Goal: Information Seeking & Learning: Learn about a topic

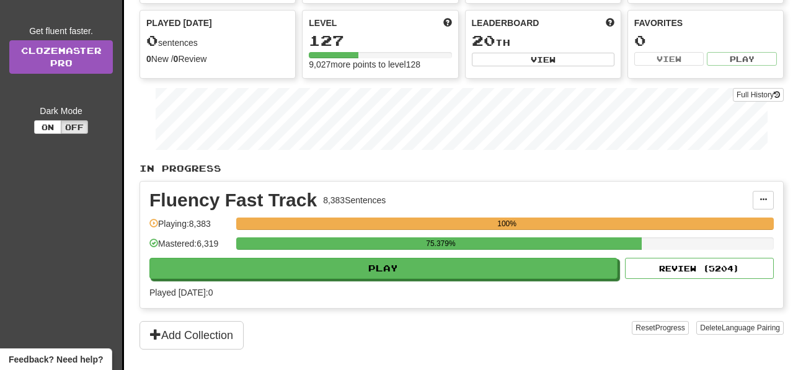
scroll to position [162, 0]
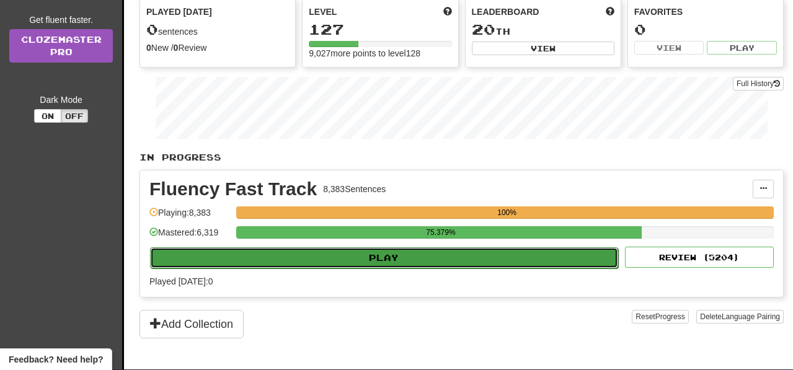
click at [443, 269] on button "Play" at bounding box center [384, 257] width 468 height 21
select select "**"
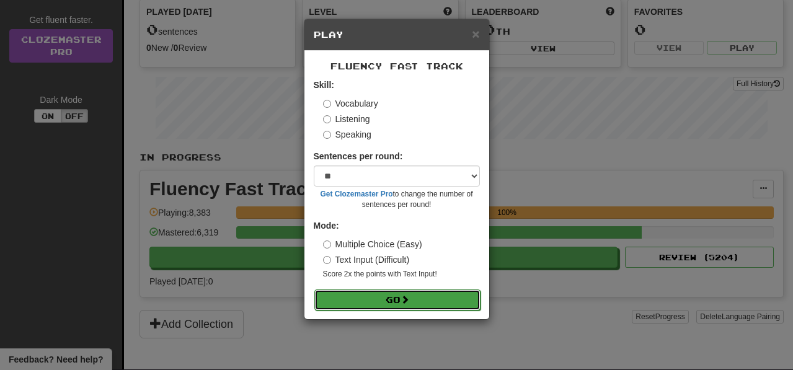
click at [453, 303] on button "Go" at bounding box center [397, 300] width 166 height 21
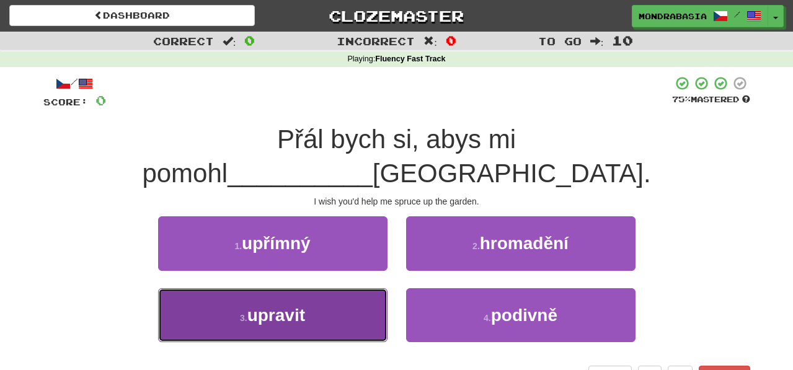
click at [327, 295] on button "3 . upravit" at bounding box center [272, 315] width 229 height 54
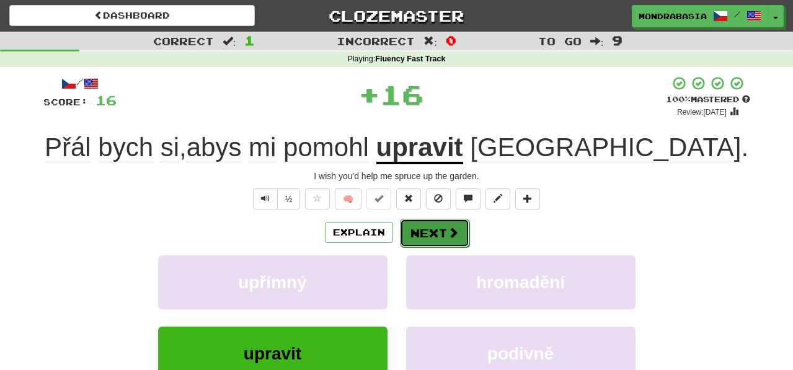
click at [450, 231] on span at bounding box center [453, 232] width 11 height 11
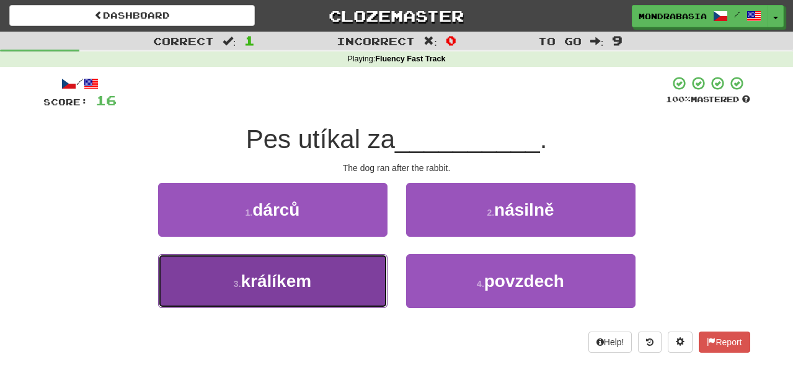
click at [377, 288] on button "3 . králíkem" at bounding box center [272, 281] width 229 height 54
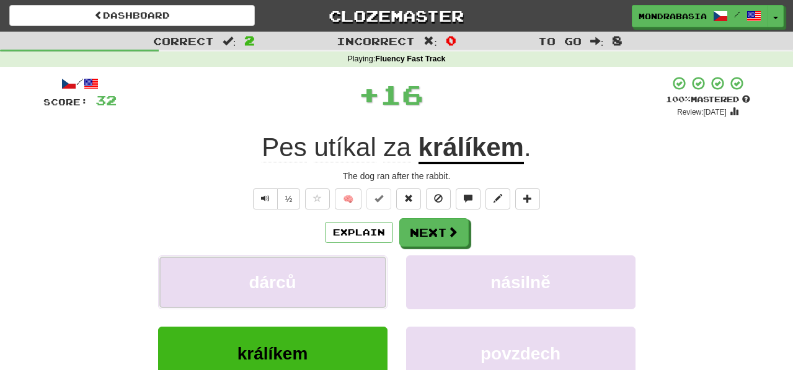
click at [377, 288] on button "dárců" at bounding box center [272, 283] width 229 height 54
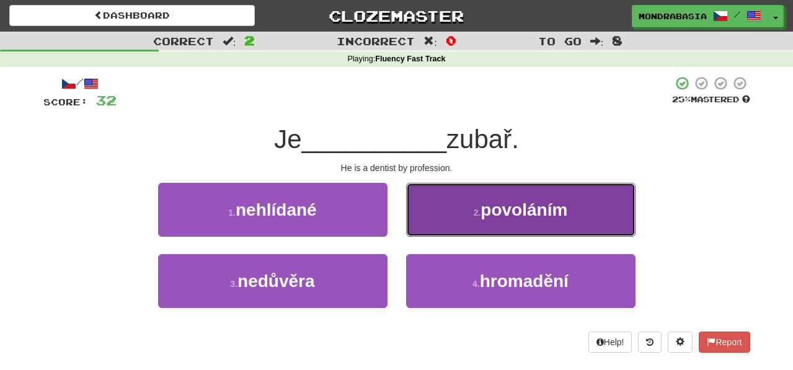
click at [431, 228] on button "2 . povoláním" at bounding box center [520, 210] width 229 height 54
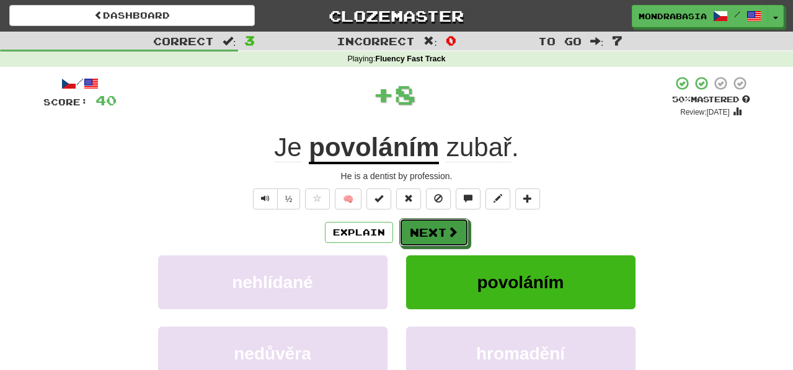
click at [431, 228] on button "Next" at bounding box center [433, 232] width 69 height 29
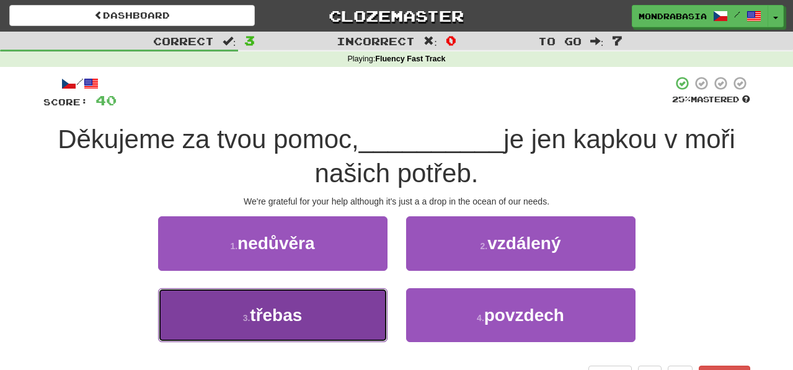
click at [352, 320] on button "3 . třebas" at bounding box center [272, 315] width 229 height 54
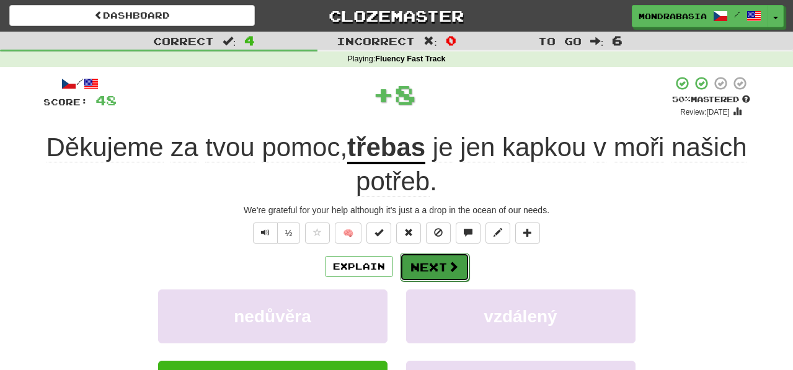
click at [445, 265] on button "Next" at bounding box center [434, 267] width 69 height 29
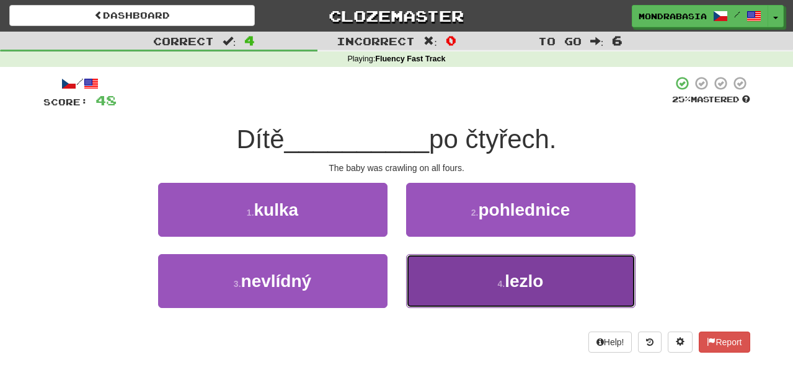
click at [462, 290] on button "4 . lezlo" at bounding box center [520, 281] width 229 height 54
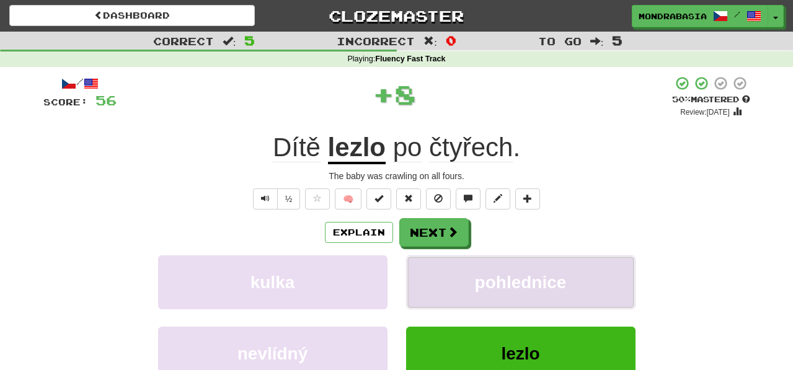
click at [448, 274] on button "pohlednice" at bounding box center [520, 283] width 229 height 54
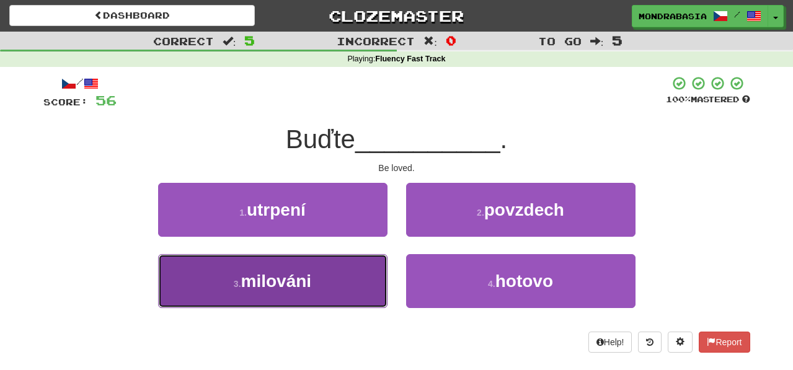
click at [356, 295] on button "3 . milováni" at bounding box center [272, 281] width 229 height 54
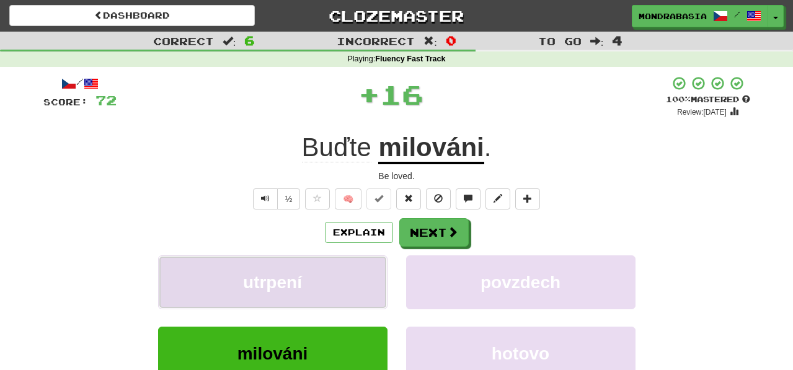
click at [356, 285] on button "utrpení" at bounding box center [272, 283] width 229 height 54
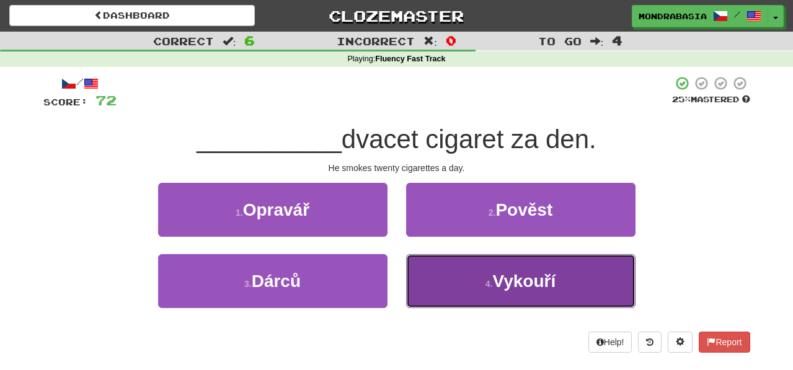
click at [482, 270] on button "4 . Vykouří" at bounding box center [520, 281] width 229 height 54
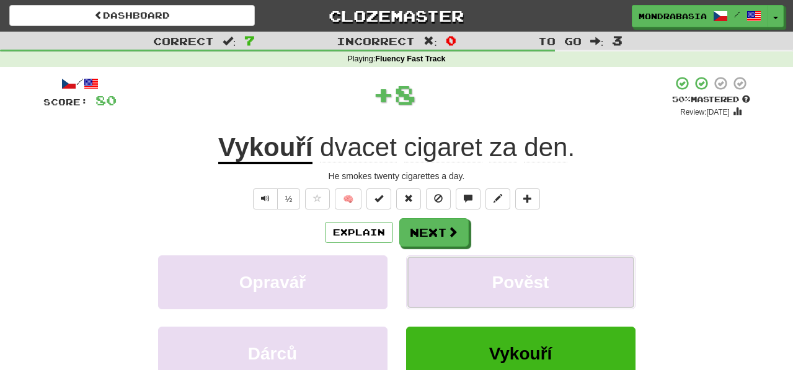
click at [482, 270] on button "Pověst" at bounding box center [520, 283] width 229 height 54
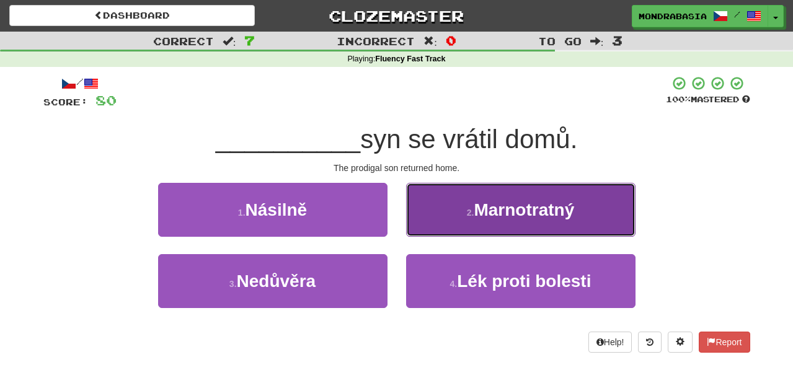
click at [419, 225] on button "2 . Marnotratný" at bounding box center [520, 210] width 229 height 54
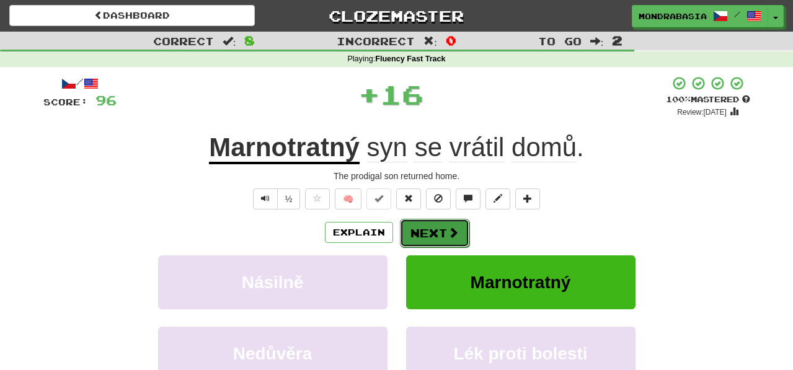
click at [419, 239] on button "Next" at bounding box center [434, 233] width 69 height 29
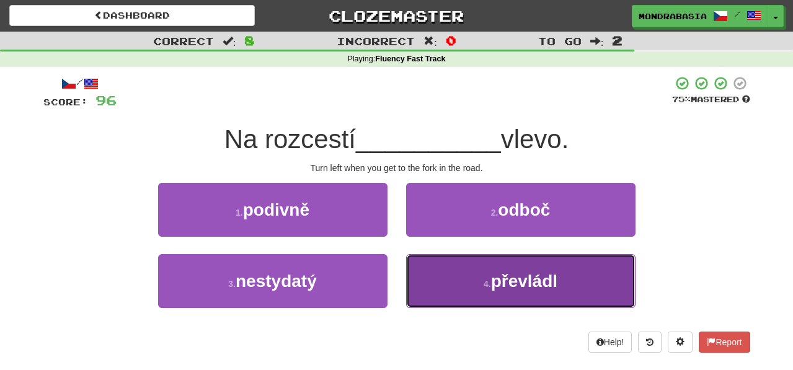
click at [434, 286] on button "4 . převládl" at bounding box center [520, 281] width 229 height 54
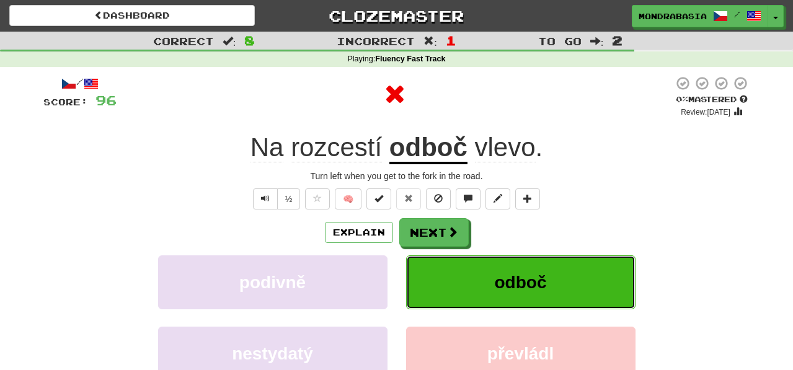
click at [434, 285] on button "odboč" at bounding box center [520, 283] width 229 height 54
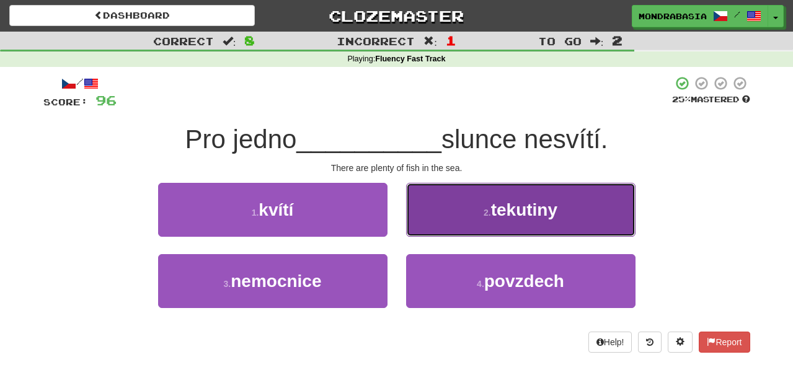
click at [427, 226] on button "2 . tekutiny" at bounding box center [520, 210] width 229 height 54
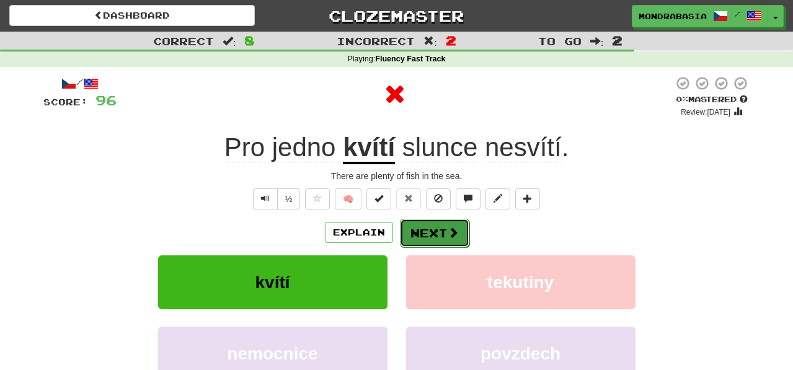
click at [427, 227] on button "Next" at bounding box center [434, 233] width 69 height 29
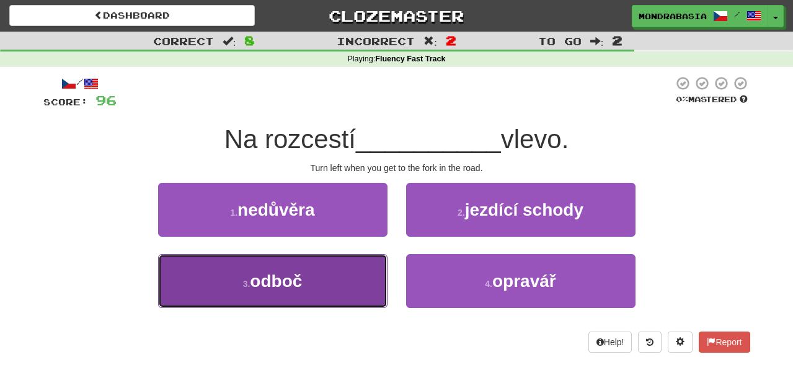
click at [332, 280] on button "3 . odboč" at bounding box center [272, 281] width 229 height 54
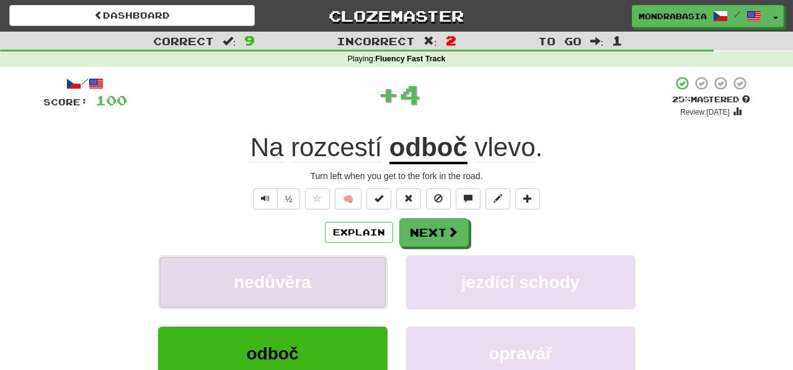
click at [339, 282] on button "nedůvěra" at bounding box center [272, 283] width 229 height 54
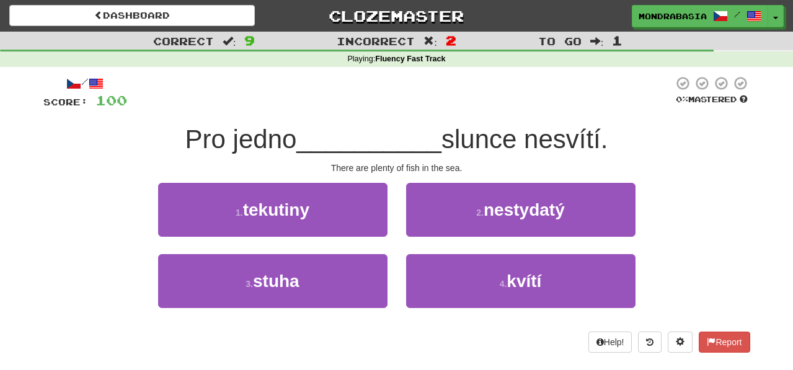
click at [356, 239] on div "1 . tekutiny" at bounding box center [273, 218] width 248 height 71
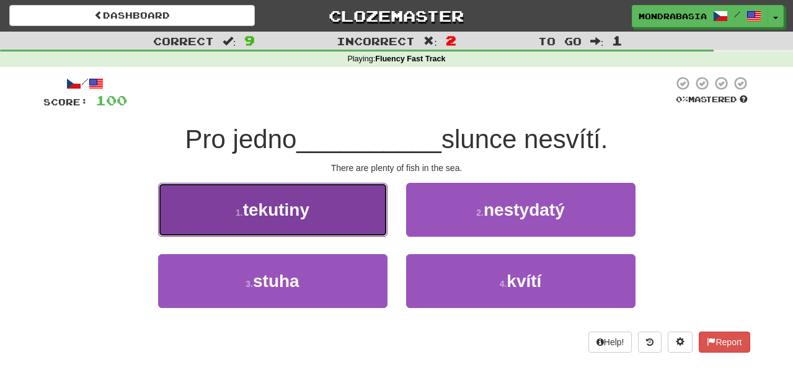
click at [372, 229] on button "1 . tekutiny" at bounding box center [272, 210] width 229 height 54
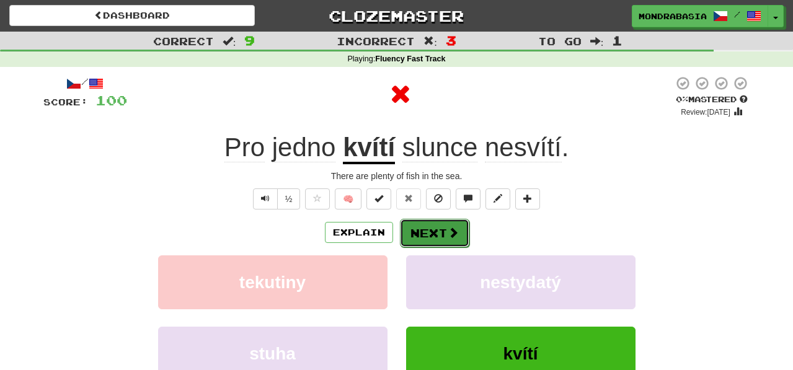
click at [414, 241] on button "Next" at bounding box center [434, 233] width 69 height 29
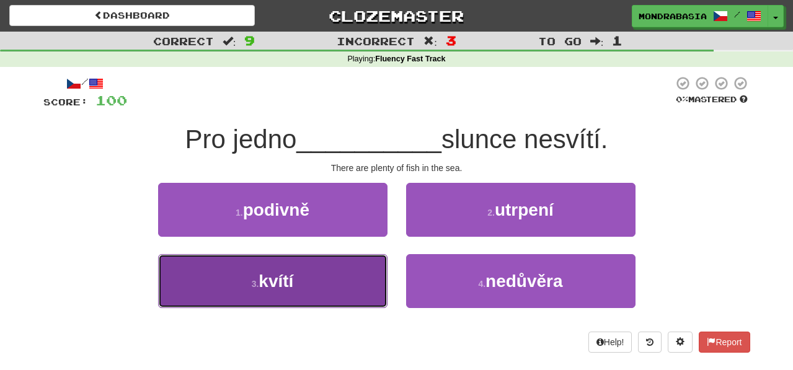
click at [321, 293] on button "3 . kvítí" at bounding box center [272, 281] width 229 height 54
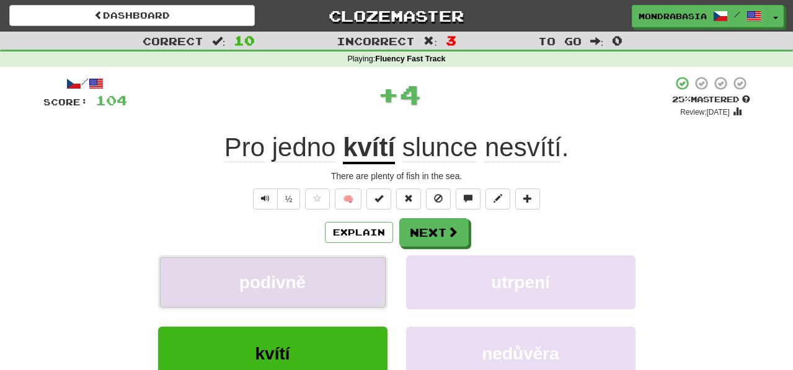
click at [334, 292] on button "podivně" at bounding box center [272, 283] width 229 height 54
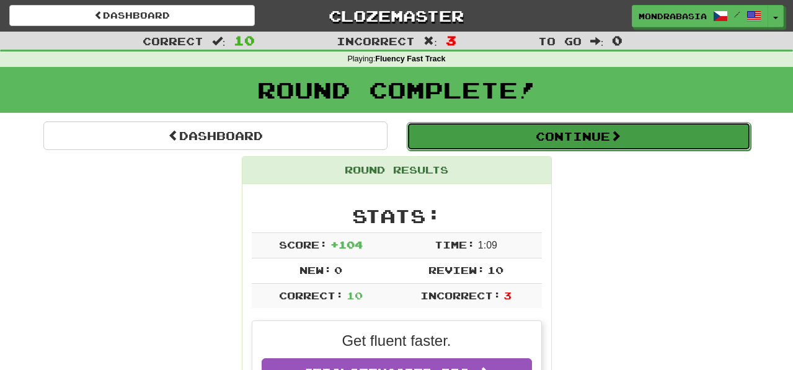
click at [454, 135] on button "Continue" at bounding box center [579, 136] width 344 height 29
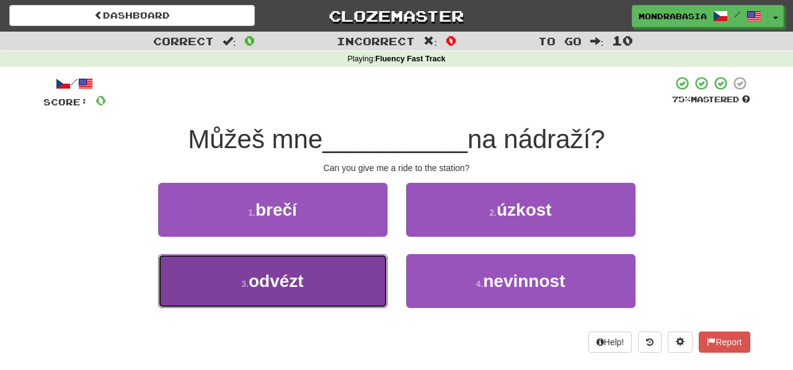
click at [331, 275] on button "3 . odvézt" at bounding box center [272, 281] width 229 height 54
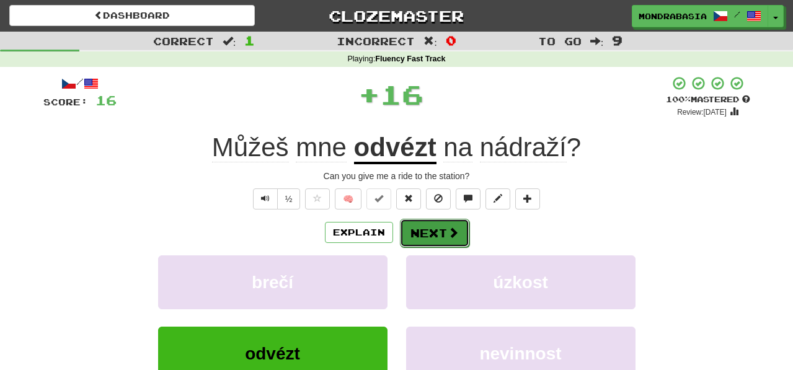
click at [429, 232] on button "Next" at bounding box center [434, 233] width 69 height 29
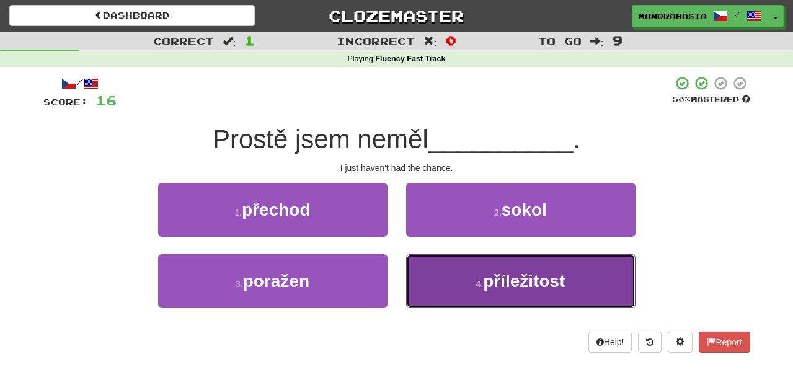
click at [426, 292] on button "4 . příležitost" at bounding box center [520, 281] width 229 height 54
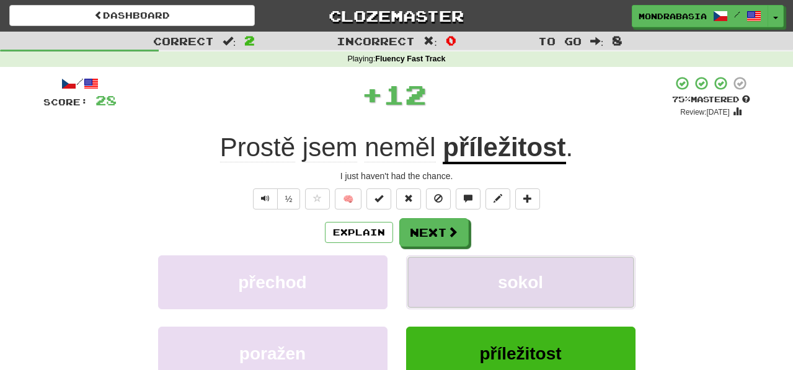
click at [426, 292] on button "sokol" at bounding box center [520, 283] width 229 height 54
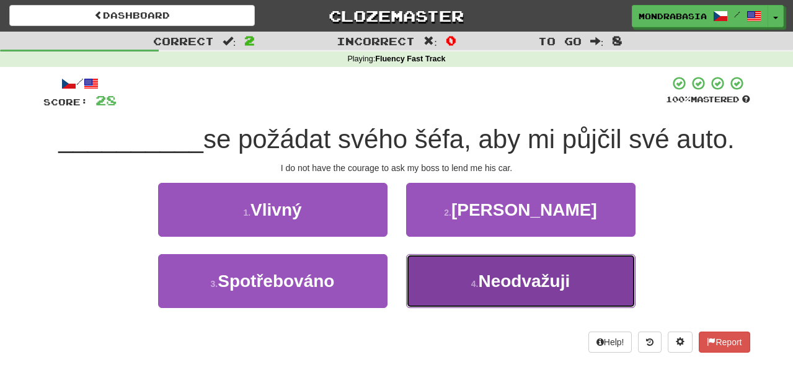
click at [453, 290] on button "4 . Neodvažuji" at bounding box center [520, 281] width 229 height 54
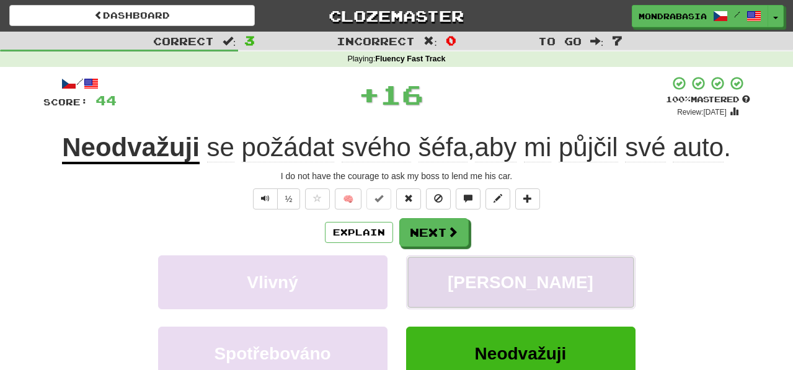
click at [453, 282] on button "Pamlsky" at bounding box center [520, 283] width 229 height 54
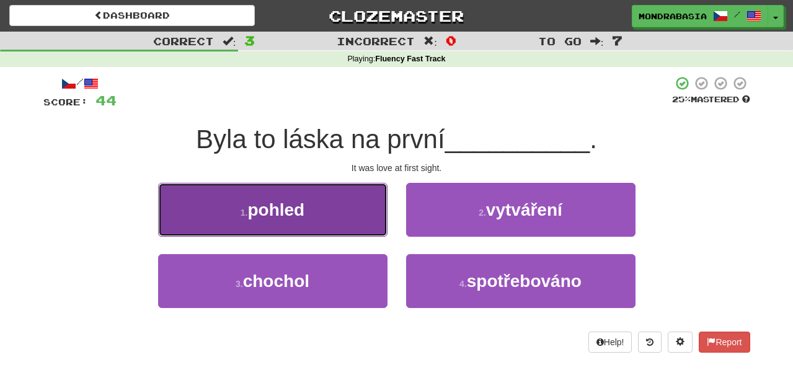
click at [342, 223] on button "1 . pohled" at bounding box center [272, 210] width 229 height 54
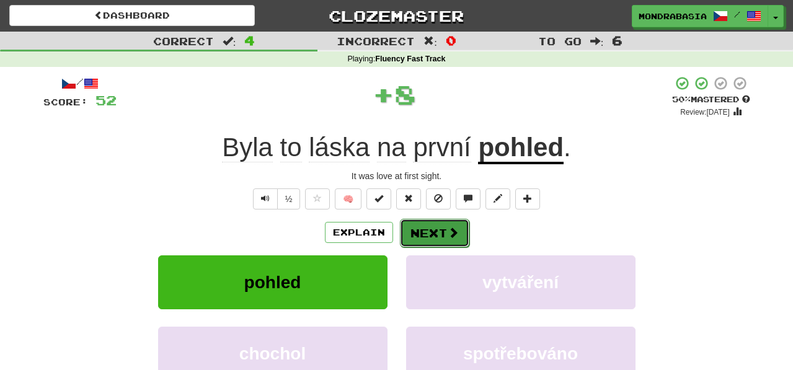
click at [419, 239] on button "Next" at bounding box center [434, 233] width 69 height 29
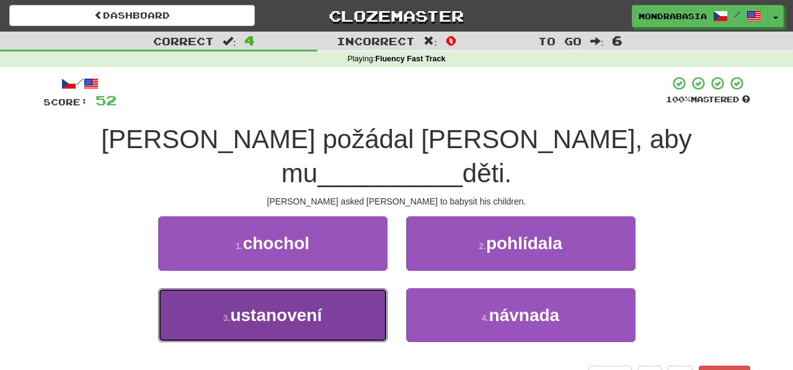
click at [335, 288] on button "3 . ustanovení" at bounding box center [272, 315] width 229 height 54
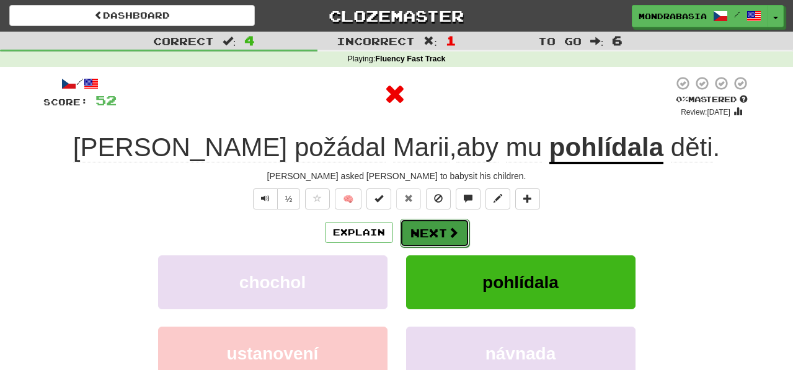
click at [449, 241] on button "Next" at bounding box center [434, 233] width 69 height 29
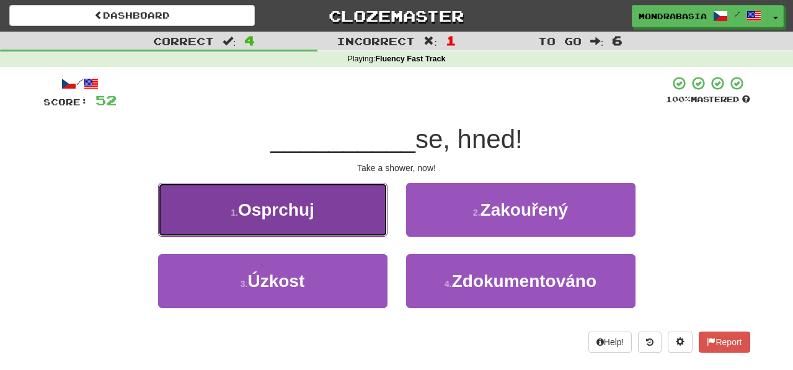
click at [378, 221] on button "1 . Osprchuj" at bounding box center [272, 210] width 229 height 54
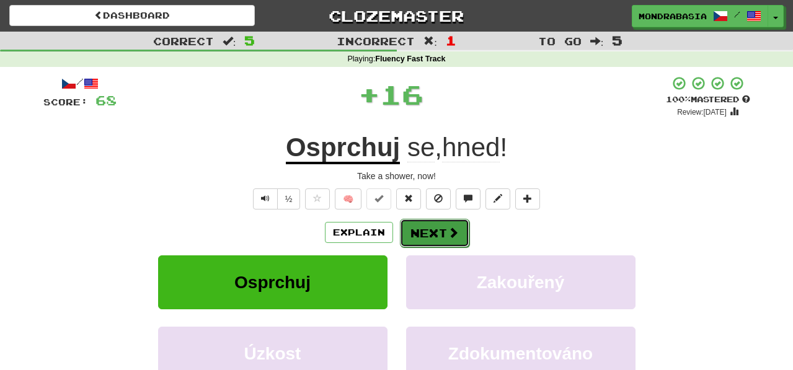
click at [430, 239] on button "Next" at bounding box center [434, 233] width 69 height 29
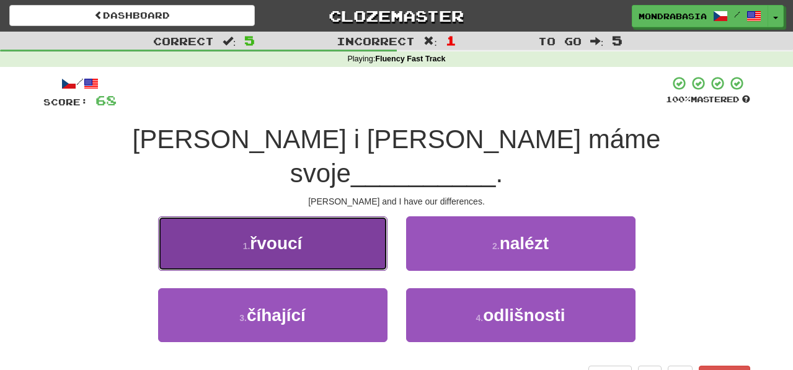
click at [347, 216] on button "1 . řvoucí" at bounding box center [272, 243] width 229 height 54
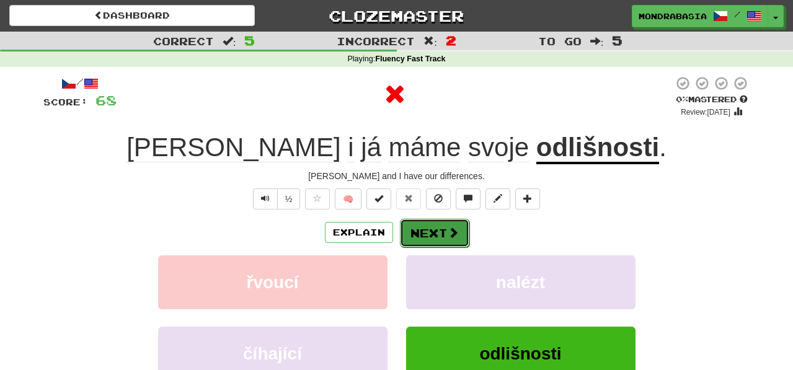
click at [408, 222] on button "Next" at bounding box center [434, 233] width 69 height 29
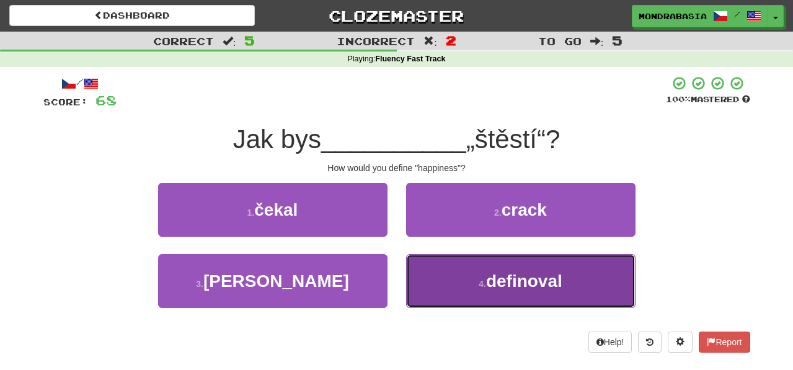
click at [453, 275] on button "4 . definoval" at bounding box center [520, 281] width 229 height 54
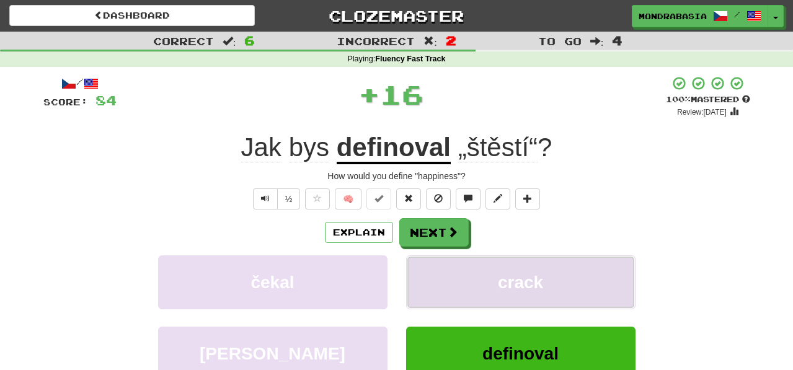
click at [453, 275] on button "crack" at bounding box center [520, 283] width 229 height 54
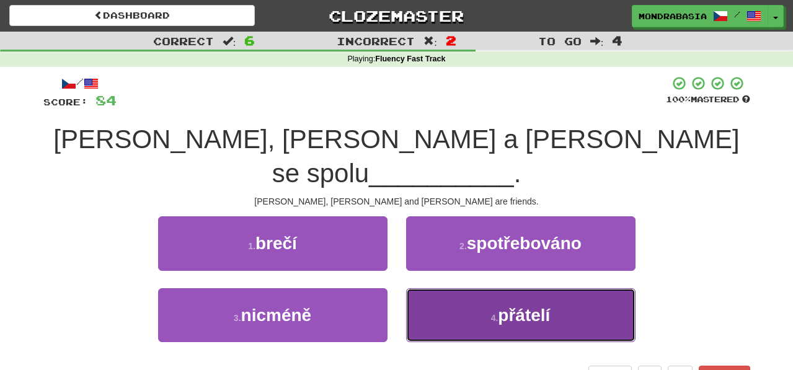
click at [426, 288] on button "4 . přátelí" at bounding box center [520, 315] width 229 height 54
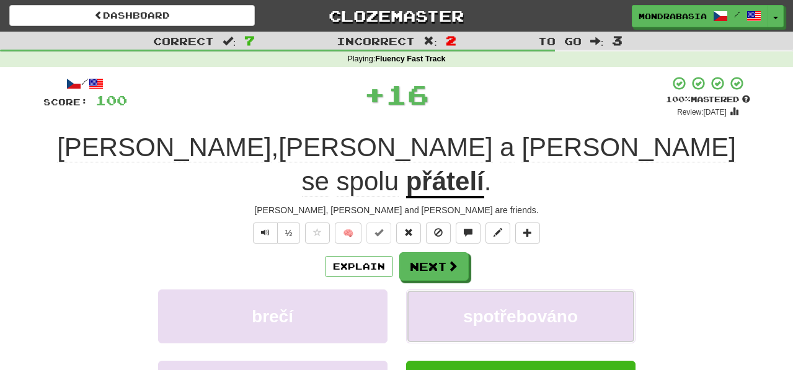
click at [426, 290] on button "spotřebováno" at bounding box center [520, 317] width 229 height 54
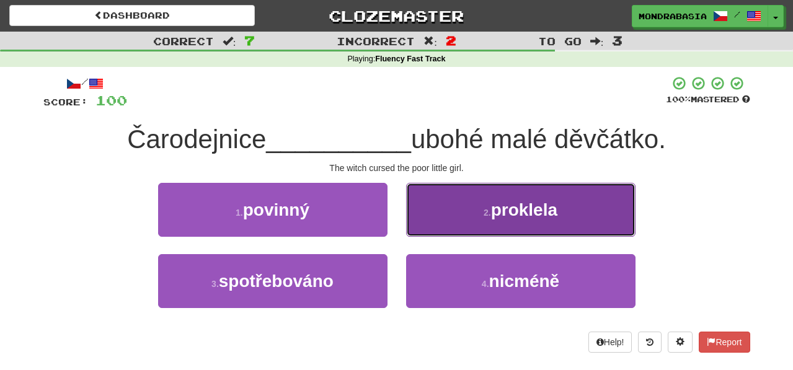
click at [420, 229] on button "2 . proklela" at bounding box center [520, 210] width 229 height 54
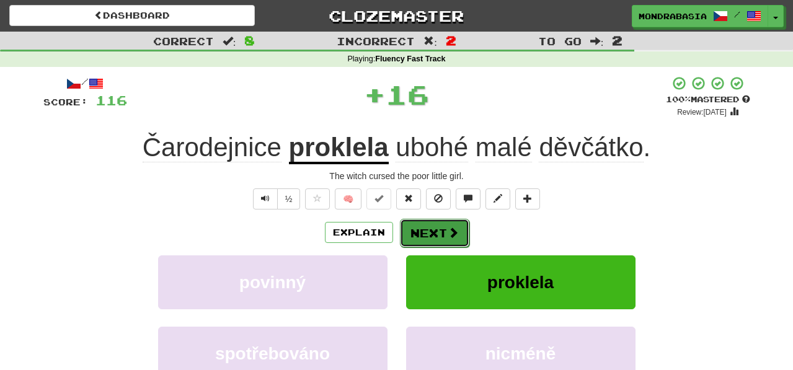
click at [420, 229] on button "Next" at bounding box center [434, 233] width 69 height 29
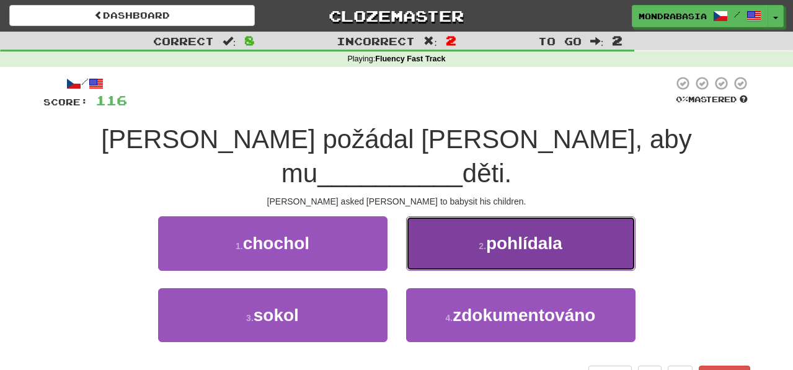
click at [420, 229] on button "2 . pohlídala" at bounding box center [520, 243] width 229 height 54
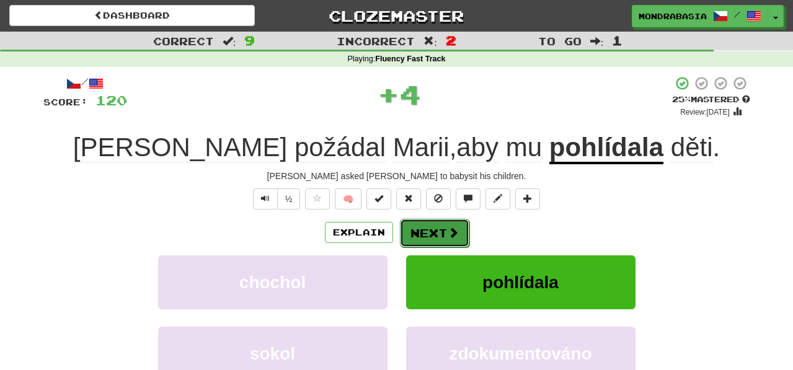
click at [420, 229] on button "Next" at bounding box center [434, 233] width 69 height 29
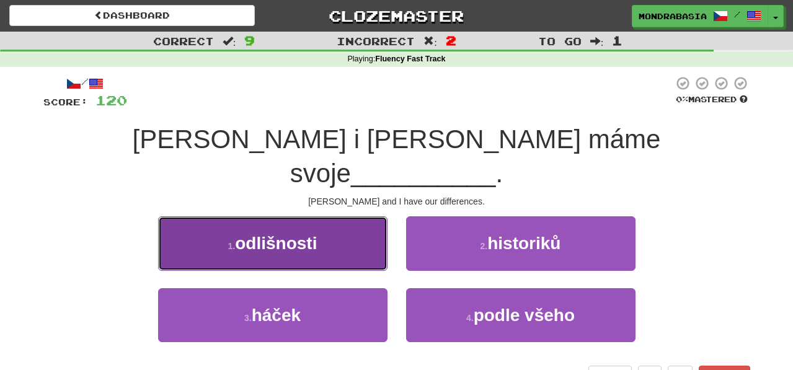
click at [364, 223] on button "1 . odlišnosti" at bounding box center [272, 243] width 229 height 54
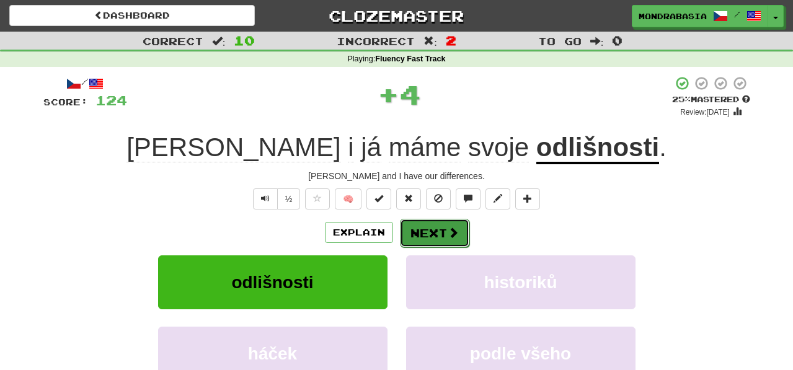
click at [411, 230] on button "Next" at bounding box center [434, 233] width 69 height 29
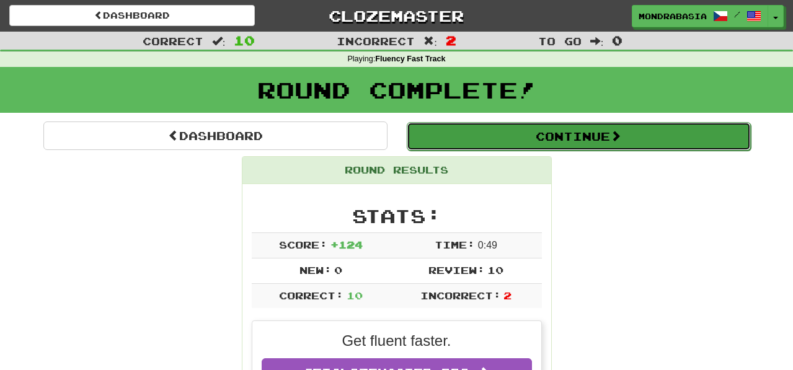
click at [445, 140] on button "Continue" at bounding box center [579, 136] width 344 height 29
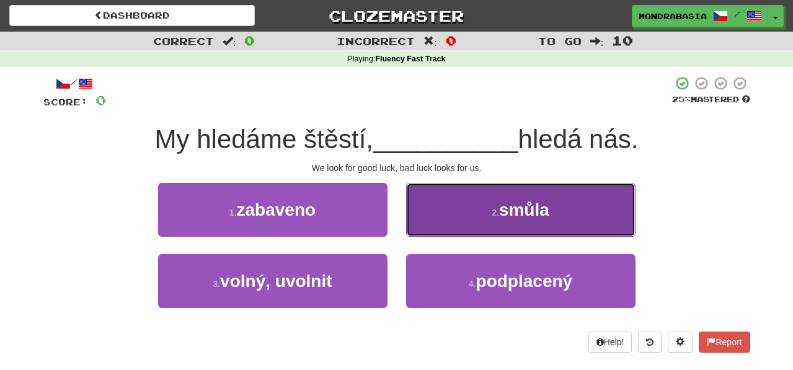
click at [431, 221] on button "2 . smůla" at bounding box center [520, 210] width 229 height 54
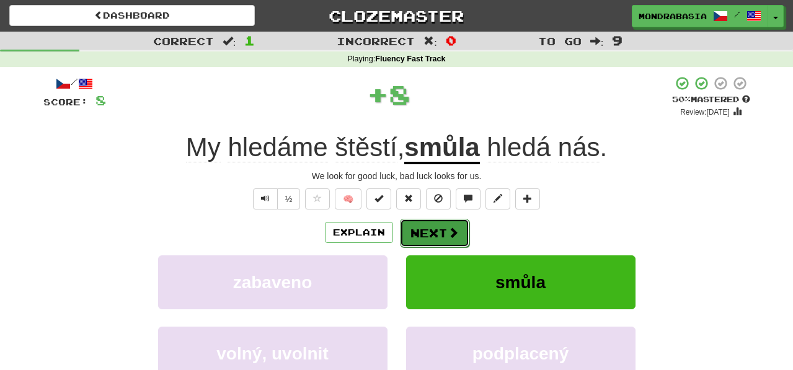
click at [425, 228] on button "Next" at bounding box center [434, 233] width 69 height 29
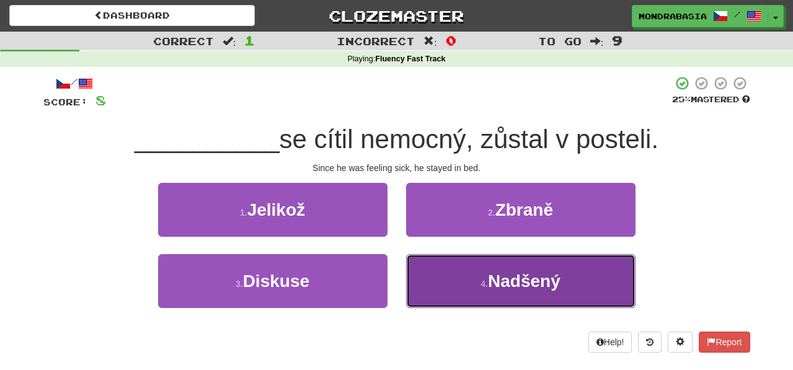
click at [442, 280] on button "4 . Nadšený" at bounding box center [520, 281] width 229 height 54
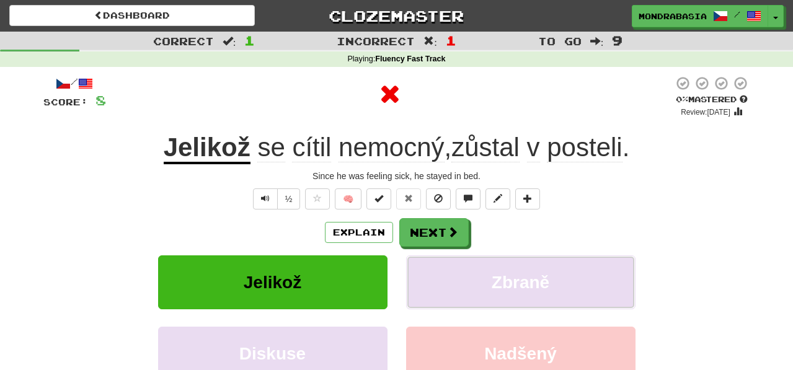
click at [442, 280] on button "Zbraně" at bounding box center [520, 283] width 229 height 54
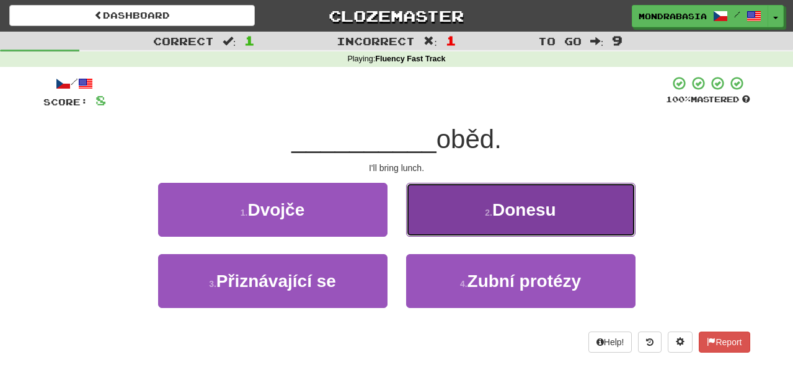
click at [424, 231] on button "2 . Donesu" at bounding box center [520, 210] width 229 height 54
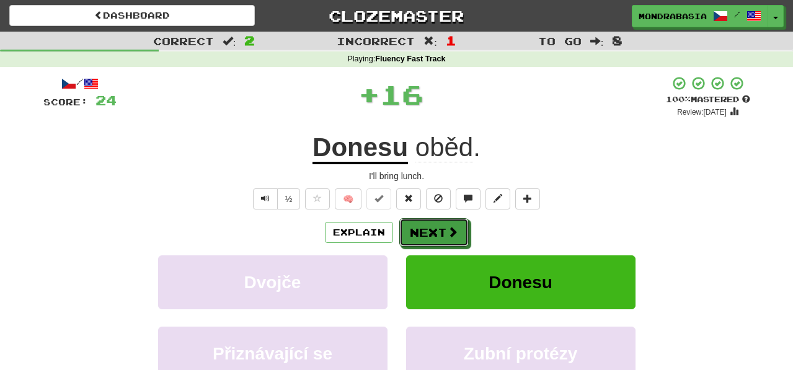
click at [424, 231] on button "Next" at bounding box center [433, 232] width 69 height 29
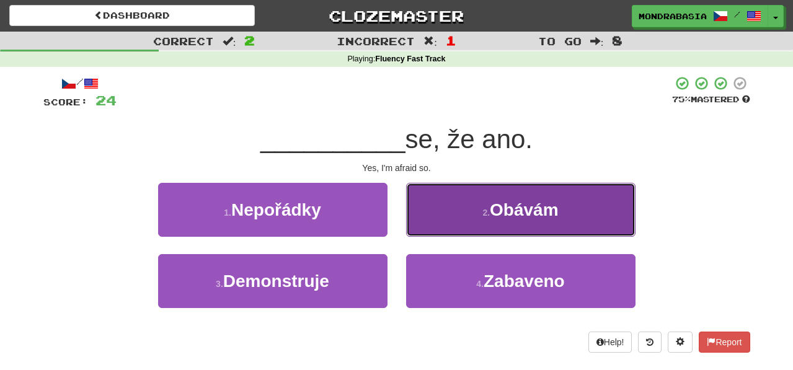
click at [423, 225] on button "2 . Obávám" at bounding box center [520, 210] width 229 height 54
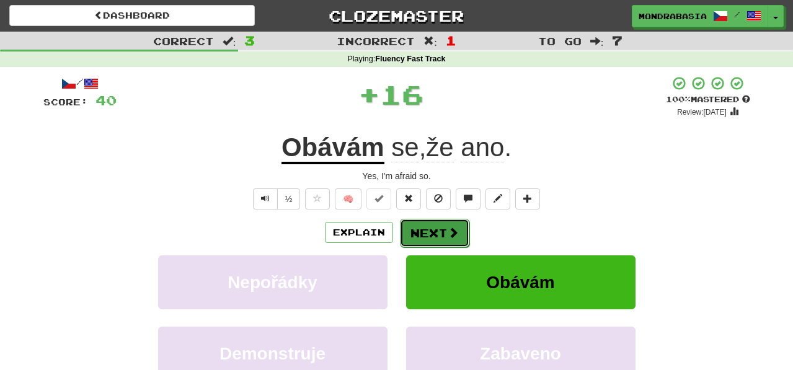
click at [424, 235] on button "Next" at bounding box center [434, 233] width 69 height 29
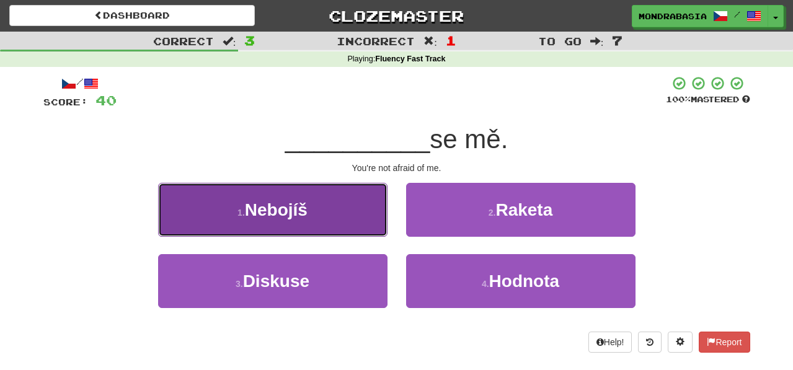
click at [353, 224] on button "1 . Nebojíš" at bounding box center [272, 210] width 229 height 54
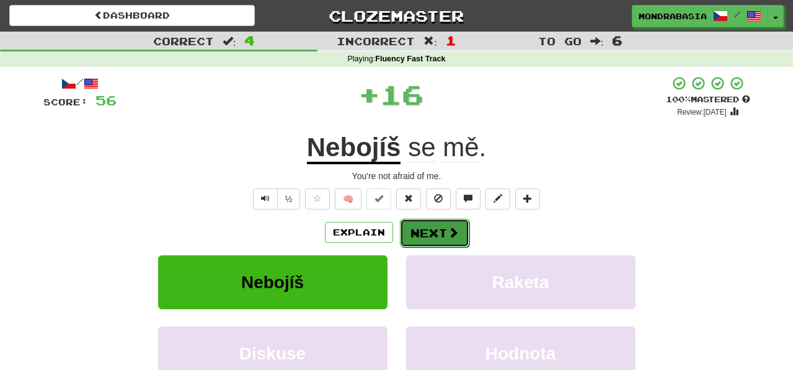
click at [415, 239] on button "Next" at bounding box center [434, 233] width 69 height 29
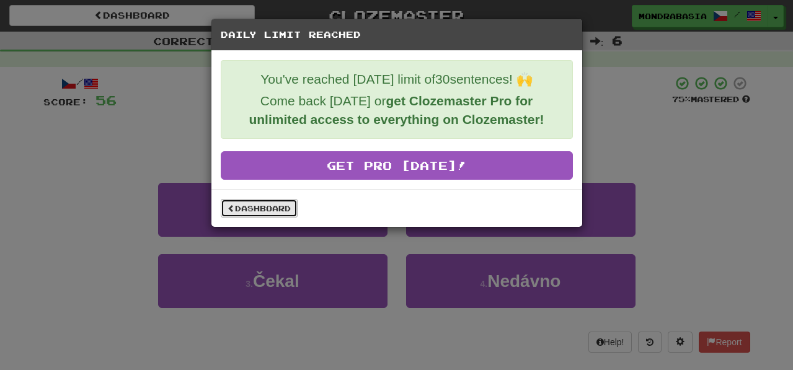
click at [270, 216] on link "Dashboard" at bounding box center [259, 208] width 77 height 19
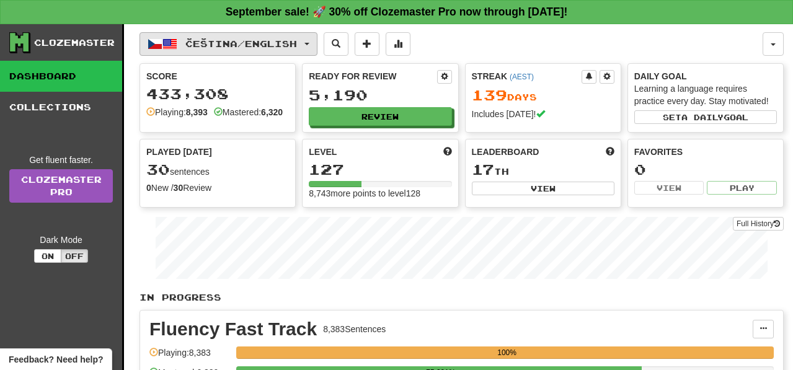
click at [309, 43] on span "button" at bounding box center [307, 44] width 5 height 2
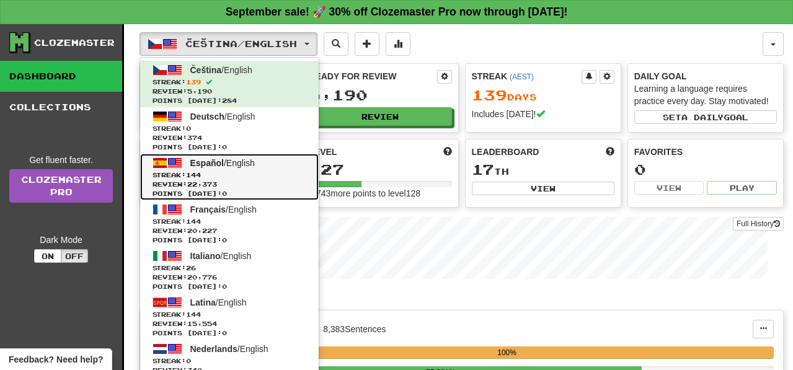
click at [267, 183] on span "Review: 22,373" at bounding box center [230, 184] width 154 height 9
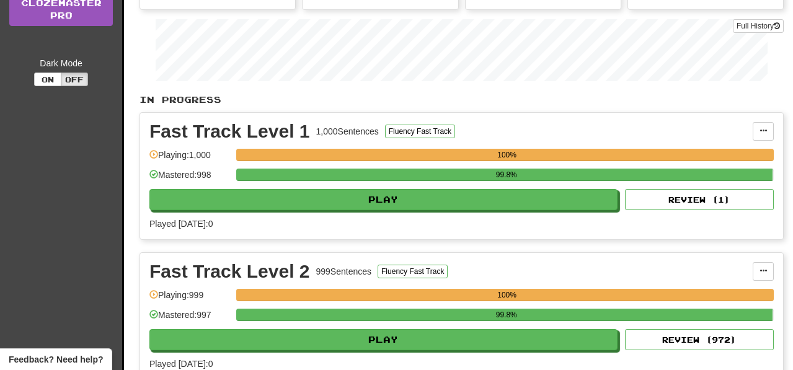
scroll to position [230, 0]
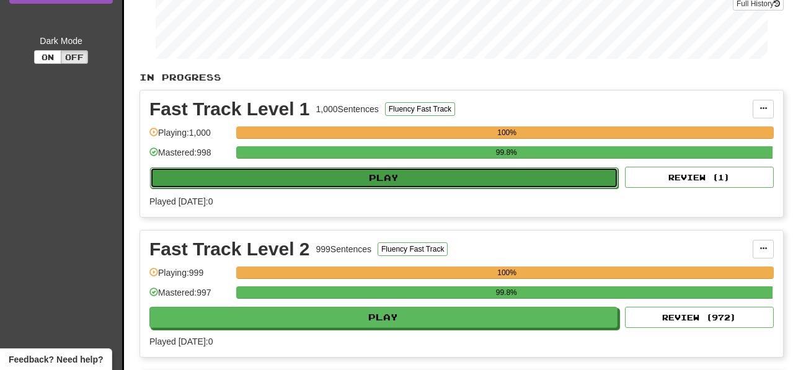
click at [440, 181] on button "Play" at bounding box center [384, 177] width 468 height 21
select select "**"
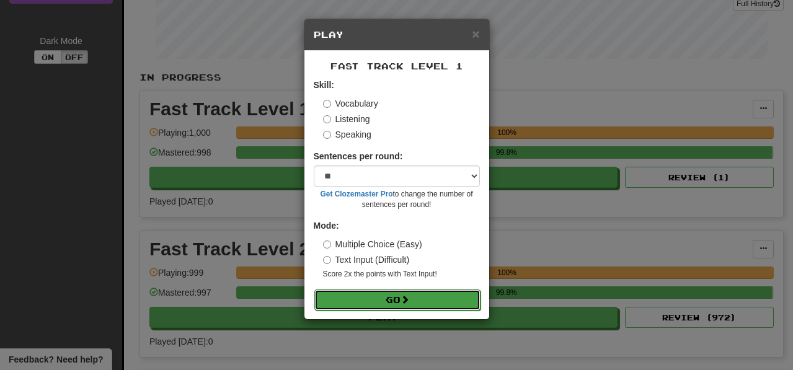
click at [445, 301] on button "Go" at bounding box center [397, 300] width 166 height 21
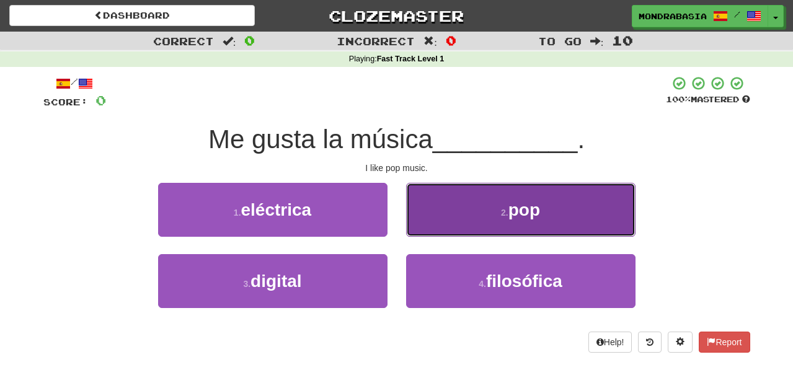
click at [424, 230] on button "2 . pop" at bounding box center [520, 210] width 229 height 54
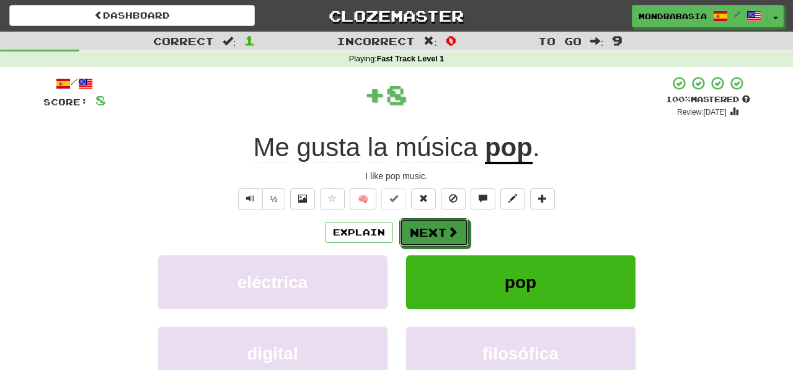
click at [424, 236] on button "Next" at bounding box center [433, 232] width 69 height 29
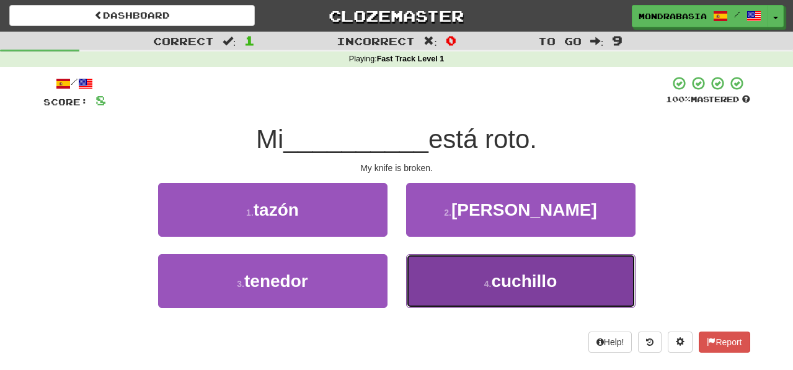
click at [455, 293] on button "4 . cuchillo" at bounding box center [520, 281] width 229 height 54
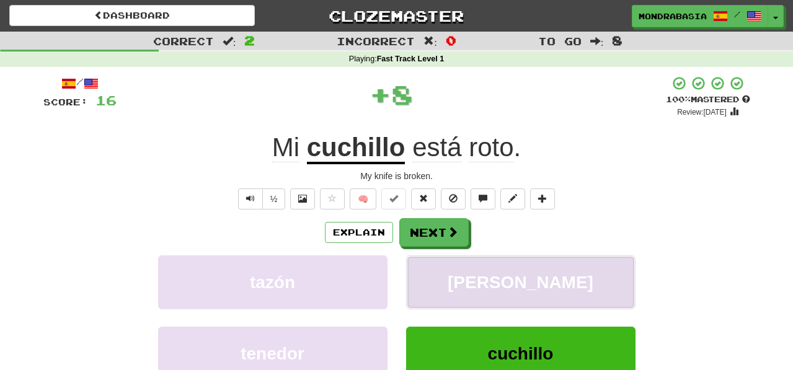
click at [432, 268] on button "sartén" at bounding box center [520, 283] width 229 height 54
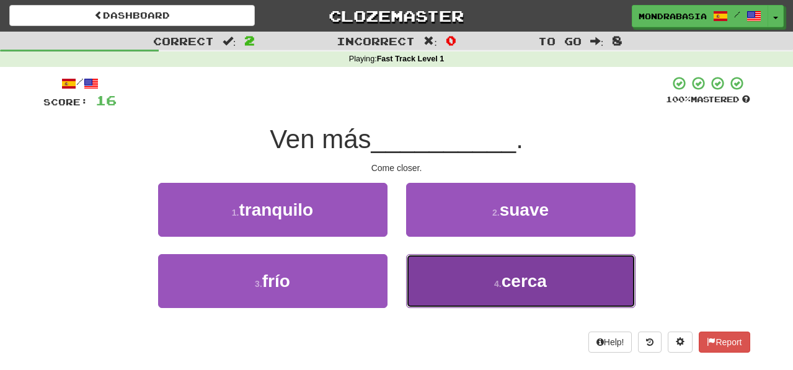
click at [436, 284] on button "4 . cerca" at bounding box center [520, 281] width 229 height 54
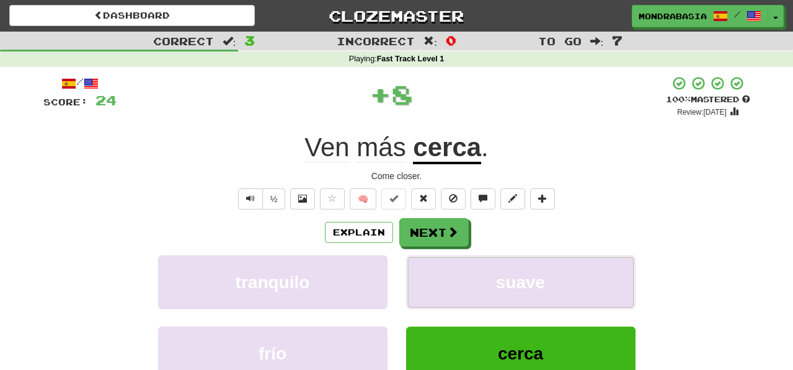
click at [436, 284] on button "suave" at bounding box center [520, 283] width 229 height 54
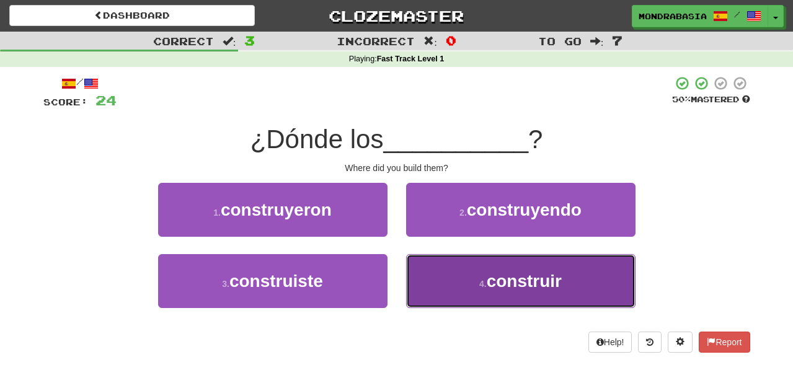
click at [435, 278] on button "4 . construir" at bounding box center [520, 281] width 229 height 54
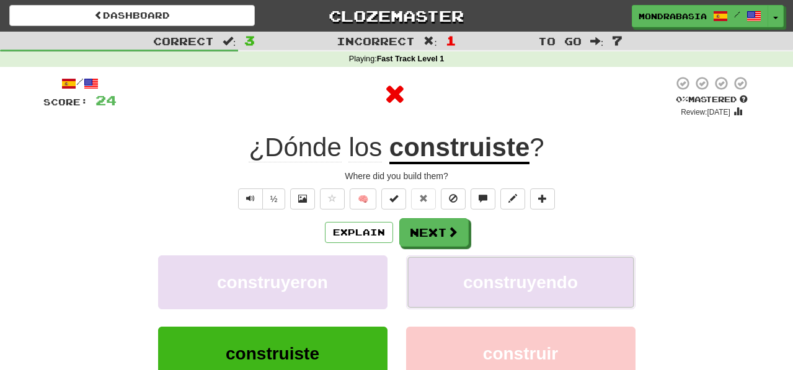
click at [435, 278] on button "construyendo" at bounding box center [520, 283] width 229 height 54
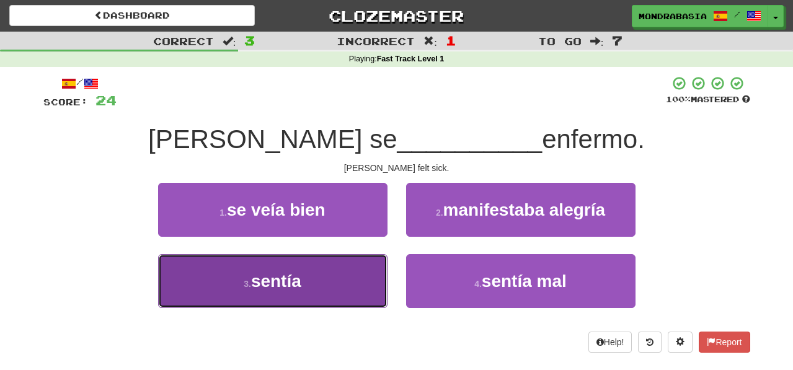
click at [357, 272] on button "3 . sentía" at bounding box center [272, 281] width 229 height 54
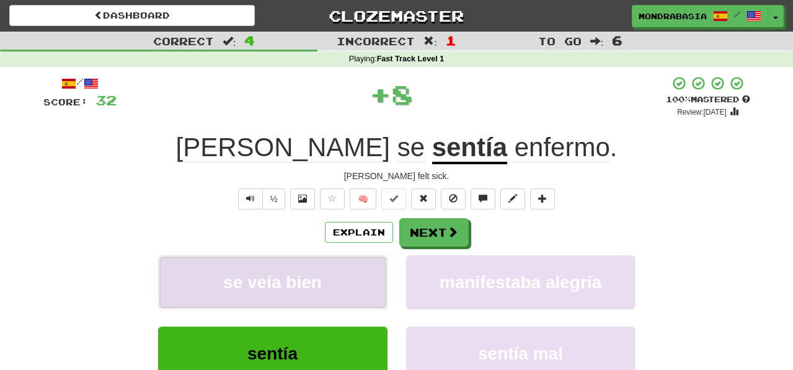
click at [370, 272] on button "se veía bien" at bounding box center [272, 283] width 229 height 54
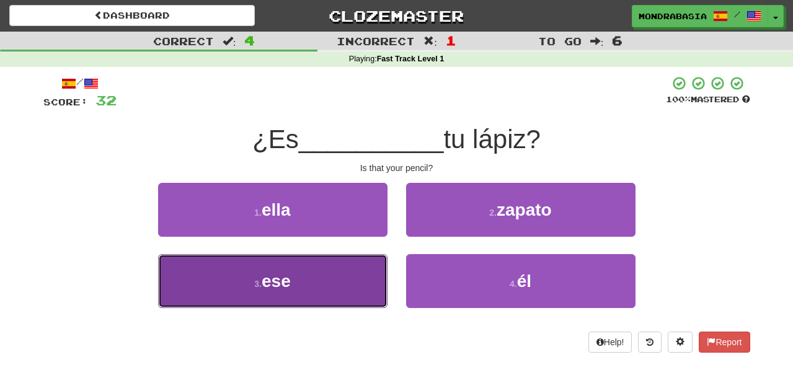
click at [329, 290] on button "3 . ese" at bounding box center [272, 281] width 229 height 54
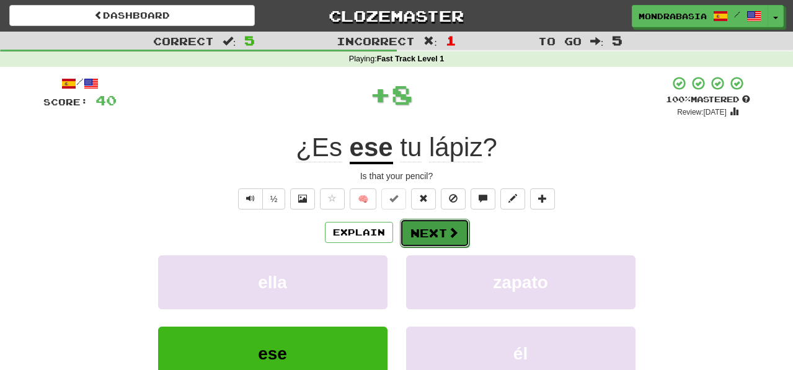
click at [455, 230] on span at bounding box center [453, 232] width 11 height 11
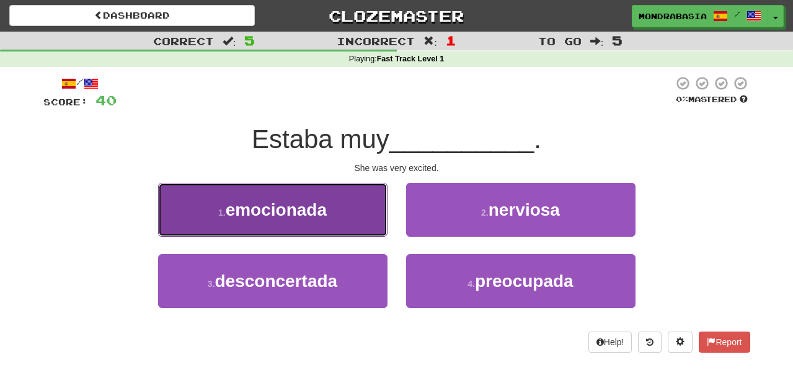
click at [363, 230] on button "1 . emocionada" at bounding box center [272, 210] width 229 height 54
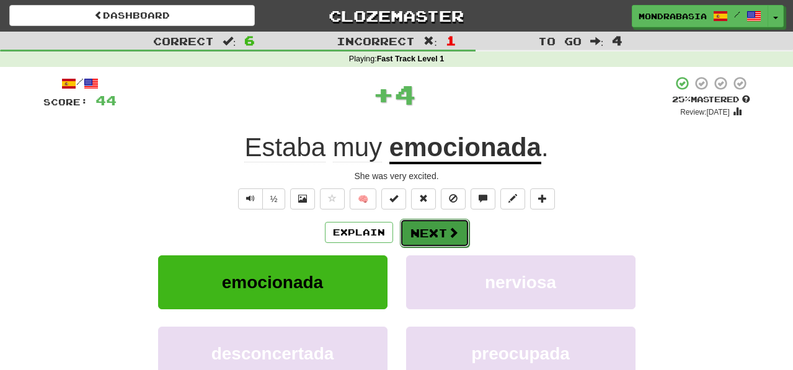
click at [422, 243] on button "Next" at bounding box center [434, 233] width 69 height 29
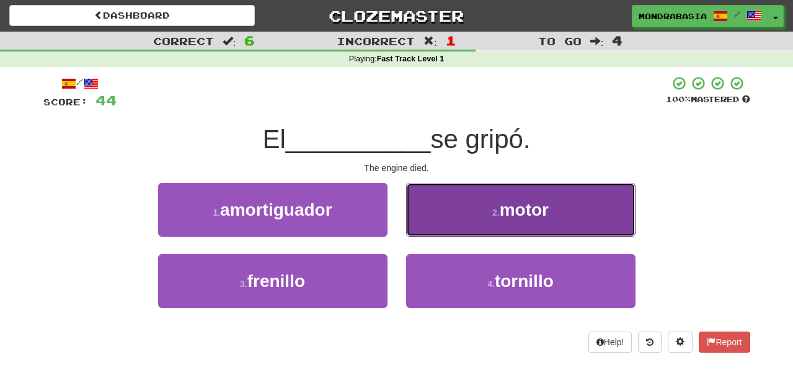
click at [425, 228] on button "2 . motor" at bounding box center [520, 210] width 229 height 54
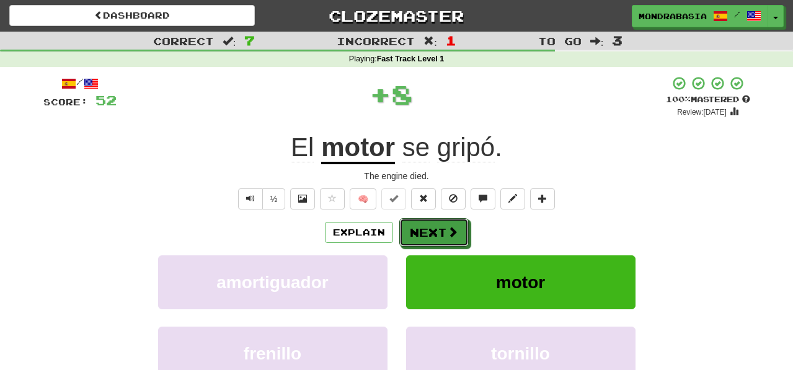
click at [425, 228] on button "Next" at bounding box center [433, 232] width 69 height 29
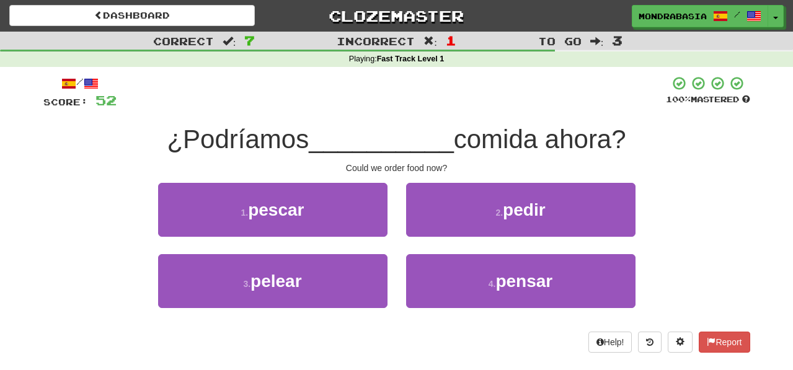
click at [418, 236] on div "2 . pedir" at bounding box center [521, 218] width 248 height 71
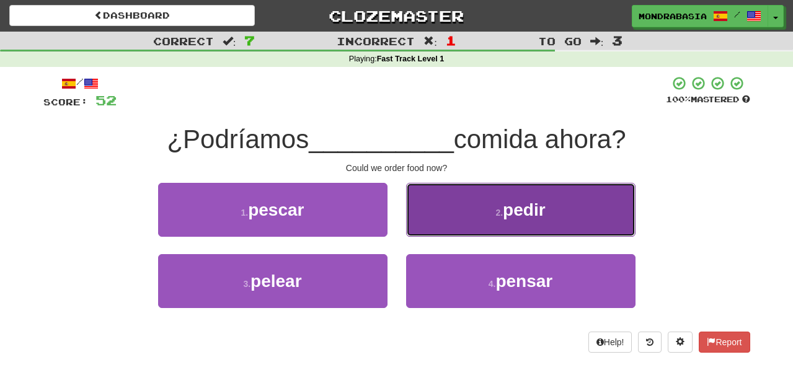
click at [422, 215] on button "2 . pedir" at bounding box center [520, 210] width 229 height 54
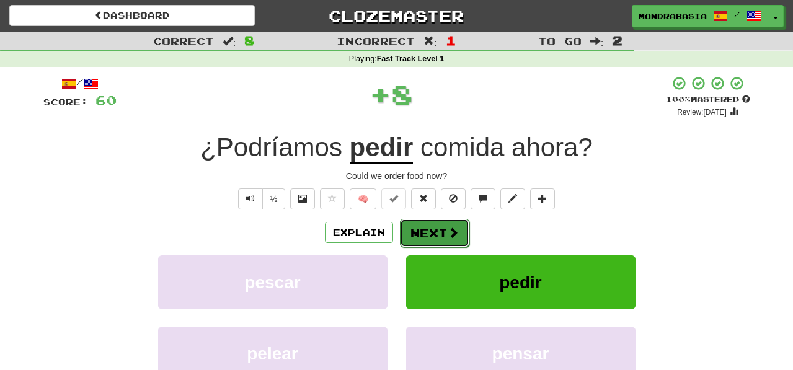
click at [424, 232] on button "Next" at bounding box center [434, 233] width 69 height 29
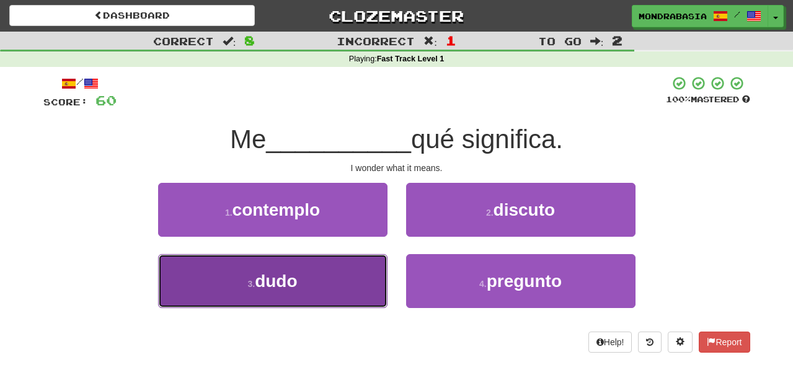
click at [350, 285] on button "3 . dudo" at bounding box center [272, 281] width 229 height 54
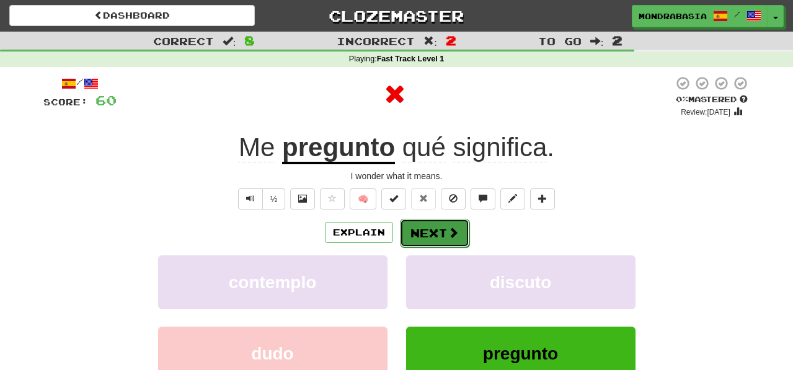
click at [434, 233] on button "Next" at bounding box center [434, 233] width 69 height 29
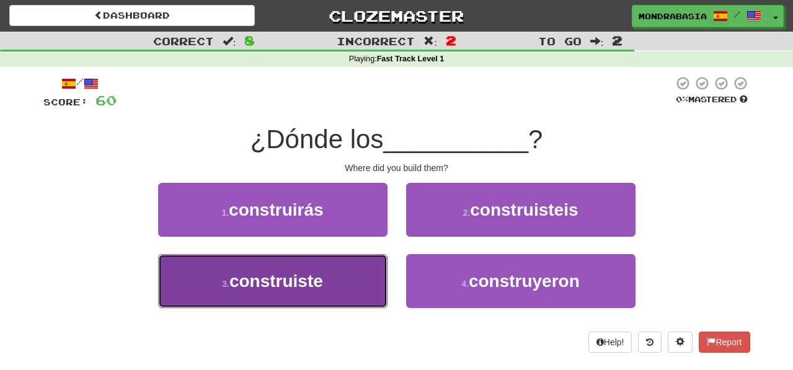
click at [354, 295] on button "3 . construiste" at bounding box center [272, 281] width 229 height 54
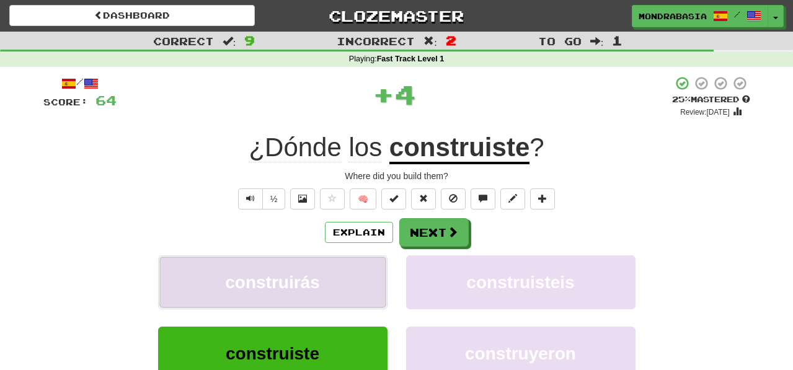
click at [360, 293] on button "construirás" at bounding box center [272, 283] width 229 height 54
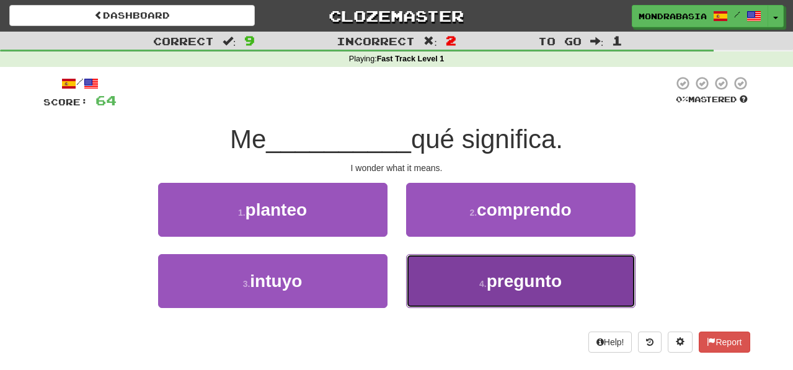
click at [439, 304] on button "4 . pregunto" at bounding box center [520, 281] width 229 height 54
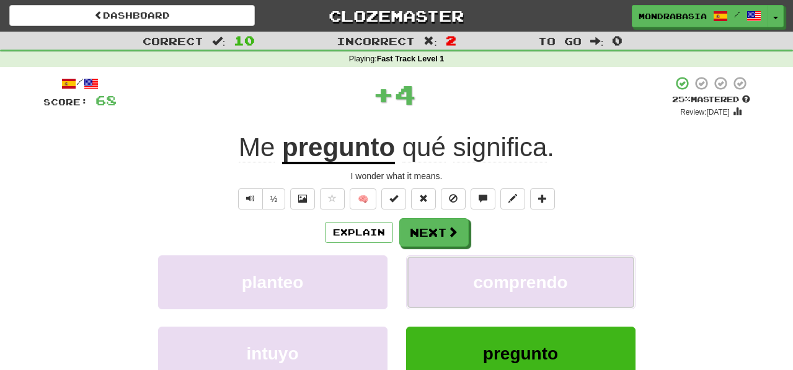
click at [439, 304] on button "comprendo" at bounding box center [520, 283] width 229 height 54
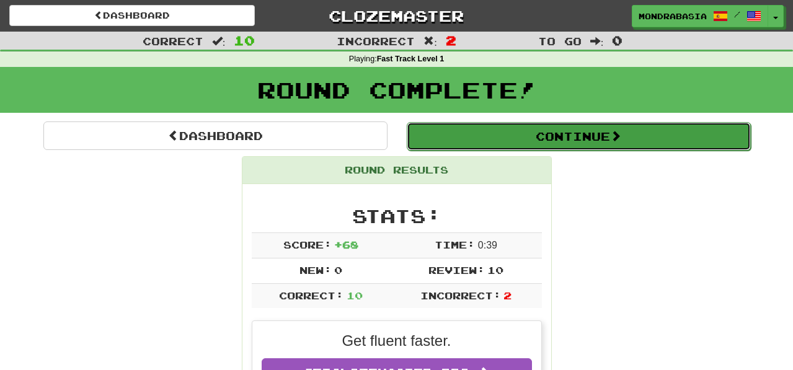
click at [456, 145] on button "Continue" at bounding box center [579, 136] width 344 height 29
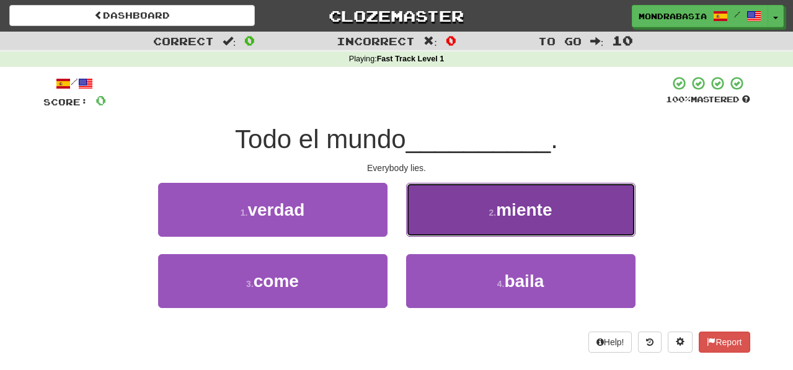
click at [420, 231] on button "2 . miente" at bounding box center [520, 210] width 229 height 54
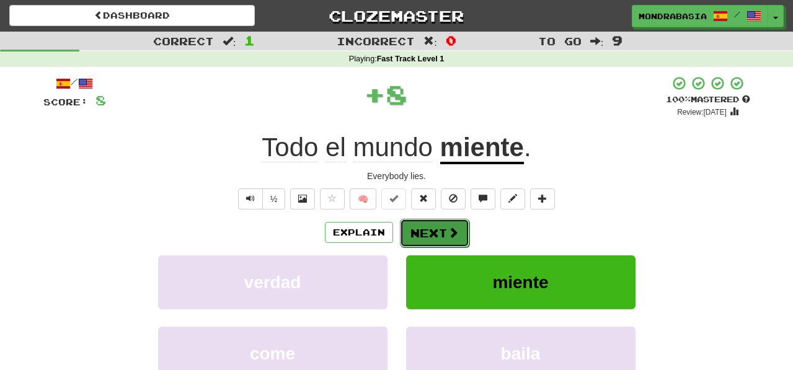
click at [420, 232] on button "Next" at bounding box center [434, 233] width 69 height 29
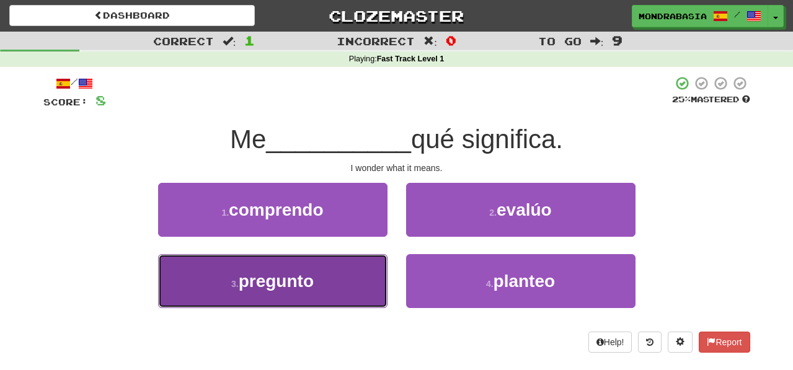
click at [365, 283] on button "3 . pregunto" at bounding box center [272, 281] width 229 height 54
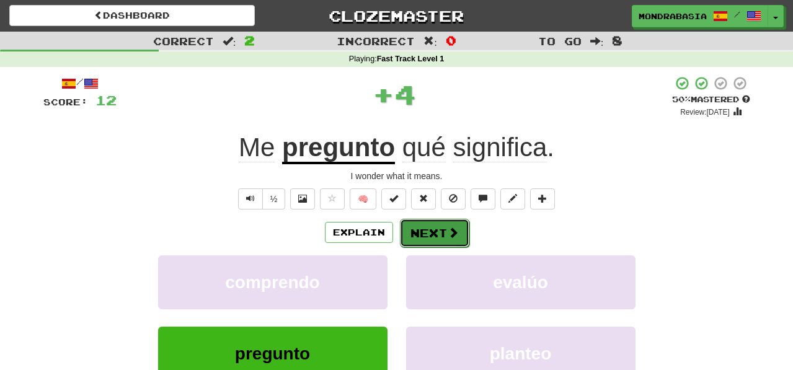
click at [441, 238] on button "Next" at bounding box center [434, 233] width 69 height 29
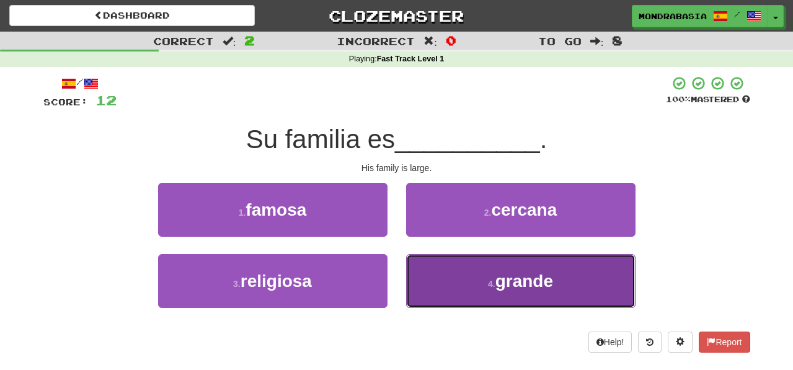
click at [446, 276] on button "4 . grande" at bounding box center [520, 281] width 229 height 54
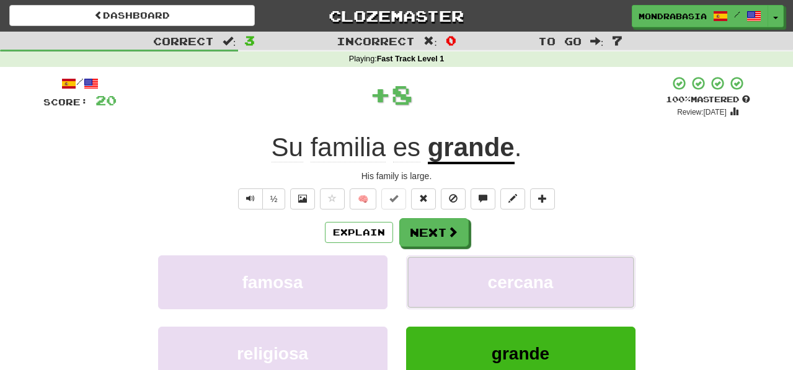
click at [446, 276] on button "cercana" at bounding box center [520, 283] width 229 height 54
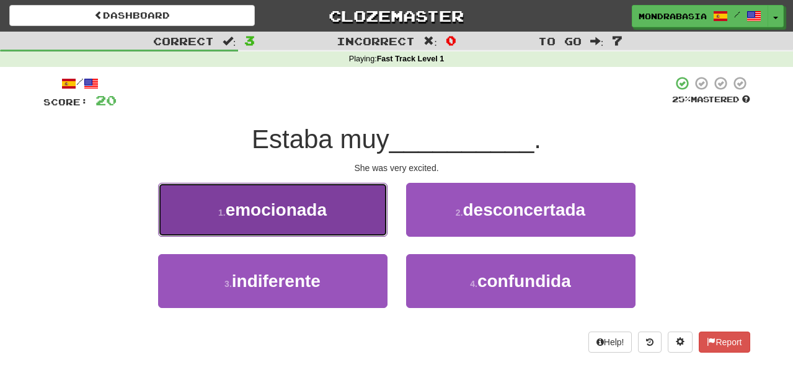
click at [365, 225] on button "1 . emocionada" at bounding box center [272, 210] width 229 height 54
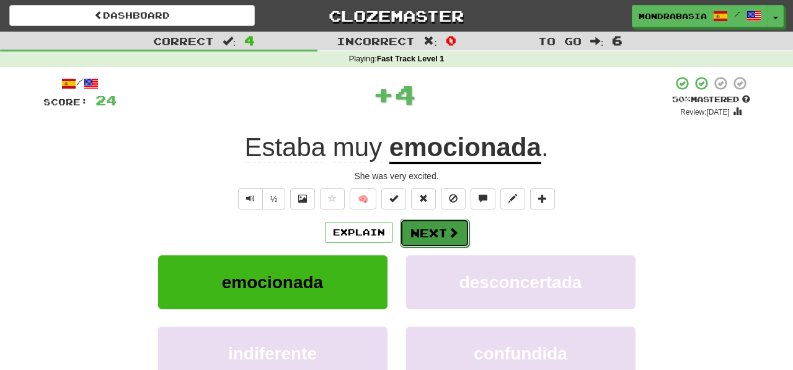
click at [425, 243] on button "Next" at bounding box center [434, 233] width 69 height 29
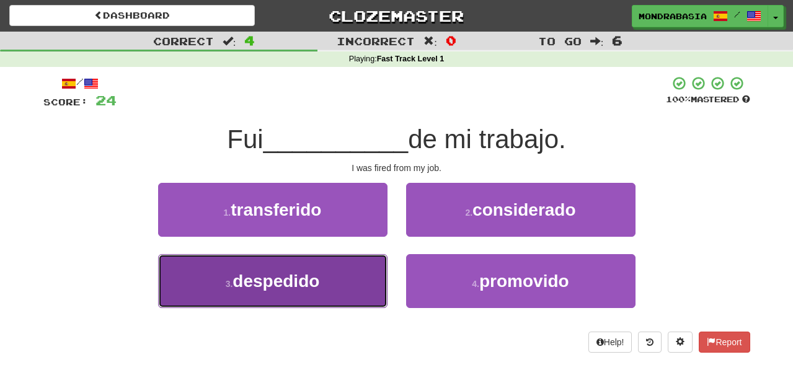
click at [341, 283] on button "3 . despedido" at bounding box center [272, 281] width 229 height 54
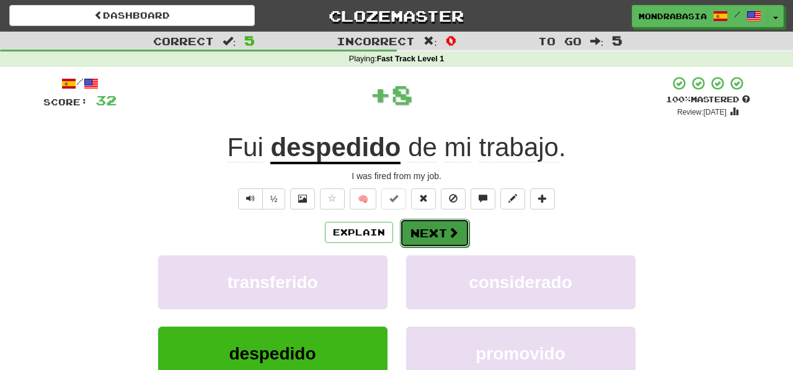
click at [440, 224] on button "Next" at bounding box center [434, 233] width 69 height 29
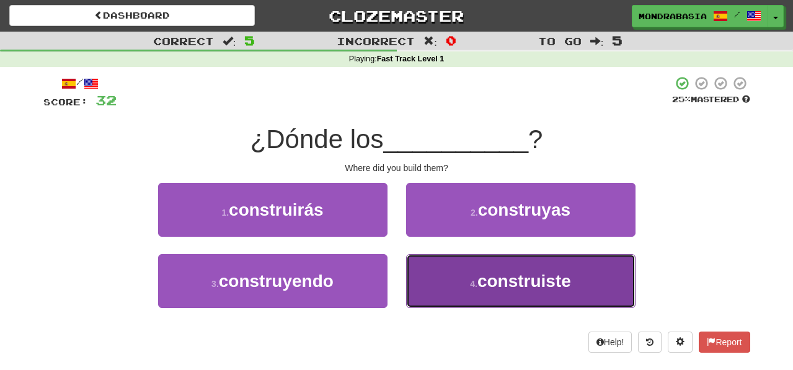
click at [435, 285] on button "4 . construiste" at bounding box center [520, 281] width 229 height 54
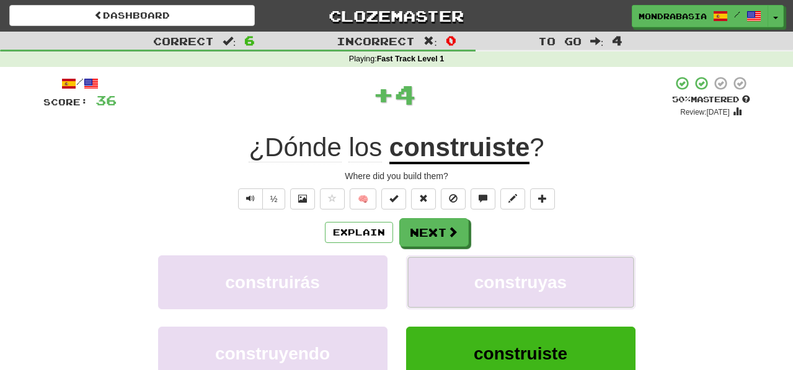
click at [435, 285] on button "construyas" at bounding box center [520, 283] width 229 height 54
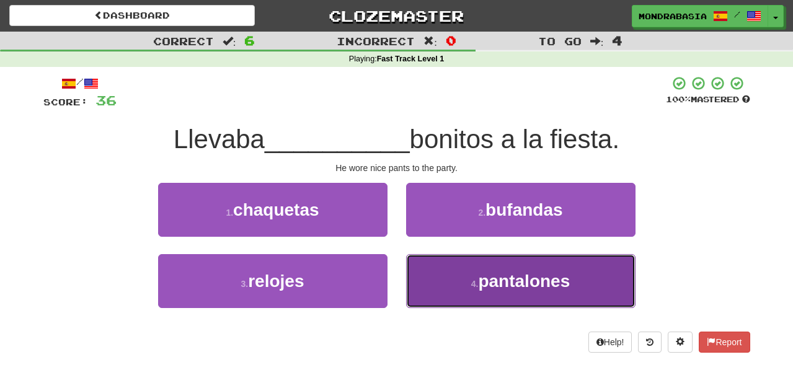
click at [423, 291] on button "4 . pantalones" at bounding box center [520, 281] width 229 height 54
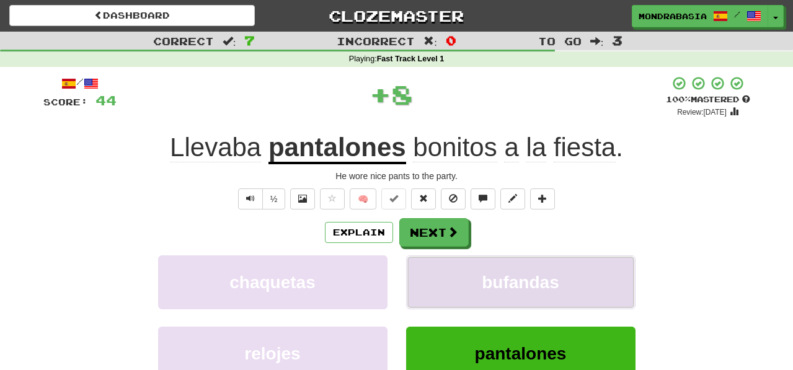
click at [423, 287] on button "bufandas" at bounding box center [520, 283] width 229 height 54
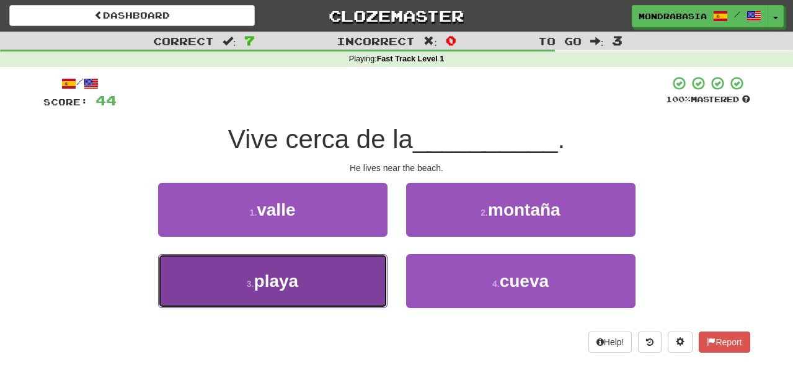
click at [347, 299] on button "3 . playa" at bounding box center [272, 281] width 229 height 54
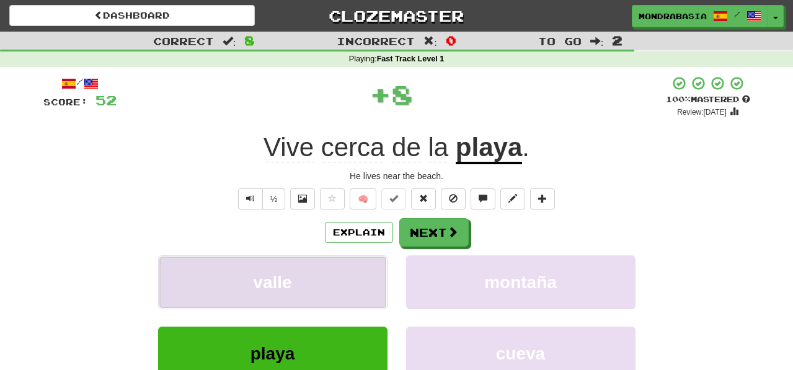
click at [366, 288] on button "valle" at bounding box center [272, 283] width 229 height 54
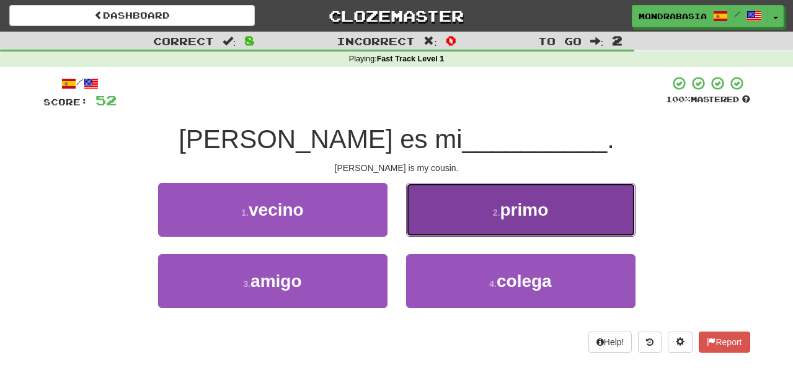
click at [425, 231] on button "2 . primo" at bounding box center [520, 210] width 229 height 54
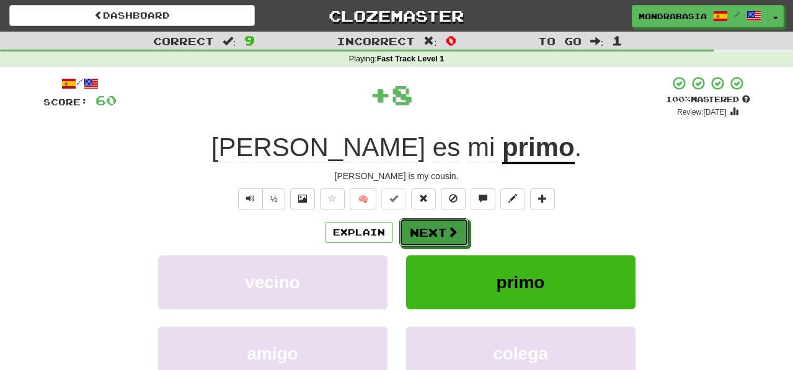
click at [425, 231] on button "Next" at bounding box center [433, 232] width 69 height 29
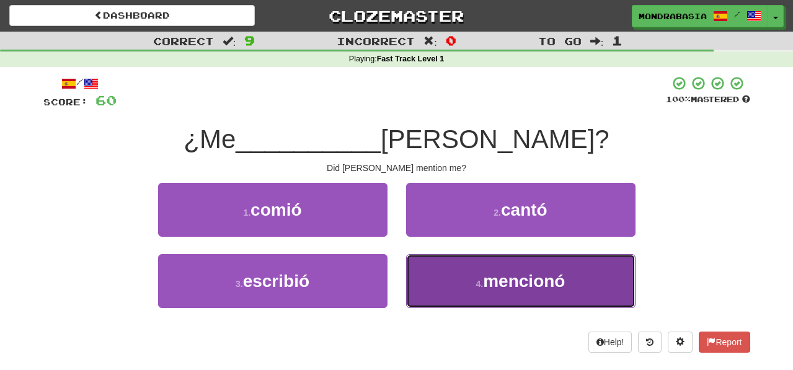
click at [439, 295] on button "4 . mencionó" at bounding box center [520, 281] width 229 height 54
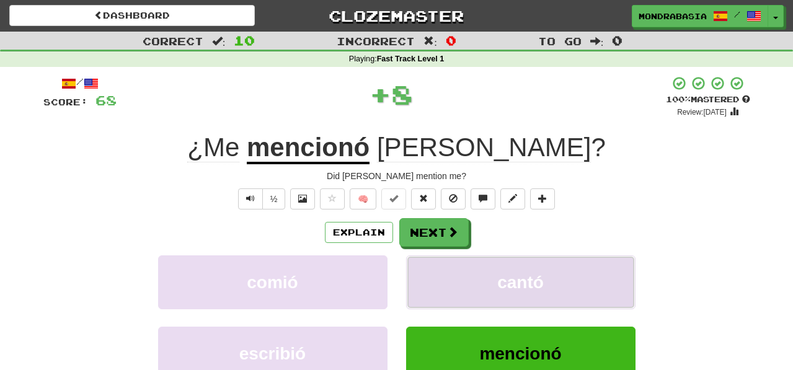
click at [439, 291] on button "cantó" at bounding box center [520, 283] width 229 height 54
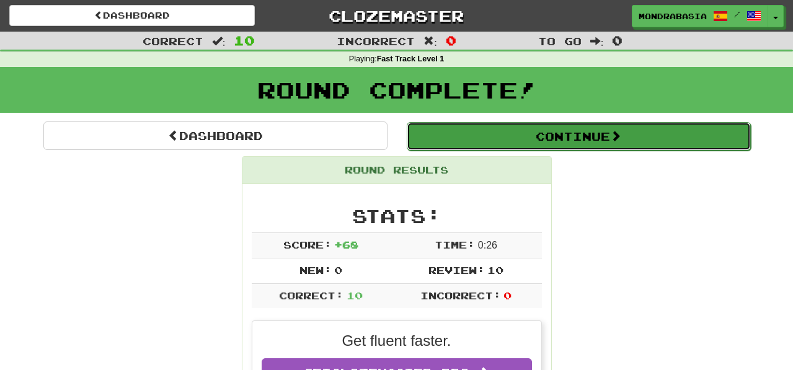
click at [429, 144] on button "Continue" at bounding box center [579, 136] width 344 height 29
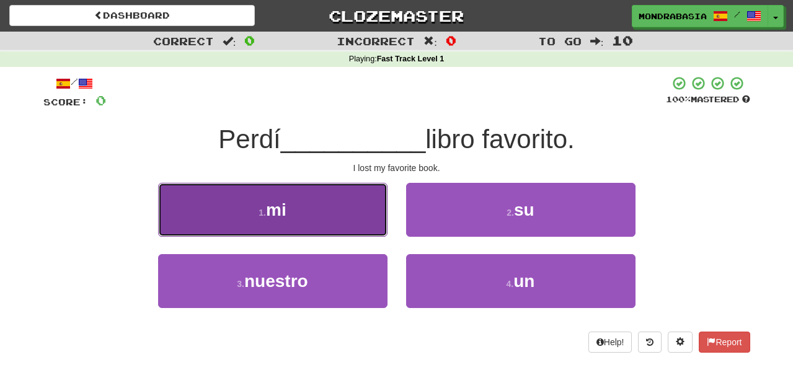
click at [365, 223] on button "1 . mi" at bounding box center [272, 210] width 229 height 54
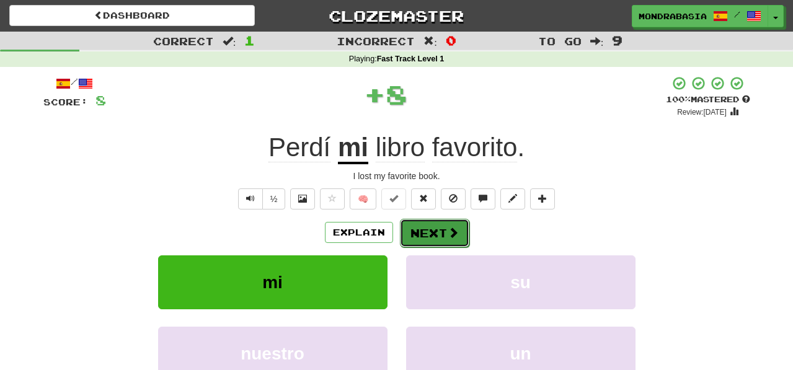
click at [440, 238] on button "Next" at bounding box center [434, 233] width 69 height 29
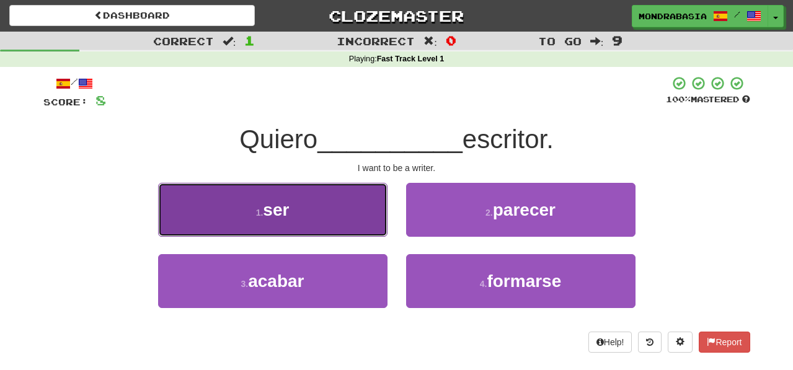
click at [363, 229] on button "1 . ser" at bounding box center [272, 210] width 229 height 54
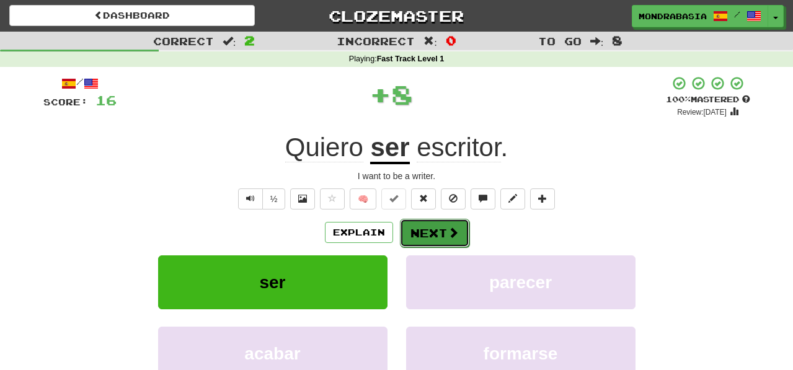
click at [419, 231] on button "Next" at bounding box center [434, 233] width 69 height 29
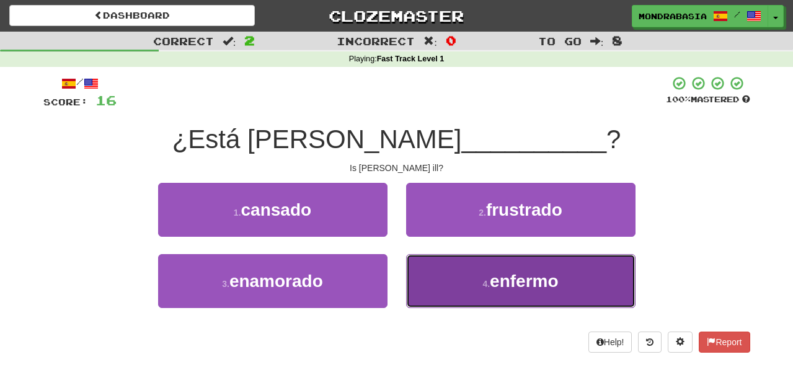
click at [423, 283] on button "4 . enfermo" at bounding box center [520, 281] width 229 height 54
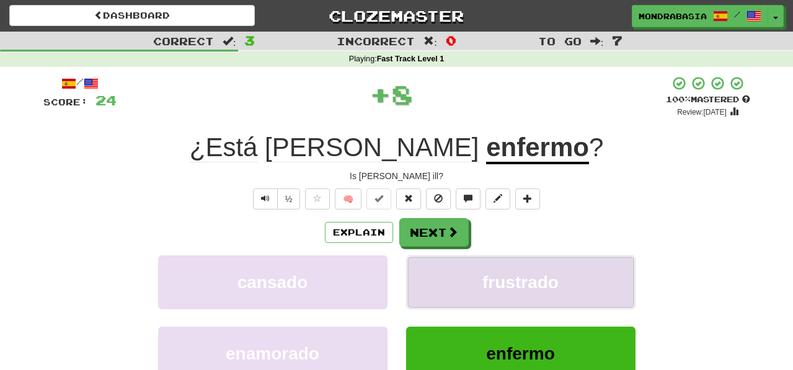
click at [434, 283] on button "frustrado" at bounding box center [520, 283] width 229 height 54
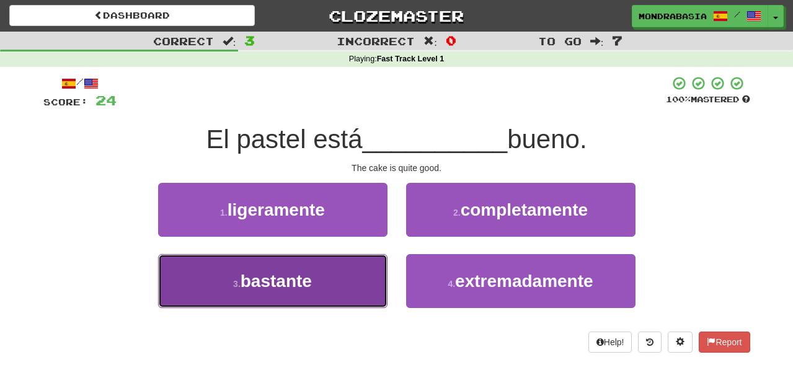
click at [354, 300] on button "3 . bastante" at bounding box center [272, 281] width 229 height 54
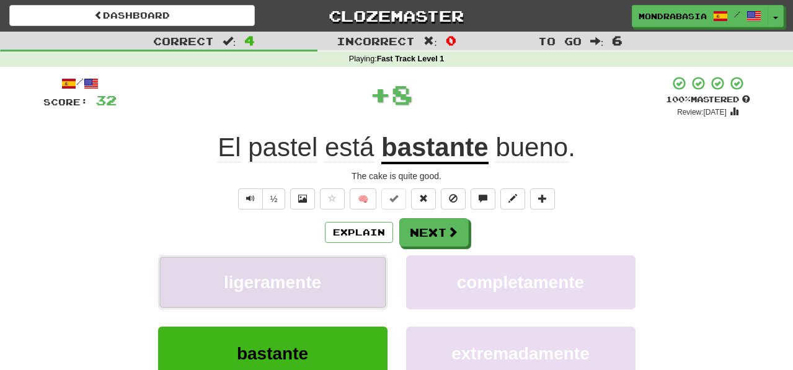
click at [362, 275] on button "ligeramente" at bounding box center [272, 283] width 229 height 54
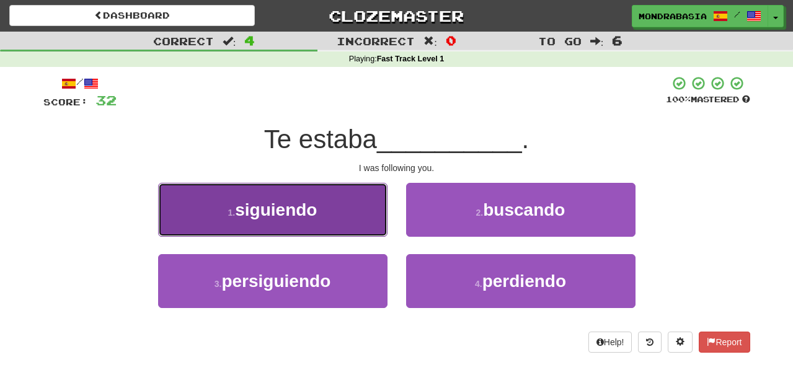
click at [372, 222] on button "1 . siguiendo" at bounding box center [272, 210] width 229 height 54
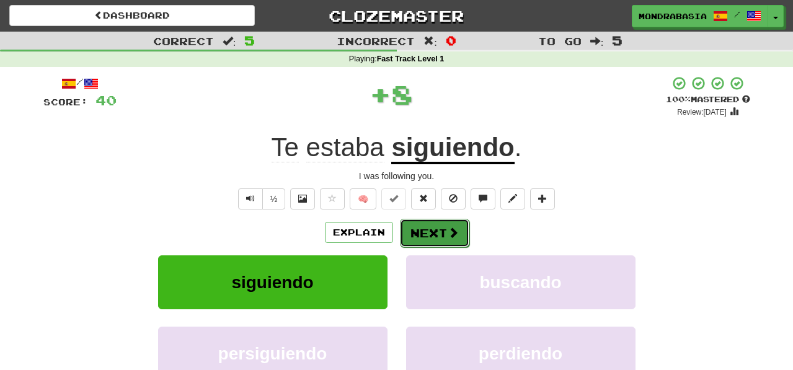
click at [453, 227] on span at bounding box center [453, 232] width 11 height 11
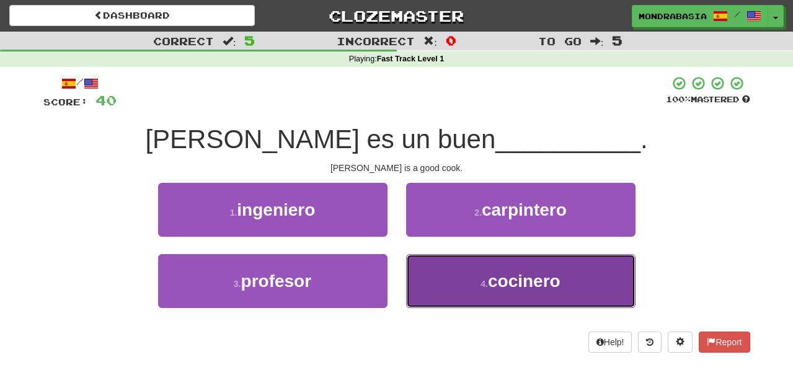
click at [455, 285] on button "4 . cocinero" at bounding box center [520, 281] width 229 height 54
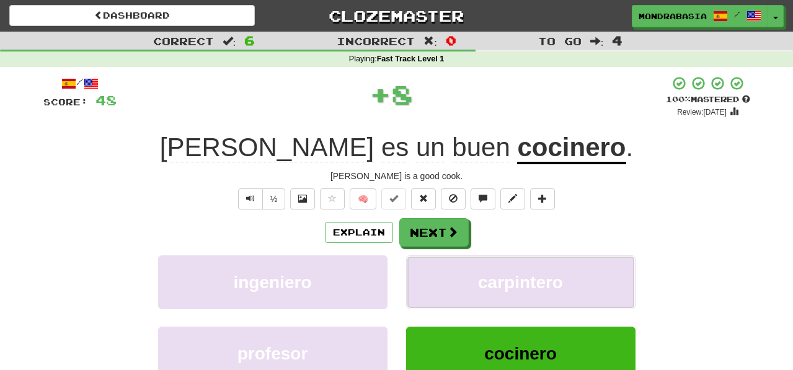
click at [455, 285] on button "carpintero" at bounding box center [520, 283] width 229 height 54
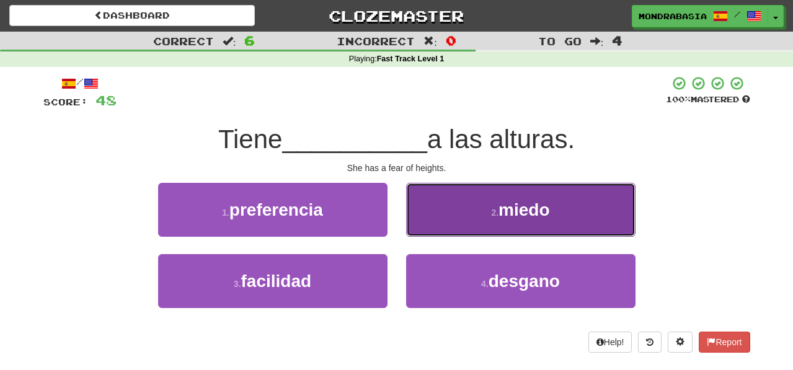
click at [429, 218] on button "2 . miedo" at bounding box center [520, 210] width 229 height 54
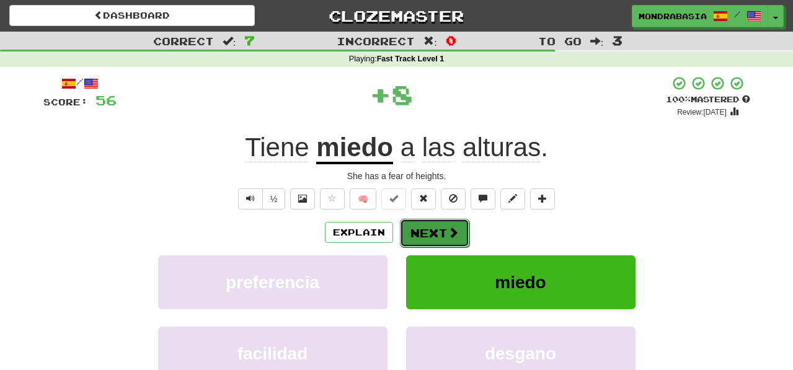
click at [432, 231] on button "Next" at bounding box center [434, 233] width 69 height 29
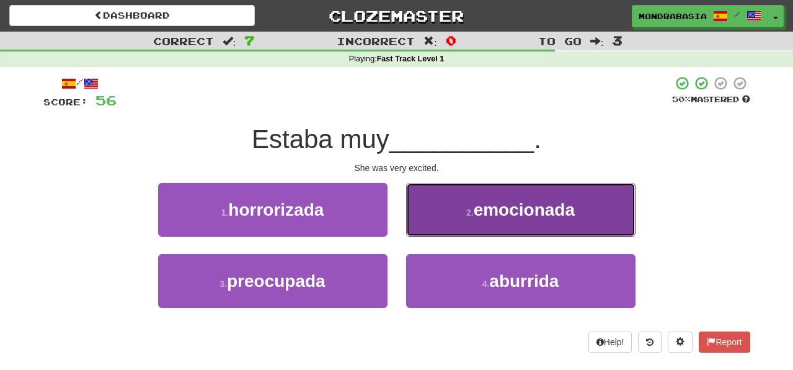
click at [422, 223] on button "2 . emocionada" at bounding box center [520, 210] width 229 height 54
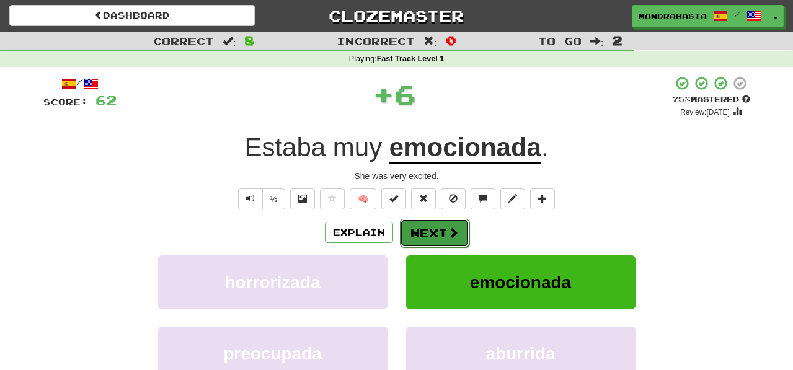
click at [425, 239] on button "Next" at bounding box center [434, 233] width 69 height 29
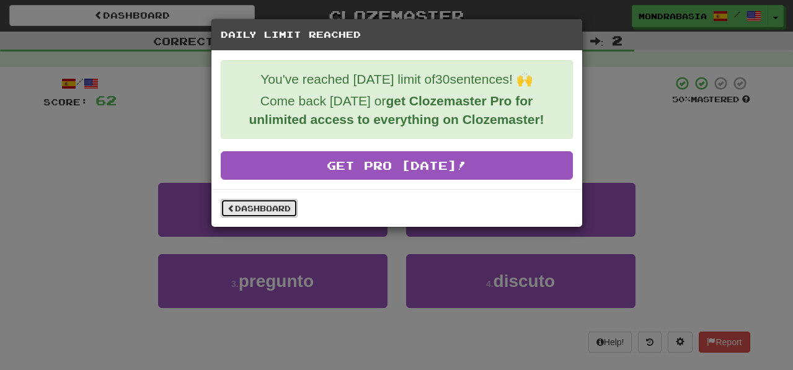
click at [283, 210] on link "Dashboard" at bounding box center [259, 208] width 77 height 19
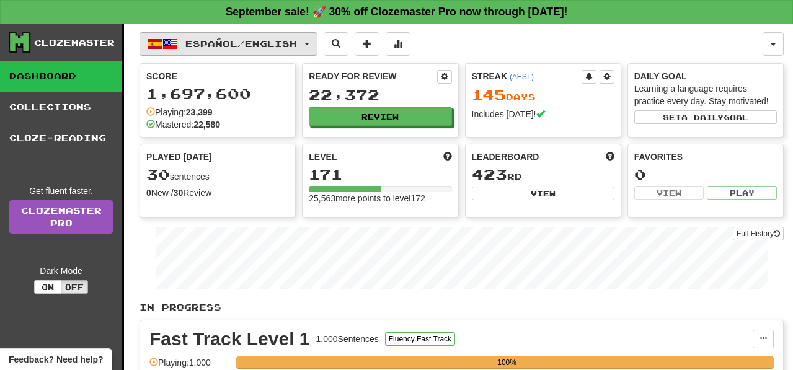
click at [317, 47] on button "Español / English" at bounding box center [229, 44] width 178 height 24
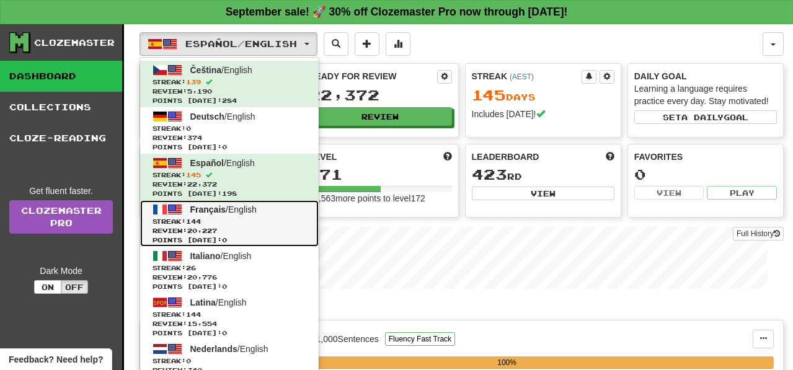
click at [273, 231] on span "Review: 20,227" at bounding box center [230, 230] width 154 height 9
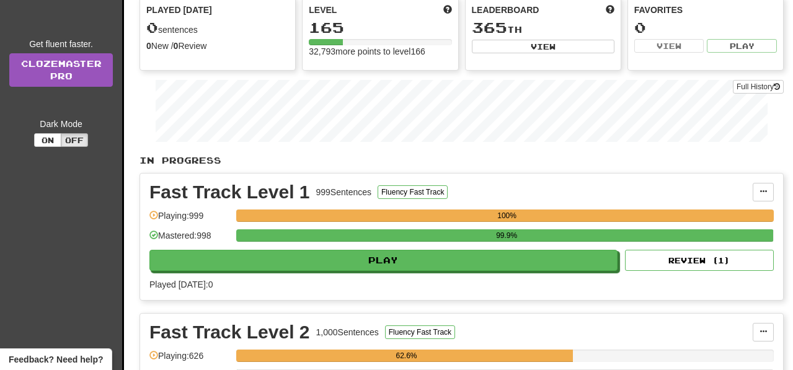
scroll to position [148, 0]
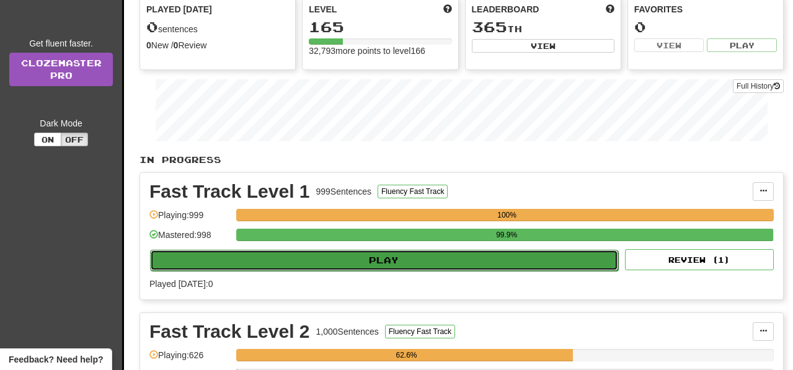
click at [416, 269] on button "Play" at bounding box center [384, 260] width 468 height 21
select select "**"
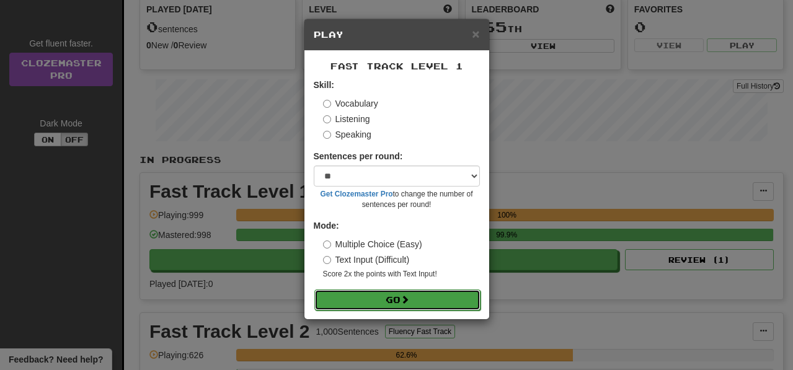
click at [434, 309] on button "Go" at bounding box center [397, 300] width 166 height 21
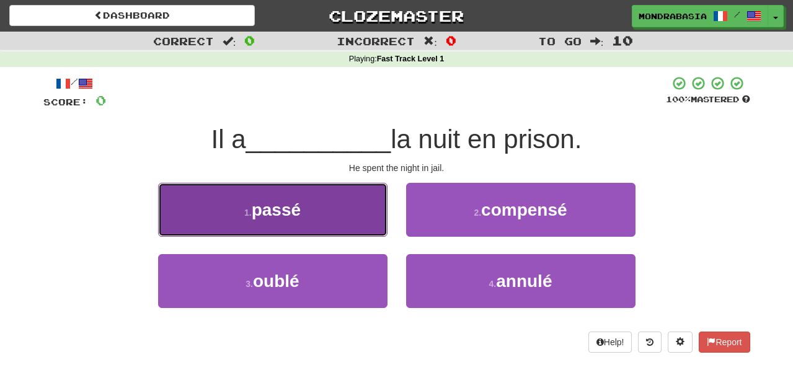
click at [365, 223] on button "1 . passé" at bounding box center [272, 210] width 229 height 54
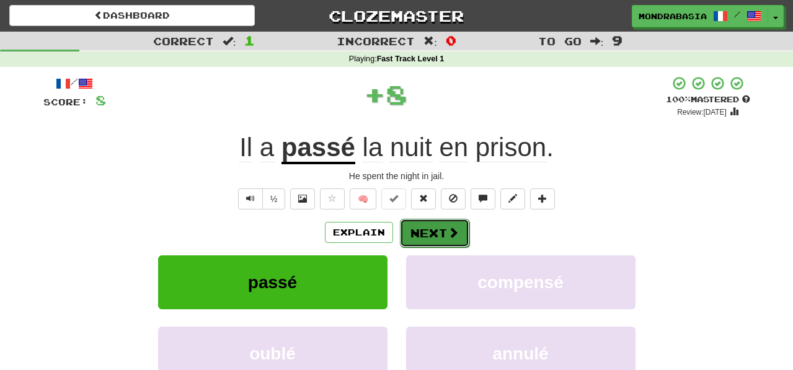
click at [437, 238] on button "Next" at bounding box center [434, 233] width 69 height 29
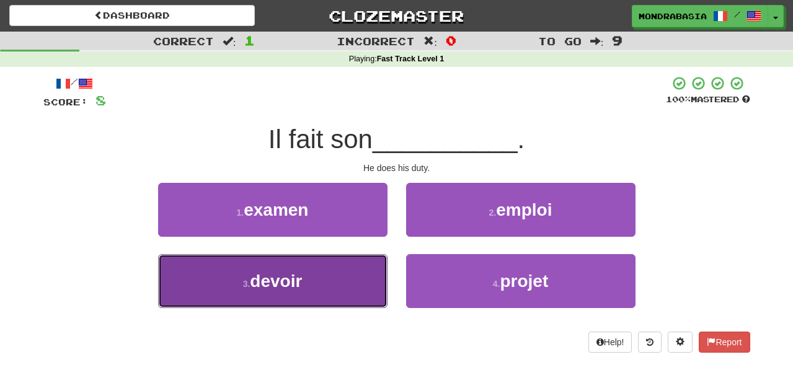
click at [345, 265] on button "3 . devoir" at bounding box center [272, 281] width 229 height 54
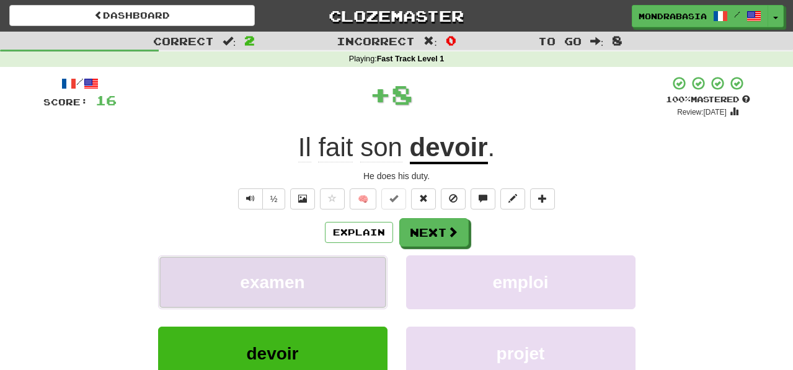
click at [354, 277] on button "examen" at bounding box center [272, 283] width 229 height 54
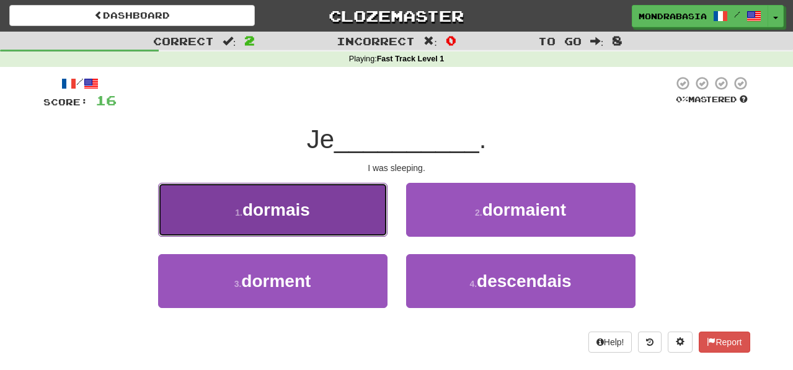
click at [375, 223] on button "1 . dormais" at bounding box center [272, 210] width 229 height 54
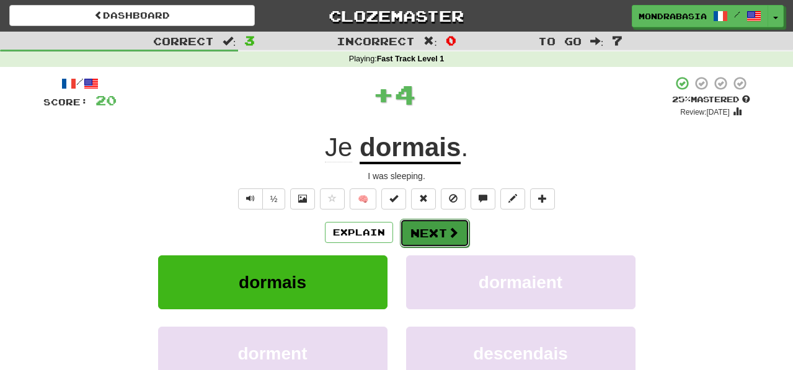
click at [429, 230] on button "Next" at bounding box center [434, 233] width 69 height 29
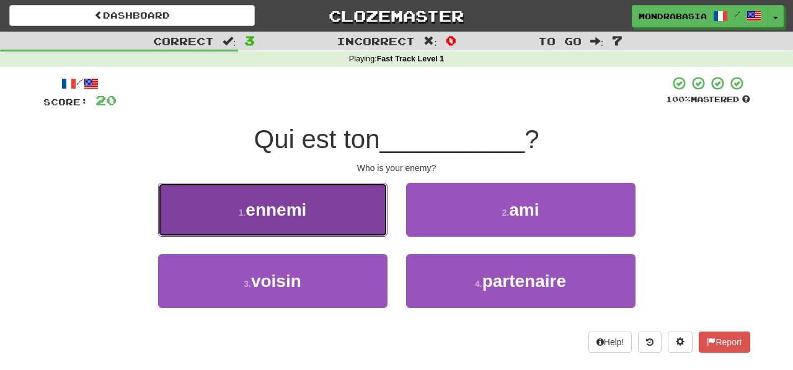
click at [373, 216] on button "1 . ennemi" at bounding box center [272, 210] width 229 height 54
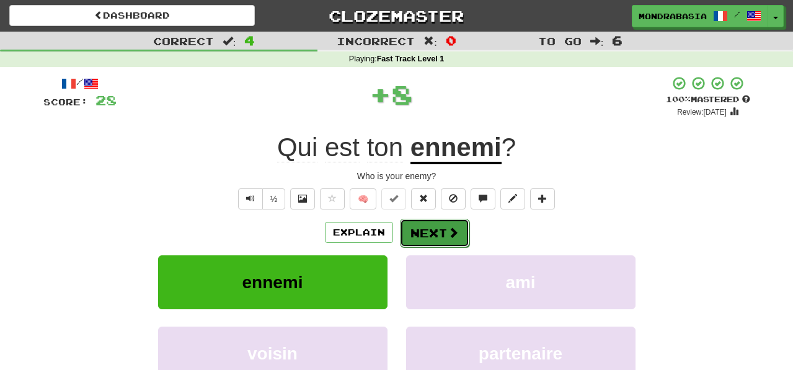
click at [420, 231] on button "Next" at bounding box center [434, 233] width 69 height 29
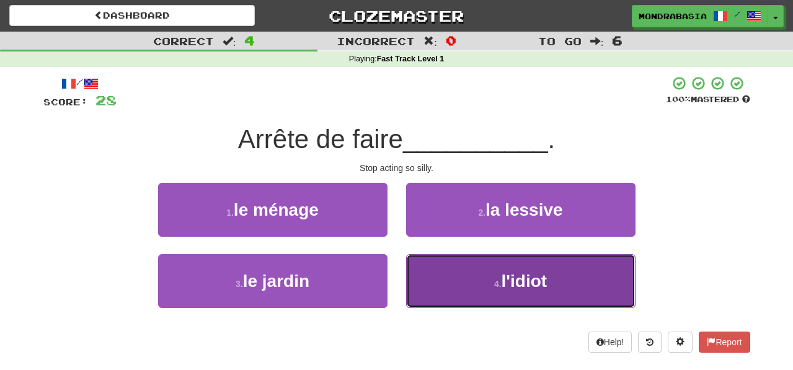
click at [448, 283] on button "4 . l'idiot" at bounding box center [520, 281] width 229 height 54
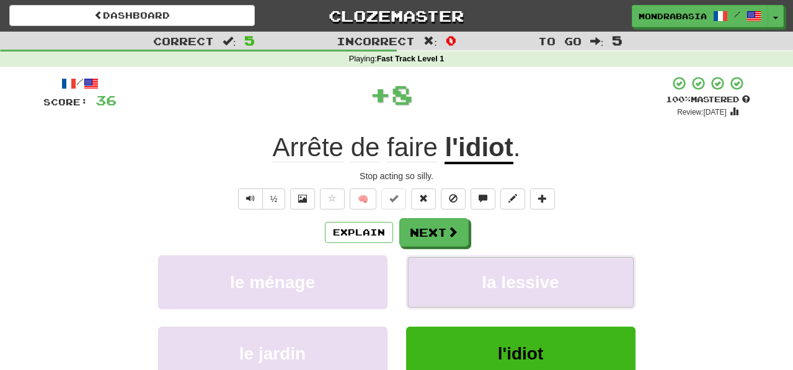
click at [448, 283] on button "la lessive" at bounding box center [520, 283] width 229 height 54
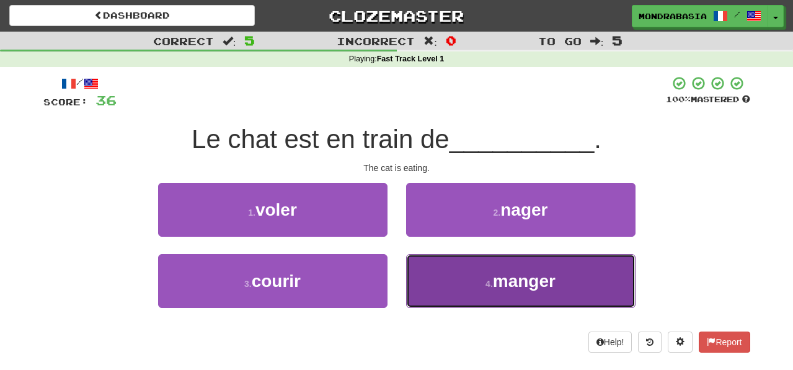
click at [435, 296] on button "4 . manger" at bounding box center [520, 281] width 229 height 54
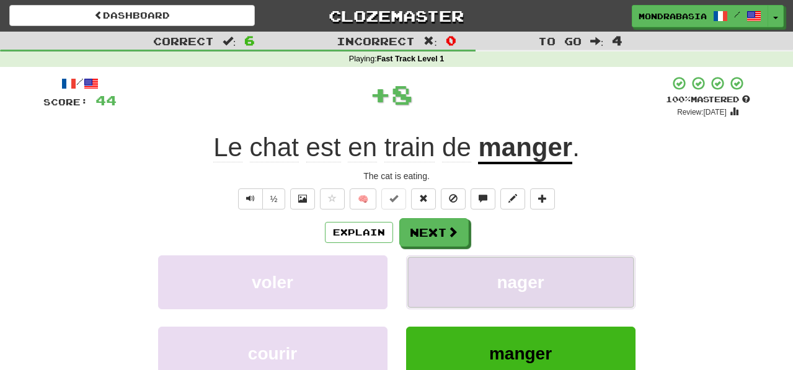
click at [435, 296] on button "nager" at bounding box center [520, 283] width 229 height 54
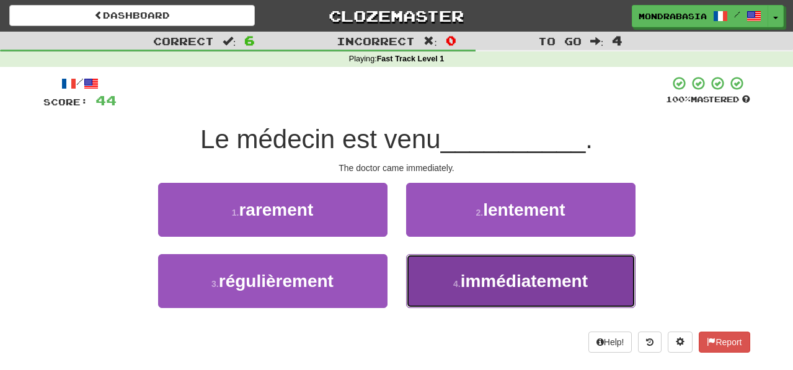
click at [436, 290] on button "4 . immédiatement" at bounding box center [520, 281] width 229 height 54
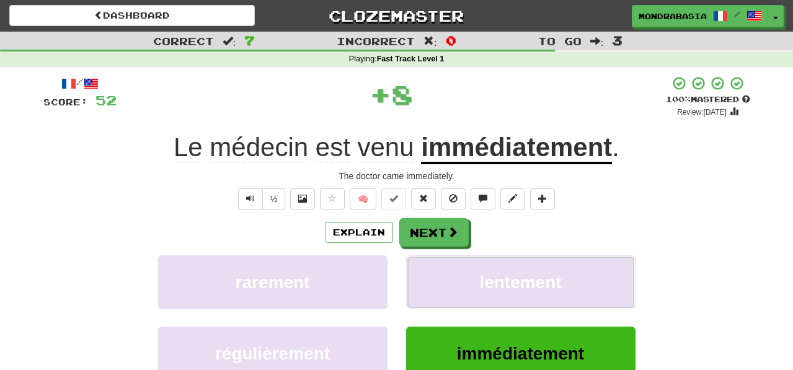
click at [436, 290] on button "lentement" at bounding box center [520, 283] width 229 height 54
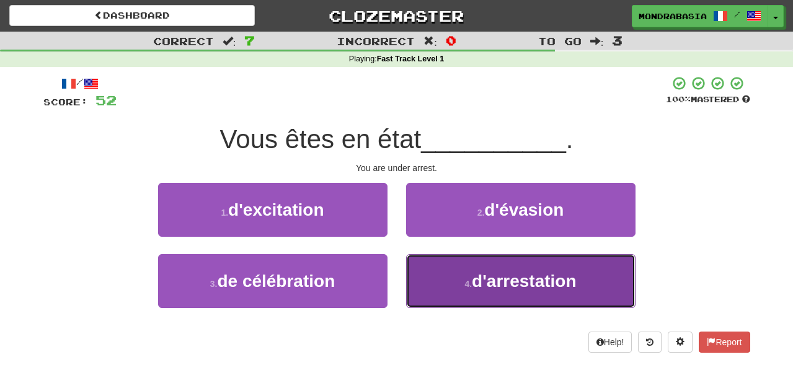
click at [434, 283] on button "4 . d'arrestation" at bounding box center [520, 281] width 229 height 54
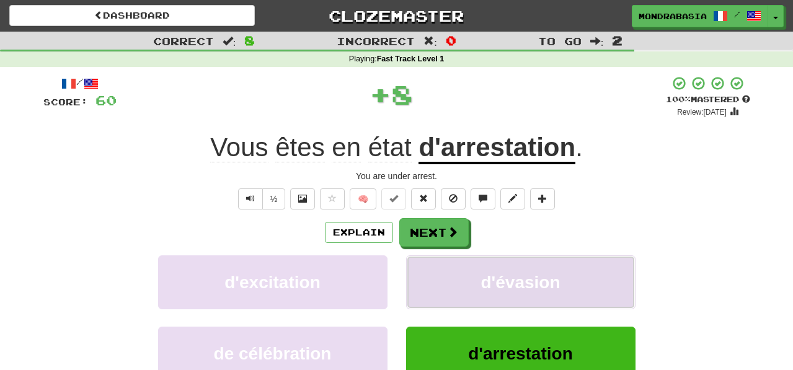
click at [434, 283] on button "d'évasion" at bounding box center [520, 283] width 229 height 54
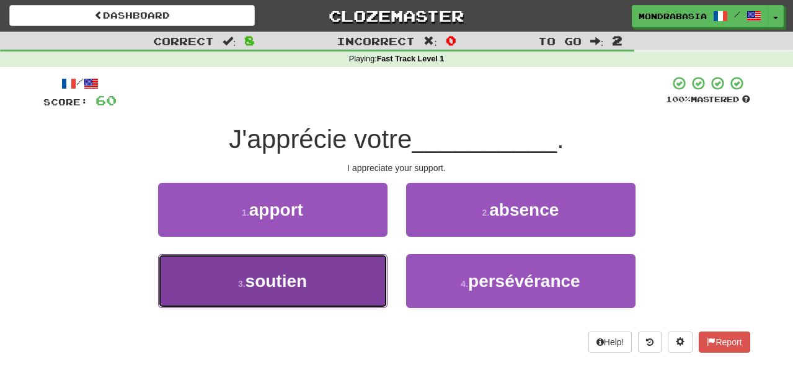
click at [363, 288] on button "3 . soutien" at bounding box center [272, 281] width 229 height 54
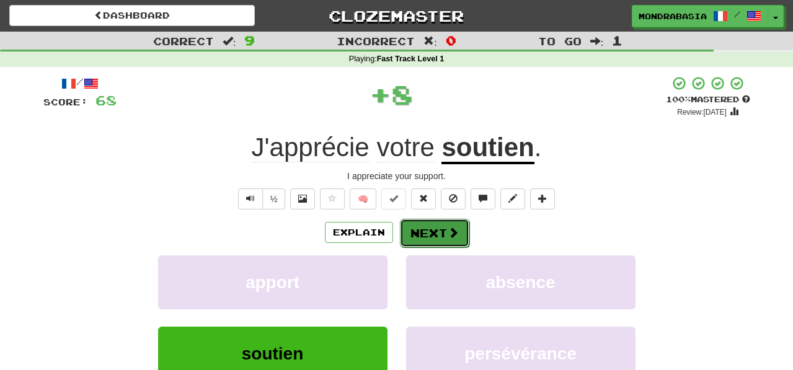
click at [431, 233] on button "Next" at bounding box center [434, 233] width 69 height 29
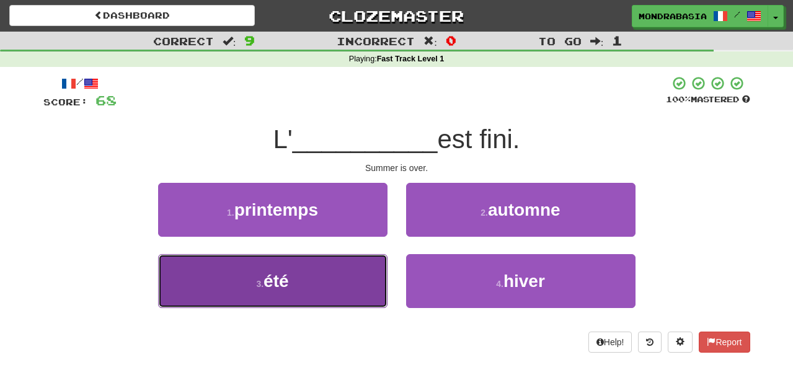
click at [345, 283] on button "3 . été" at bounding box center [272, 281] width 229 height 54
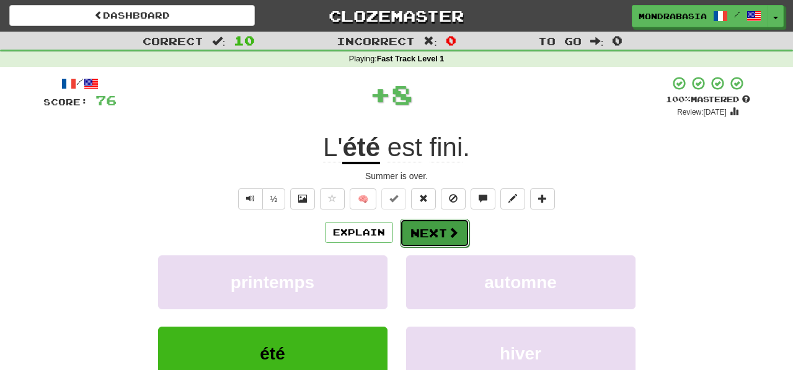
click at [447, 242] on button "Next" at bounding box center [434, 233] width 69 height 29
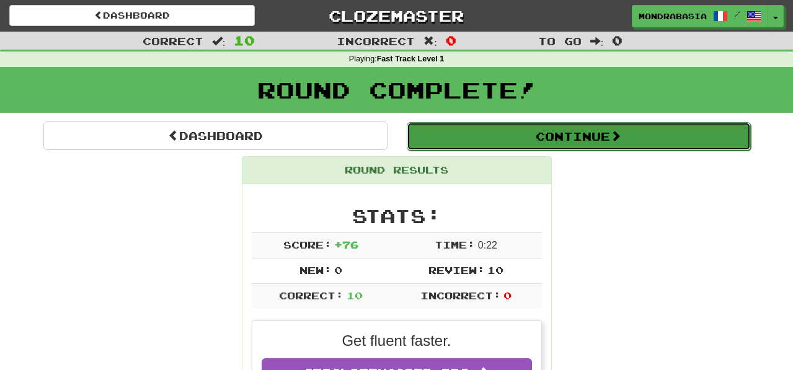
click at [452, 138] on button "Continue" at bounding box center [579, 136] width 344 height 29
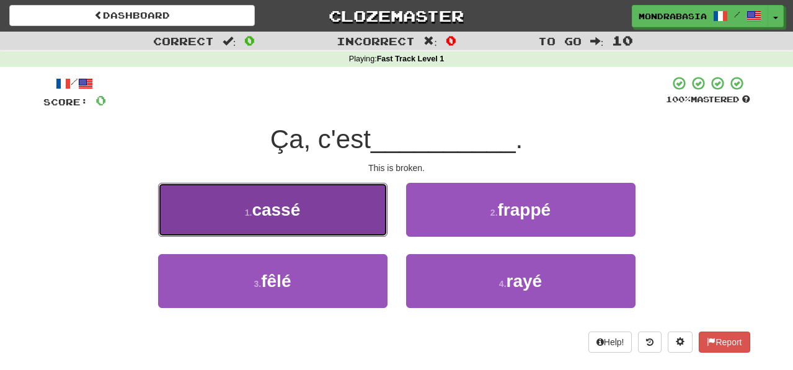
click at [373, 228] on button "1 . cassé" at bounding box center [272, 210] width 229 height 54
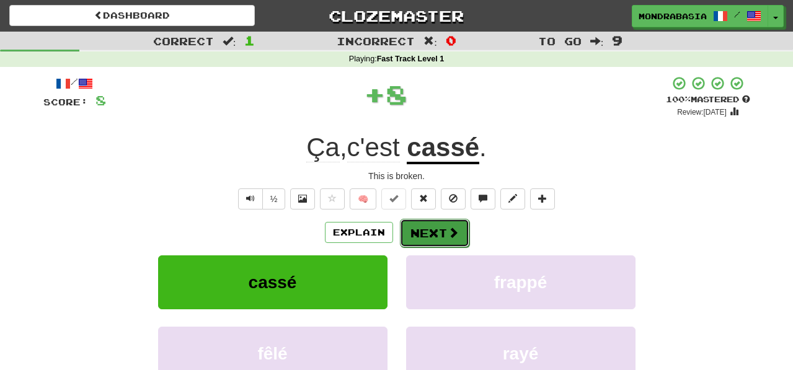
click at [410, 239] on button "Next" at bounding box center [434, 233] width 69 height 29
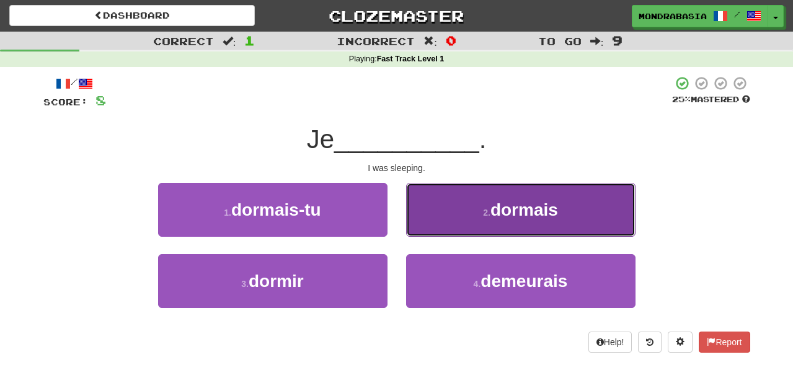
click at [417, 228] on button "2 . dormais" at bounding box center [520, 210] width 229 height 54
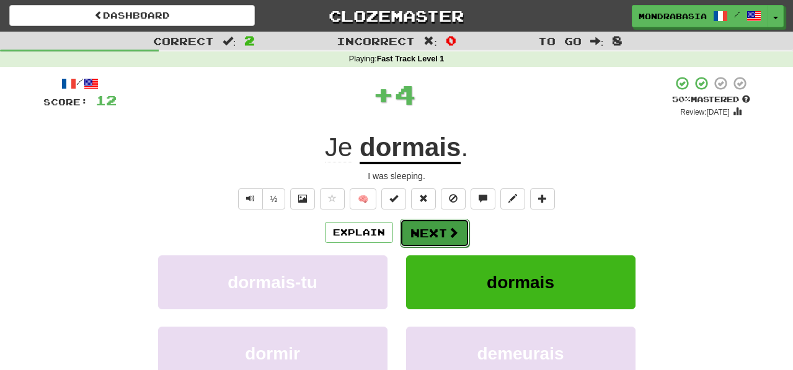
click at [417, 229] on button "Next" at bounding box center [434, 233] width 69 height 29
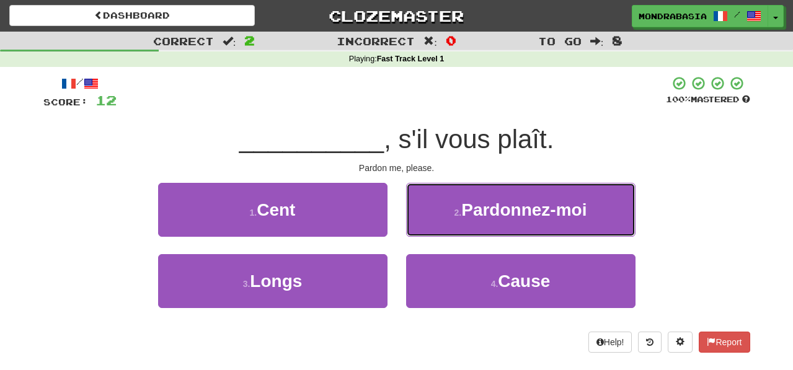
click at [417, 229] on button "2 . Pardonnez-moi" at bounding box center [520, 210] width 229 height 54
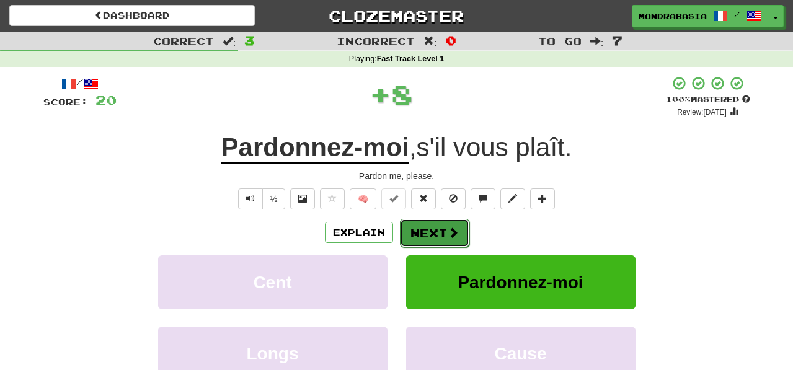
click at [424, 233] on button "Next" at bounding box center [434, 233] width 69 height 29
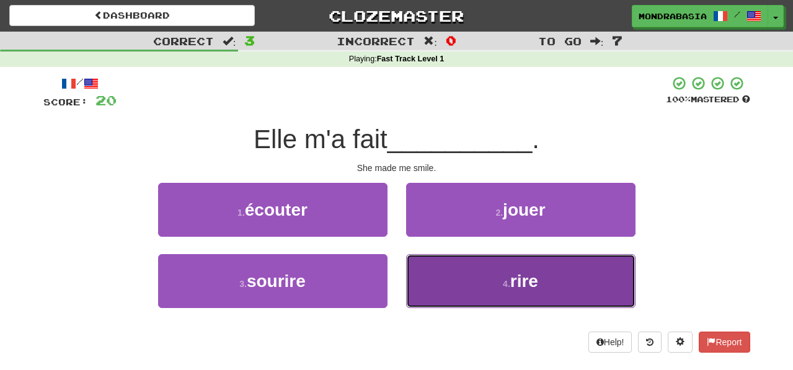
click at [421, 276] on button "4 . rire" at bounding box center [520, 281] width 229 height 54
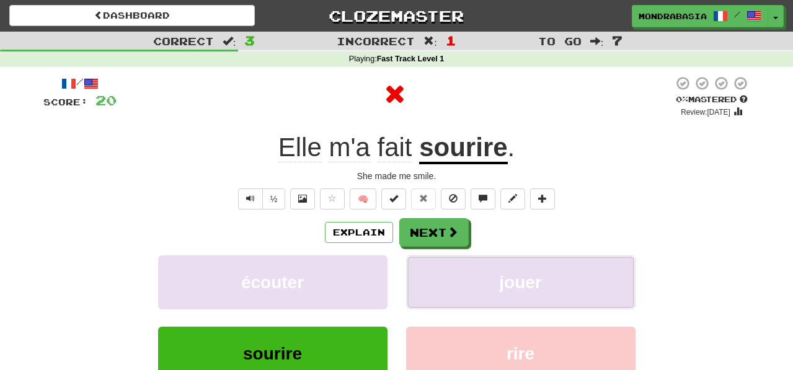
click at [421, 276] on button "jouer" at bounding box center [520, 283] width 229 height 54
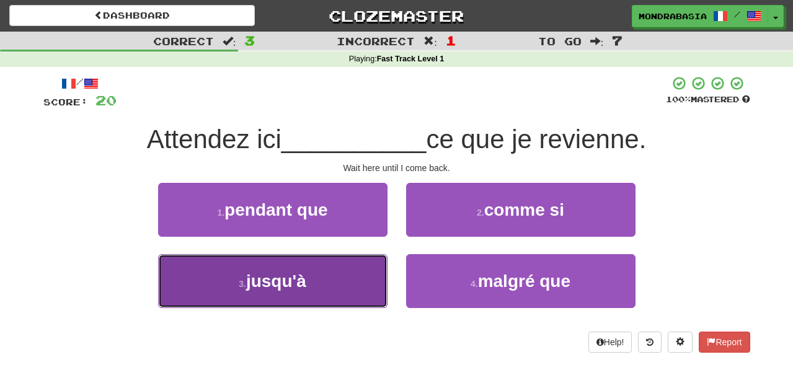
click at [367, 290] on button "3 . jusqu'à" at bounding box center [272, 281] width 229 height 54
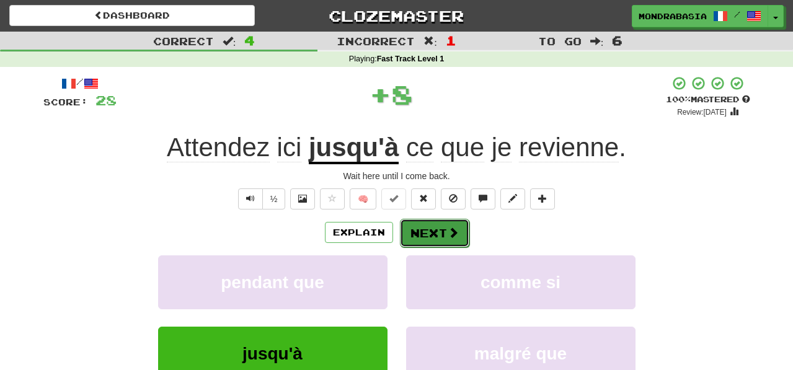
click at [448, 233] on span at bounding box center [453, 232] width 11 height 11
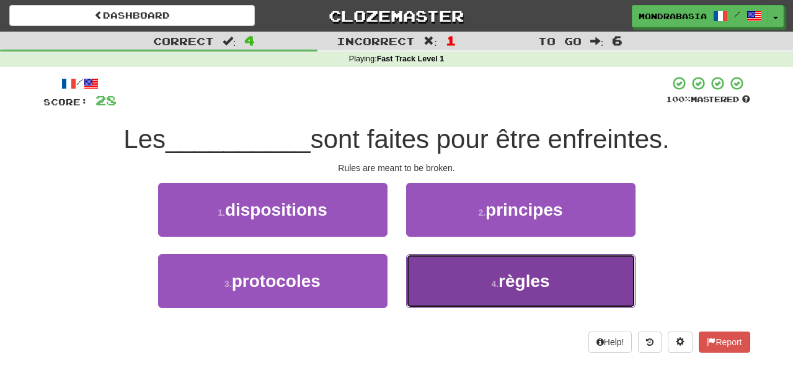
click at [429, 290] on button "4 . règles" at bounding box center [520, 281] width 229 height 54
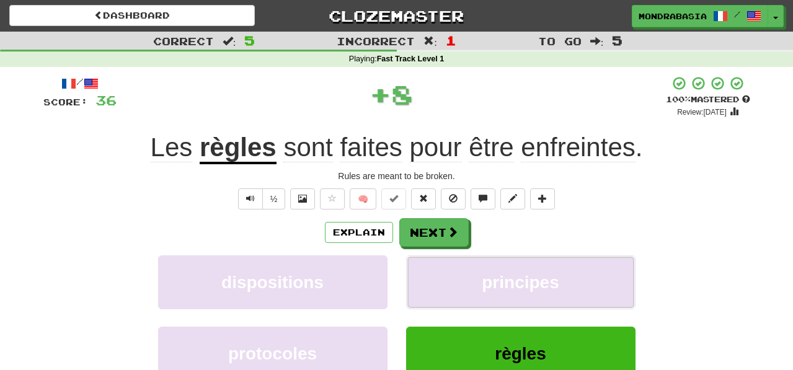
click at [429, 290] on button "principes" at bounding box center [520, 283] width 229 height 54
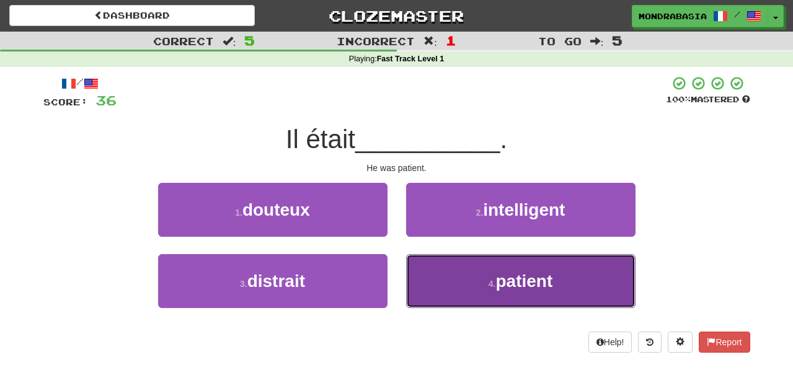
click at [432, 293] on button "4 . patient" at bounding box center [520, 281] width 229 height 54
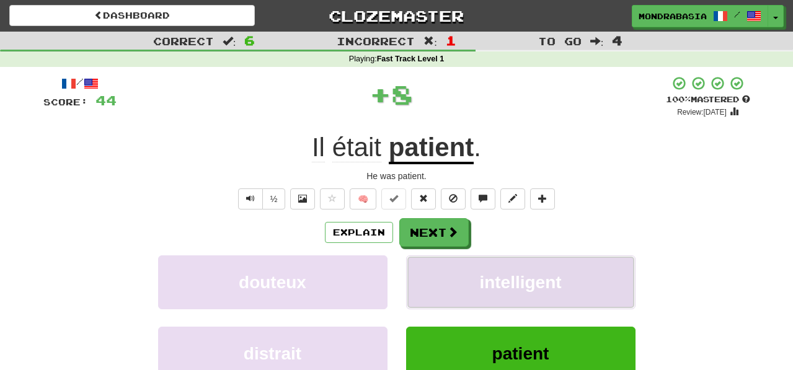
click at [431, 293] on button "intelligent" at bounding box center [520, 283] width 229 height 54
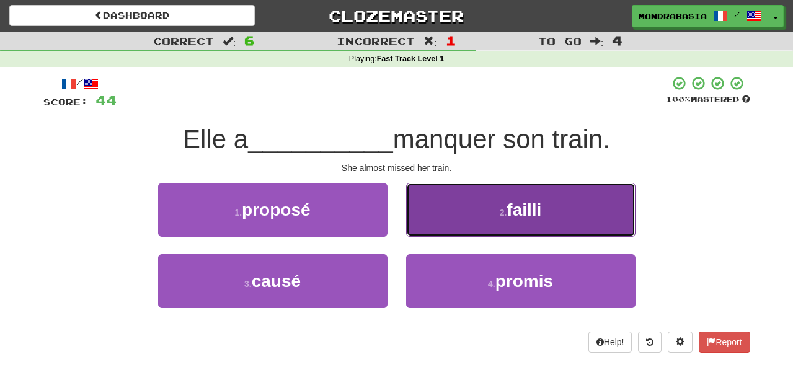
click at [425, 229] on button "2 . failli" at bounding box center [520, 210] width 229 height 54
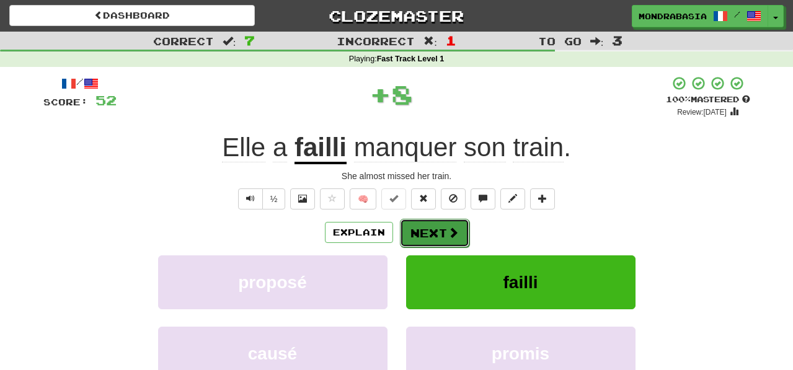
click at [425, 230] on button "Next" at bounding box center [434, 233] width 69 height 29
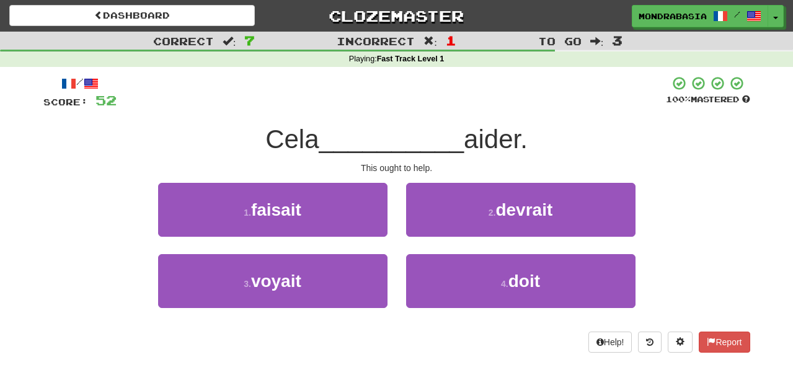
click at [426, 241] on div "2 . devrait" at bounding box center [521, 218] width 248 height 71
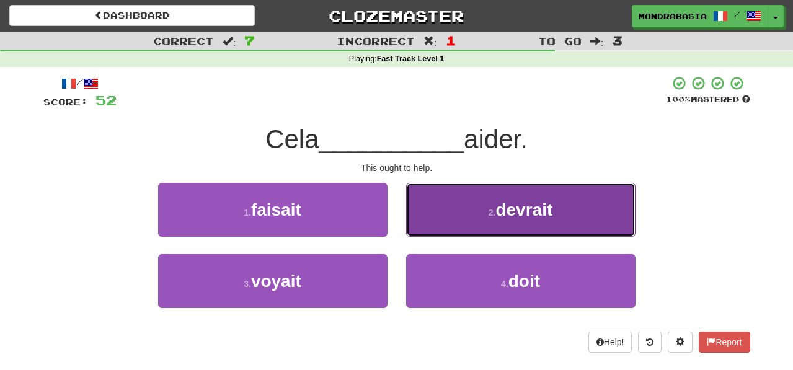
click at [423, 226] on button "2 . devrait" at bounding box center [520, 210] width 229 height 54
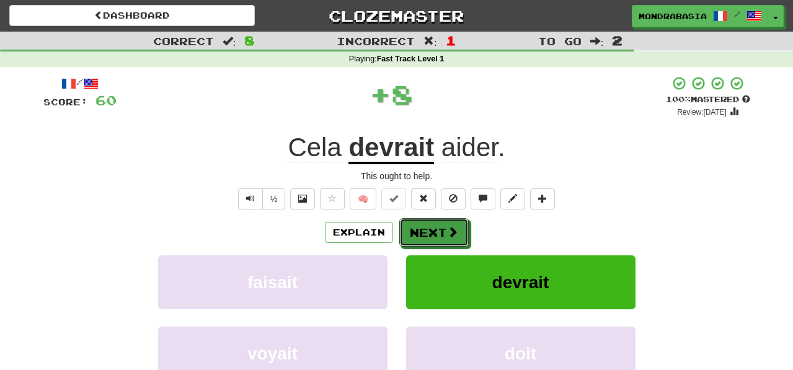
click at [423, 226] on button "Next" at bounding box center [433, 232] width 69 height 29
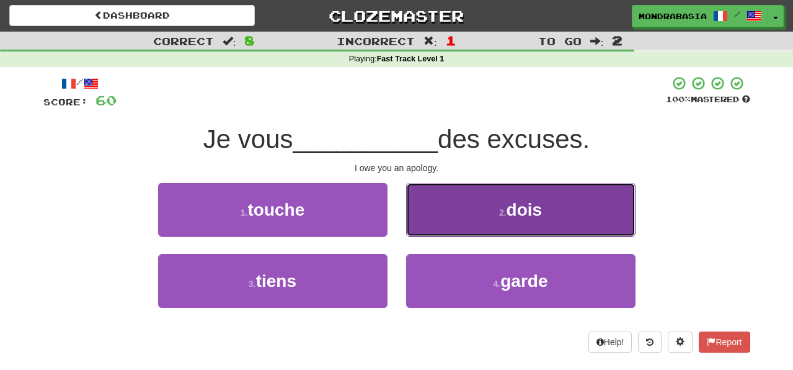
click at [435, 234] on button "2 . dois" at bounding box center [520, 210] width 229 height 54
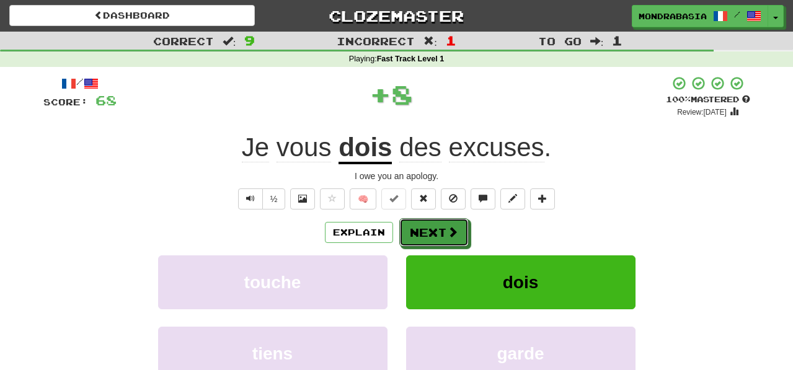
click at [435, 234] on button "Next" at bounding box center [433, 232] width 69 height 29
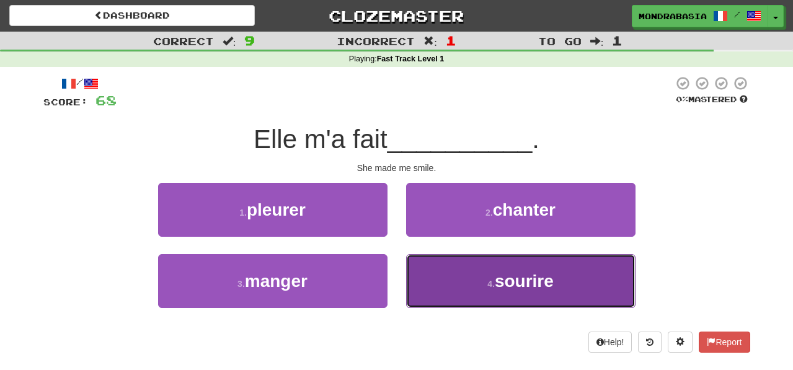
click at [422, 283] on button "4 . sourire" at bounding box center [520, 281] width 229 height 54
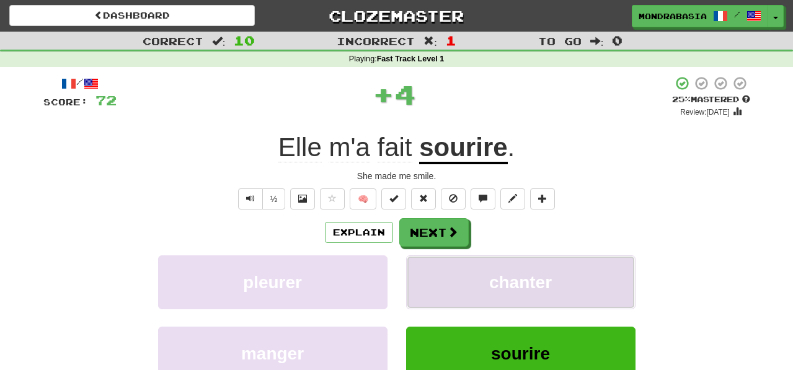
click at [422, 285] on button "chanter" at bounding box center [520, 283] width 229 height 54
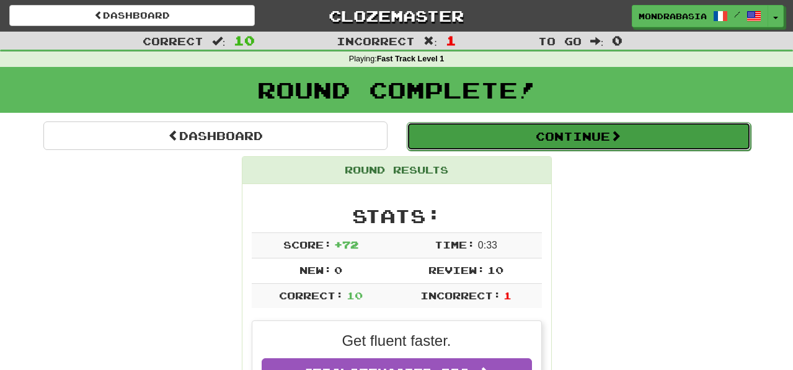
click at [424, 133] on button "Continue" at bounding box center [579, 136] width 344 height 29
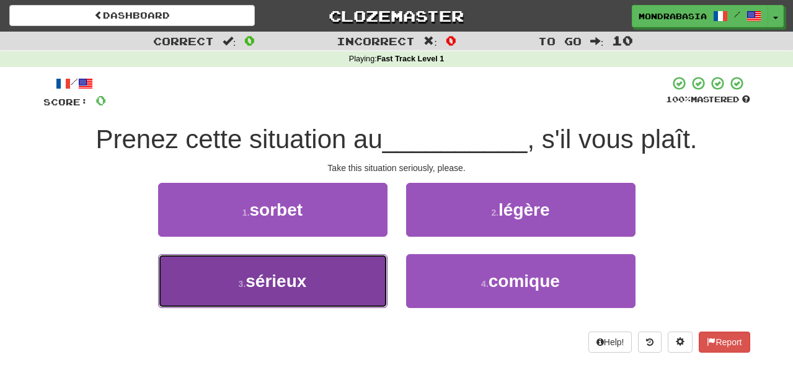
click at [363, 275] on button "3 . sérieux" at bounding box center [272, 281] width 229 height 54
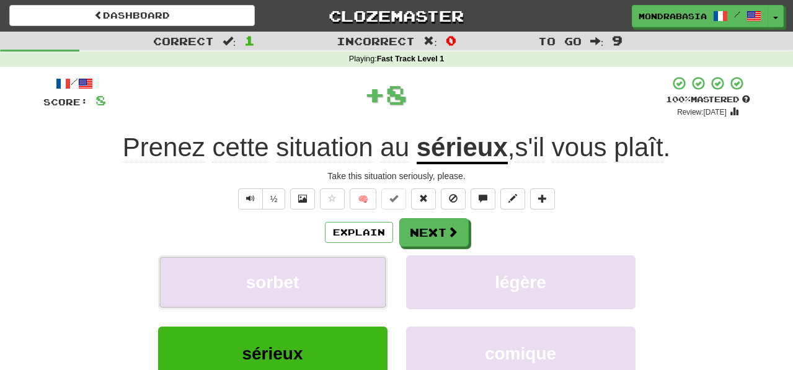
click at [363, 275] on button "sorbet" at bounding box center [272, 283] width 229 height 54
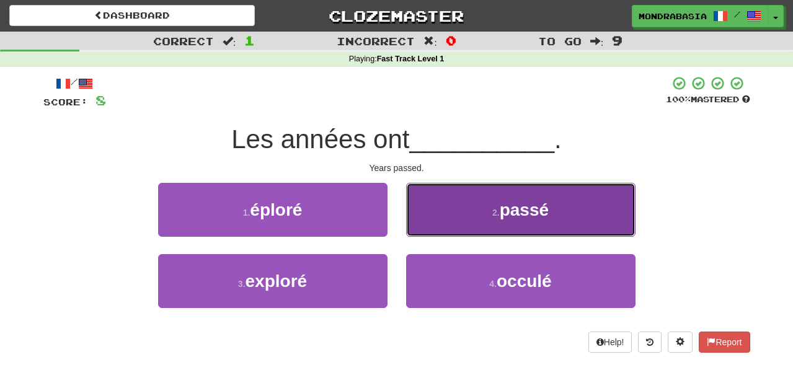
click at [422, 229] on button "2 . passé" at bounding box center [520, 210] width 229 height 54
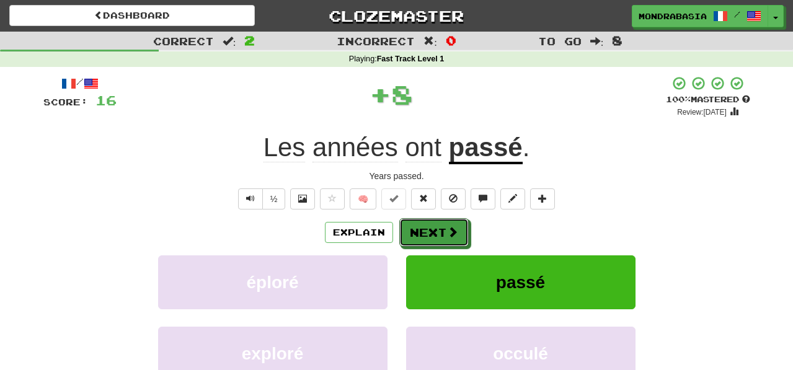
click at [422, 229] on button "Next" at bounding box center [433, 232] width 69 height 29
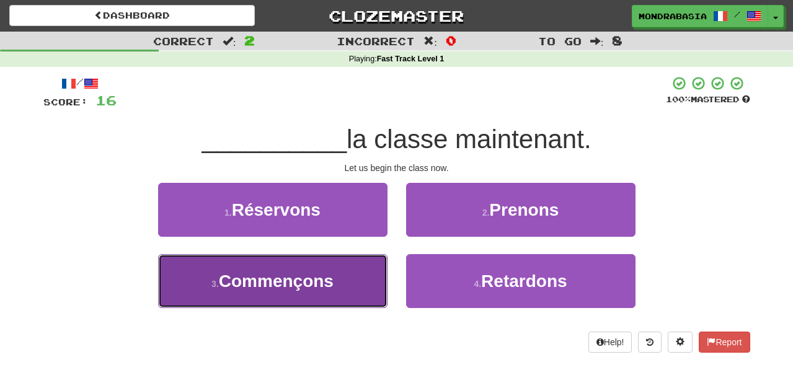
click at [371, 289] on button "3 . Commençons" at bounding box center [272, 281] width 229 height 54
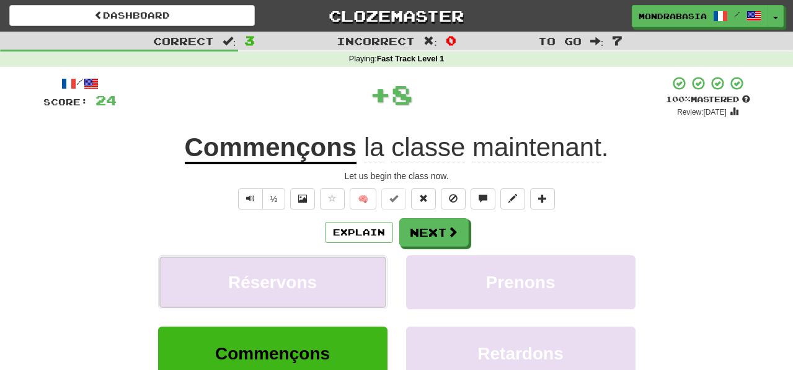
click at [371, 289] on button "Réservons" at bounding box center [272, 283] width 229 height 54
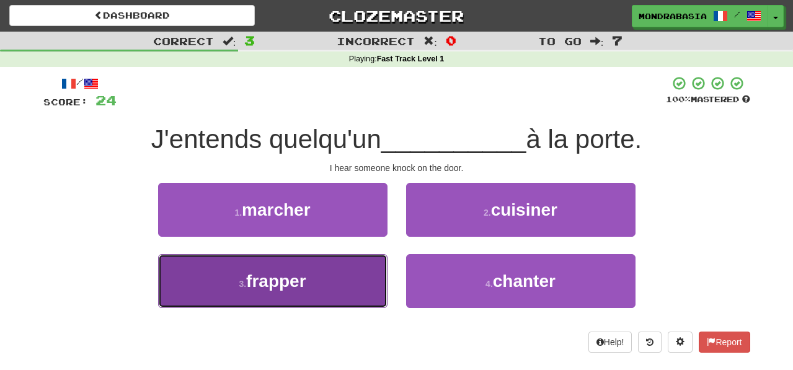
click at [365, 276] on button "3 . frapper" at bounding box center [272, 281] width 229 height 54
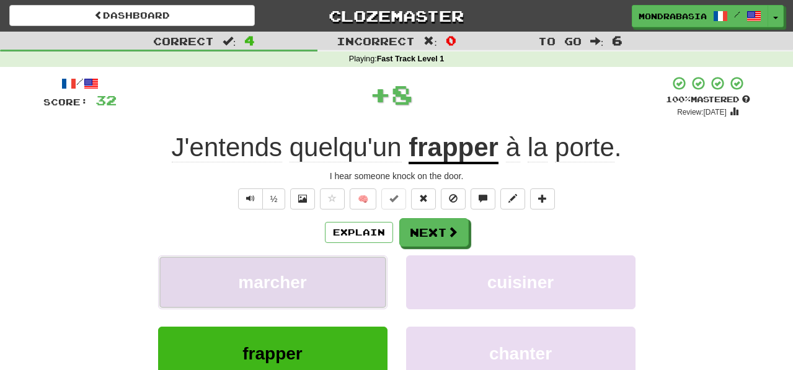
click at [376, 277] on button "marcher" at bounding box center [272, 283] width 229 height 54
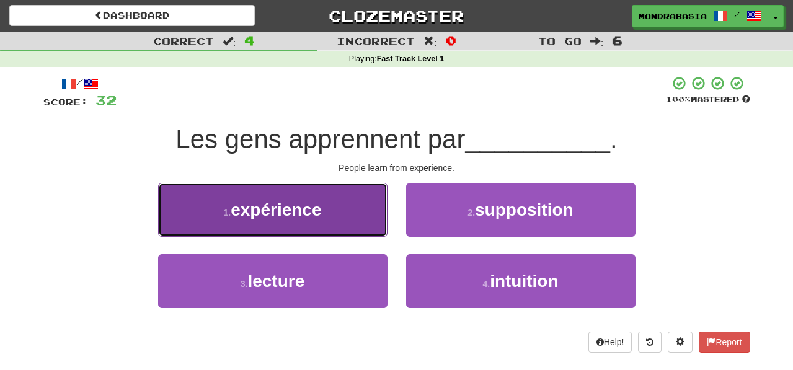
click at [367, 221] on button "1 . expérience" at bounding box center [272, 210] width 229 height 54
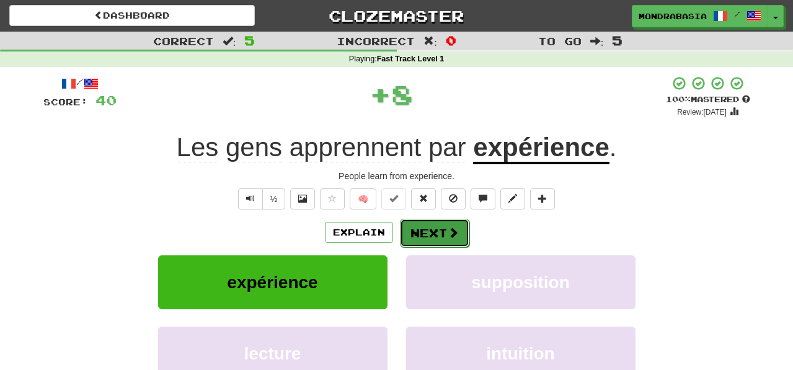
click at [421, 239] on button "Next" at bounding box center [434, 233] width 69 height 29
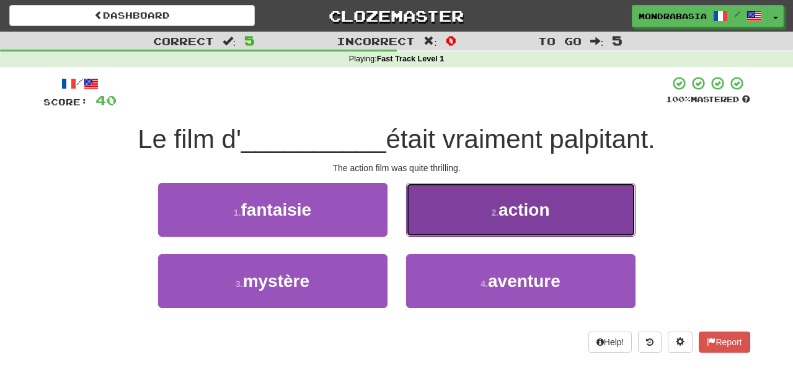
click at [434, 223] on button "2 . action" at bounding box center [520, 210] width 229 height 54
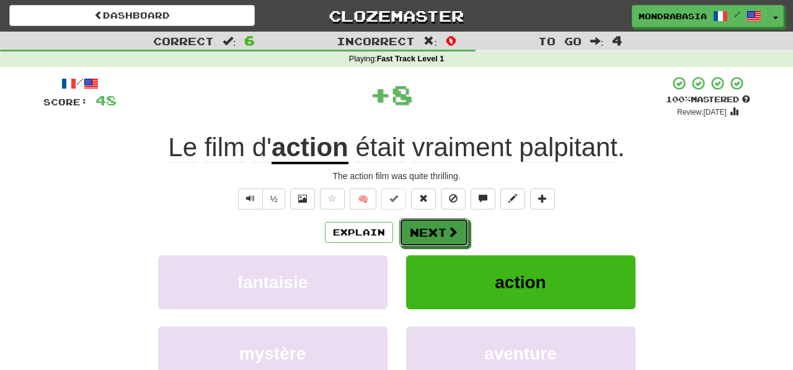
click at [434, 223] on button "Next" at bounding box center [433, 232] width 69 height 29
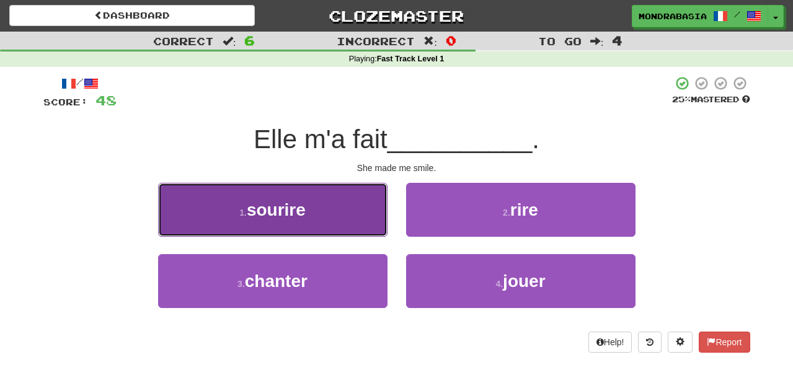
click at [372, 222] on button "1 . sourire" at bounding box center [272, 210] width 229 height 54
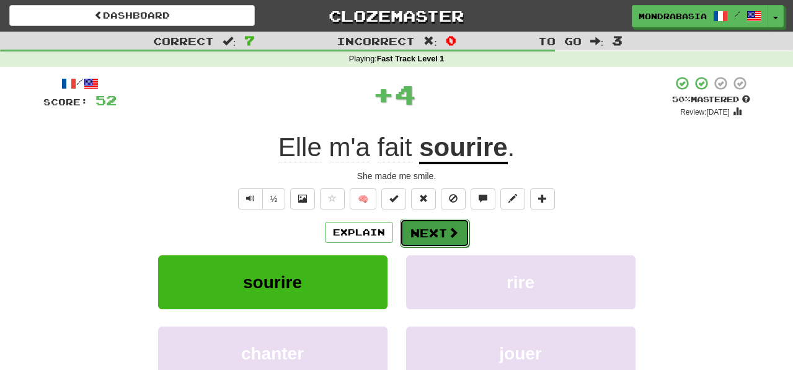
click at [421, 239] on button "Next" at bounding box center [434, 233] width 69 height 29
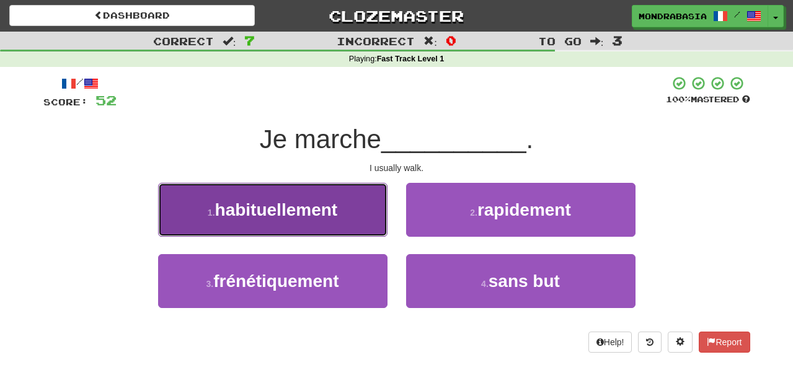
click at [373, 229] on button "1 . habituellement" at bounding box center [272, 210] width 229 height 54
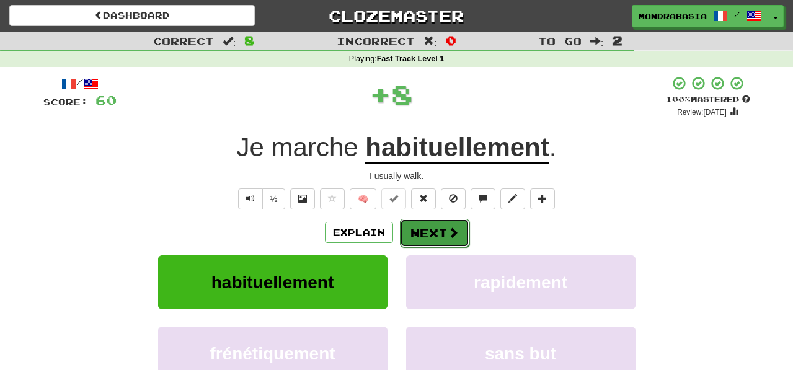
click at [421, 232] on button "Next" at bounding box center [434, 233] width 69 height 29
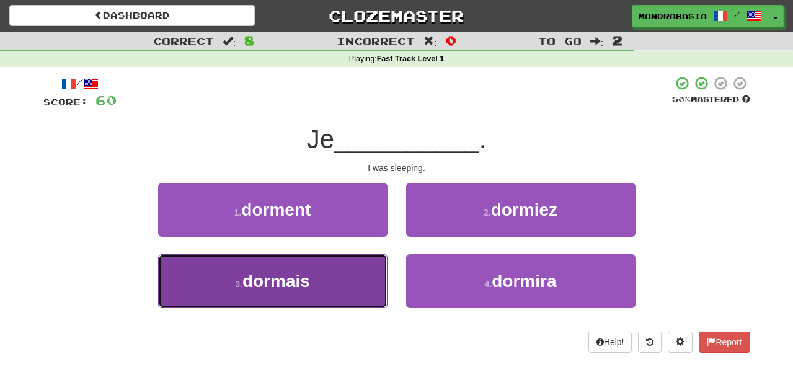
click at [356, 283] on button "3 . dormais" at bounding box center [272, 281] width 229 height 54
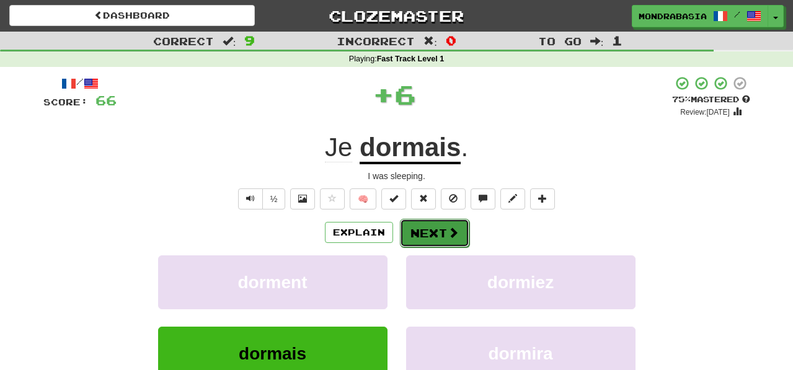
click at [435, 234] on button "Next" at bounding box center [434, 233] width 69 height 29
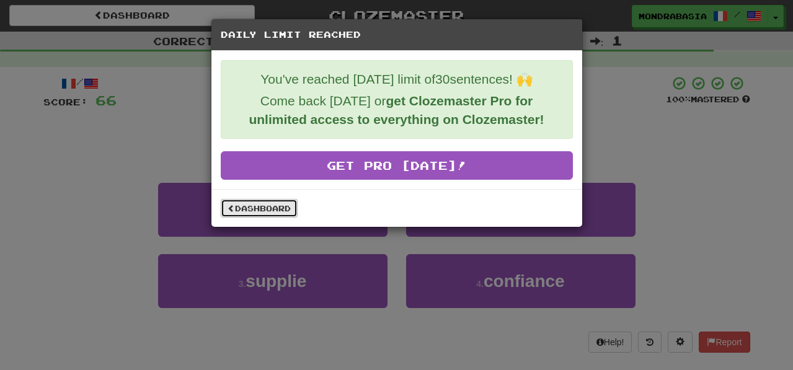
click at [282, 204] on link "Dashboard" at bounding box center [259, 208] width 77 height 19
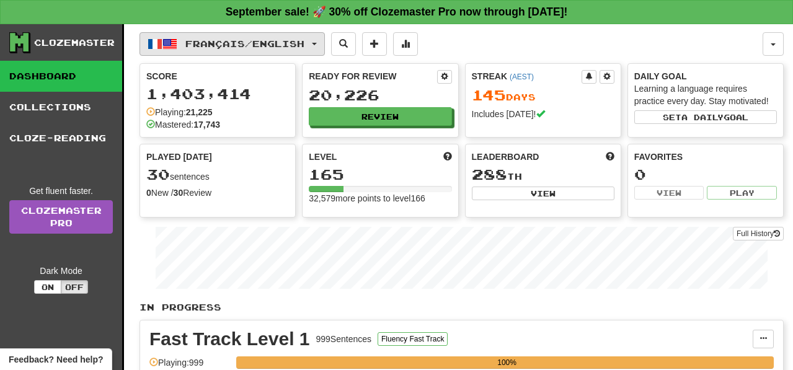
click at [323, 42] on button "Français / English" at bounding box center [232, 44] width 185 height 24
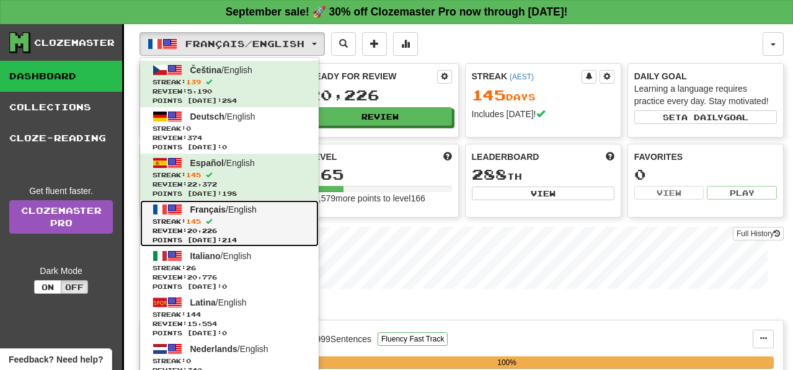
click at [284, 220] on span "Streak: 145" at bounding box center [230, 221] width 154 height 9
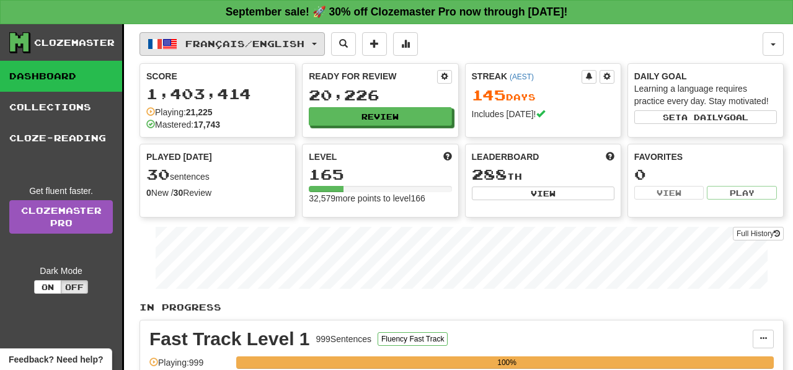
click at [325, 42] on button "Français / English" at bounding box center [232, 44] width 185 height 24
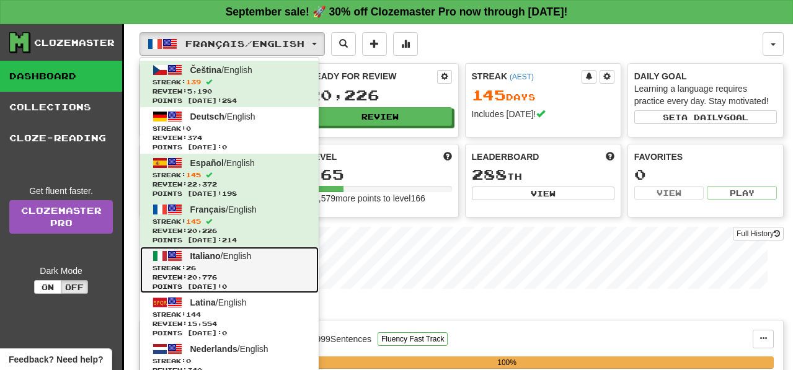
click at [275, 260] on link "Italiano / English Streak: 26 Review: 20,776 Points [DATE]: 0" at bounding box center [229, 270] width 179 height 47
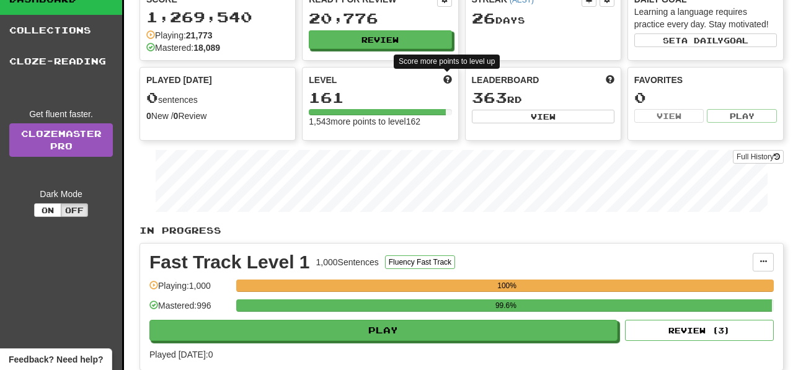
scroll to position [92, 0]
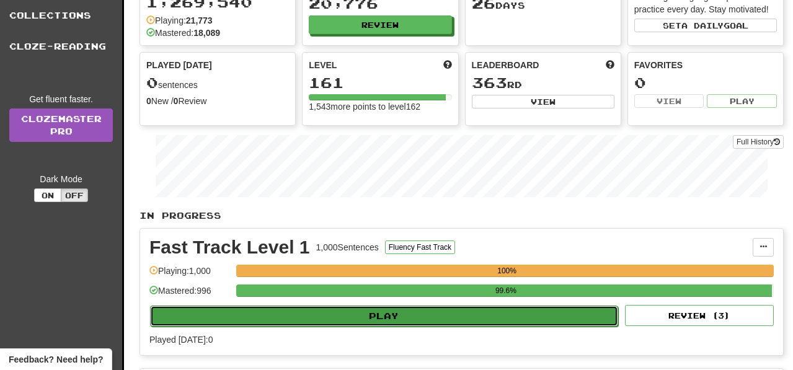
click at [465, 318] on button "Play" at bounding box center [384, 316] width 468 height 21
select select "**"
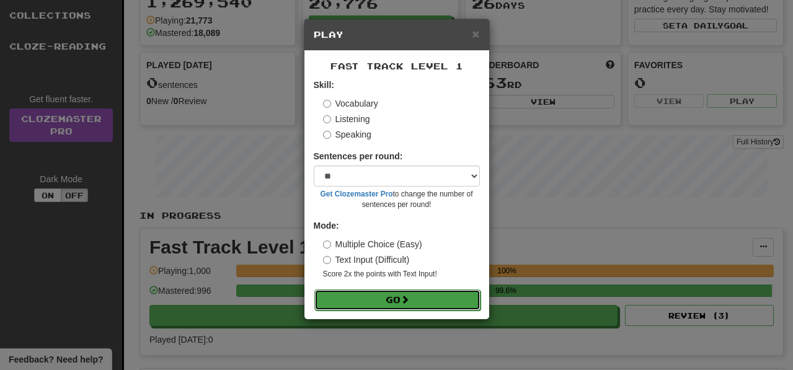
click at [471, 305] on button "Go" at bounding box center [397, 300] width 166 height 21
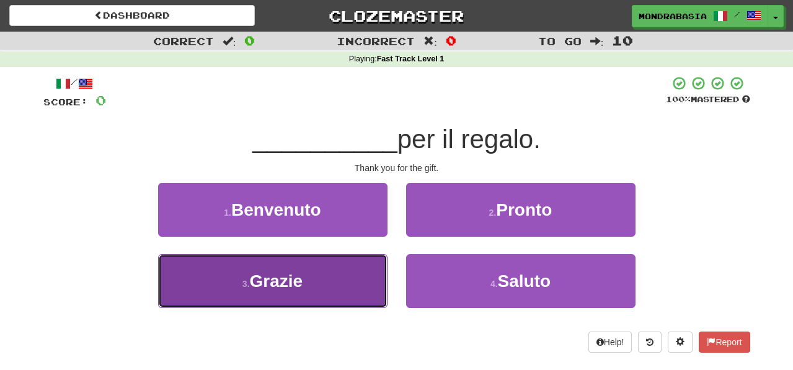
click at [349, 292] on button "3 . Grazie" at bounding box center [272, 281] width 229 height 54
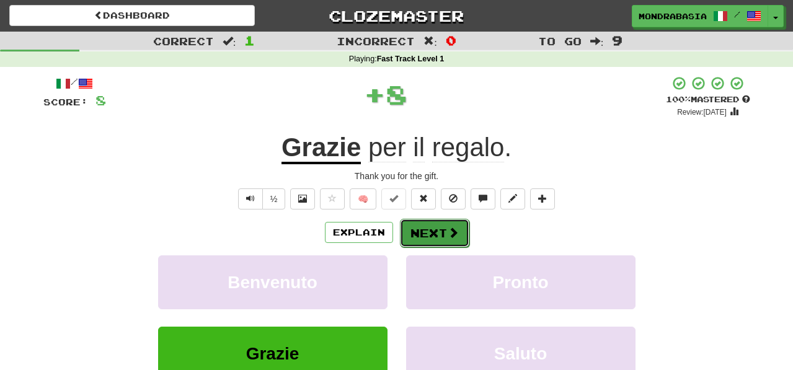
click at [415, 238] on button "Next" at bounding box center [434, 233] width 69 height 29
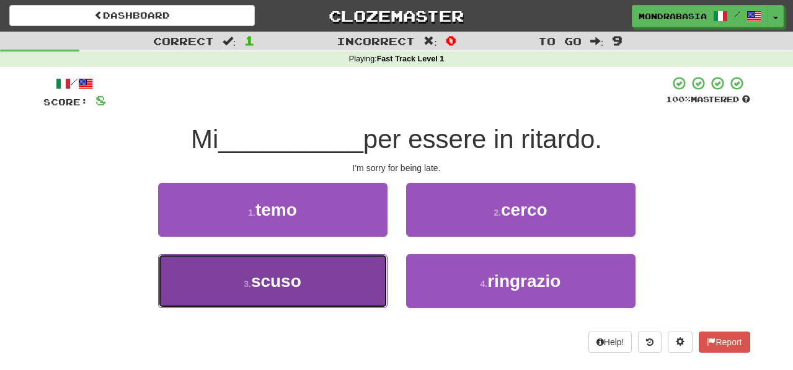
click at [332, 295] on button "3 . scuso" at bounding box center [272, 281] width 229 height 54
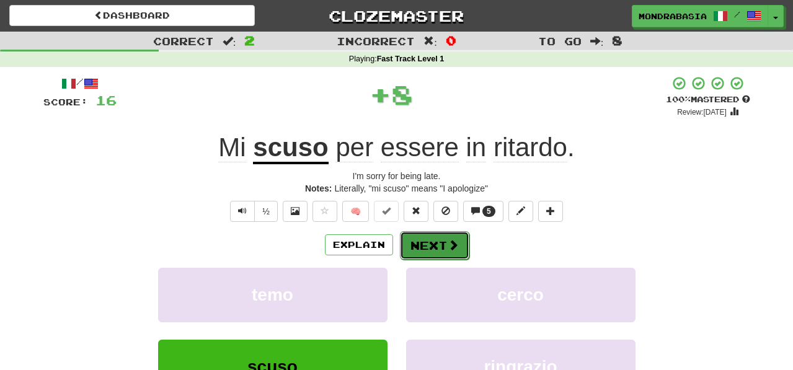
click at [423, 240] on button "Next" at bounding box center [434, 245] width 69 height 29
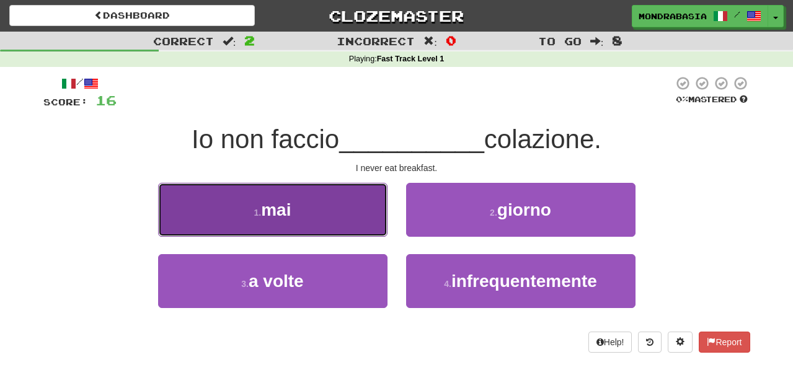
click at [361, 225] on button "1 . mai" at bounding box center [272, 210] width 229 height 54
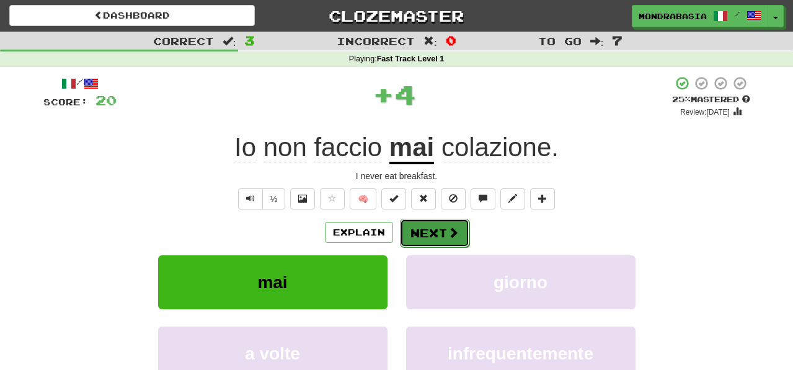
click at [411, 225] on button "Next" at bounding box center [434, 233] width 69 height 29
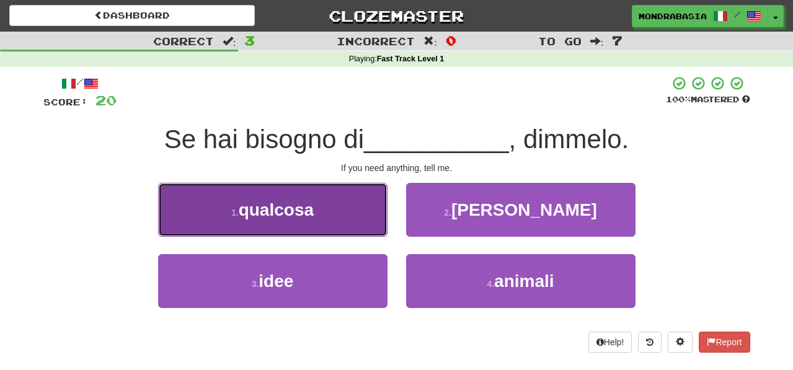
click at [364, 220] on button "1 . qualcosa" at bounding box center [272, 210] width 229 height 54
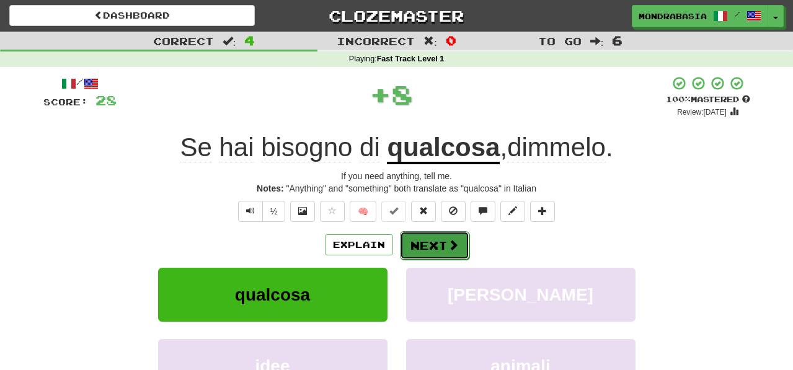
click at [412, 238] on button "Next" at bounding box center [434, 245] width 69 height 29
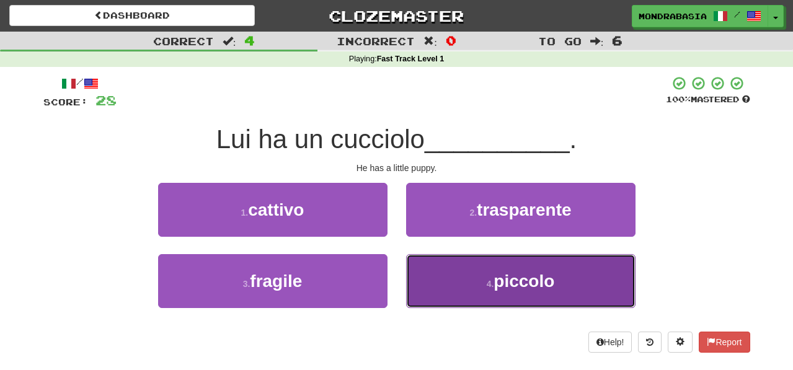
click at [433, 278] on button "4 . piccolo" at bounding box center [520, 281] width 229 height 54
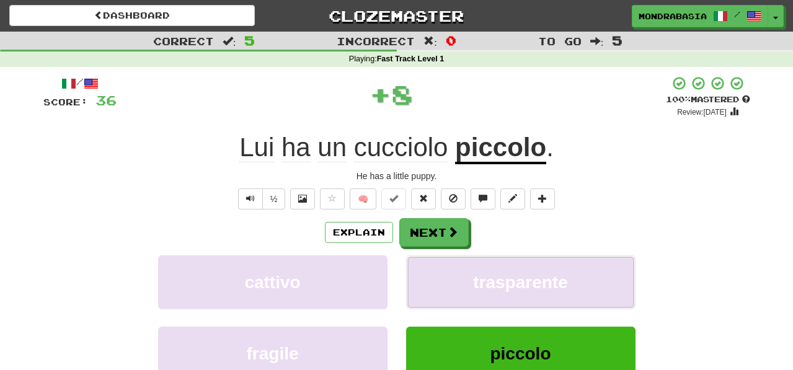
click at [433, 278] on button "trasparente" at bounding box center [520, 283] width 229 height 54
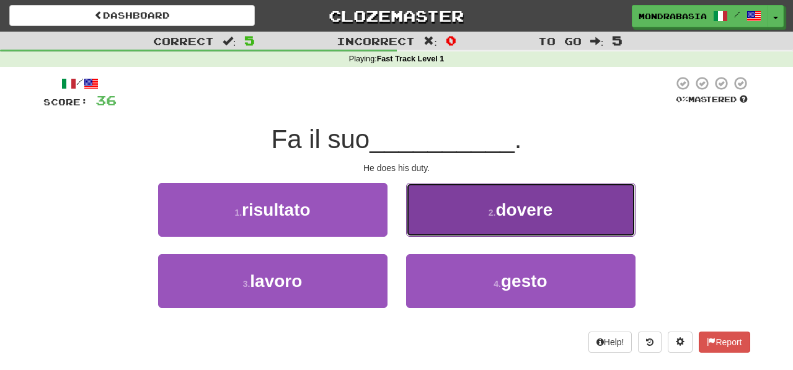
click at [413, 225] on button "2 . dovere" at bounding box center [520, 210] width 229 height 54
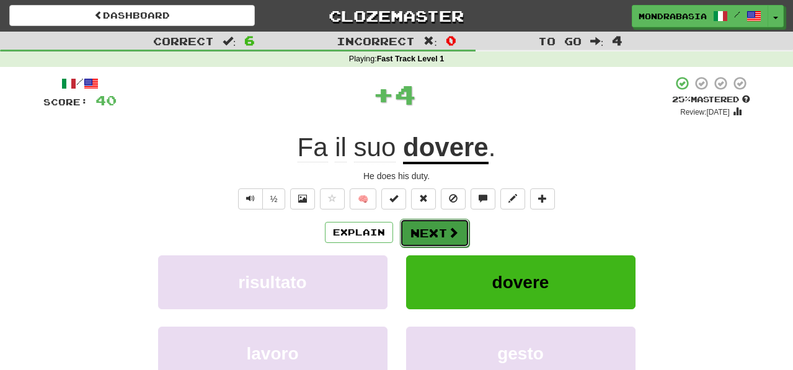
click at [421, 231] on button "Next" at bounding box center [434, 233] width 69 height 29
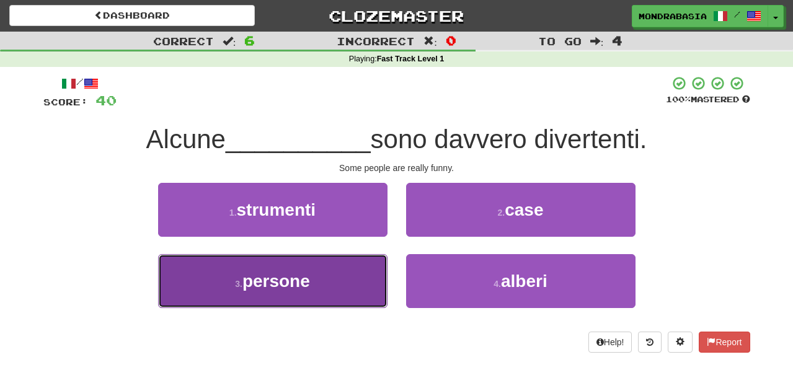
click at [359, 278] on button "3 . persone" at bounding box center [272, 281] width 229 height 54
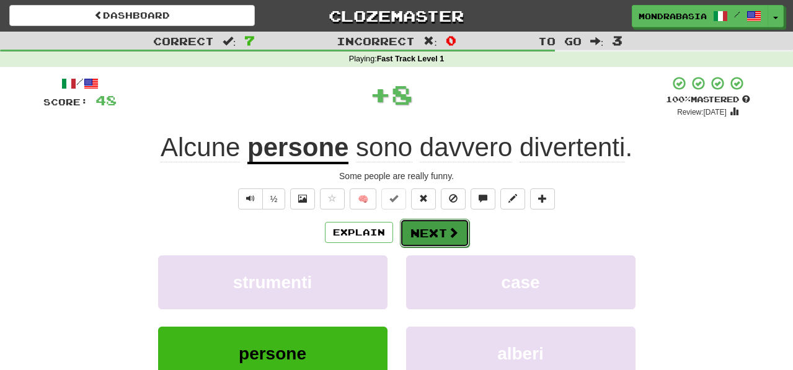
click at [425, 235] on button "Next" at bounding box center [434, 233] width 69 height 29
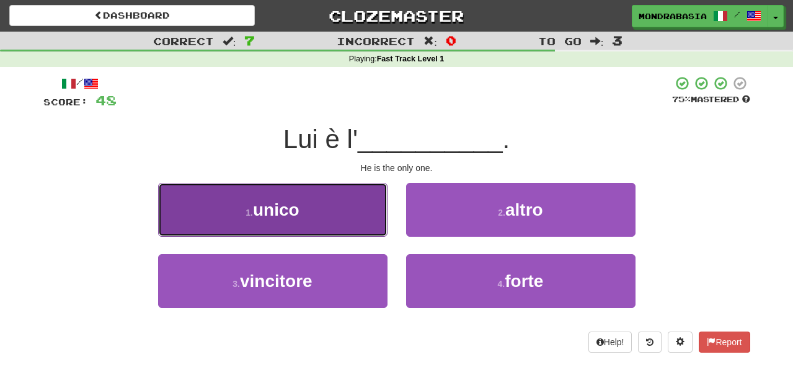
click at [375, 231] on button "1 . unico" at bounding box center [272, 210] width 229 height 54
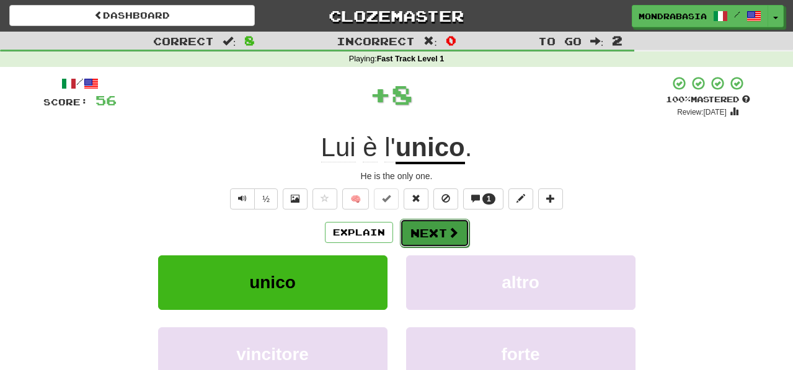
click at [416, 234] on button "Next" at bounding box center [434, 233] width 69 height 29
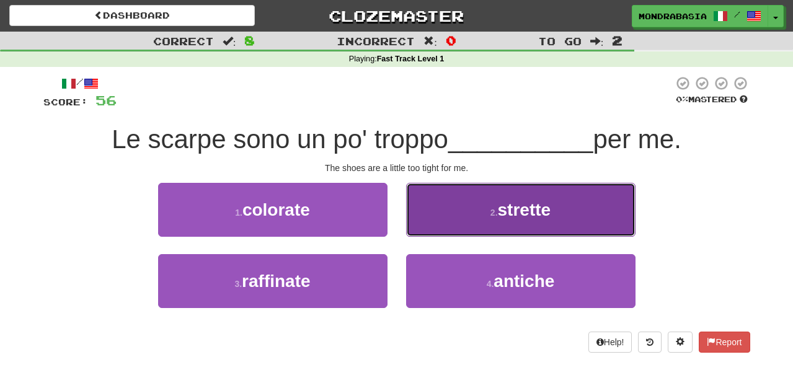
click at [439, 226] on button "2 . strette" at bounding box center [520, 210] width 229 height 54
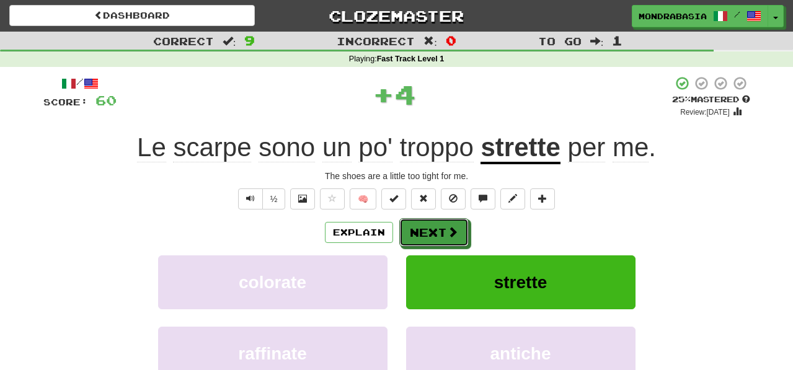
click at [439, 226] on button "Next" at bounding box center [433, 232] width 69 height 29
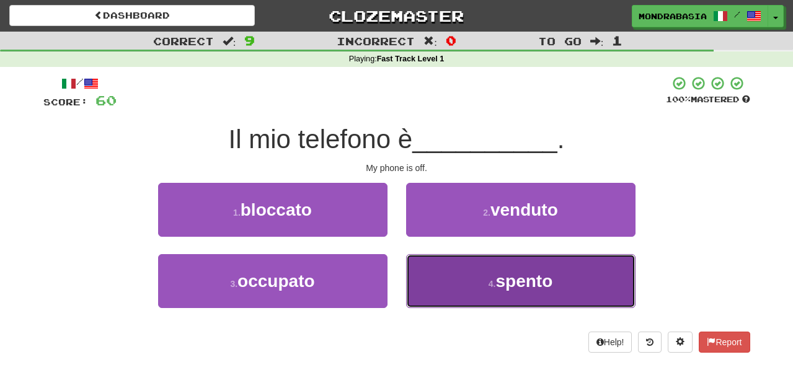
click at [441, 292] on button "4 . spento" at bounding box center [520, 281] width 229 height 54
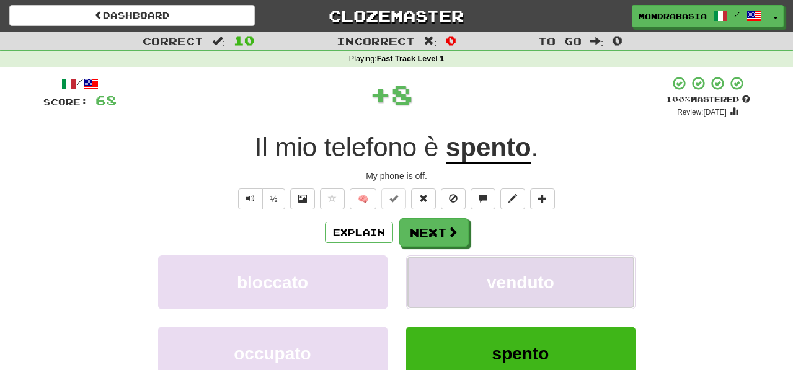
click at [441, 281] on button "venduto" at bounding box center [520, 283] width 229 height 54
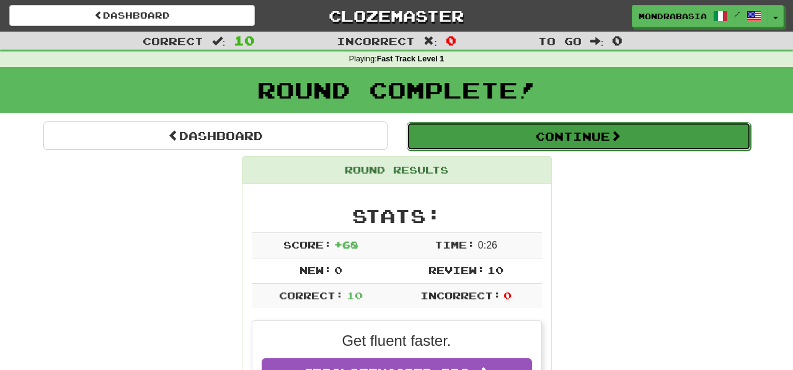
click at [433, 146] on button "Continue" at bounding box center [579, 136] width 344 height 29
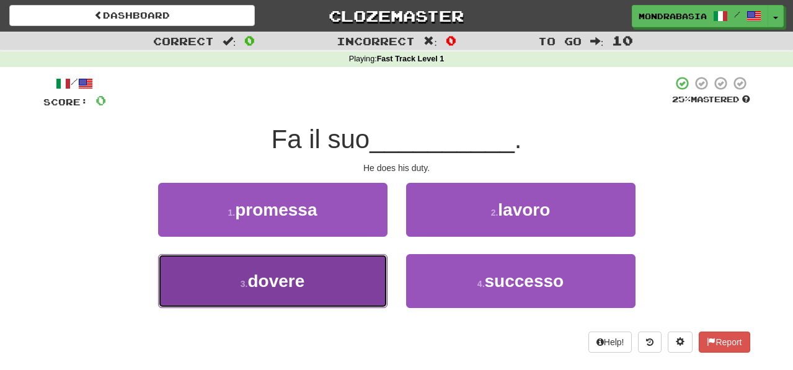
click at [354, 292] on button "3 . dovere" at bounding box center [272, 281] width 229 height 54
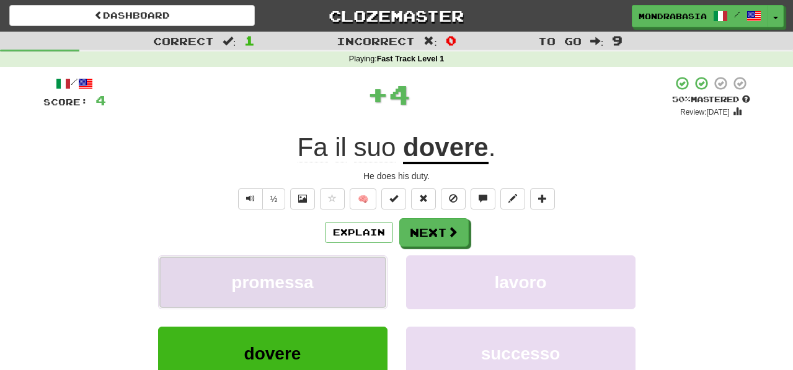
click at [362, 292] on button "promessa" at bounding box center [272, 283] width 229 height 54
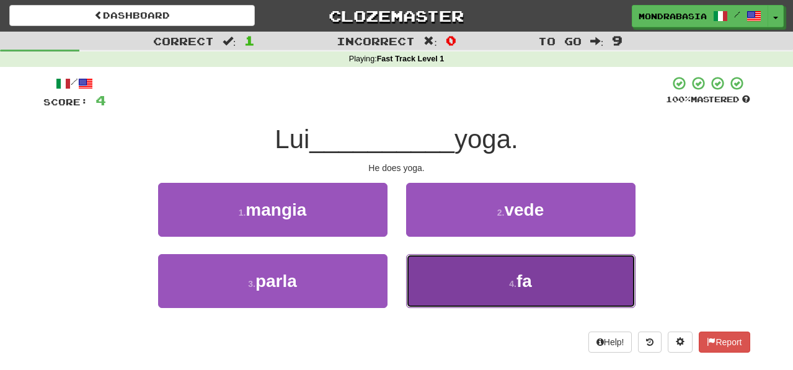
click at [447, 277] on button "4 . fa" at bounding box center [520, 281] width 229 height 54
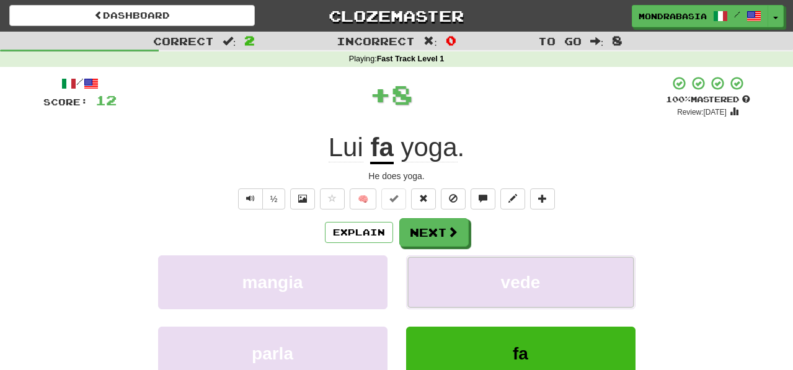
click at [447, 277] on button "vede" at bounding box center [520, 283] width 229 height 54
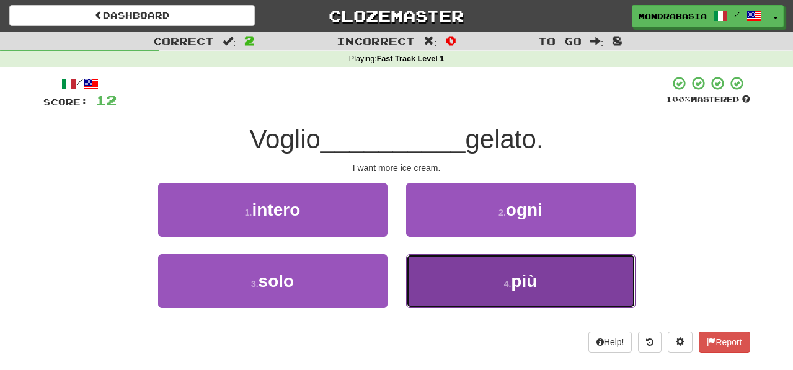
click at [449, 285] on button "4 . più" at bounding box center [520, 281] width 229 height 54
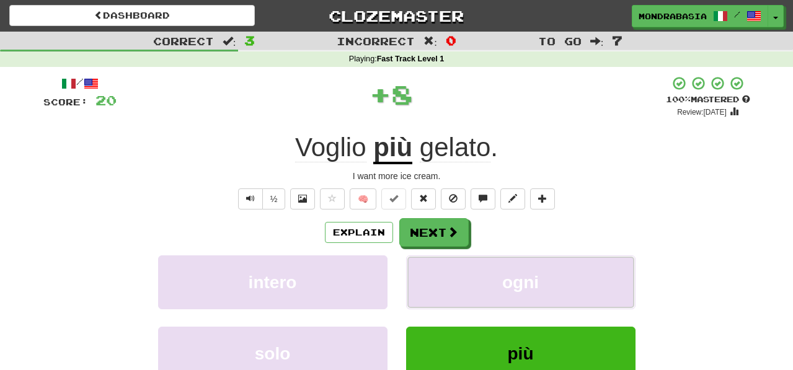
click at [449, 285] on button "ogni" at bounding box center [520, 283] width 229 height 54
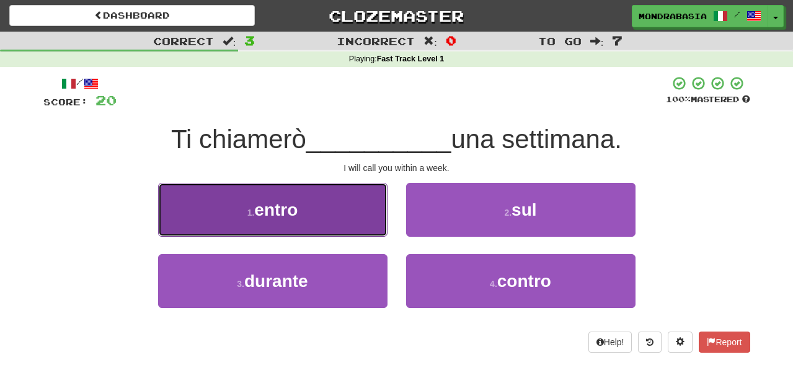
click at [355, 219] on button "1 . entro" at bounding box center [272, 210] width 229 height 54
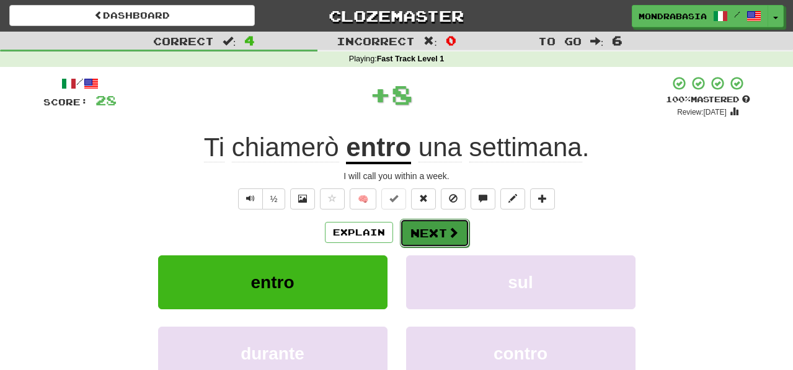
click at [422, 226] on button "Next" at bounding box center [434, 233] width 69 height 29
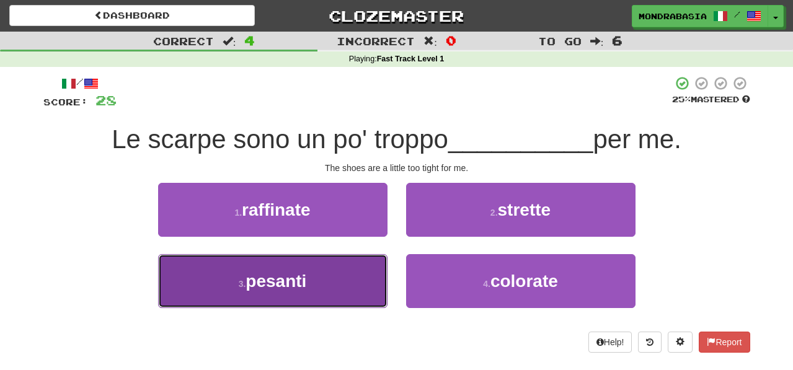
click at [334, 288] on button "3 . pesanti" at bounding box center [272, 281] width 229 height 54
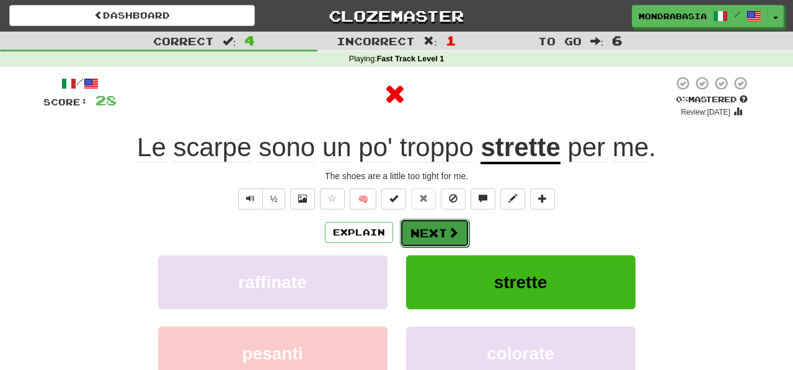
click at [424, 234] on button "Next" at bounding box center [434, 233] width 69 height 29
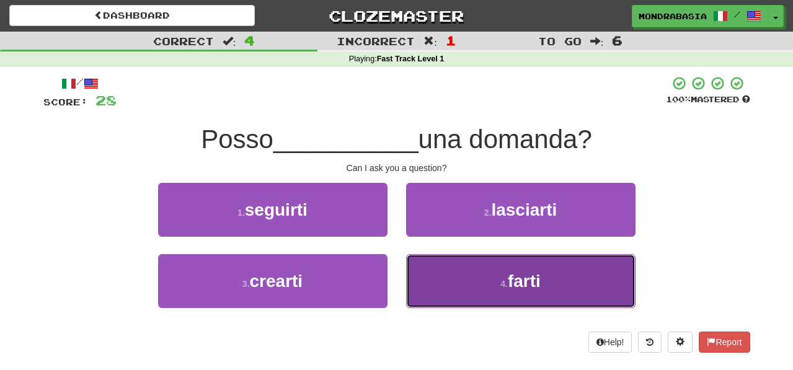
click at [442, 288] on button "4 . farti" at bounding box center [520, 281] width 229 height 54
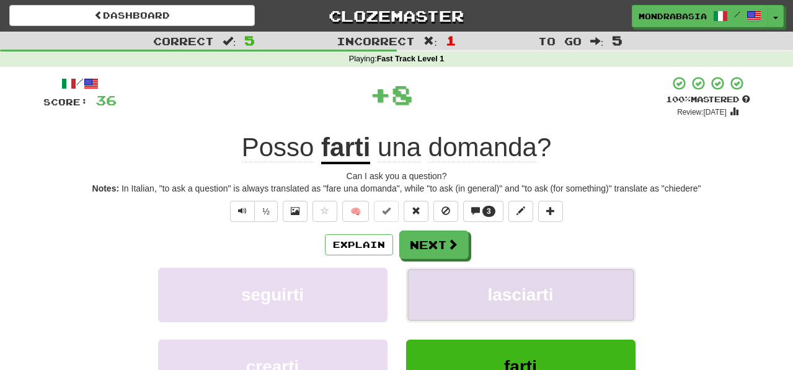
click at [441, 281] on button "lasciarti" at bounding box center [520, 295] width 229 height 54
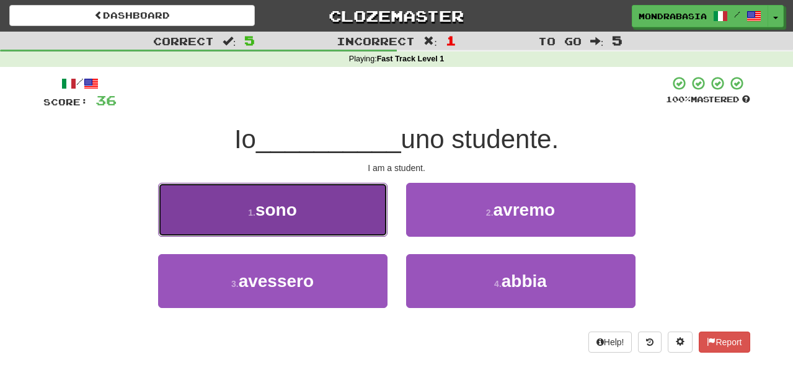
click at [363, 229] on button "1 . sono" at bounding box center [272, 210] width 229 height 54
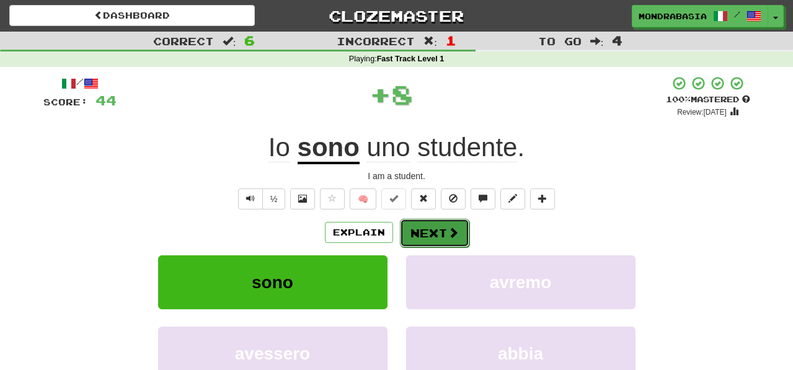
click at [421, 229] on button "Next" at bounding box center [434, 233] width 69 height 29
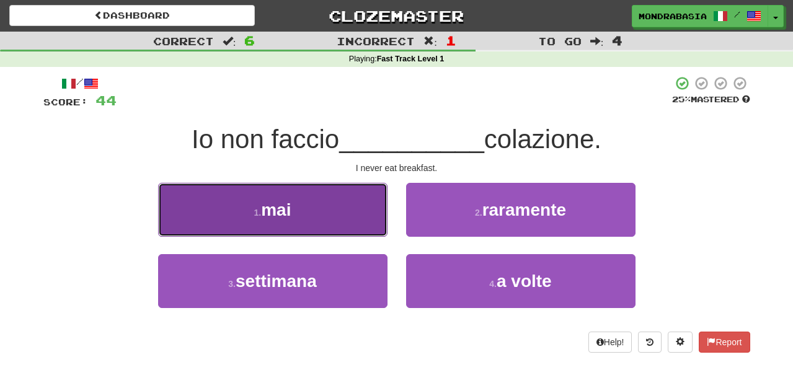
click at [368, 228] on button "1 . mai" at bounding box center [272, 210] width 229 height 54
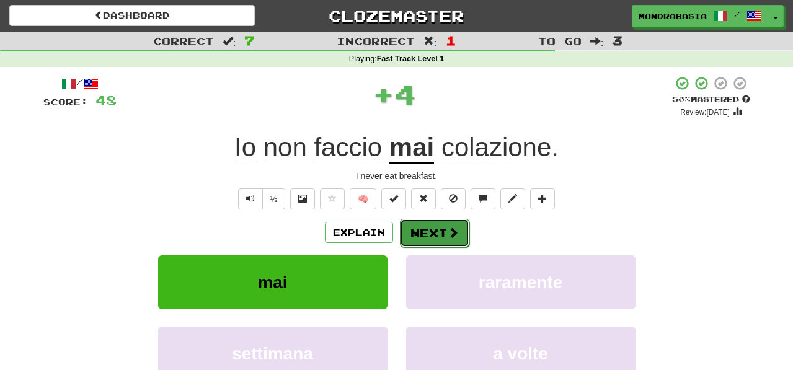
click at [427, 234] on button "Next" at bounding box center [434, 233] width 69 height 29
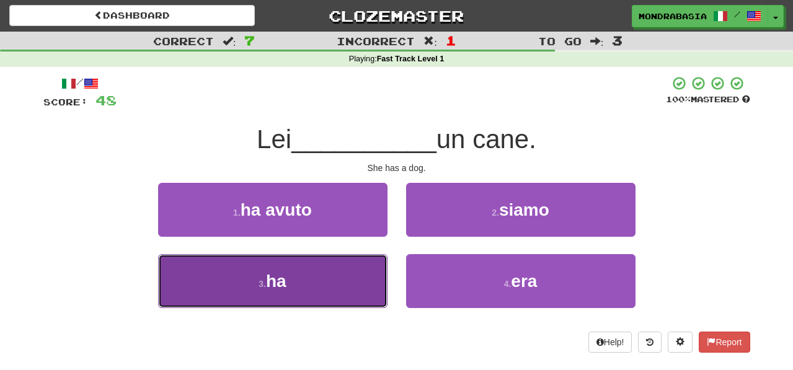
click at [362, 288] on button "3 . ha" at bounding box center [272, 281] width 229 height 54
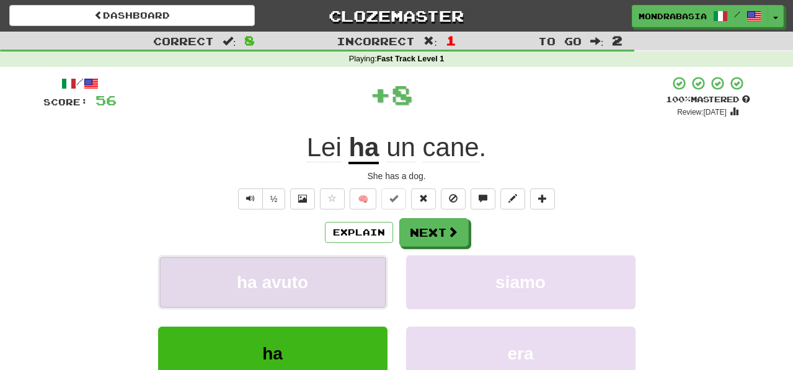
click at [363, 288] on button "ha avuto" at bounding box center [272, 283] width 229 height 54
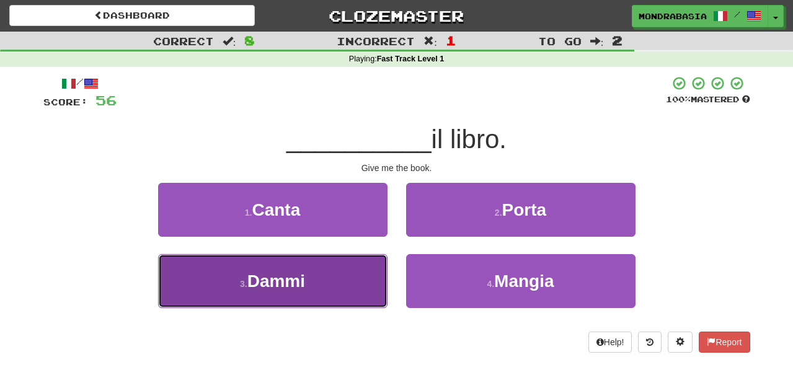
click at [370, 265] on button "3 . Dammi" at bounding box center [272, 281] width 229 height 54
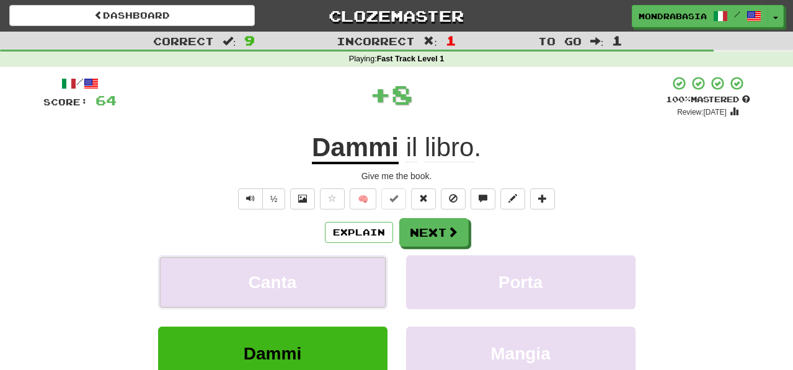
click at [370, 265] on button "Canta" at bounding box center [272, 283] width 229 height 54
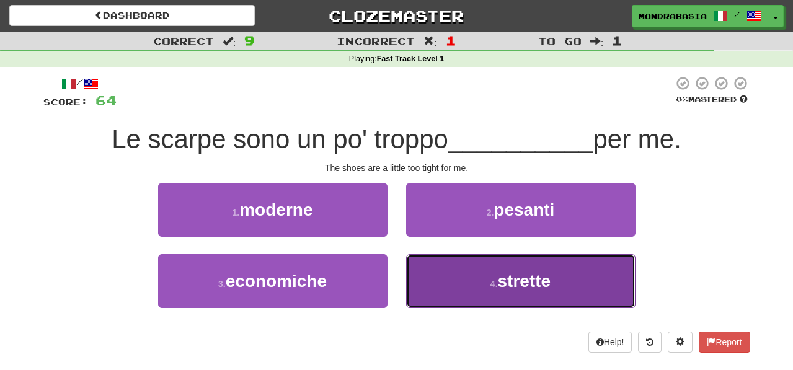
click at [460, 292] on button "4 . strette" at bounding box center [520, 281] width 229 height 54
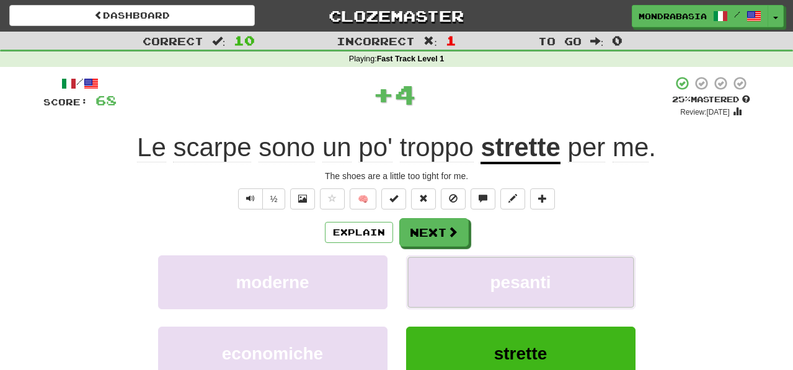
click at [460, 292] on button "pesanti" at bounding box center [520, 283] width 229 height 54
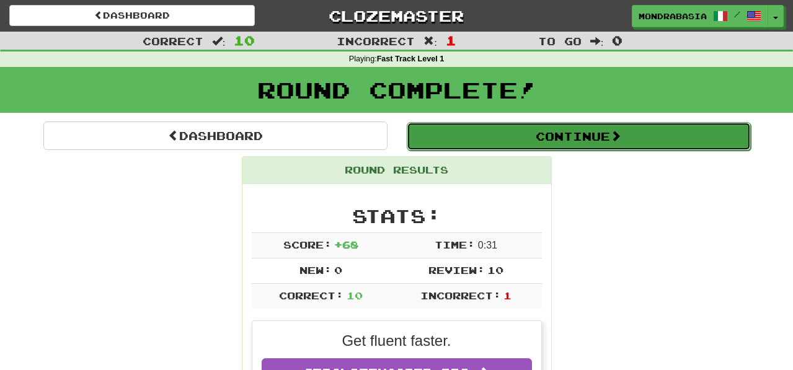
click at [473, 133] on button "Continue" at bounding box center [579, 136] width 344 height 29
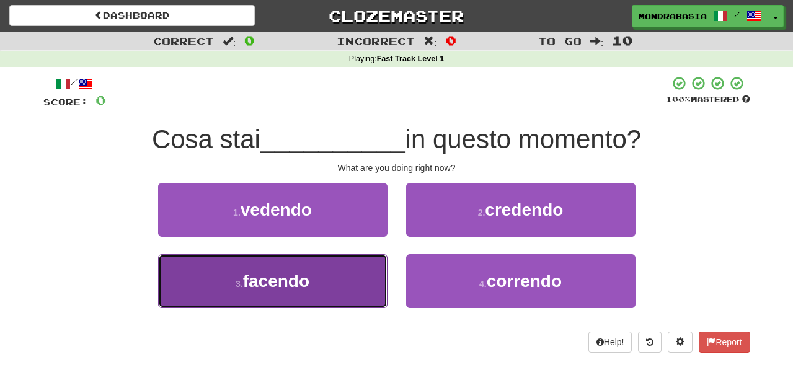
click at [355, 286] on button "3 . facendo" at bounding box center [272, 281] width 229 height 54
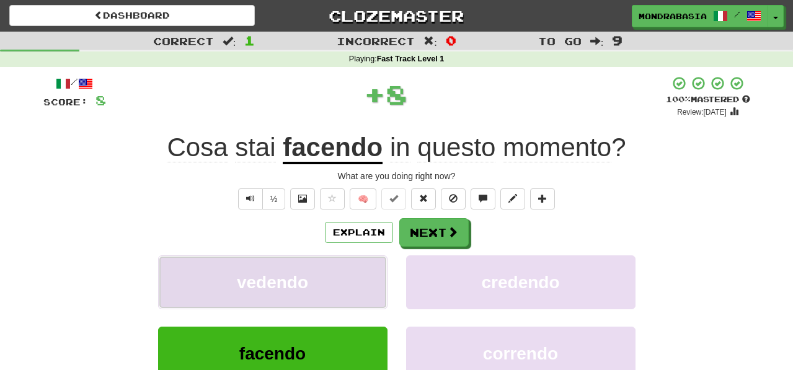
click at [360, 284] on button "vedendo" at bounding box center [272, 283] width 229 height 54
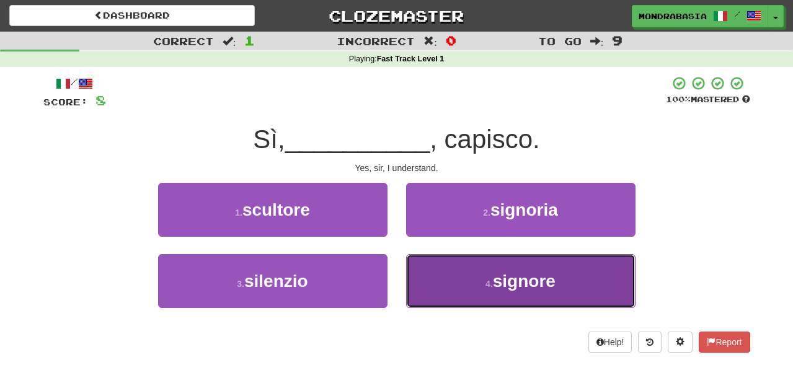
click at [445, 284] on button "4 . signore" at bounding box center [520, 281] width 229 height 54
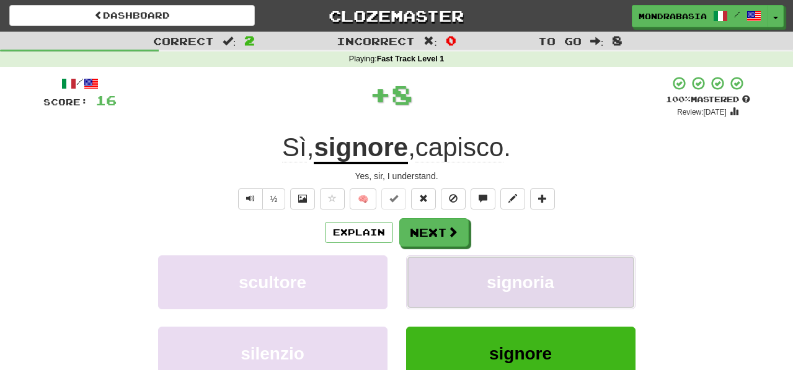
click at [445, 270] on button "signoria" at bounding box center [520, 283] width 229 height 54
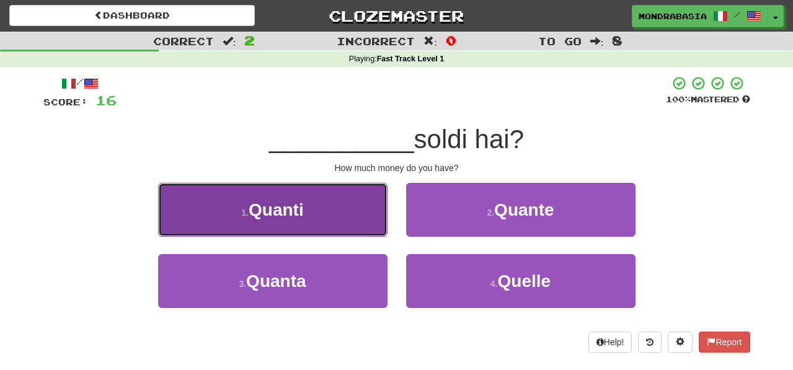
click at [353, 226] on button "1 . Quanti" at bounding box center [272, 210] width 229 height 54
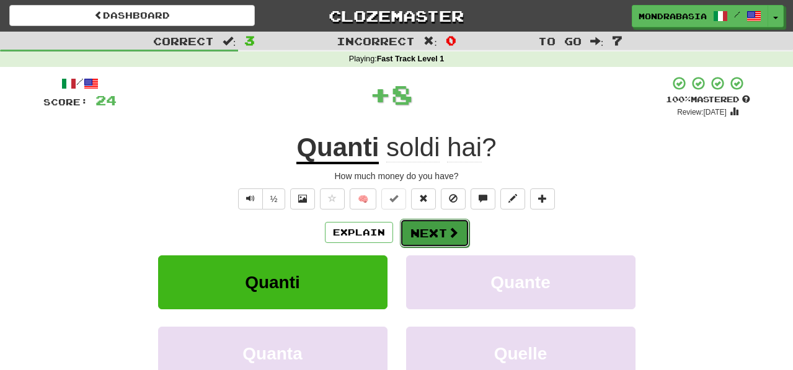
click at [436, 233] on button "Next" at bounding box center [434, 233] width 69 height 29
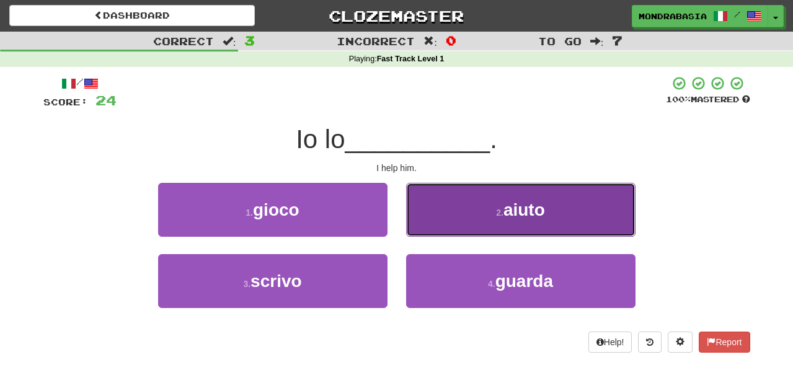
click at [429, 217] on button "2 . aiuto" at bounding box center [520, 210] width 229 height 54
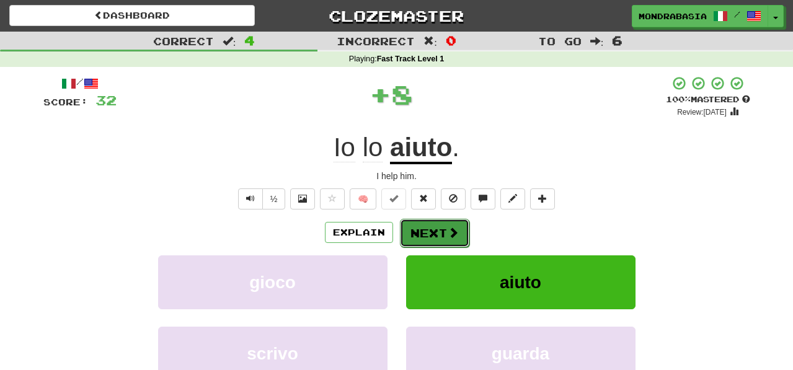
click at [434, 234] on button "Next" at bounding box center [434, 233] width 69 height 29
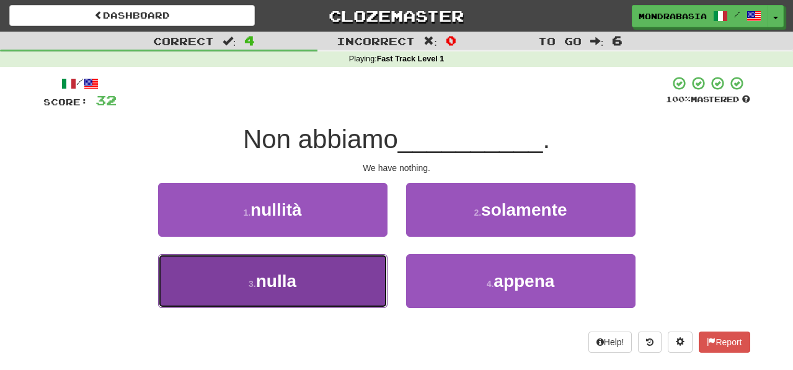
click at [357, 280] on button "3 . nulla" at bounding box center [272, 281] width 229 height 54
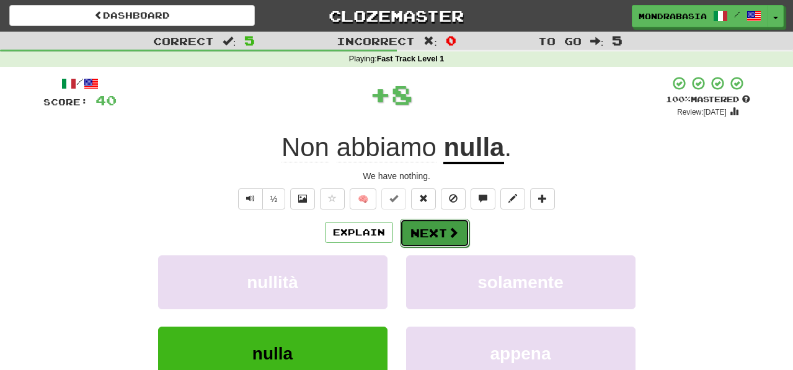
click at [418, 234] on button "Next" at bounding box center [434, 233] width 69 height 29
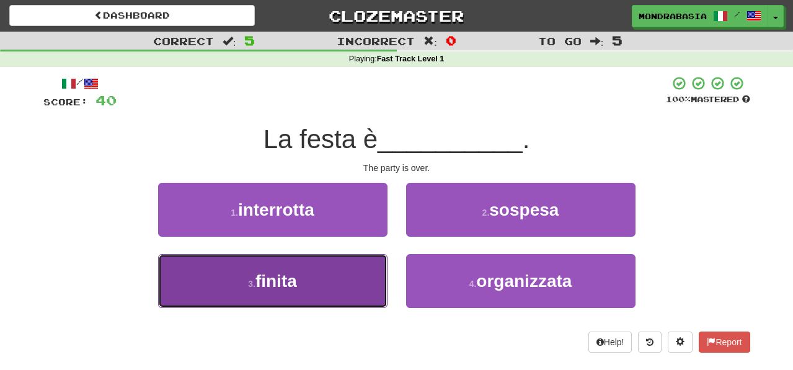
click at [357, 285] on button "3 . finita" at bounding box center [272, 281] width 229 height 54
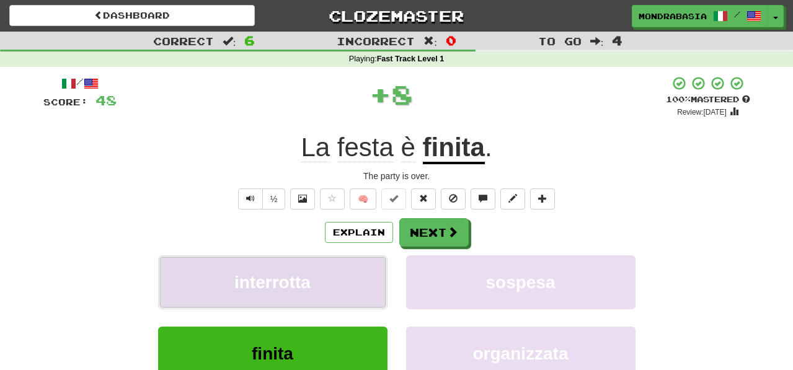
click at [358, 286] on button "interrotta" at bounding box center [272, 283] width 229 height 54
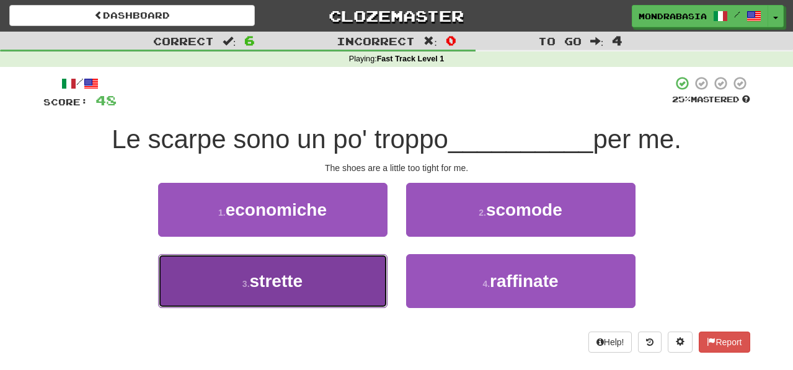
click at [345, 265] on button "3 . strette" at bounding box center [272, 281] width 229 height 54
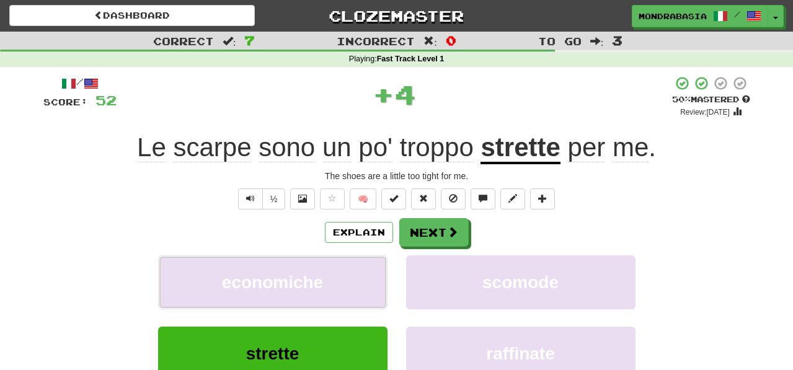
click at [345, 265] on button "economiche" at bounding box center [272, 283] width 229 height 54
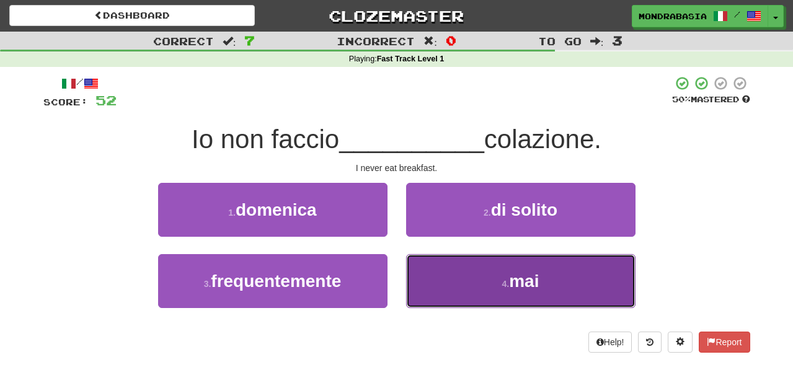
click at [443, 282] on button "4 . mai" at bounding box center [520, 281] width 229 height 54
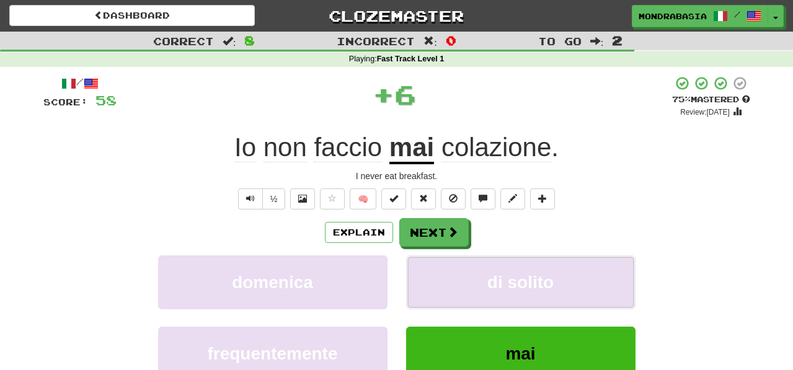
click at [443, 282] on button "di solito" at bounding box center [520, 283] width 229 height 54
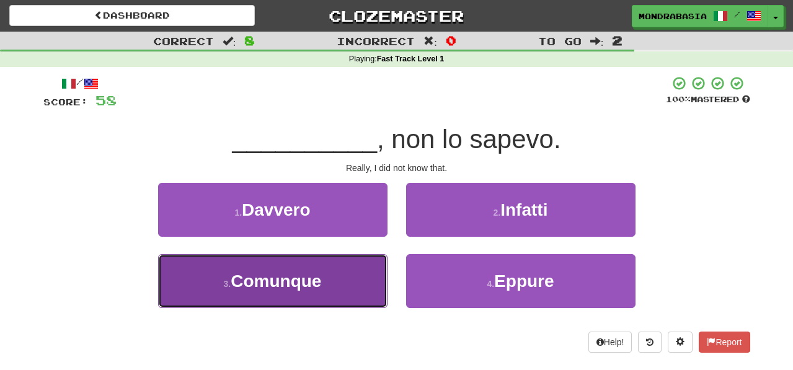
click at [356, 284] on button "3 . Comunque" at bounding box center [272, 281] width 229 height 54
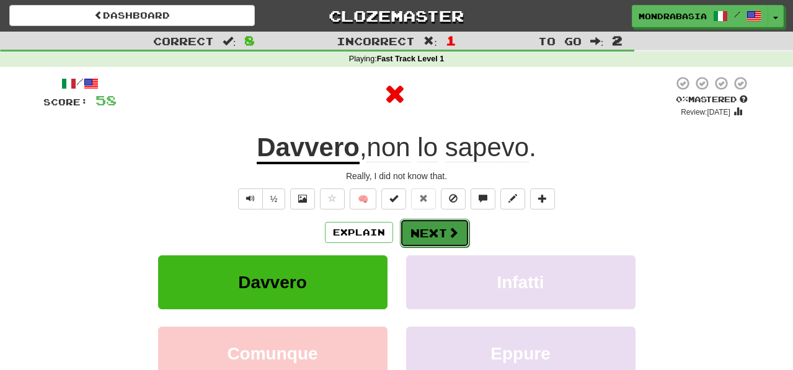
click at [437, 228] on button "Next" at bounding box center [434, 233] width 69 height 29
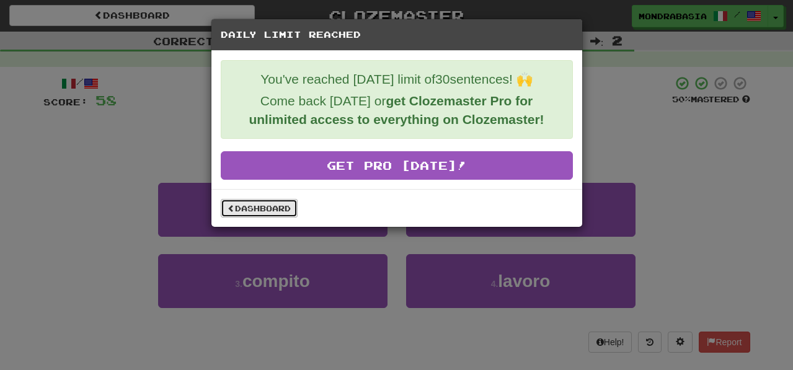
click at [266, 214] on link "Dashboard" at bounding box center [259, 208] width 77 height 19
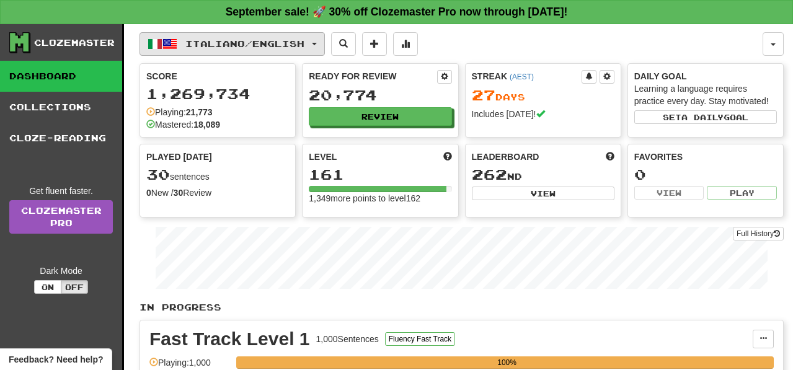
click at [325, 52] on button "Italiano / English" at bounding box center [232, 44] width 185 height 24
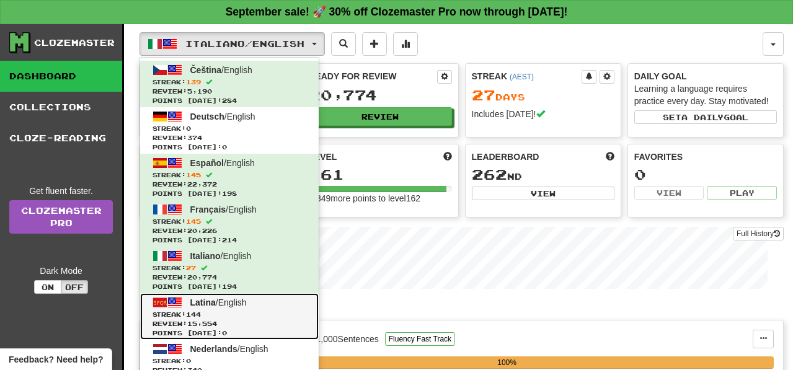
click at [262, 327] on span "Review: 15,554" at bounding box center [230, 323] width 154 height 9
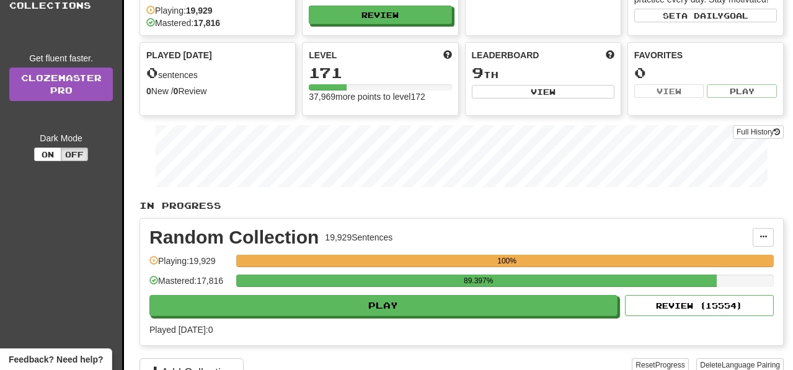
scroll to position [130, 0]
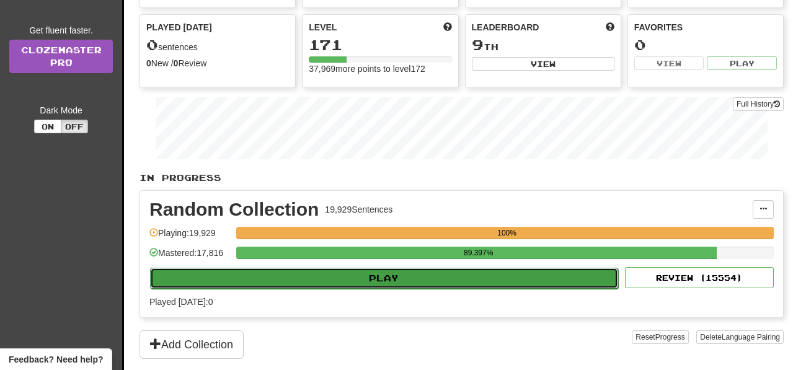
click at [428, 280] on button "Play" at bounding box center [384, 278] width 468 height 21
select select "**"
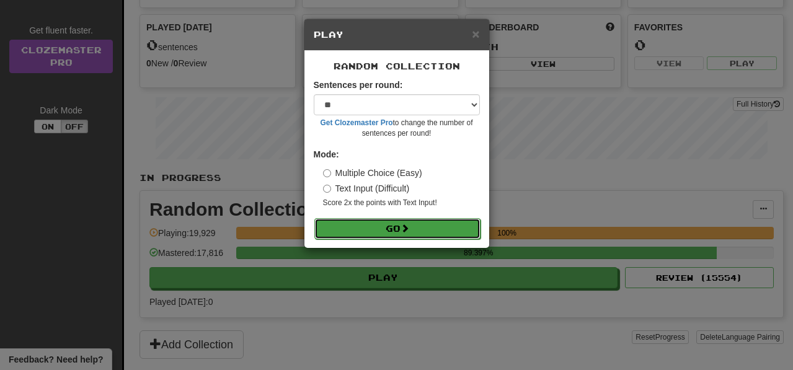
click at [452, 226] on button "Go" at bounding box center [397, 228] width 166 height 21
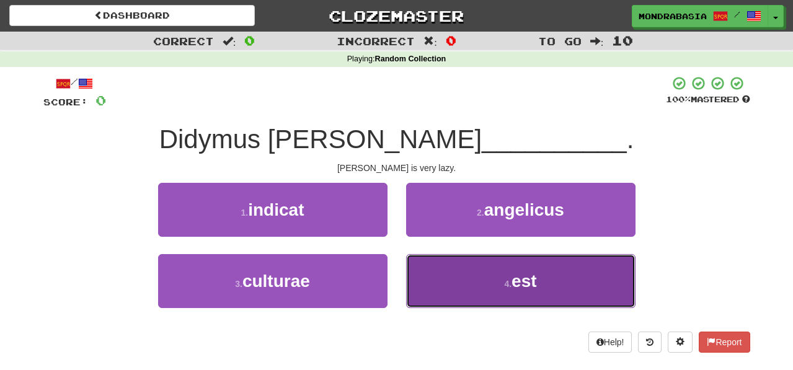
click at [434, 271] on button "4 . est" at bounding box center [520, 281] width 229 height 54
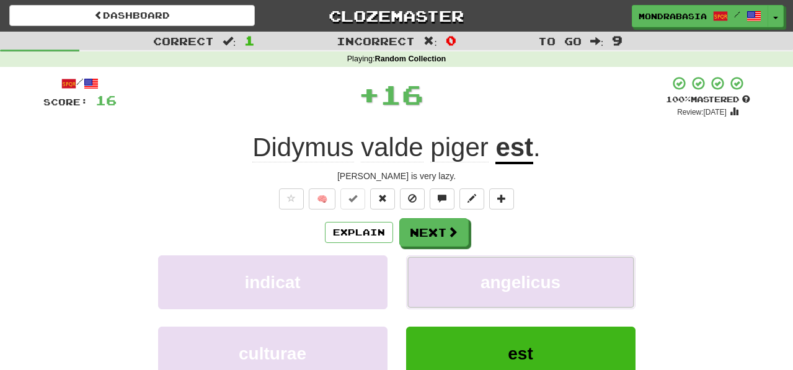
click at [434, 271] on button "angelicus" at bounding box center [520, 283] width 229 height 54
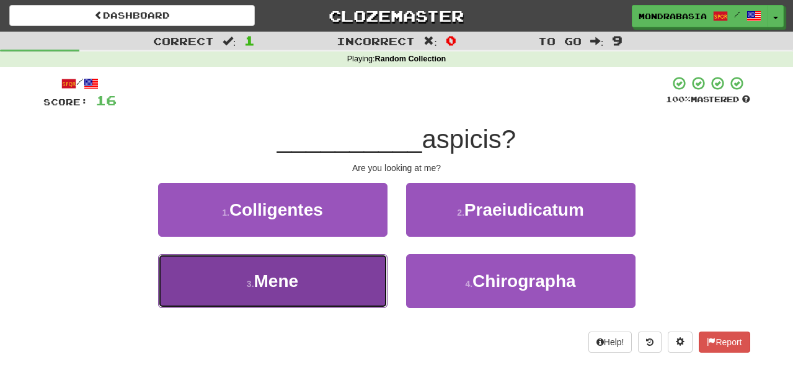
click at [359, 281] on button "3 . Mene" at bounding box center [272, 281] width 229 height 54
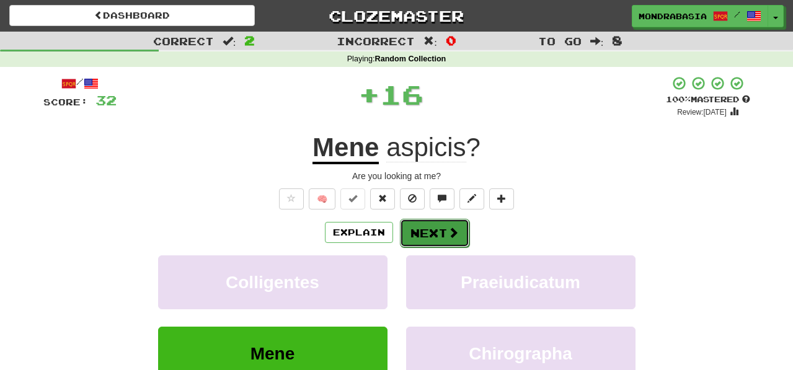
click at [411, 239] on button "Next" at bounding box center [434, 233] width 69 height 29
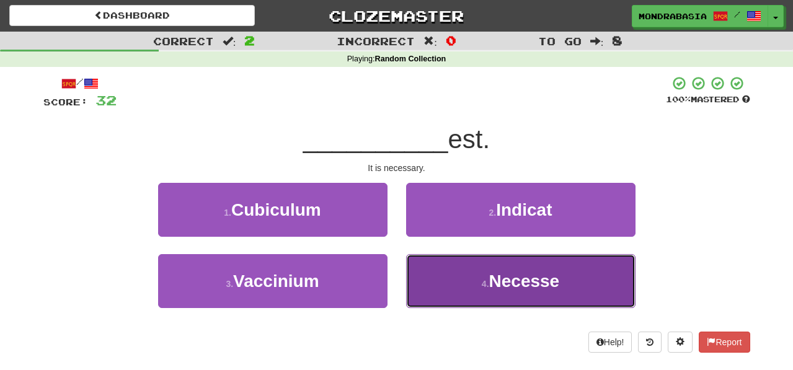
click at [433, 287] on button "4 . Necesse" at bounding box center [520, 281] width 229 height 54
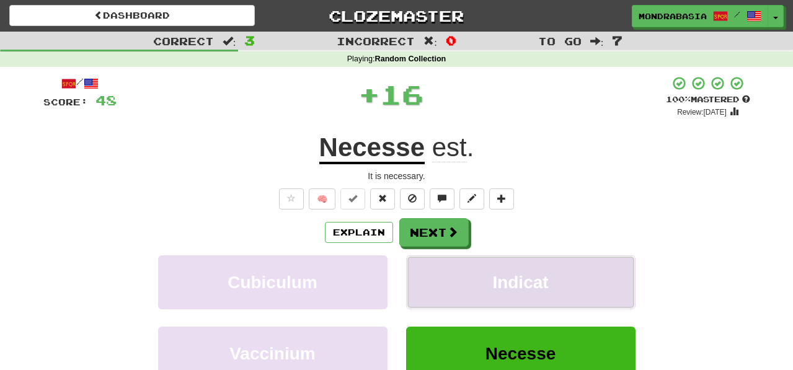
click at [432, 282] on button "Indicat" at bounding box center [520, 283] width 229 height 54
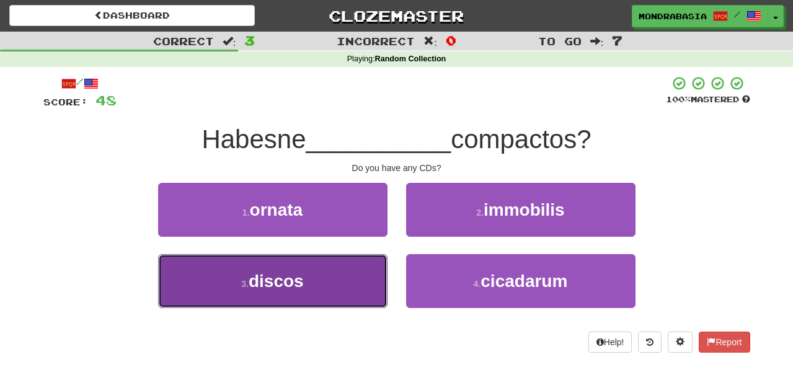
click at [356, 293] on button "3 . discos" at bounding box center [272, 281] width 229 height 54
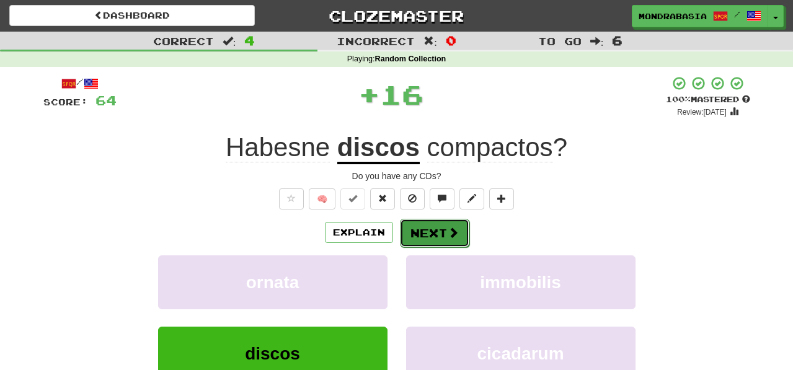
click at [432, 233] on button "Next" at bounding box center [434, 233] width 69 height 29
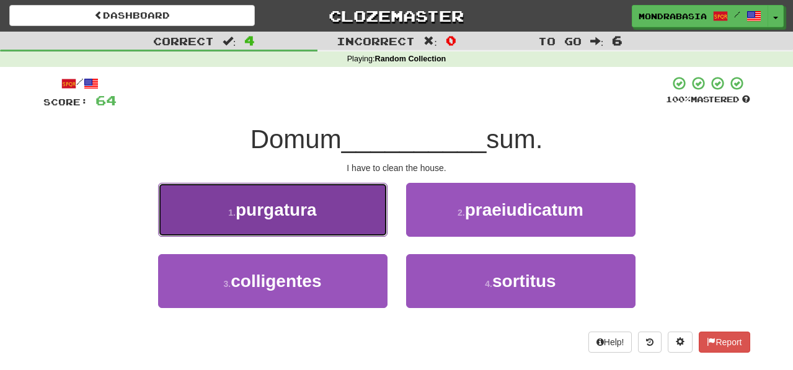
click at [369, 223] on button "1 . purgatura" at bounding box center [272, 210] width 229 height 54
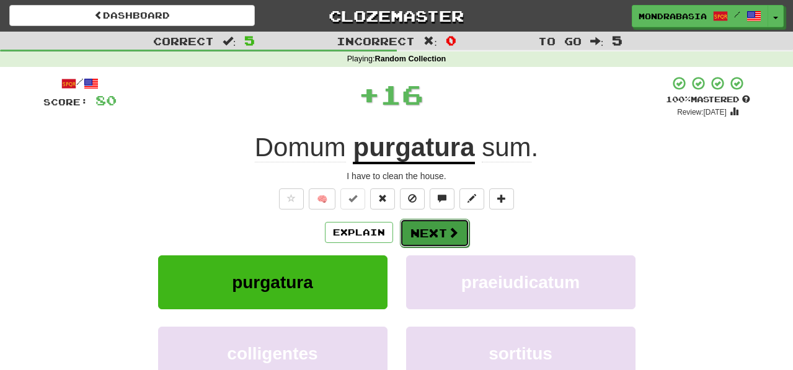
click at [422, 238] on button "Next" at bounding box center [434, 233] width 69 height 29
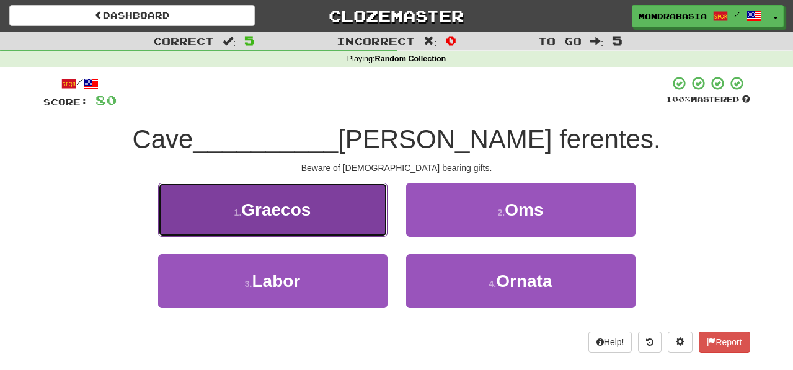
click at [382, 229] on button "1 . Graecos" at bounding box center [272, 210] width 229 height 54
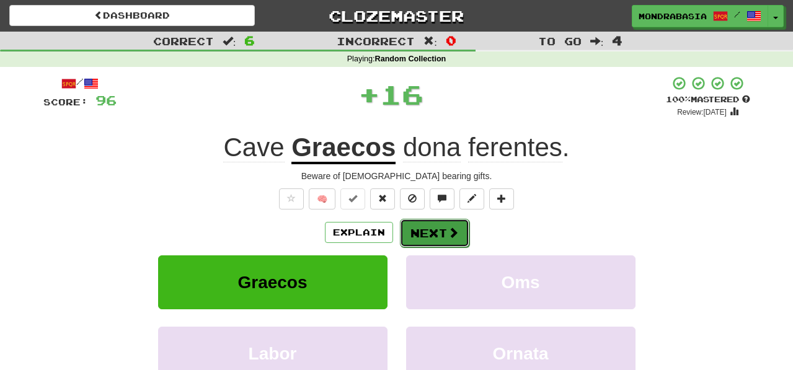
click at [417, 237] on button "Next" at bounding box center [434, 233] width 69 height 29
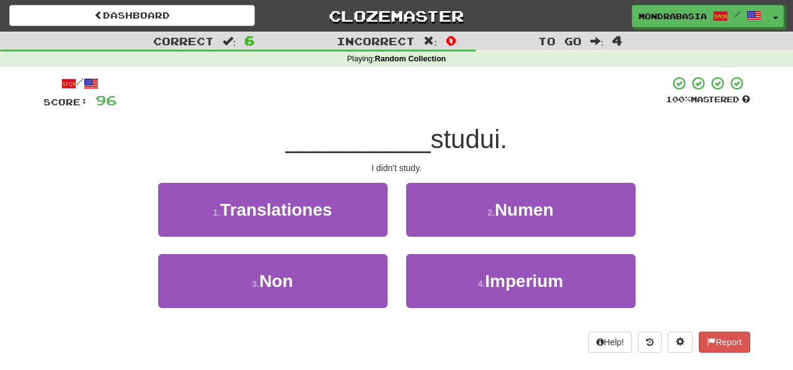
click at [350, 310] on div "3 . Non" at bounding box center [273, 289] width 248 height 71
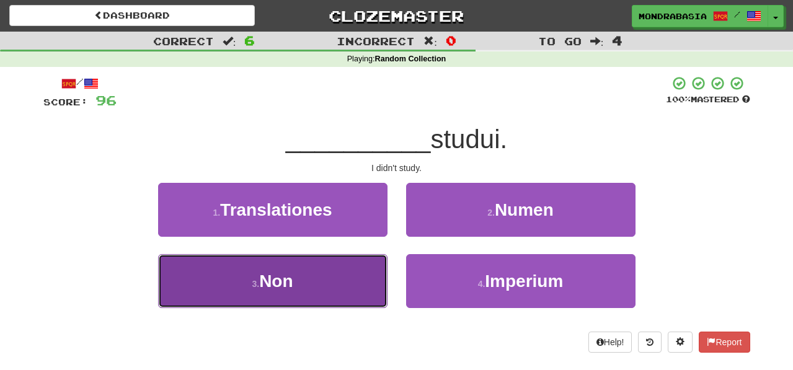
click at [373, 270] on button "3 . Non" at bounding box center [272, 281] width 229 height 54
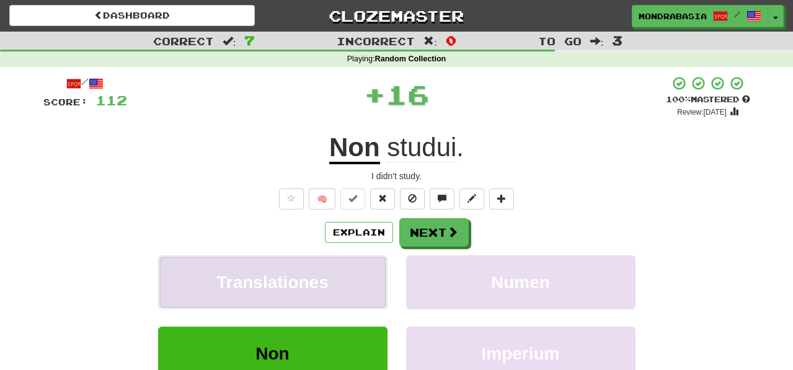
click at [373, 283] on button "Translationes" at bounding box center [272, 283] width 229 height 54
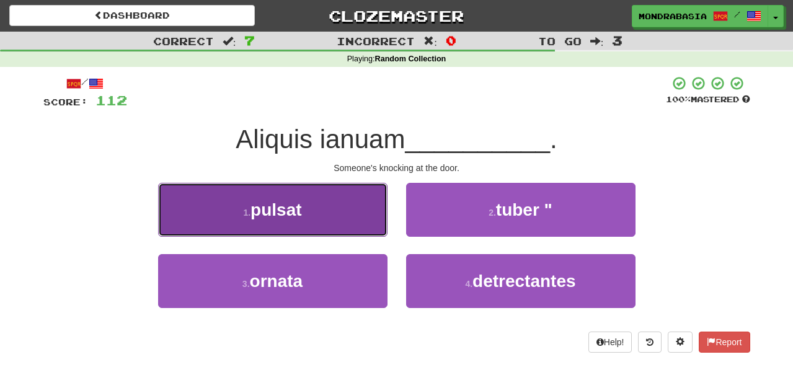
click at [365, 219] on button "1 . pulsat" at bounding box center [272, 210] width 229 height 54
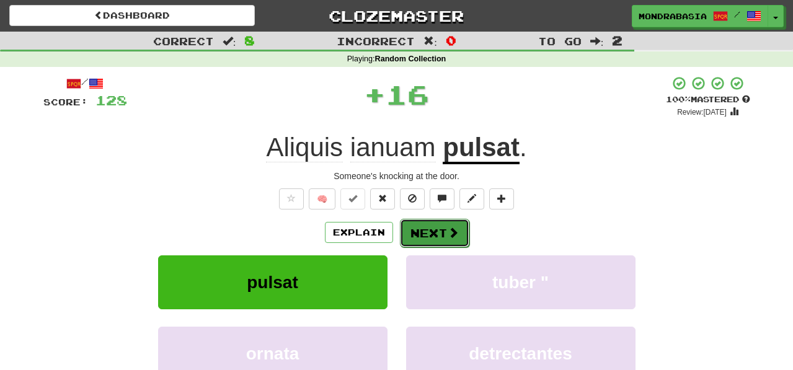
click at [415, 236] on button "Next" at bounding box center [434, 233] width 69 height 29
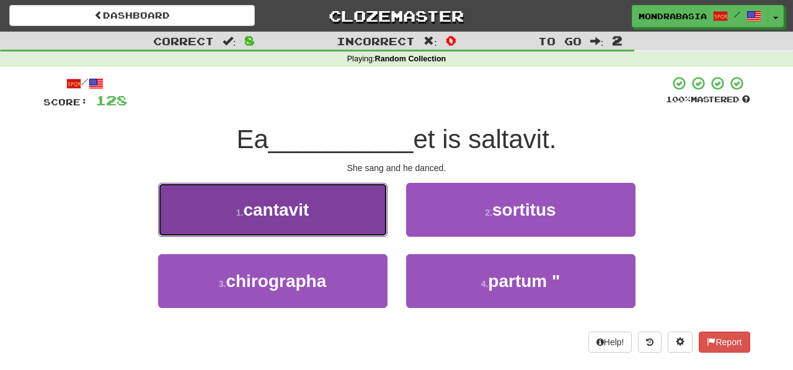
click at [363, 226] on button "1 . cantavit" at bounding box center [272, 210] width 229 height 54
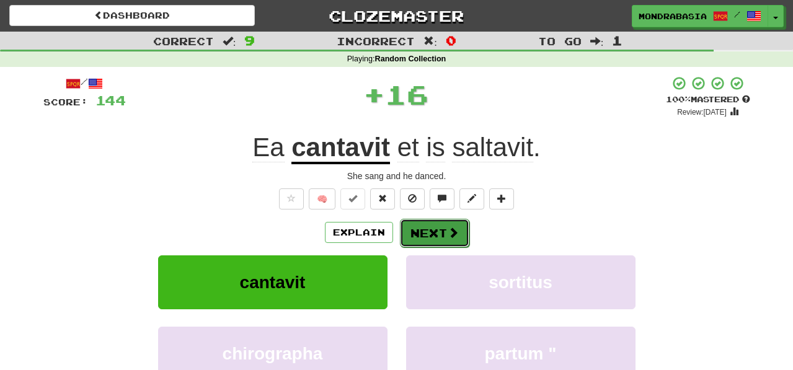
click at [427, 231] on button "Next" at bounding box center [434, 233] width 69 height 29
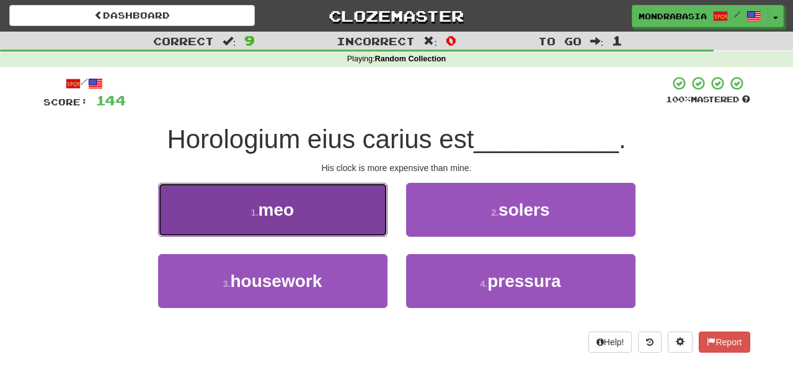
click at [368, 222] on button "1 . meo" at bounding box center [272, 210] width 229 height 54
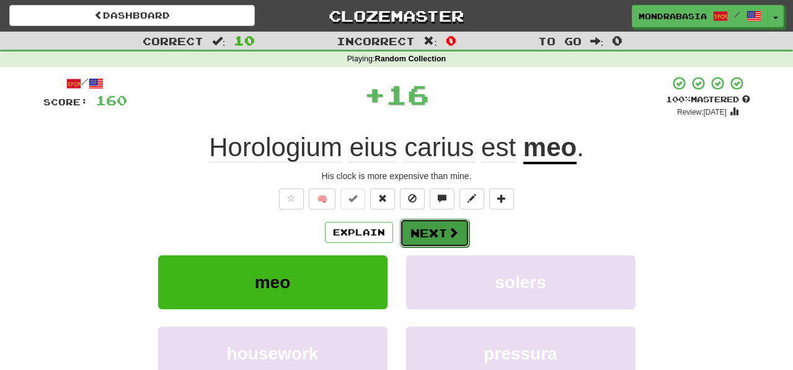
click at [422, 233] on button "Next" at bounding box center [434, 233] width 69 height 29
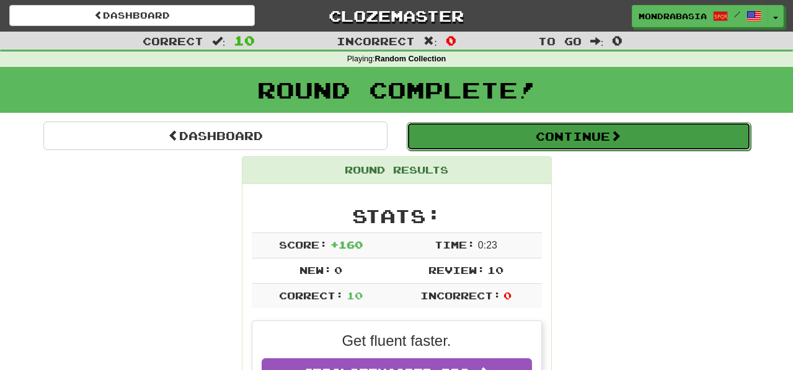
click at [453, 135] on button "Continue" at bounding box center [579, 136] width 344 height 29
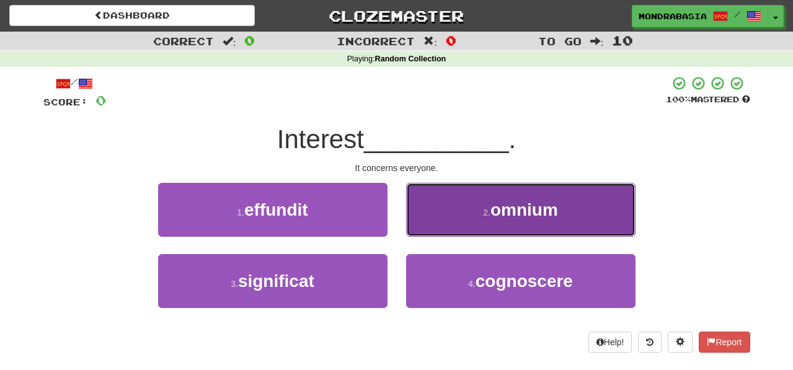
click at [418, 224] on button "2 . omnium" at bounding box center [520, 210] width 229 height 54
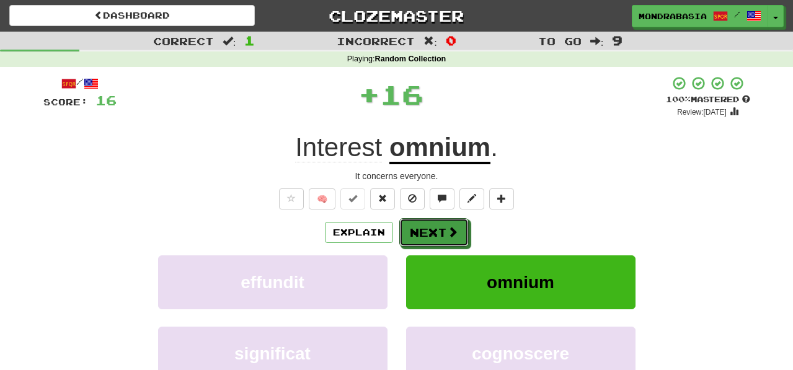
click at [418, 224] on button "Next" at bounding box center [433, 232] width 69 height 29
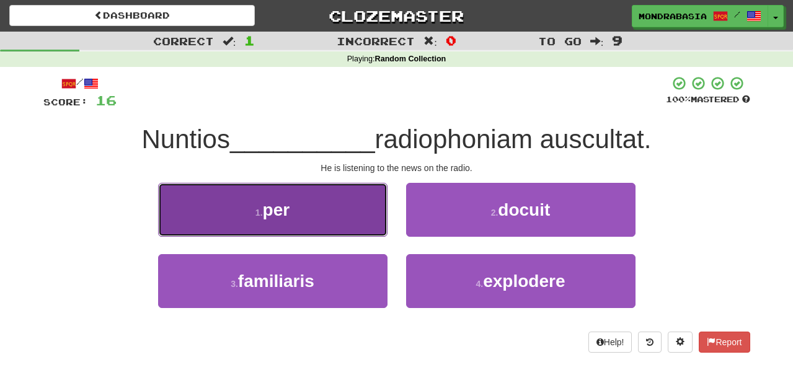
click at [367, 225] on button "1 . per" at bounding box center [272, 210] width 229 height 54
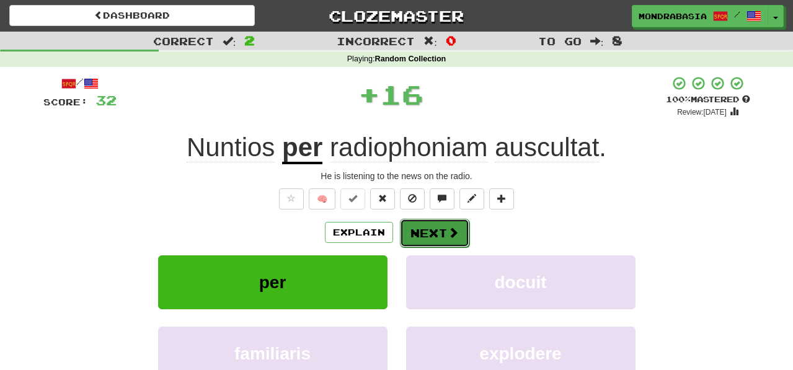
click at [418, 232] on button "Next" at bounding box center [434, 233] width 69 height 29
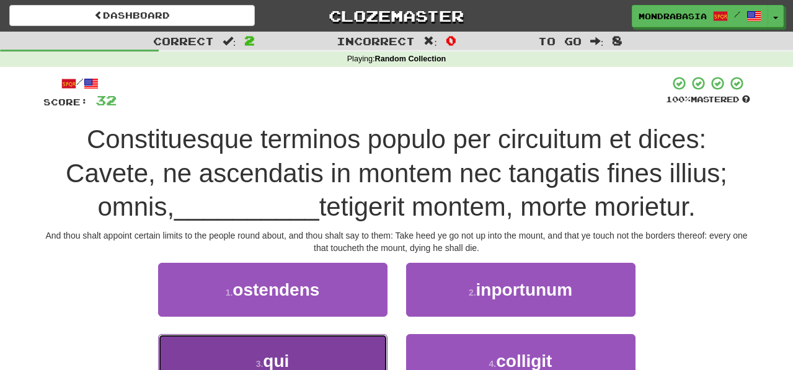
click at [355, 342] on button "3 . qui" at bounding box center [272, 361] width 229 height 54
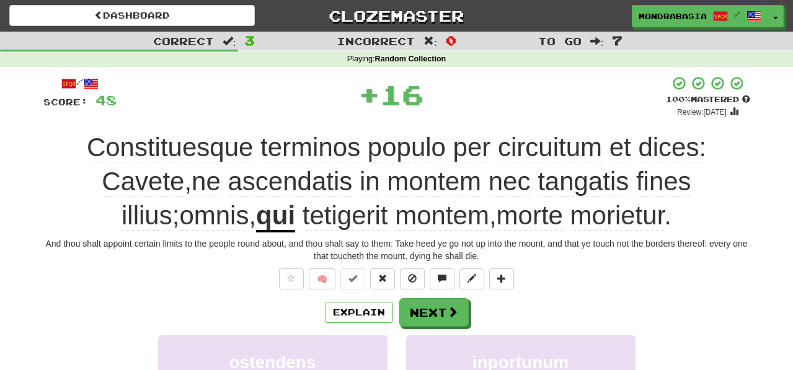
click at [427, 294] on div "/ Score: 48 + 16 100 % Mastered Review: 2026-03-17 Constituesque terminos popul…" at bounding box center [396, 310] width 707 height 469
click at [427, 307] on button "Next" at bounding box center [434, 313] width 69 height 29
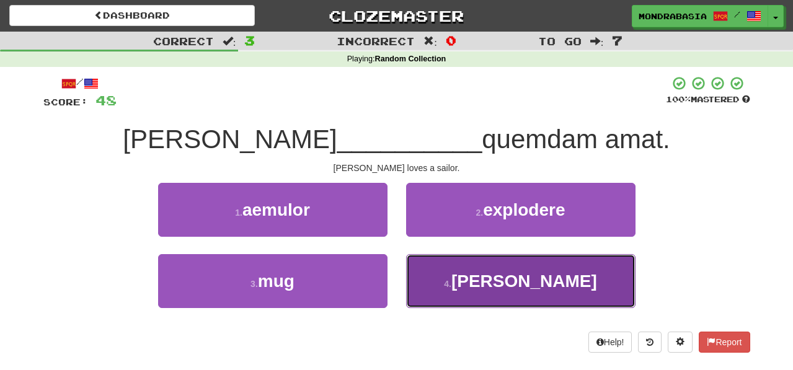
click at [443, 276] on button "4 . nautam" at bounding box center [520, 281] width 229 height 54
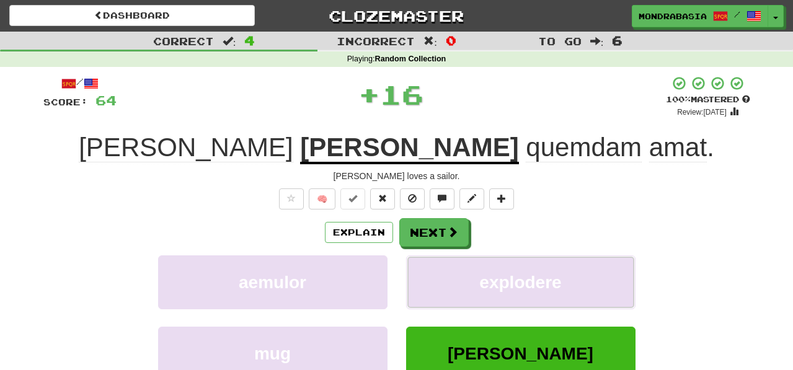
click at [443, 276] on button "explodere" at bounding box center [520, 283] width 229 height 54
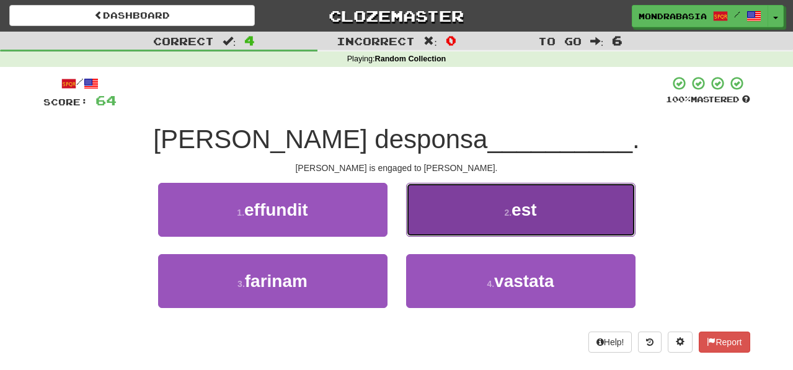
click at [451, 216] on button "2 . est" at bounding box center [520, 210] width 229 height 54
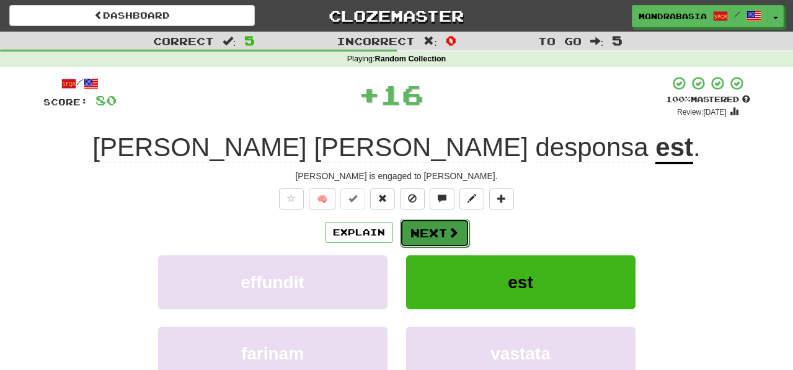
click at [451, 230] on span at bounding box center [453, 232] width 11 height 11
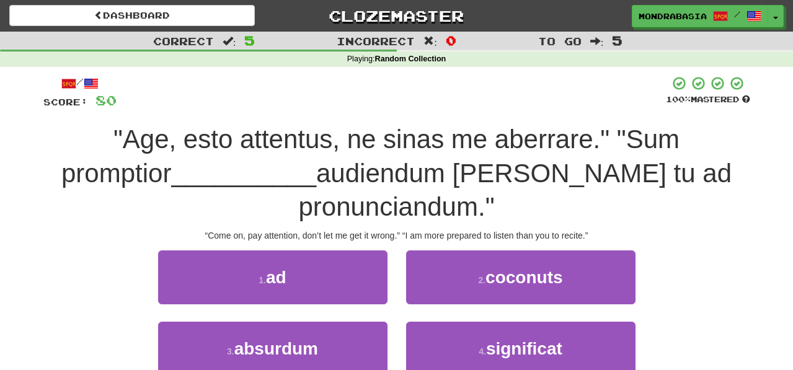
click at [355, 270] on div "1 . ad" at bounding box center [273, 286] width 248 height 71
click at [389, 251] on div "1 . ad" at bounding box center [273, 286] width 248 height 71
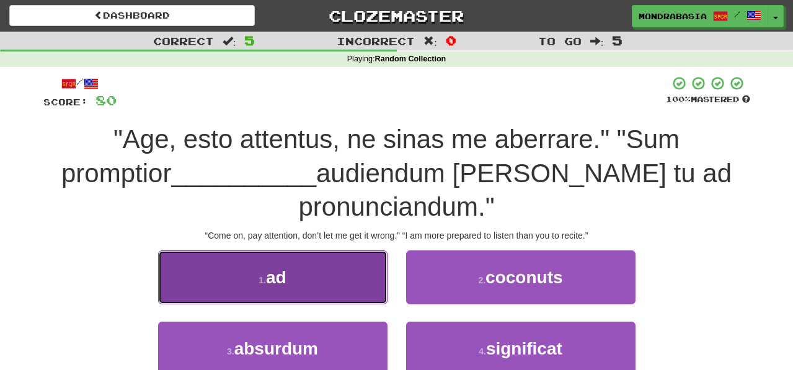
click at [364, 251] on button "1 . ad" at bounding box center [272, 278] width 229 height 54
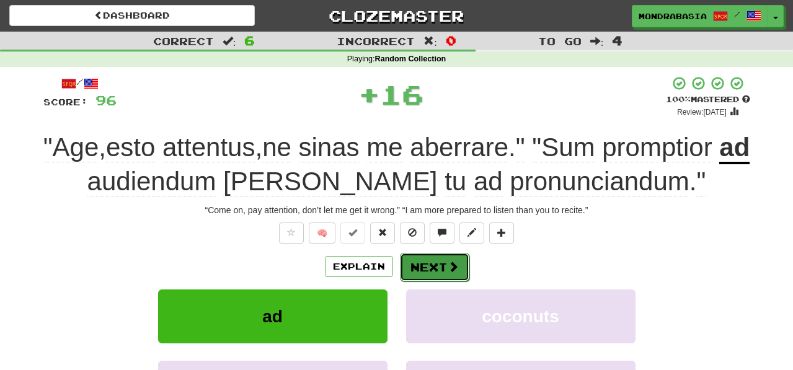
click at [412, 257] on button "Next" at bounding box center [434, 267] width 69 height 29
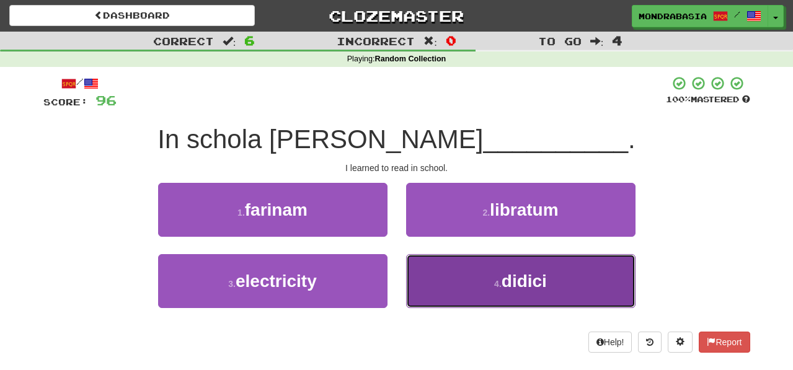
click at [424, 283] on button "4 . didici" at bounding box center [520, 281] width 229 height 54
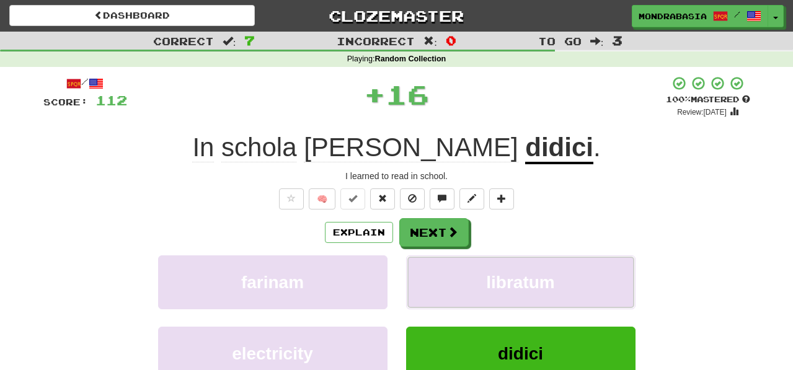
click at [424, 283] on button "libratum" at bounding box center [520, 283] width 229 height 54
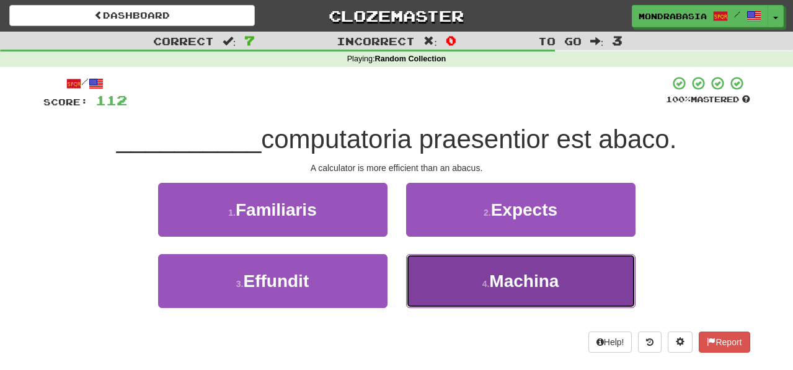
click at [447, 290] on button "4 . Machina" at bounding box center [520, 281] width 229 height 54
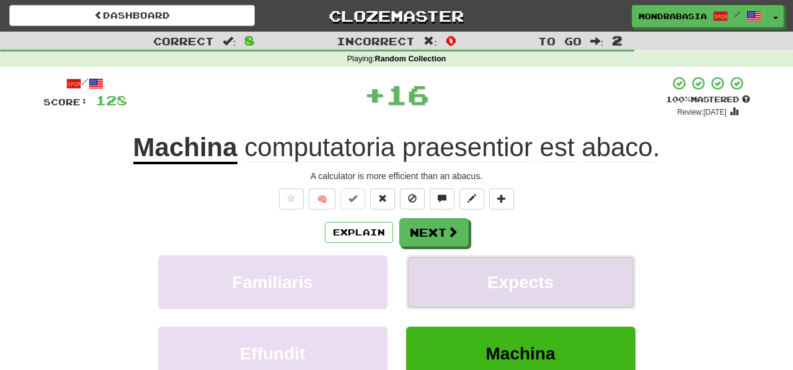
click at [445, 282] on button "Expects" at bounding box center [520, 283] width 229 height 54
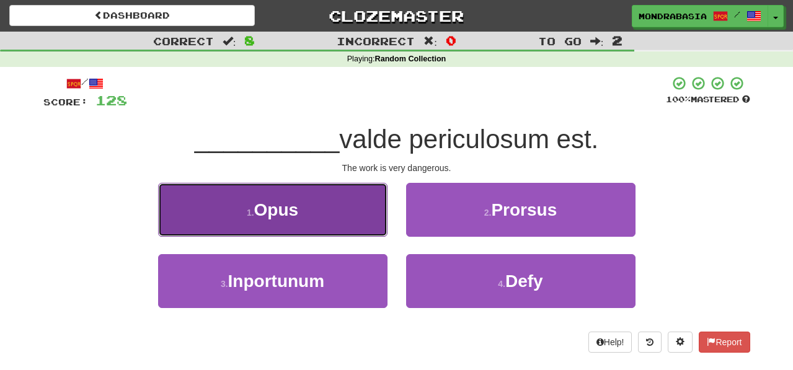
click at [376, 226] on button "1 . Opus" at bounding box center [272, 210] width 229 height 54
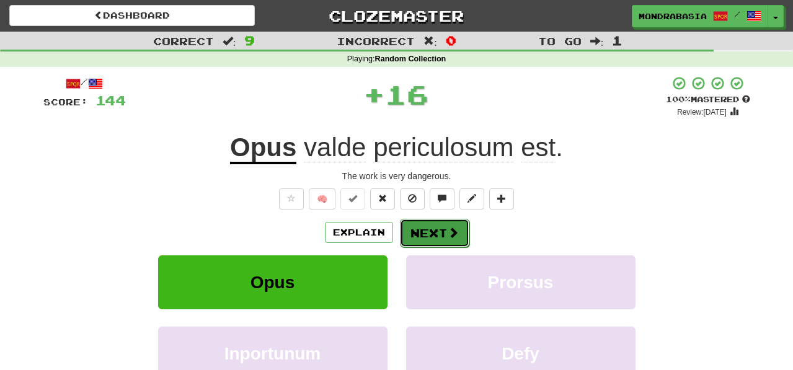
click at [416, 231] on button "Next" at bounding box center [434, 233] width 69 height 29
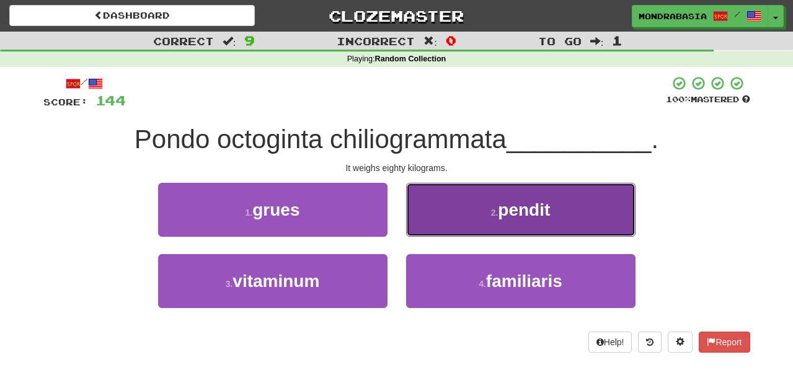
click at [425, 225] on button "2 . pendit" at bounding box center [520, 210] width 229 height 54
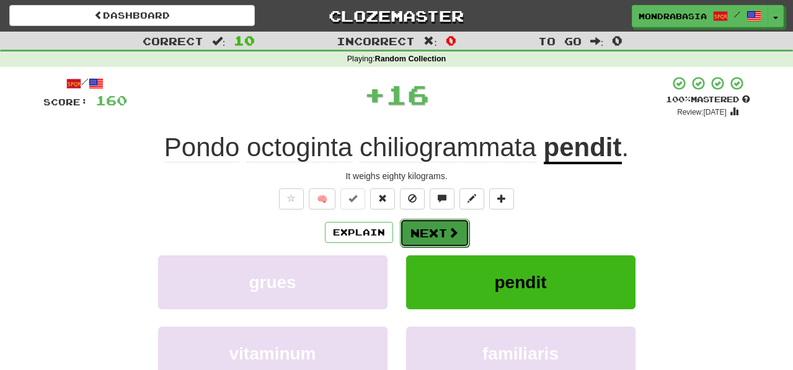
click at [425, 231] on button "Next" at bounding box center [434, 233] width 69 height 29
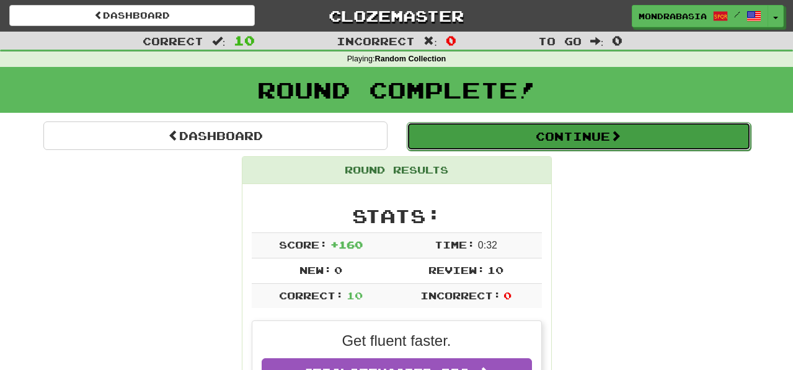
click at [445, 141] on button "Continue" at bounding box center [579, 136] width 344 height 29
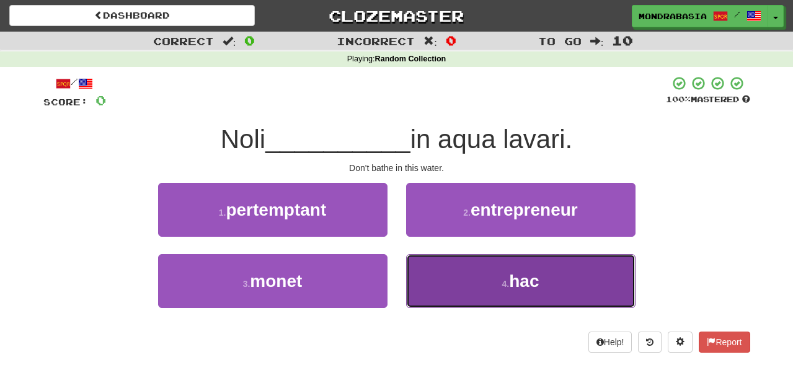
click at [466, 286] on button "4 . hac" at bounding box center [520, 281] width 229 height 54
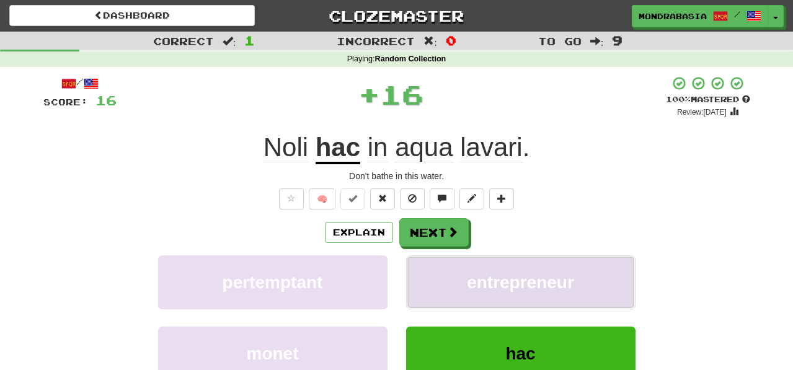
click at [459, 278] on button "entrepreneur" at bounding box center [520, 283] width 229 height 54
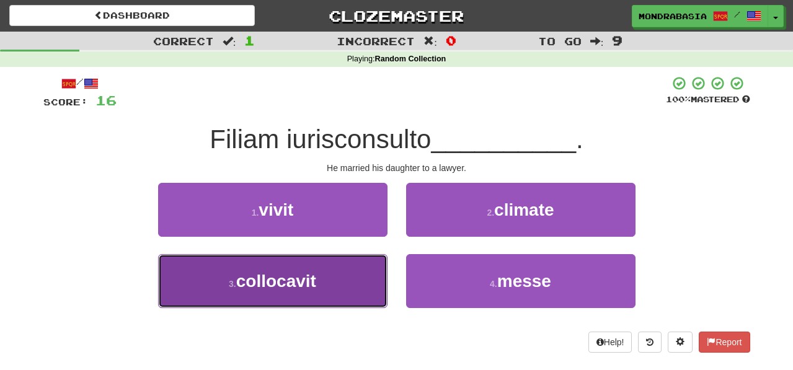
click at [352, 283] on button "3 . collocavit" at bounding box center [272, 281] width 229 height 54
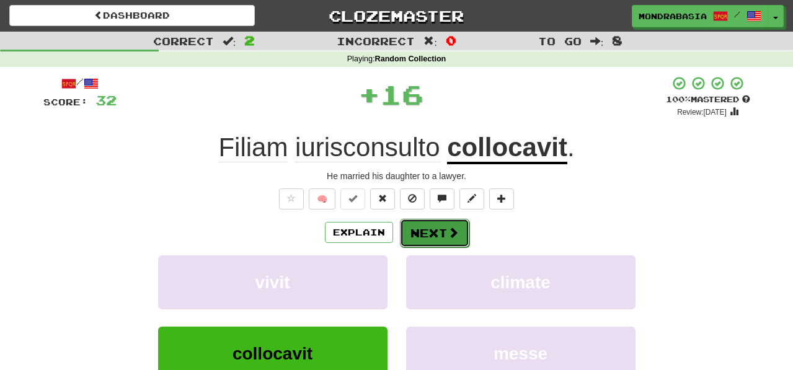
click at [413, 246] on button "Next" at bounding box center [434, 233] width 69 height 29
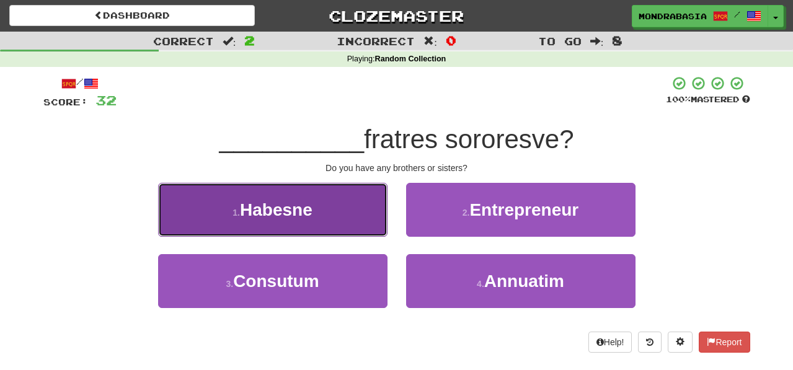
click at [347, 226] on button "1 . Habesne" at bounding box center [272, 210] width 229 height 54
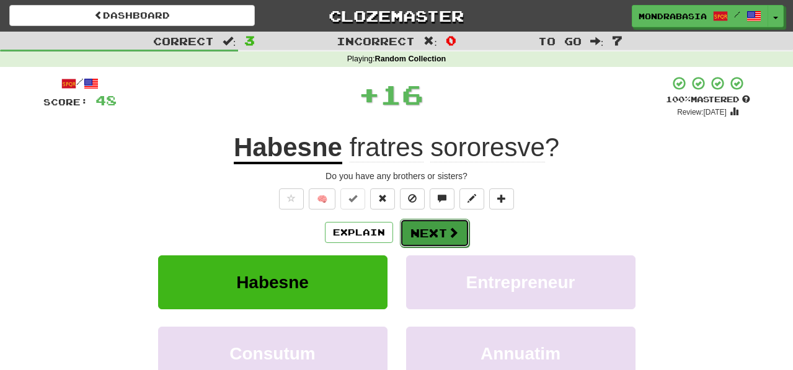
click at [418, 238] on button "Next" at bounding box center [434, 233] width 69 height 29
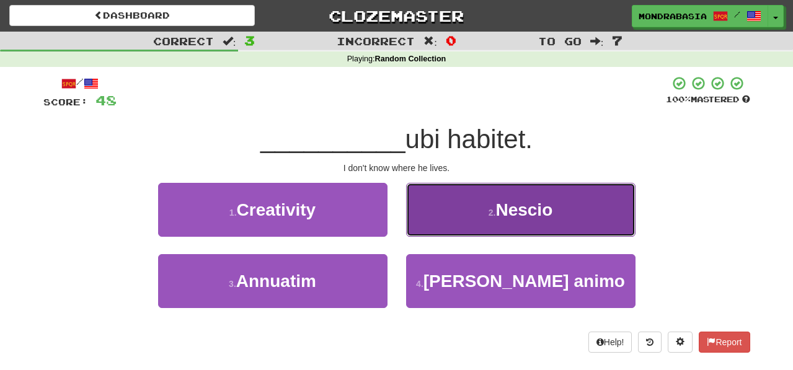
click at [424, 228] on button "2 . Nescio" at bounding box center [520, 210] width 229 height 54
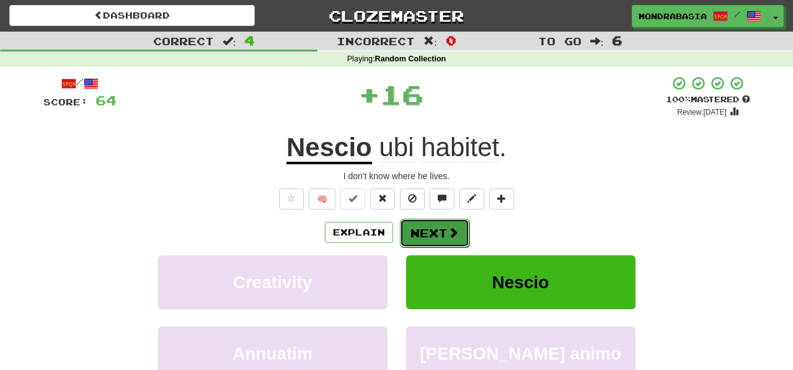
click at [429, 233] on button "Next" at bounding box center [434, 233] width 69 height 29
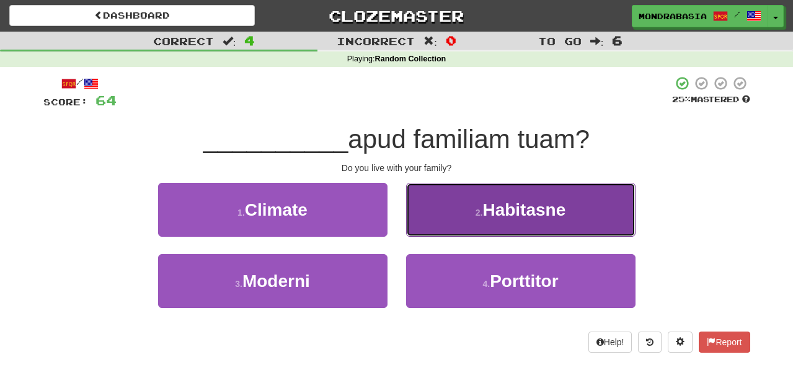
click at [422, 229] on button "2 . Habitasne" at bounding box center [520, 210] width 229 height 54
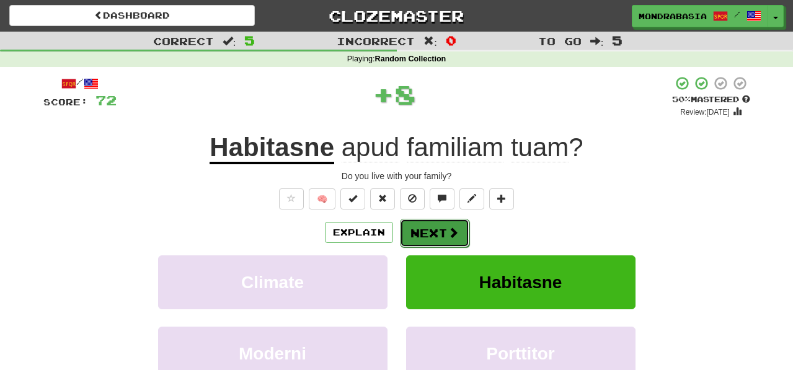
click at [424, 234] on button "Next" at bounding box center [434, 233] width 69 height 29
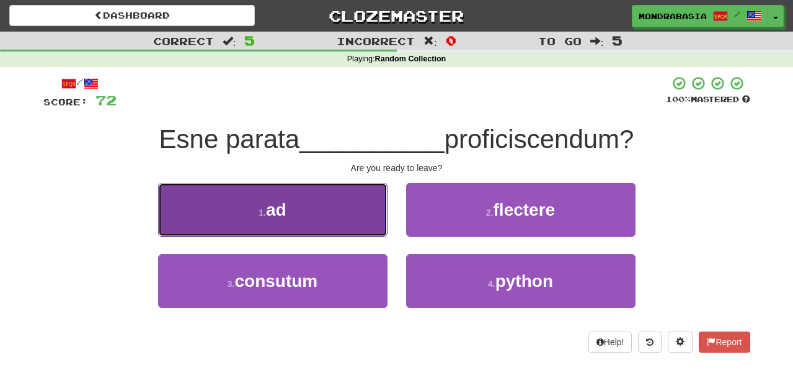
click at [358, 223] on button "1 . ad" at bounding box center [272, 210] width 229 height 54
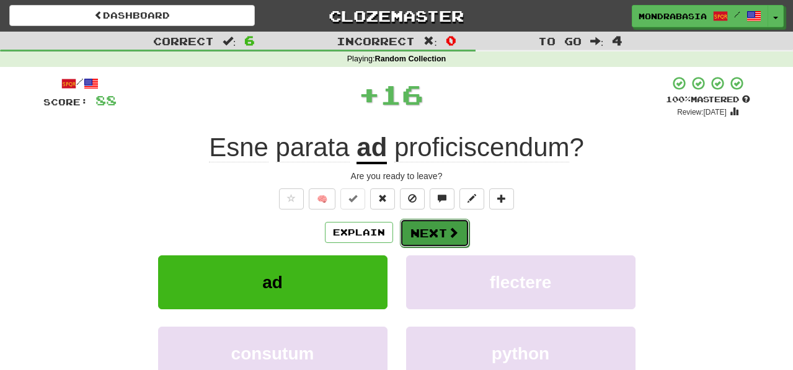
click at [419, 241] on button "Next" at bounding box center [434, 233] width 69 height 29
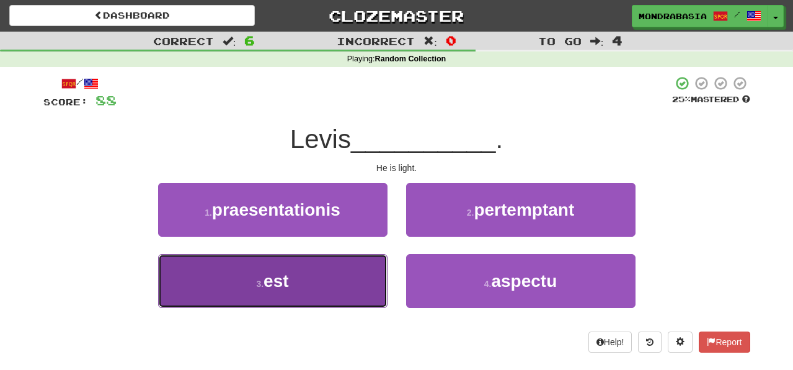
click at [351, 290] on button "3 . est" at bounding box center [272, 281] width 229 height 54
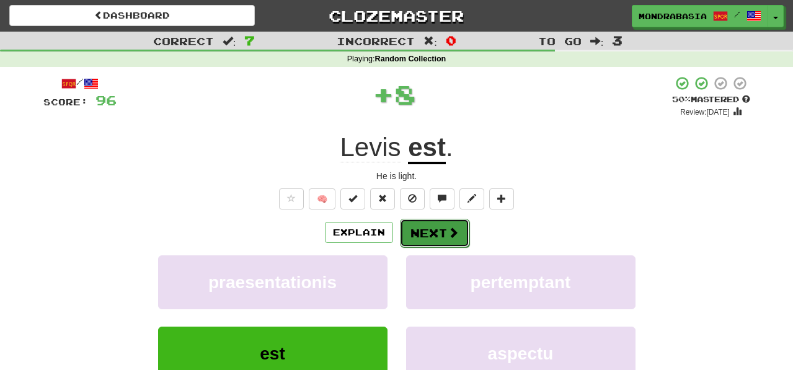
click at [436, 235] on button "Next" at bounding box center [434, 233] width 69 height 29
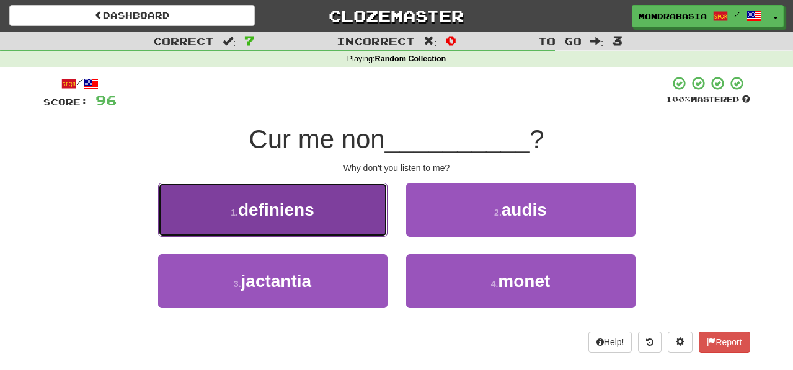
click at [364, 221] on button "1 . definiens" at bounding box center [272, 210] width 229 height 54
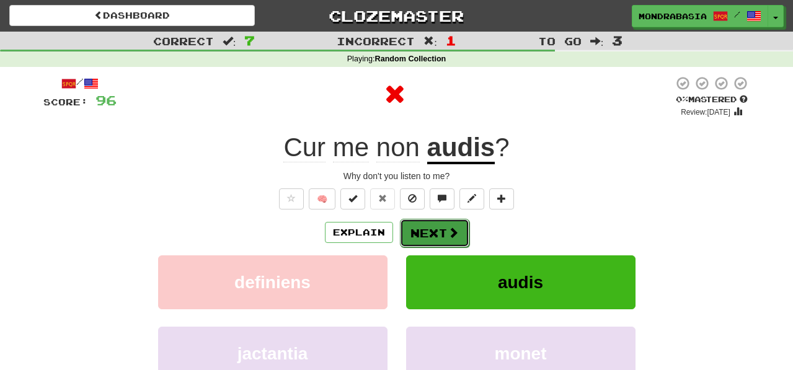
click at [407, 228] on button "Next" at bounding box center [434, 233] width 69 height 29
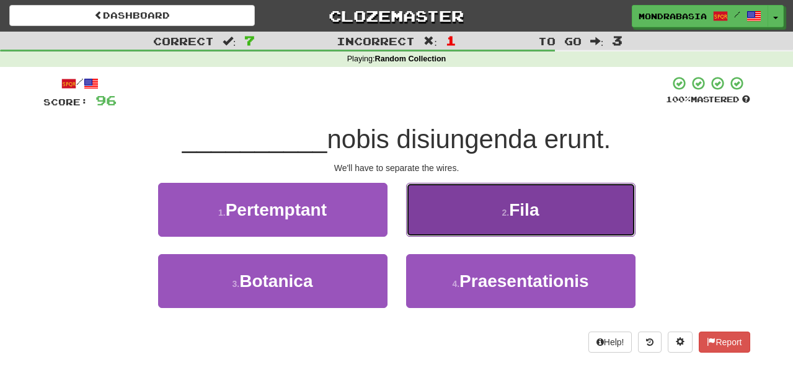
click at [432, 228] on button "2 . Fila" at bounding box center [520, 210] width 229 height 54
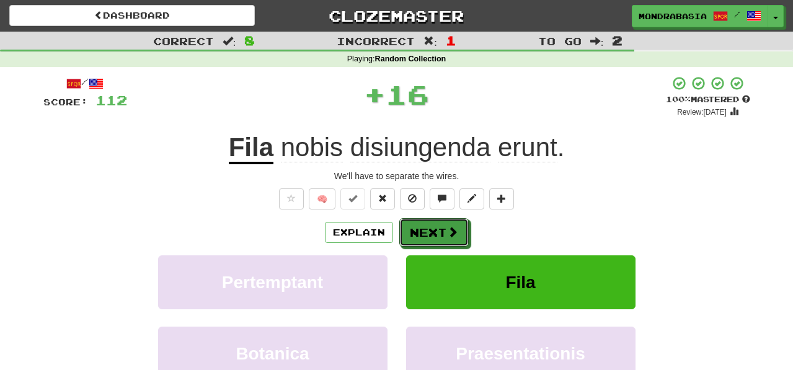
click at [432, 233] on button "Next" at bounding box center [433, 232] width 69 height 29
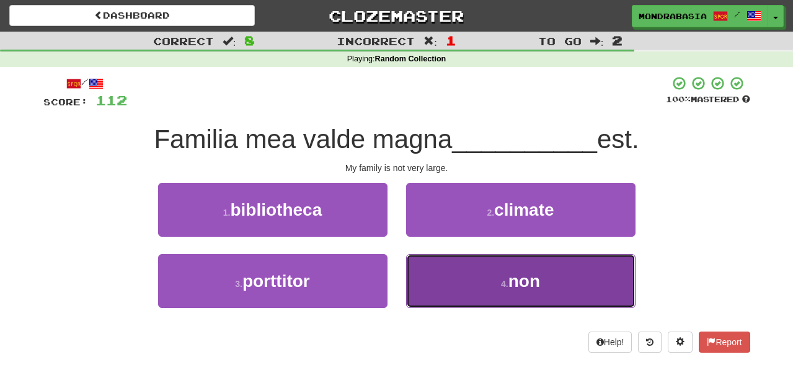
click at [434, 299] on button "4 . non" at bounding box center [520, 281] width 229 height 54
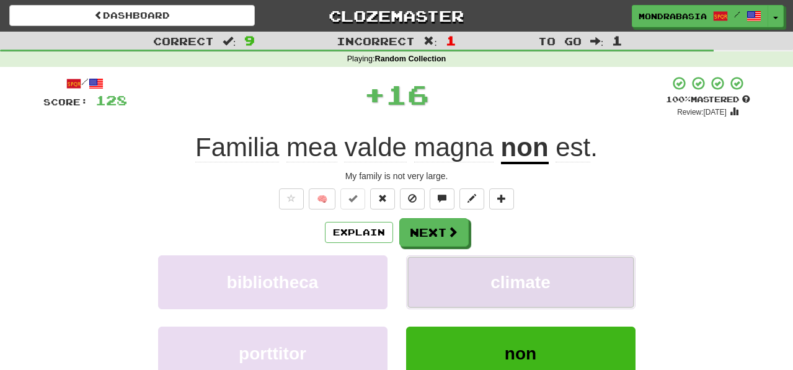
click at [434, 280] on button "climate" at bounding box center [520, 283] width 229 height 54
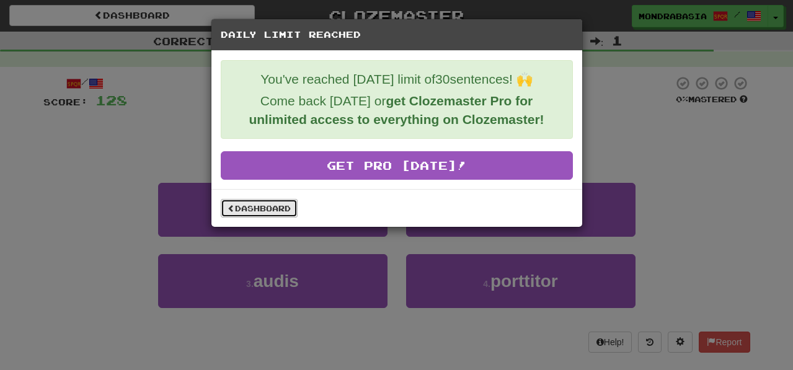
click at [293, 214] on link "Dashboard" at bounding box center [259, 208] width 77 height 19
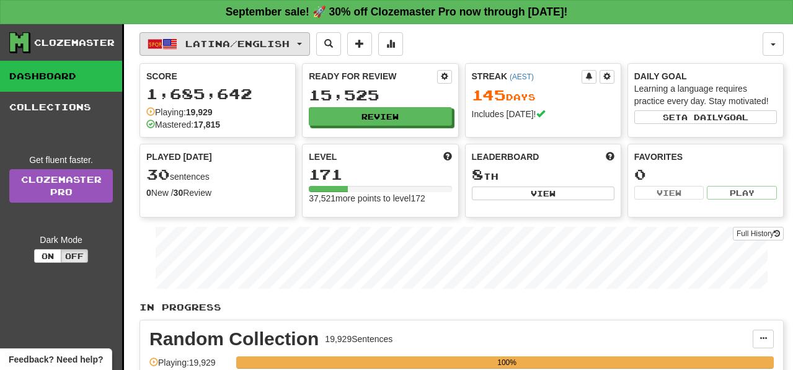
click at [310, 45] on button "Latina / English" at bounding box center [225, 44] width 171 height 24
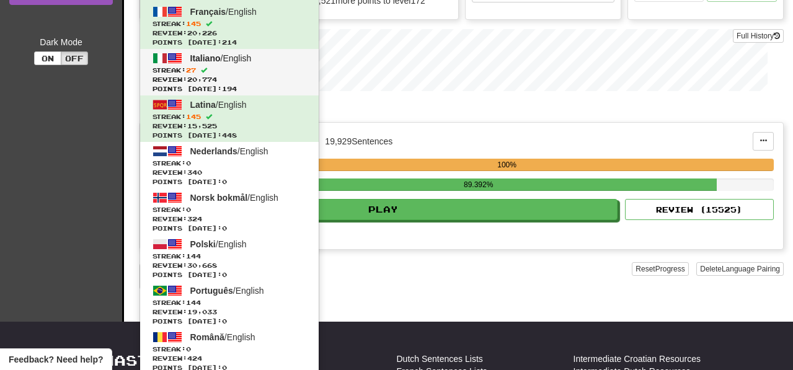
scroll to position [202, 0]
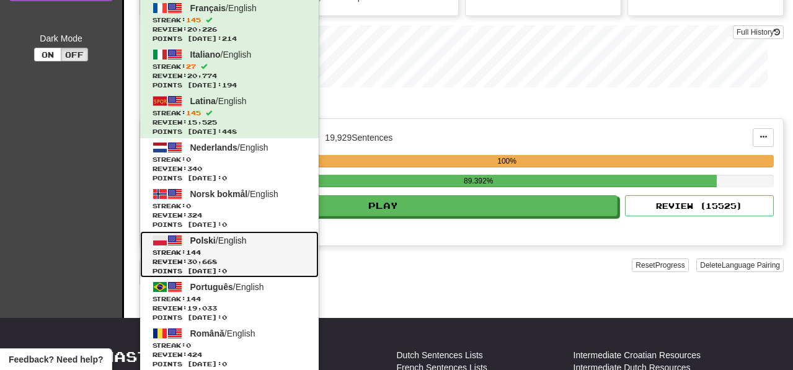
click at [282, 254] on span "Streak: 144" at bounding box center [230, 252] width 154 height 9
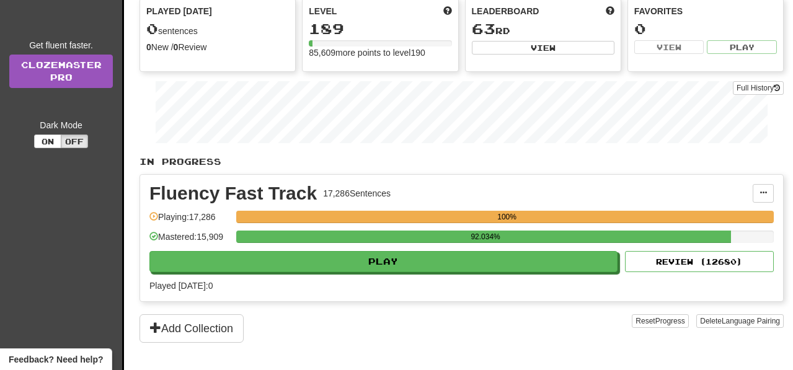
scroll to position [155, 0]
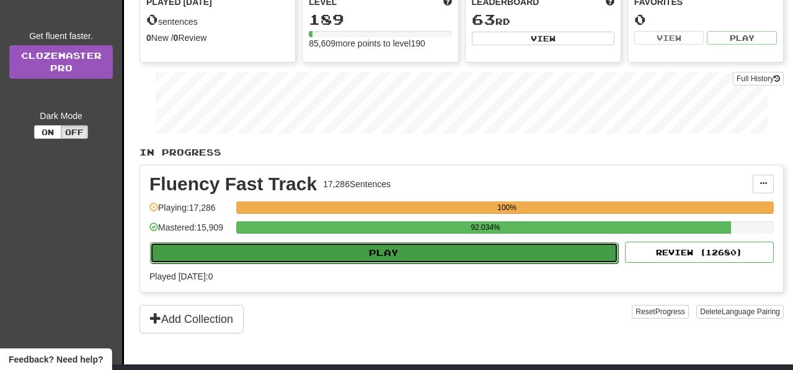
click at [398, 252] on button "Play" at bounding box center [384, 253] width 468 height 21
select select "**"
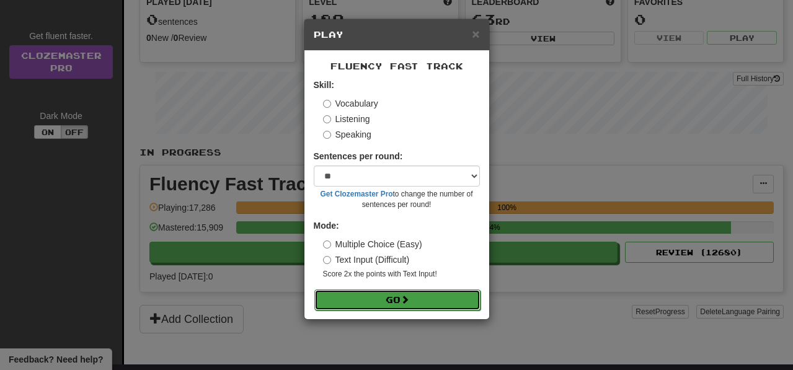
click at [391, 298] on button "Go" at bounding box center [397, 300] width 166 height 21
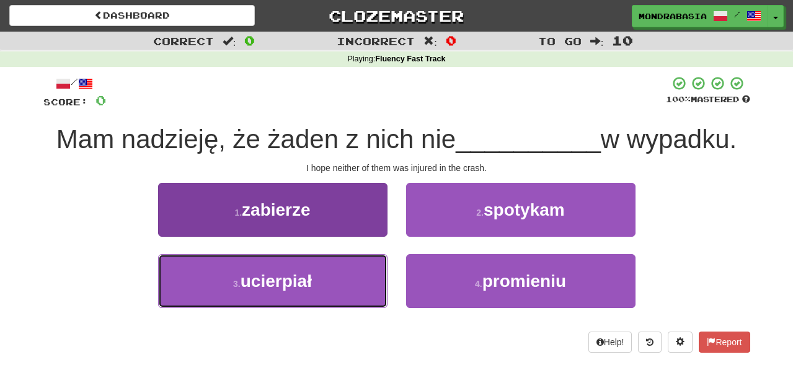
click at [350, 296] on button "3 . ucierpiał" at bounding box center [272, 281] width 229 height 54
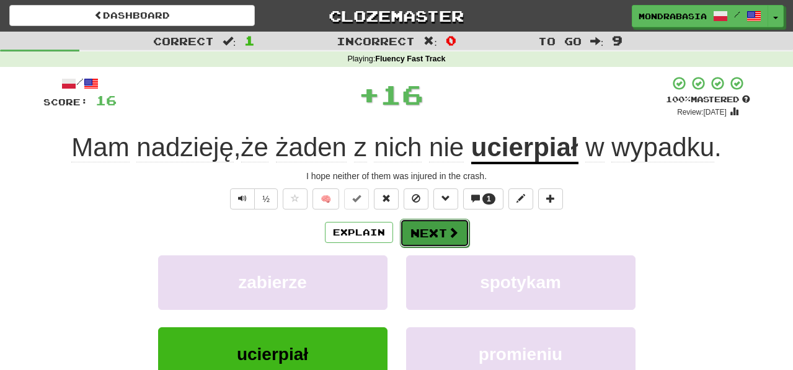
click at [448, 238] on span at bounding box center [453, 232] width 11 height 11
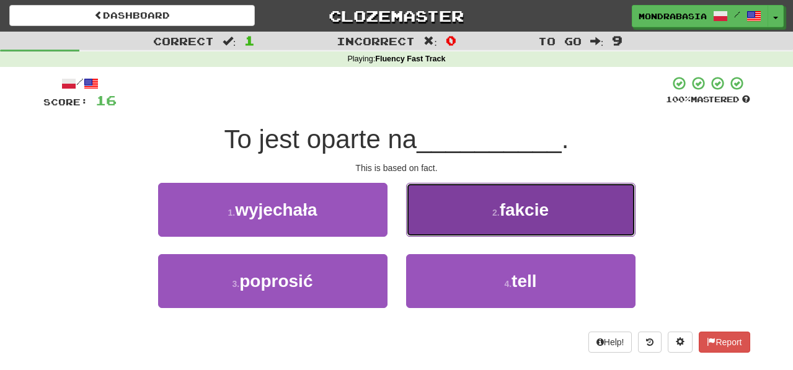
click at [442, 213] on button "2 . fakcie" at bounding box center [520, 210] width 229 height 54
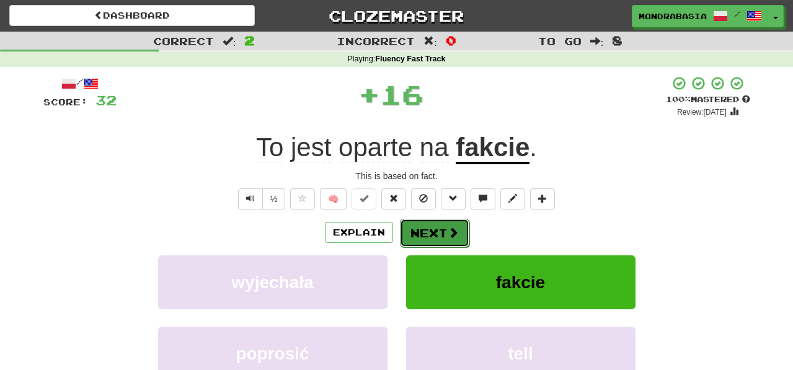
click at [440, 225] on button "Next" at bounding box center [434, 233] width 69 height 29
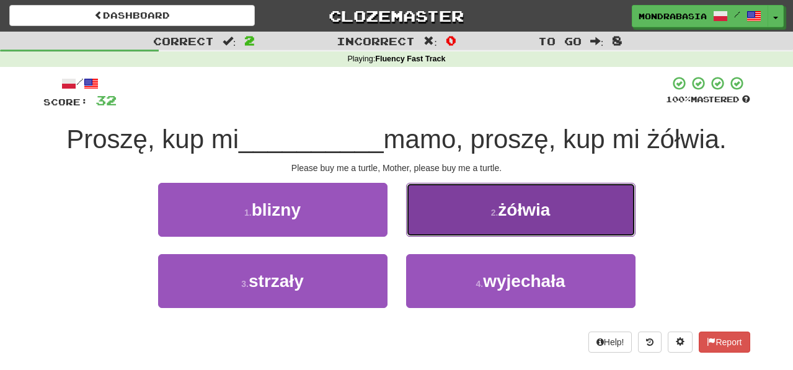
click at [425, 225] on button "2 . żółwia" at bounding box center [520, 210] width 229 height 54
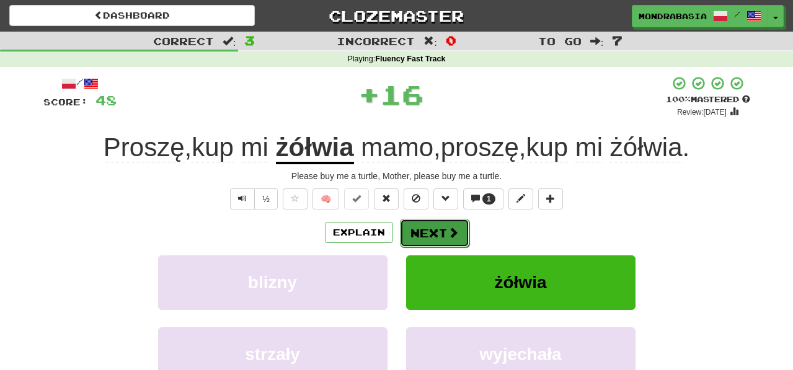
click at [425, 236] on button "Next" at bounding box center [434, 233] width 69 height 29
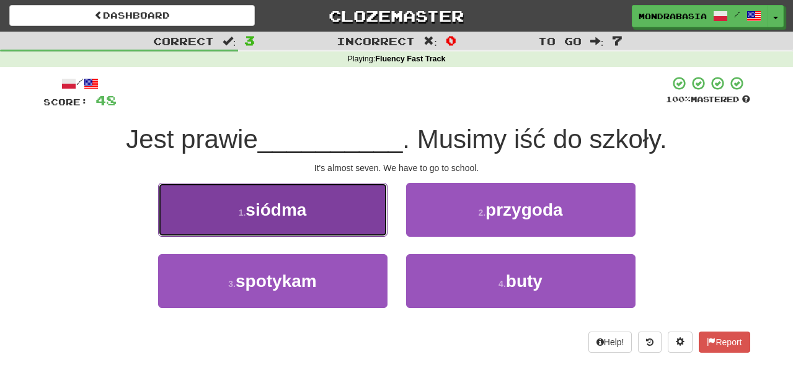
click at [365, 225] on button "1 . siódma" at bounding box center [272, 210] width 229 height 54
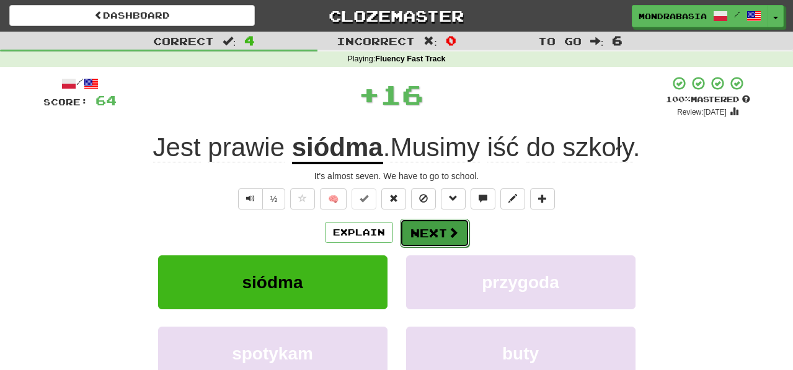
click at [412, 241] on button "Next" at bounding box center [434, 233] width 69 height 29
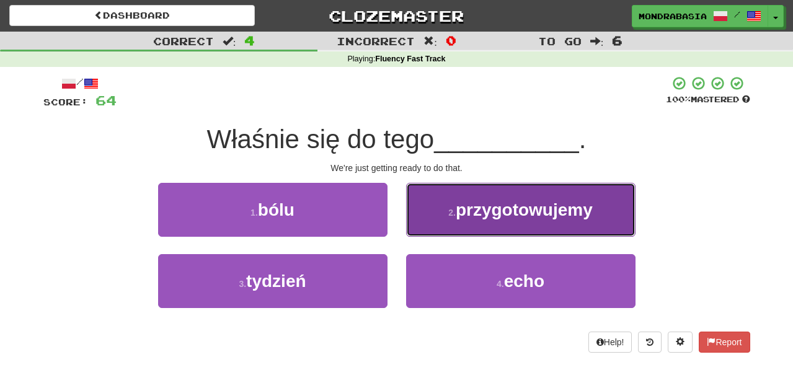
click at [425, 231] on button "2 . przygotowujemy" at bounding box center [520, 210] width 229 height 54
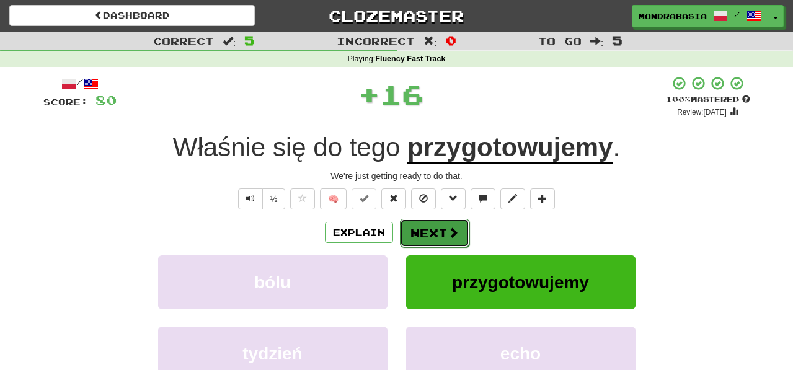
click at [425, 237] on button "Next" at bounding box center [434, 233] width 69 height 29
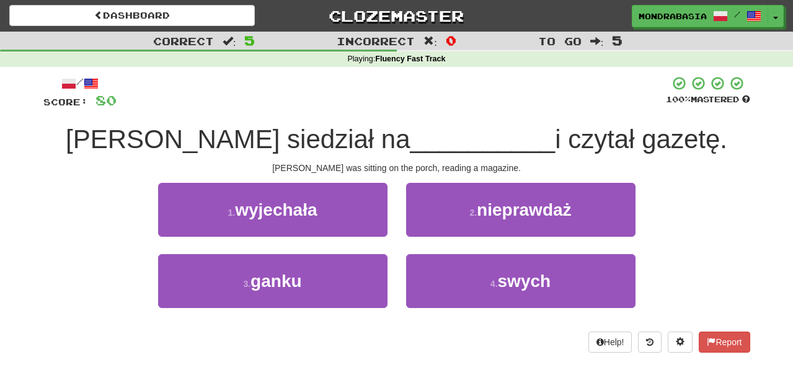
click at [353, 311] on div "3 . ganku" at bounding box center [273, 289] width 248 height 71
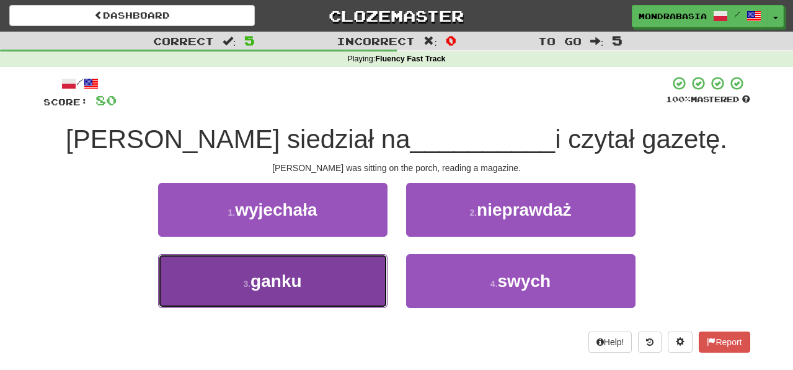
click at [342, 297] on button "3 . ganku" at bounding box center [272, 281] width 229 height 54
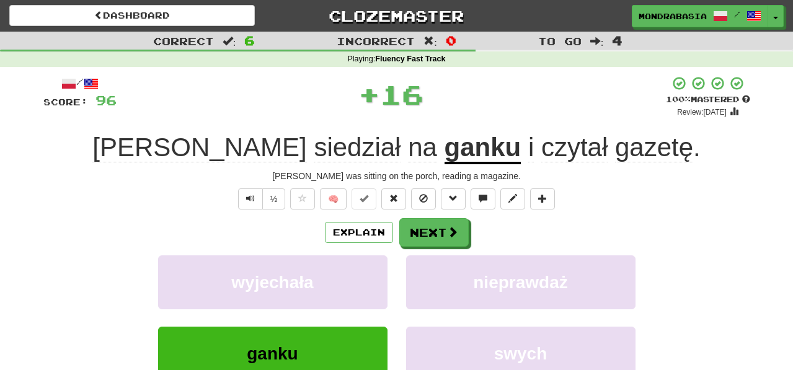
click at [420, 249] on div "Explain Next wyjechała nieprawdaż ganku swych Learn more: wyjechała nieprawdaż …" at bounding box center [396, 317] width 707 height 199
click at [424, 234] on button "Next" at bounding box center [434, 233] width 69 height 29
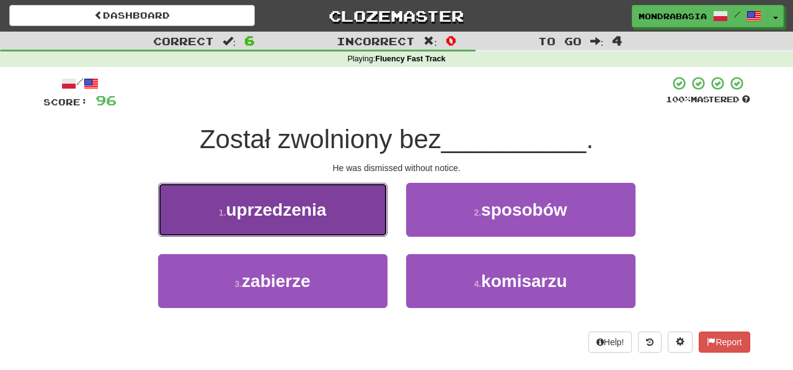
click at [368, 222] on button "1 . uprzedzenia" at bounding box center [272, 210] width 229 height 54
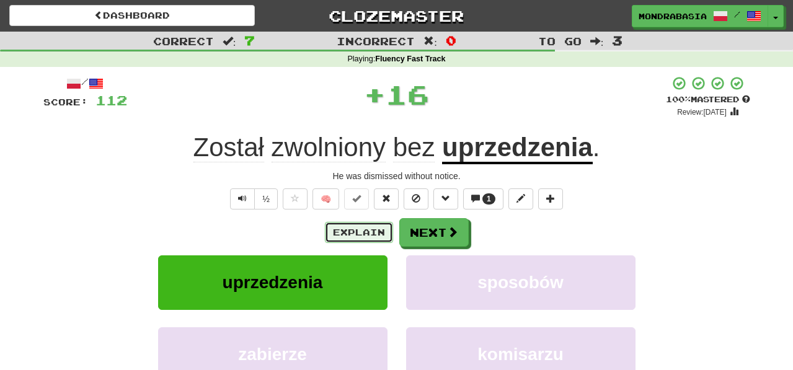
click at [362, 235] on button "Explain" at bounding box center [359, 232] width 68 height 21
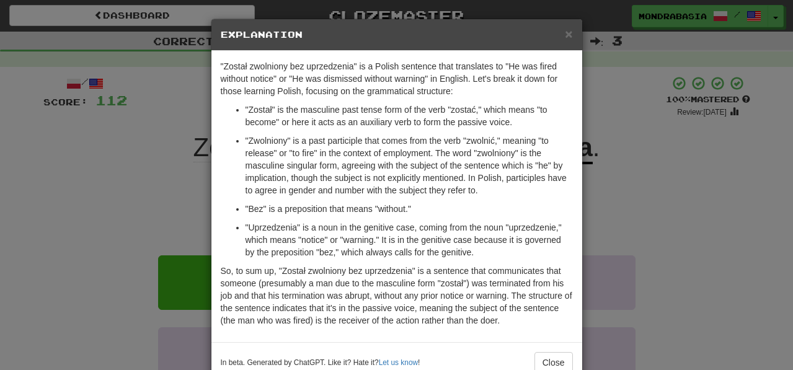
click at [39, 277] on div "× Explanation "Został zwolniony bez uprzedzenia" is a Polish sentence that tran…" at bounding box center [396, 185] width 793 height 370
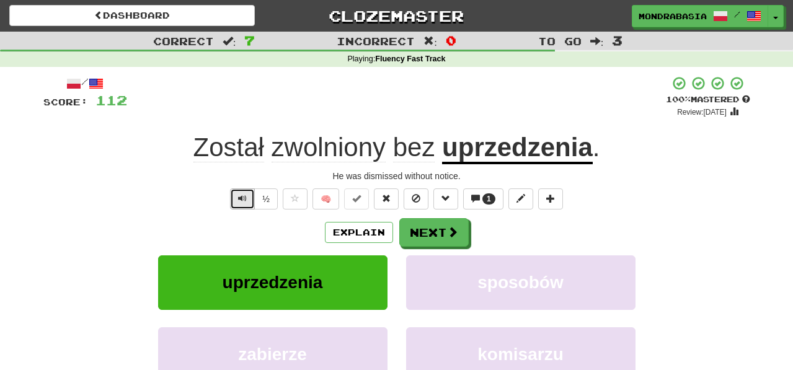
click at [245, 202] on span "Text-to-speech controls" at bounding box center [242, 198] width 9 height 9
click at [425, 234] on button "Next" at bounding box center [434, 233] width 69 height 29
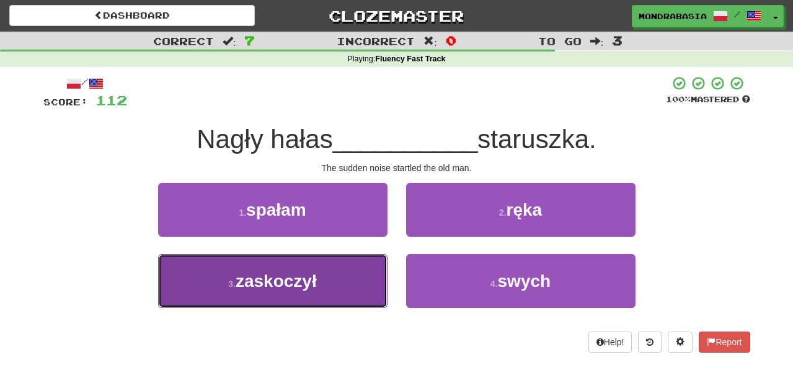
click at [368, 284] on button "3 . zaskoczył" at bounding box center [272, 281] width 229 height 54
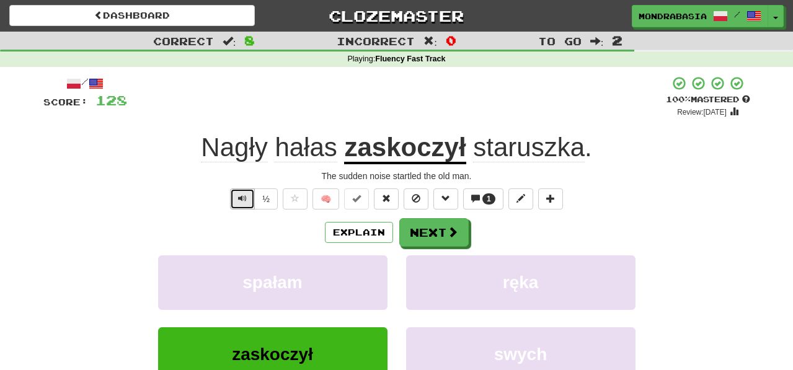
click at [237, 200] on button "Text-to-speech controls" at bounding box center [242, 199] width 25 height 21
click at [428, 234] on button "Next" at bounding box center [434, 233] width 69 height 29
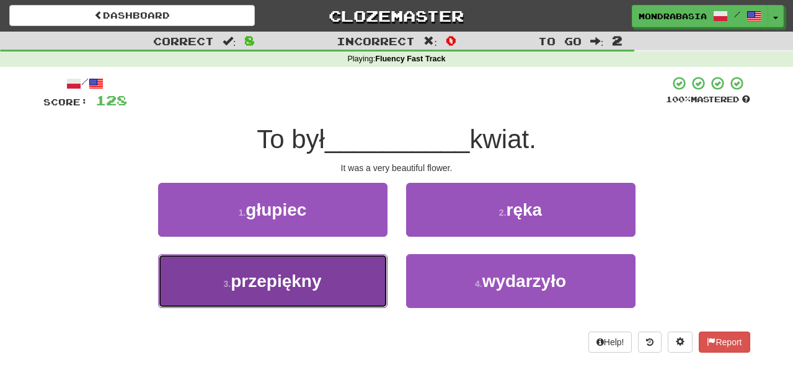
click at [342, 291] on button "3 . przepiękny" at bounding box center [272, 281] width 229 height 54
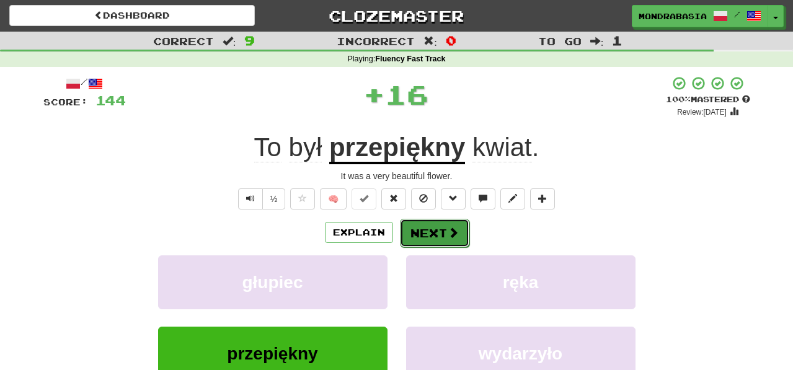
click at [427, 236] on button "Next" at bounding box center [434, 233] width 69 height 29
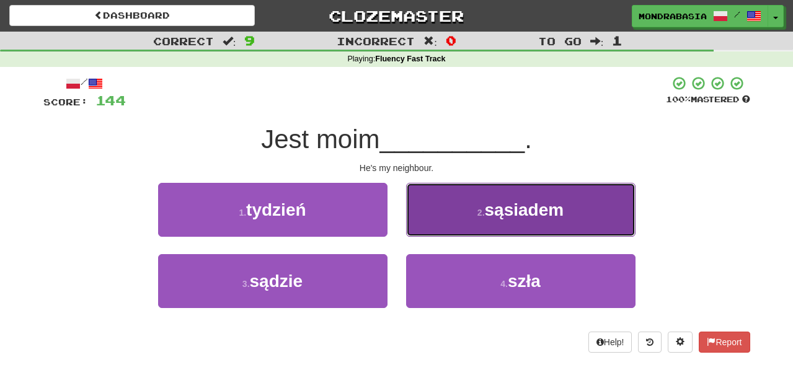
click at [428, 231] on button "2 . sąsiadem" at bounding box center [520, 210] width 229 height 54
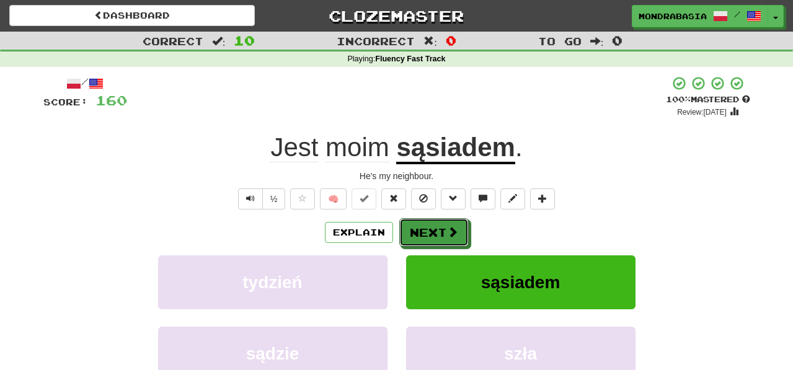
click at [428, 231] on button "Next" at bounding box center [433, 232] width 69 height 29
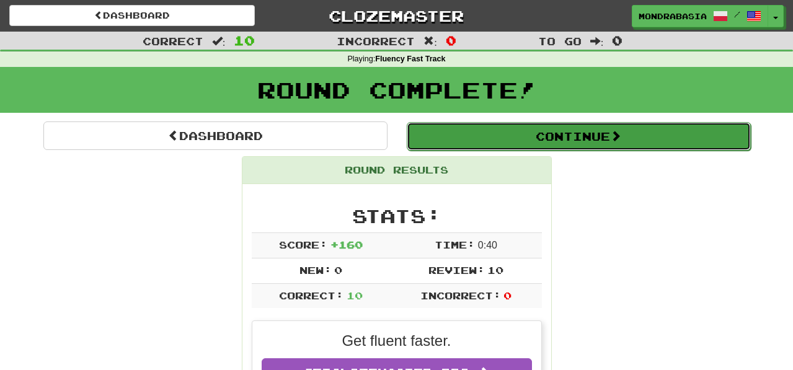
click at [473, 139] on button "Continue" at bounding box center [579, 136] width 344 height 29
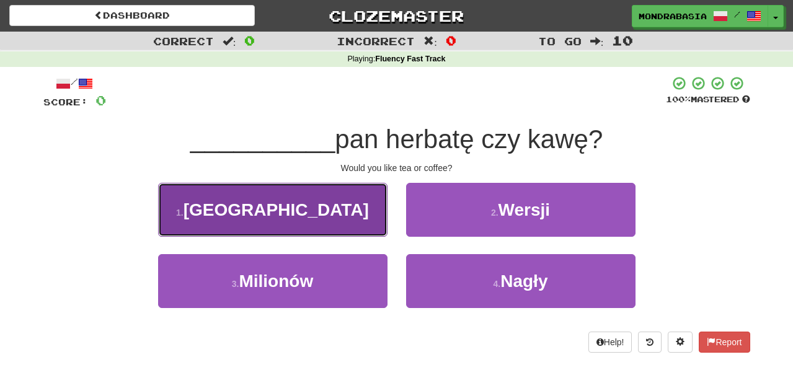
click at [349, 223] on button "1 . Wolałby" at bounding box center [272, 210] width 229 height 54
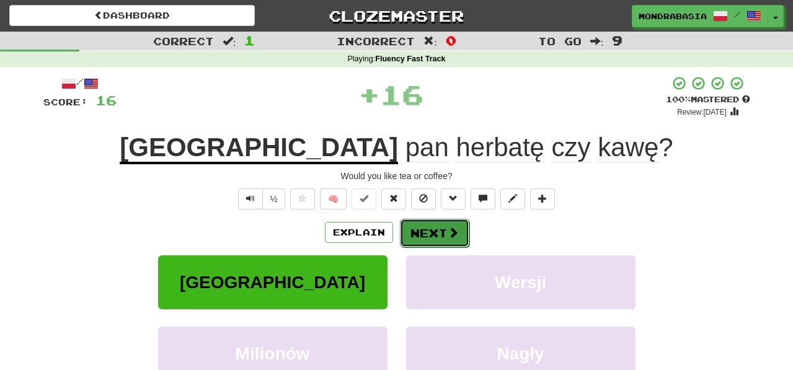
click at [437, 238] on button "Next" at bounding box center [434, 233] width 69 height 29
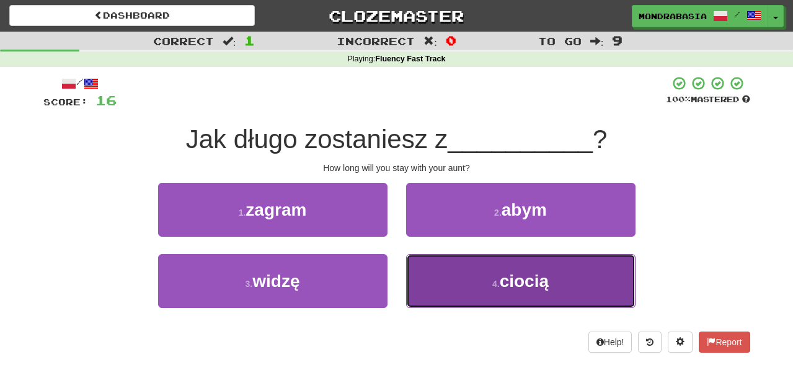
click at [425, 294] on button "4 . ciocią" at bounding box center [520, 281] width 229 height 54
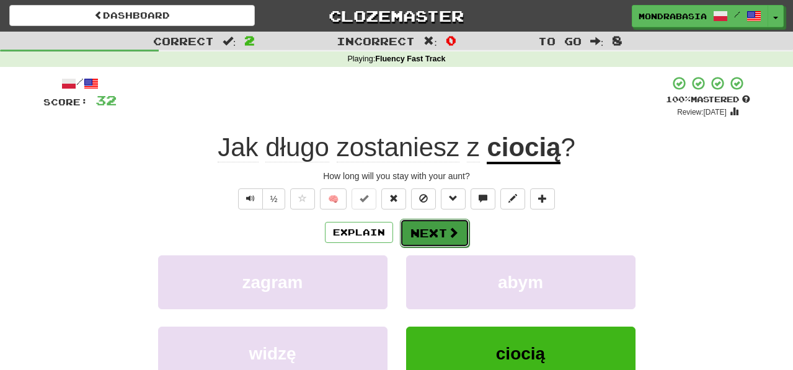
click at [425, 233] on button "Next" at bounding box center [434, 233] width 69 height 29
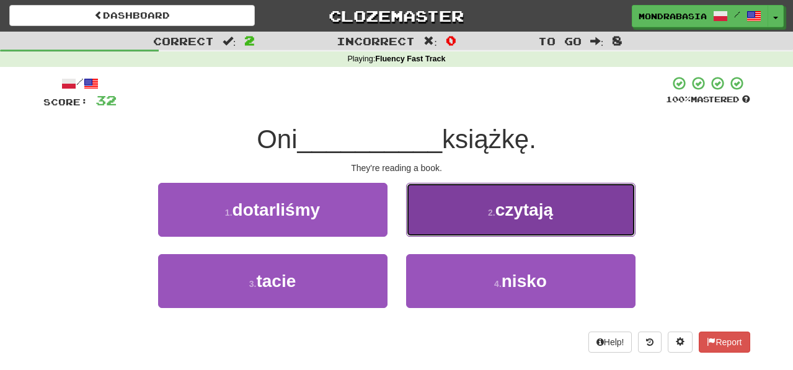
click at [420, 233] on button "2 . czytają" at bounding box center [520, 210] width 229 height 54
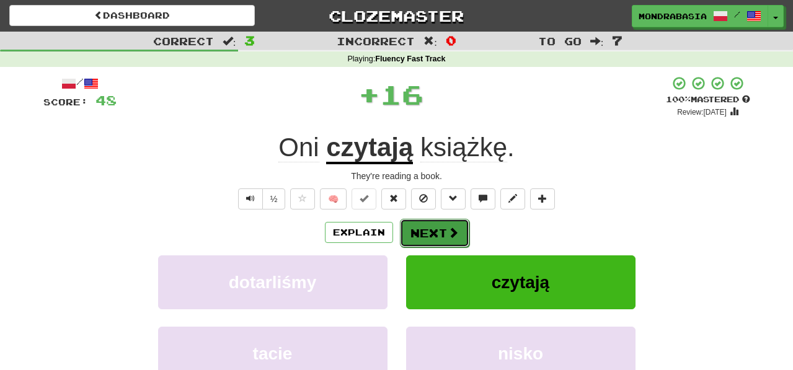
click at [431, 233] on button "Next" at bounding box center [434, 233] width 69 height 29
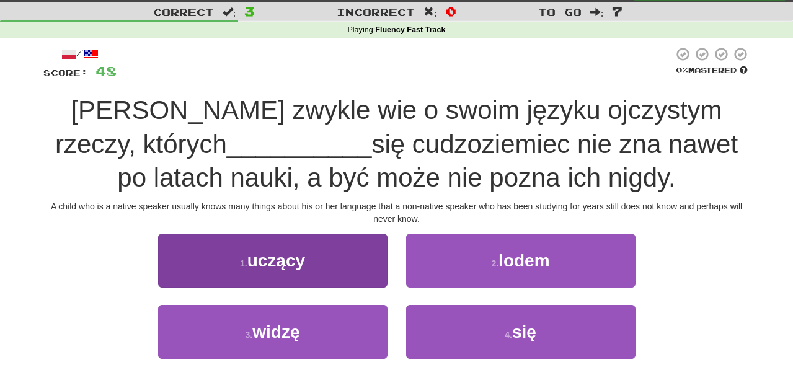
scroll to position [45, 0]
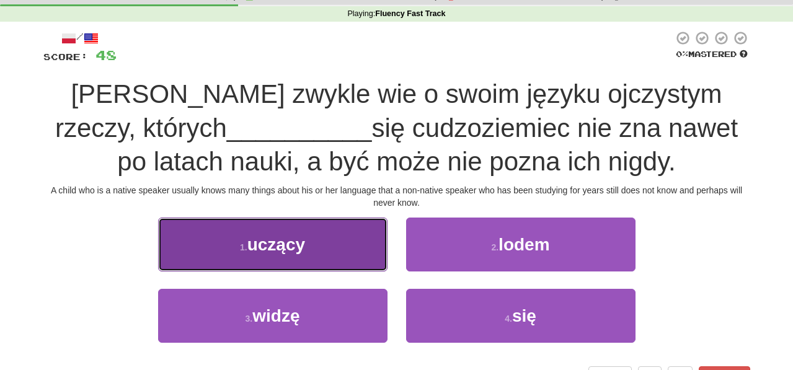
click at [337, 254] on button "1 . uczący" at bounding box center [272, 245] width 229 height 54
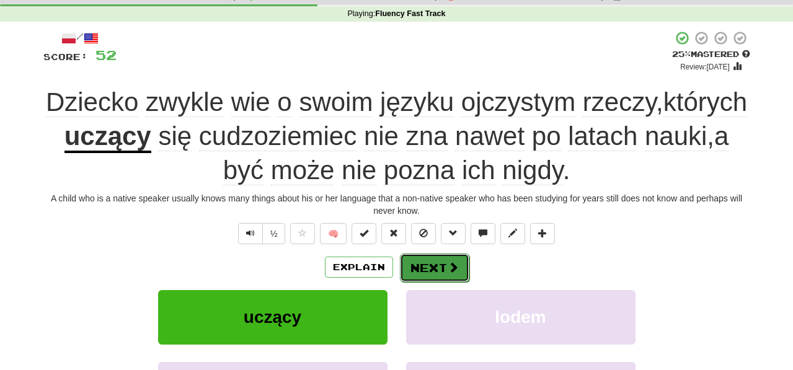
click at [430, 269] on button "Next" at bounding box center [434, 268] width 69 height 29
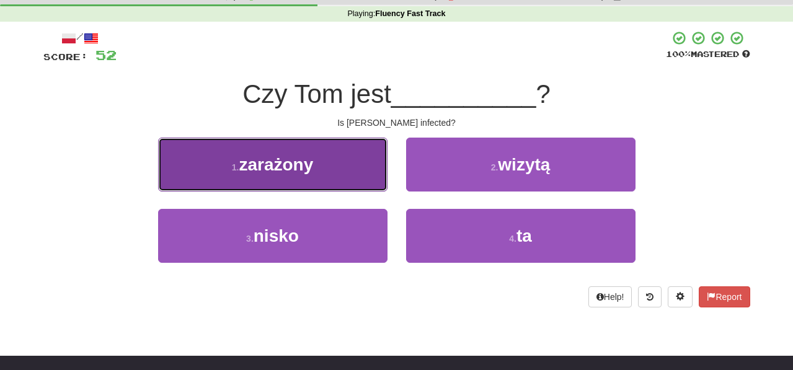
click at [356, 182] on button "1 . zarażony" at bounding box center [272, 165] width 229 height 54
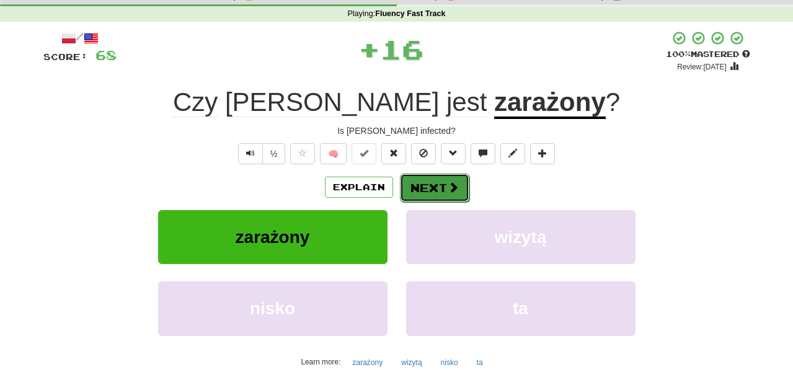
click at [424, 190] on button "Next" at bounding box center [434, 188] width 69 height 29
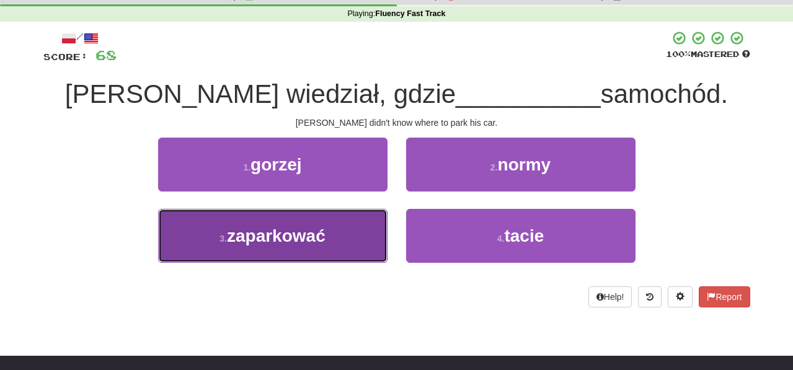
click at [361, 243] on button "3 . zaparkować" at bounding box center [272, 236] width 229 height 54
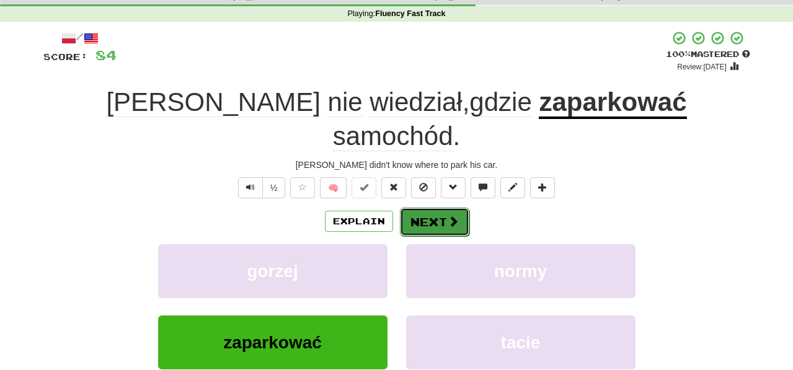
click at [445, 208] on button "Next" at bounding box center [434, 222] width 69 height 29
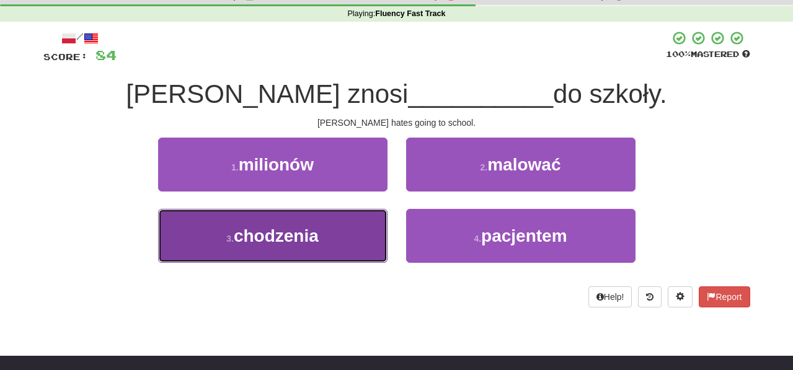
click at [343, 241] on button "3 . chodzenia" at bounding box center [272, 236] width 229 height 54
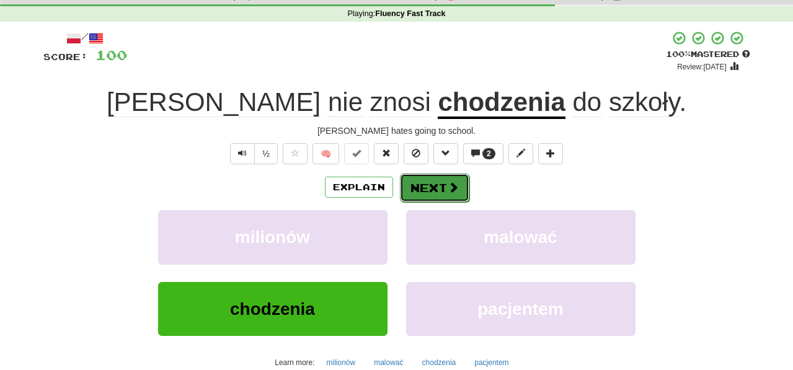
click at [421, 189] on button "Next" at bounding box center [434, 188] width 69 height 29
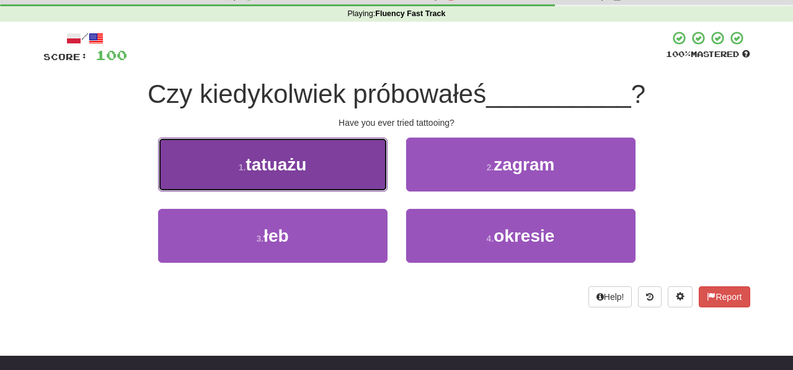
click at [365, 179] on button "1 . tatuażu" at bounding box center [272, 165] width 229 height 54
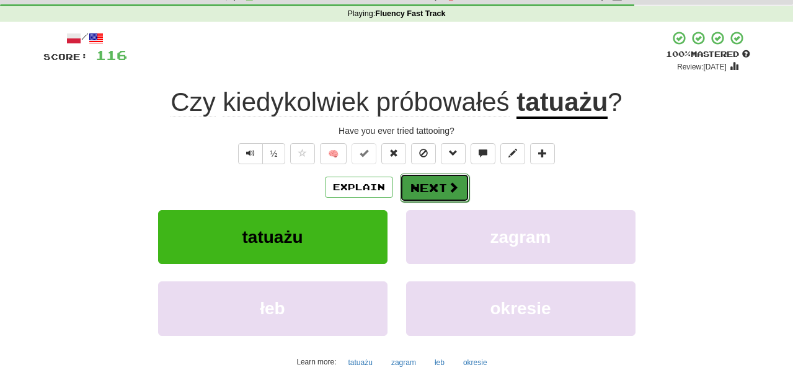
click at [427, 187] on button "Next" at bounding box center [434, 188] width 69 height 29
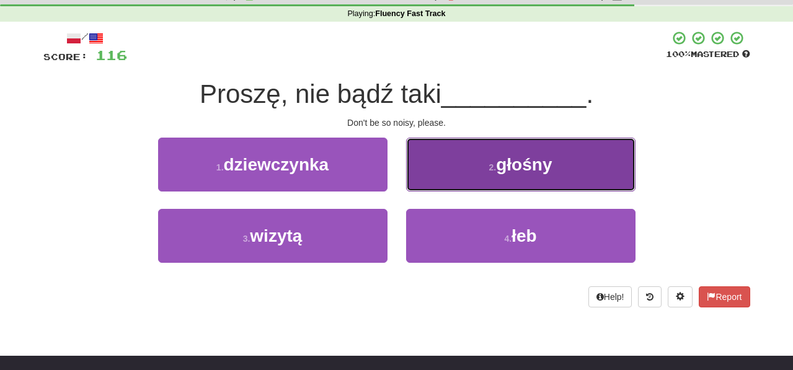
click at [420, 183] on button "2 . głośny" at bounding box center [520, 165] width 229 height 54
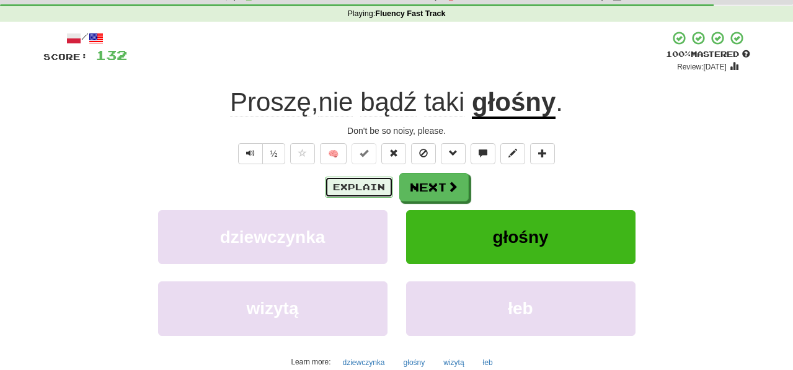
click at [369, 189] on button "Explain" at bounding box center [359, 187] width 68 height 21
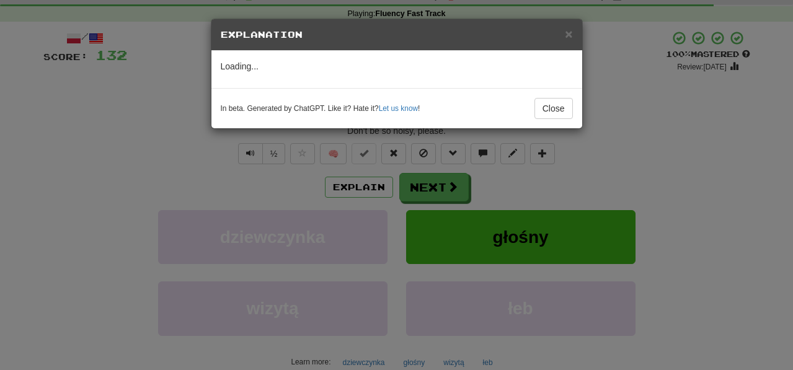
click at [447, 187] on div "× Explanation Loading... In beta. Generated by ChatGPT. Like it? Hate it? Let u…" at bounding box center [396, 185] width 793 height 370
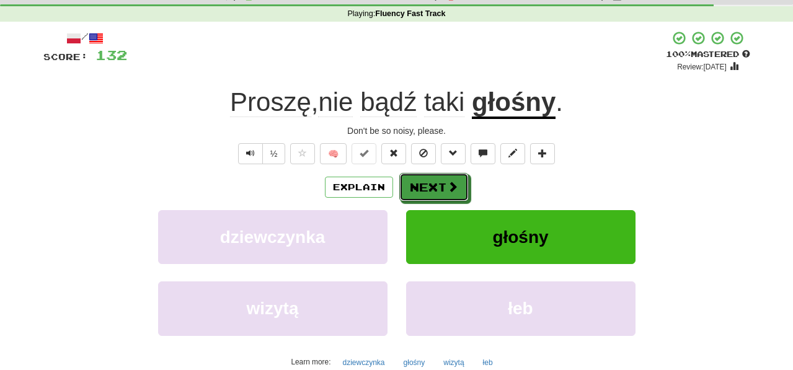
click at [447, 187] on span at bounding box center [452, 186] width 11 height 11
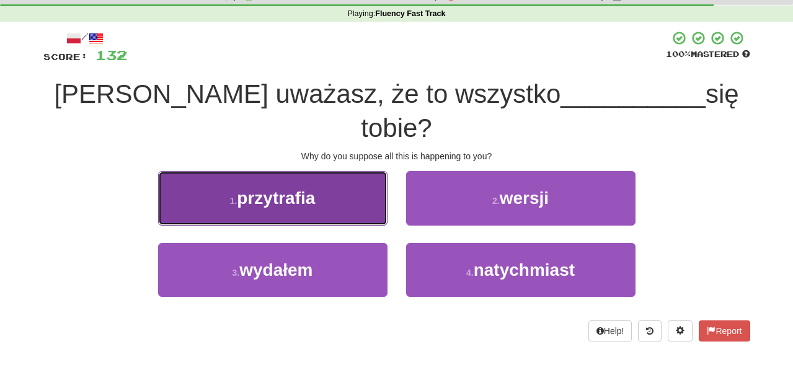
click at [370, 182] on button "1 . przytrafia" at bounding box center [272, 198] width 229 height 54
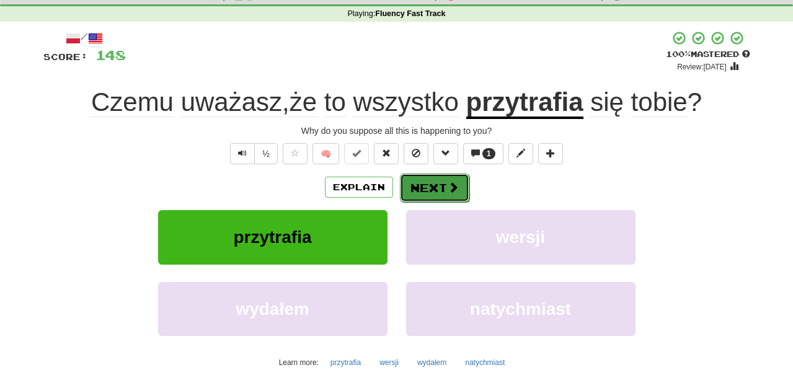
click at [436, 192] on button "Next" at bounding box center [434, 188] width 69 height 29
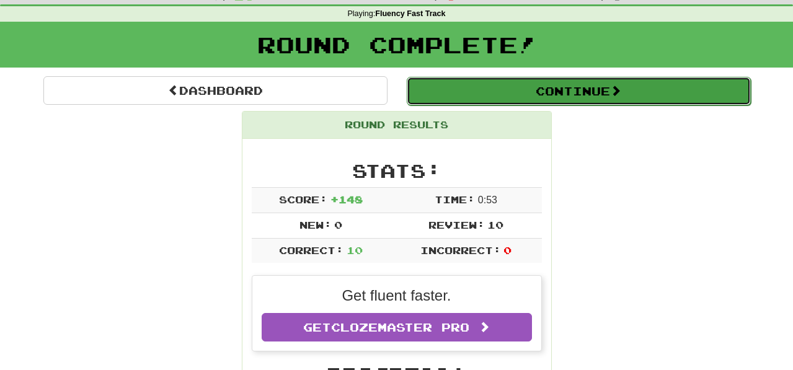
click at [474, 89] on button "Continue" at bounding box center [579, 91] width 344 height 29
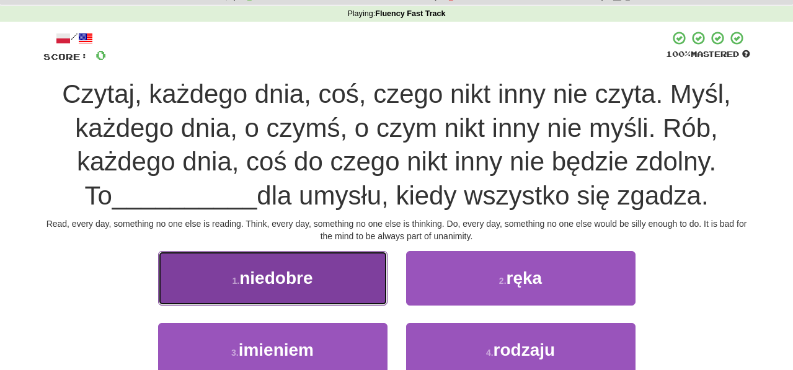
click at [345, 275] on button "1 . niedobre" at bounding box center [272, 278] width 229 height 54
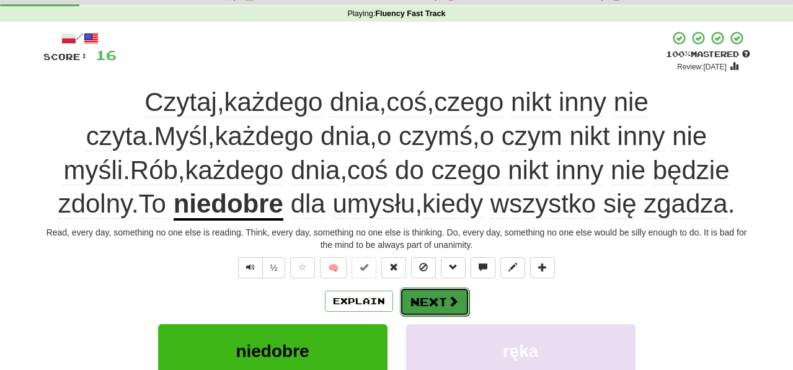
click at [440, 299] on button "Next" at bounding box center [434, 302] width 69 height 29
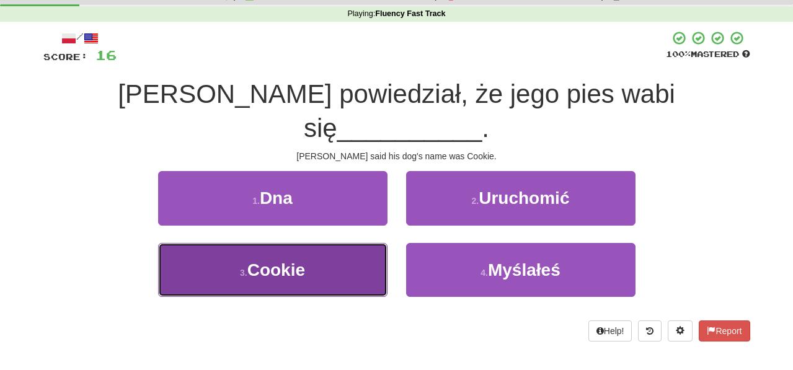
click at [373, 243] on button "3 . Cookie" at bounding box center [272, 270] width 229 height 54
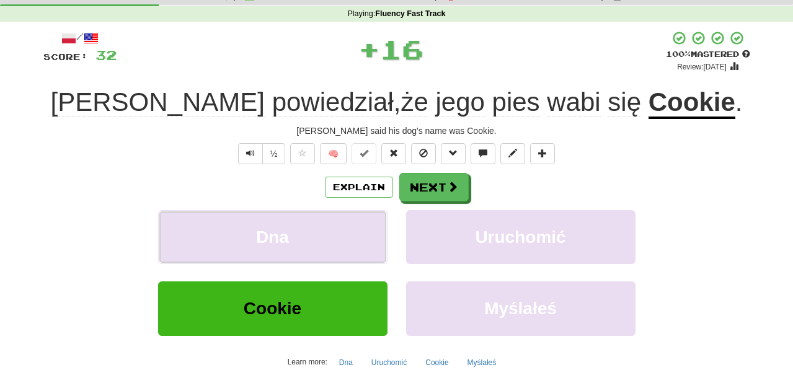
click at [373, 233] on button "Dna" at bounding box center [272, 237] width 229 height 54
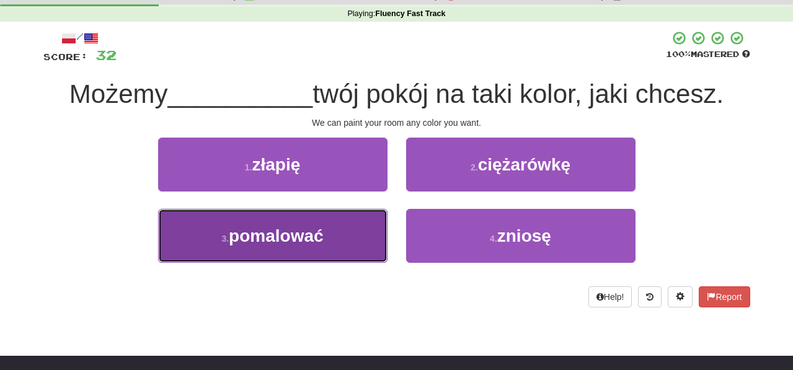
click at [350, 241] on button "3 . pomalować" at bounding box center [272, 236] width 229 height 54
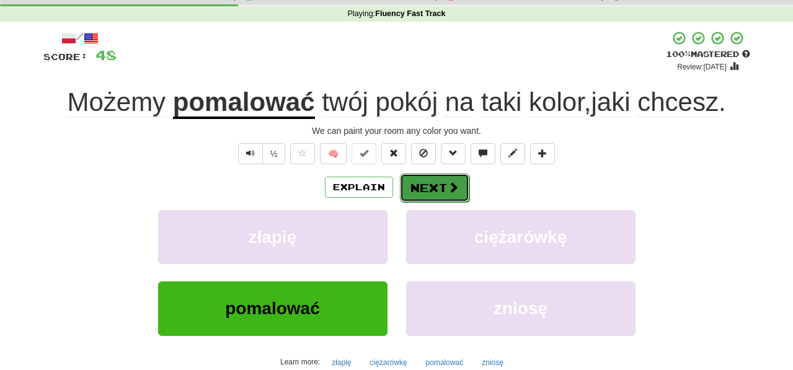
click at [424, 191] on button "Next" at bounding box center [434, 188] width 69 height 29
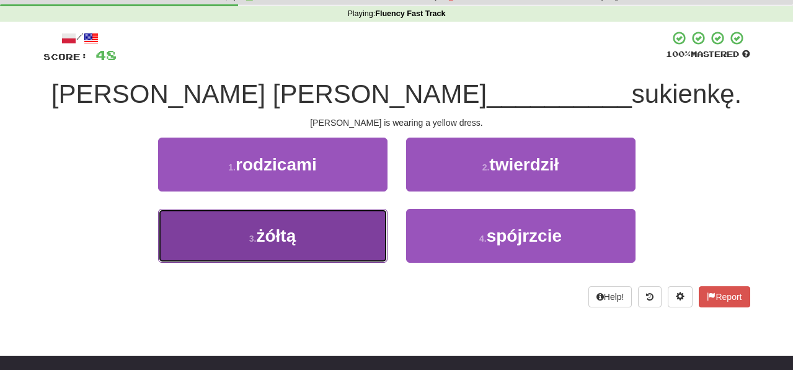
click at [341, 252] on button "3 . żółtą" at bounding box center [272, 236] width 229 height 54
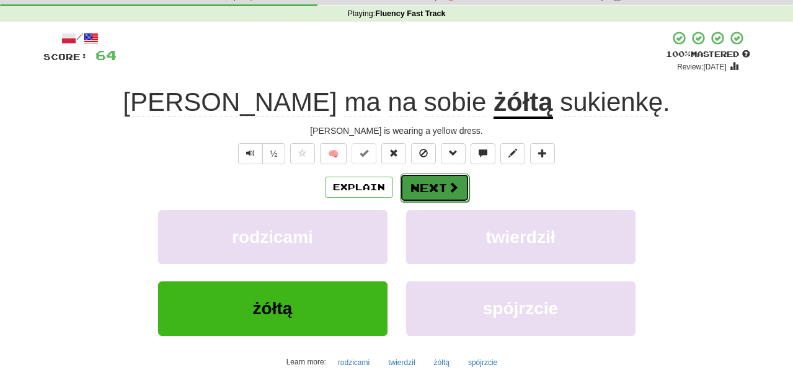
click at [440, 184] on button "Next" at bounding box center [434, 188] width 69 height 29
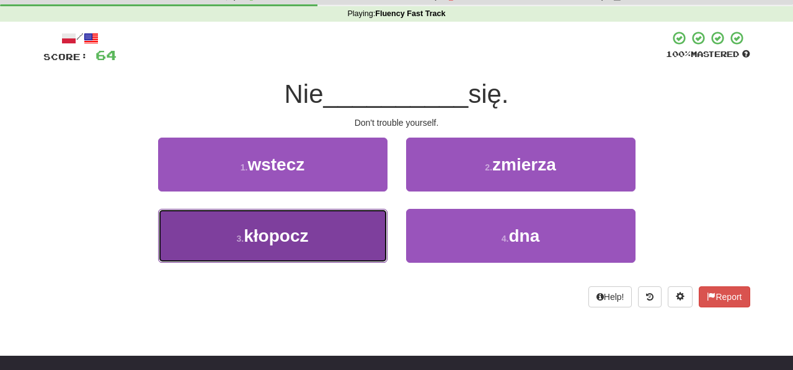
click at [337, 249] on button "3 . kłopocz" at bounding box center [272, 236] width 229 height 54
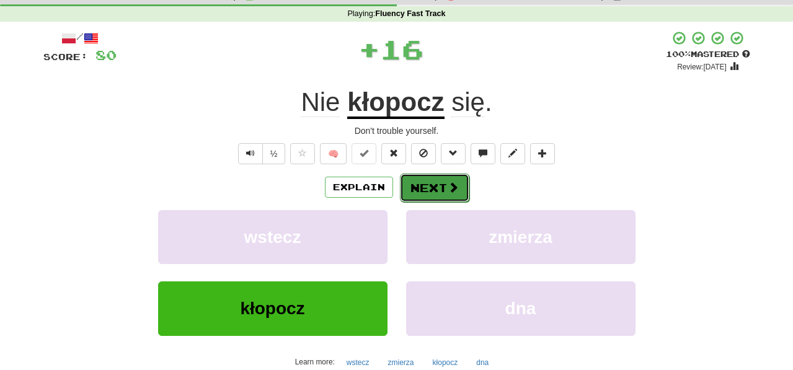
click at [444, 196] on button "Next" at bounding box center [434, 188] width 69 height 29
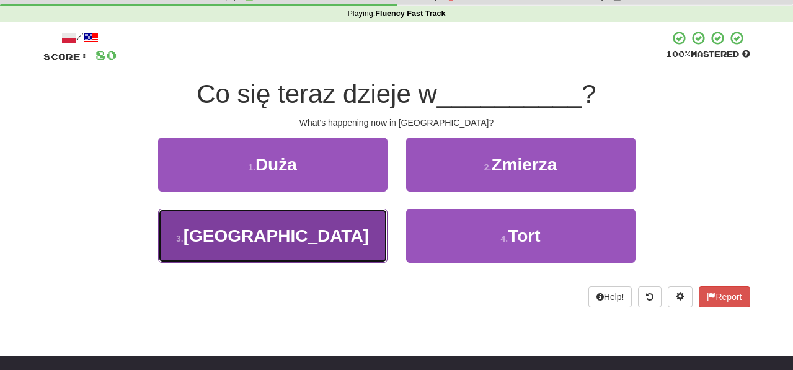
click at [350, 250] on button "3 . Polsce" at bounding box center [272, 236] width 229 height 54
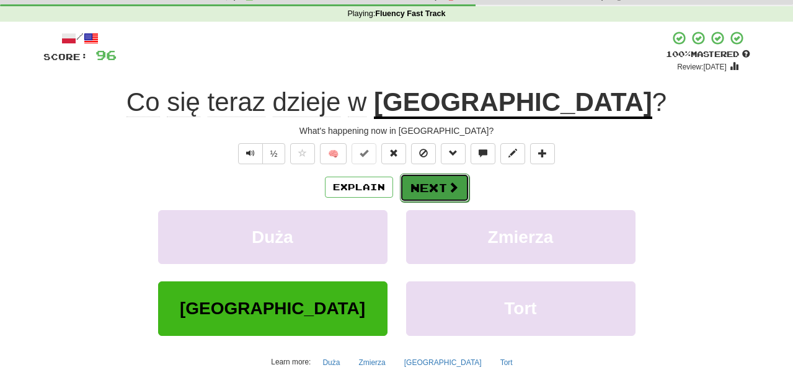
click at [428, 192] on button "Next" at bounding box center [434, 188] width 69 height 29
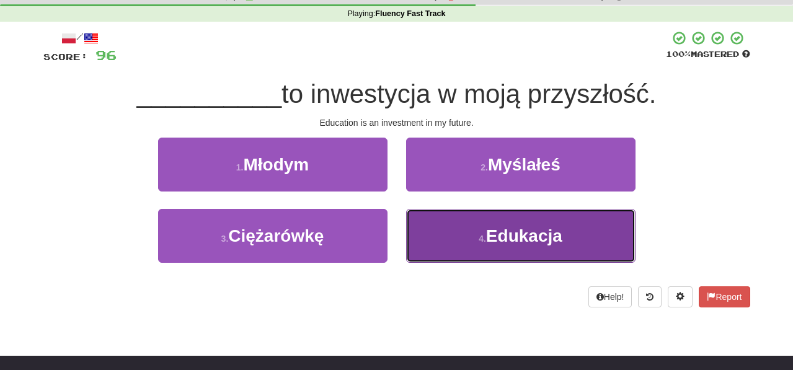
click at [430, 242] on button "4 . Edukacja" at bounding box center [520, 236] width 229 height 54
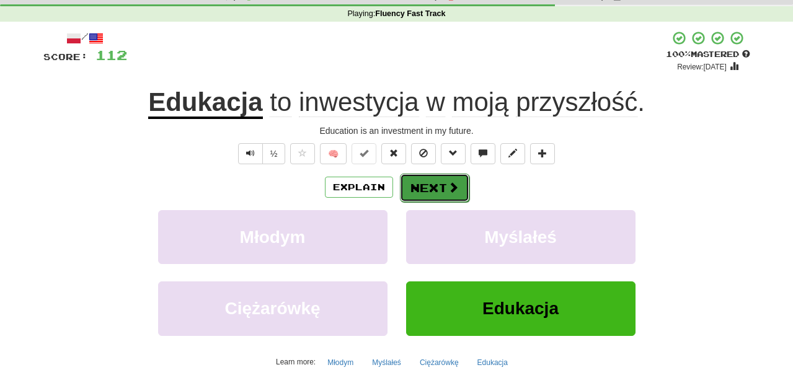
click at [448, 190] on span at bounding box center [453, 187] width 11 height 11
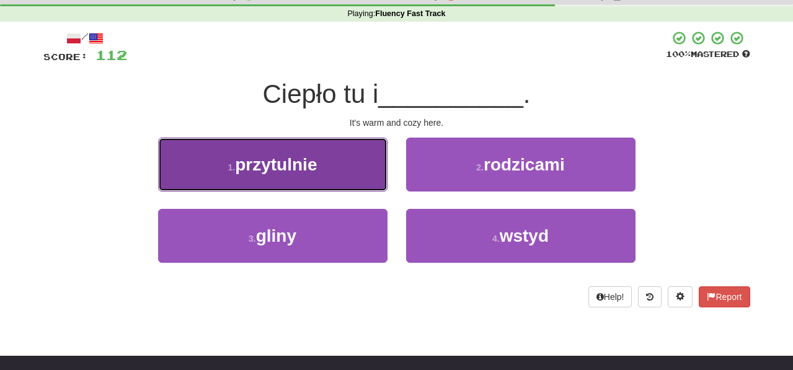
click at [369, 185] on button "1 . przytulnie" at bounding box center [272, 165] width 229 height 54
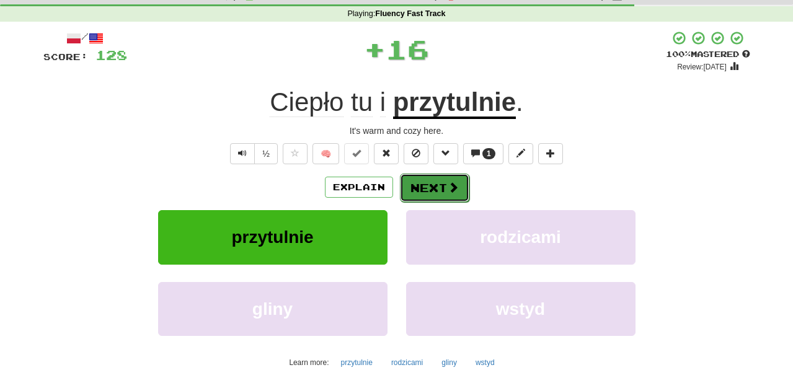
click at [427, 190] on button "Next" at bounding box center [434, 188] width 69 height 29
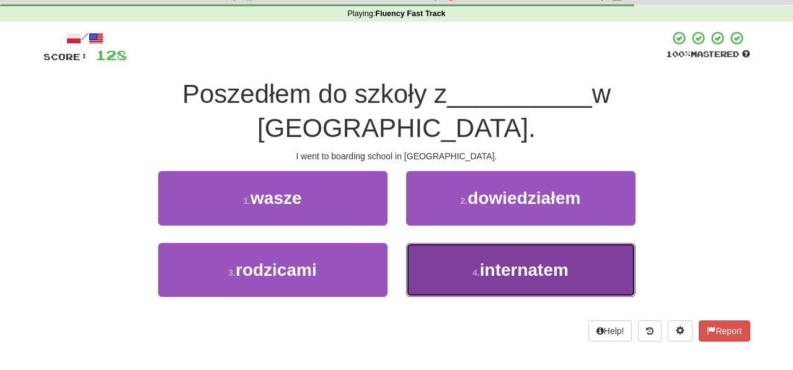
click at [437, 243] on button "4 . internatem" at bounding box center [520, 270] width 229 height 54
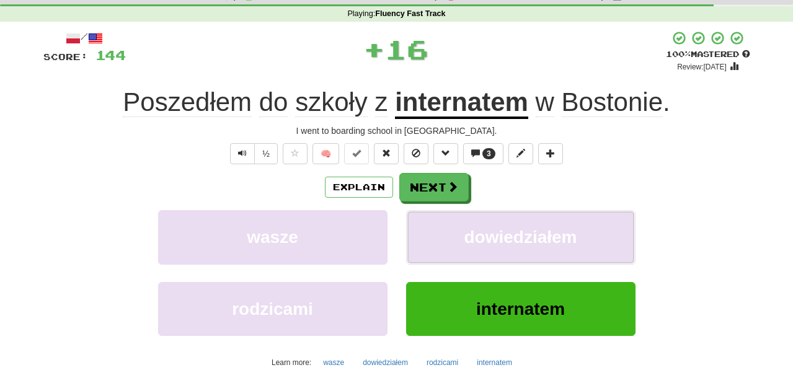
click at [437, 239] on button "dowiedziałem" at bounding box center [520, 237] width 229 height 54
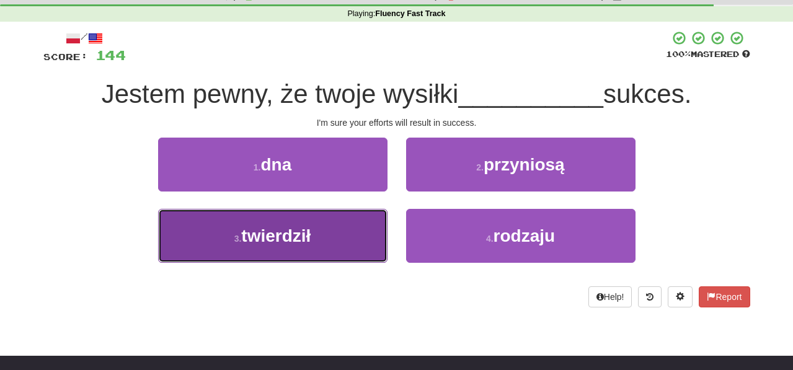
click at [323, 248] on button "3 . twierdził" at bounding box center [272, 236] width 229 height 54
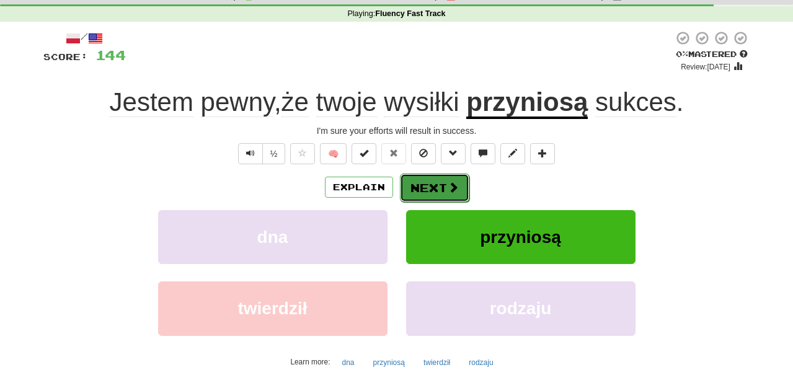
click at [421, 193] on button "Next" at bounding box center [434, 188] width 69 height 29
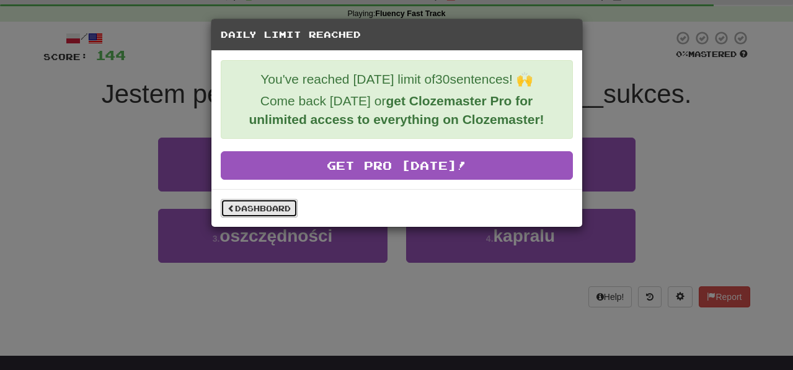
click at [260, 209] on link "Dashboard" at bounding box center [259, 208] width 77 height 19
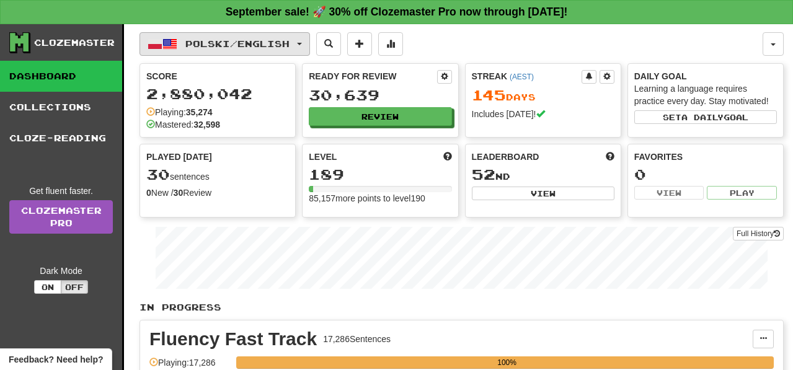
click at [309, 41] on button "Polski / English" at bounding box center [225, 44] width 171 height 24
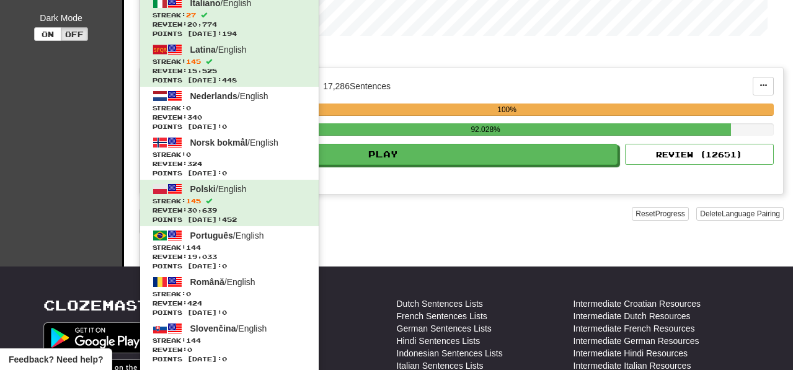
scroll to position [259, 0]
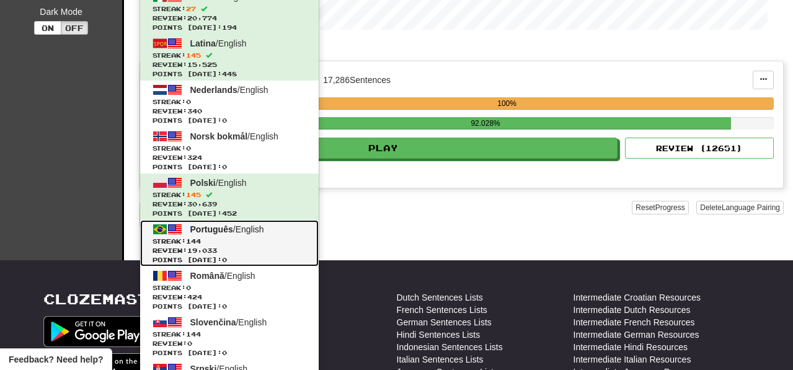
click at [252, 236] on link "Português / English Streak: 144 Review: 19,033 Points today: 0" at bounding box center [229, 243] width 179 height 47
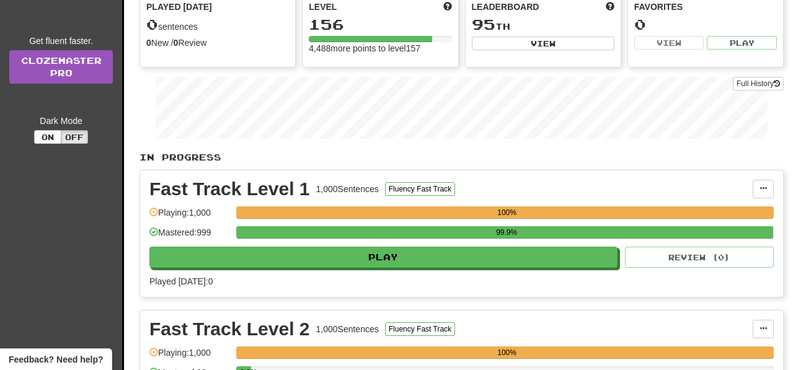
scroll to position [156, 0]
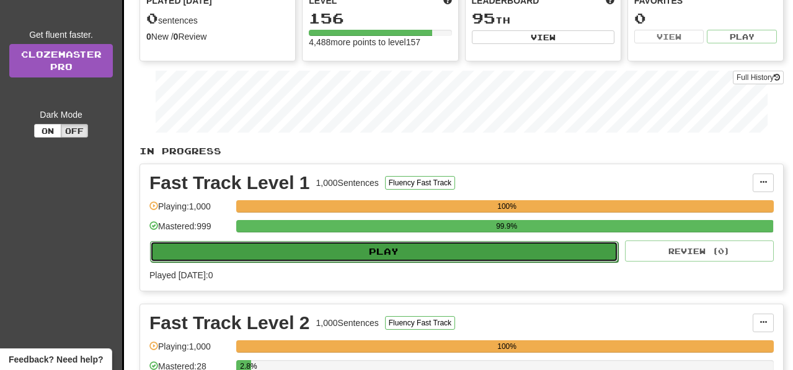
click at [369, 251] on button "Play" at bounding box center [384, 251] width 468 height 21
select select "**"
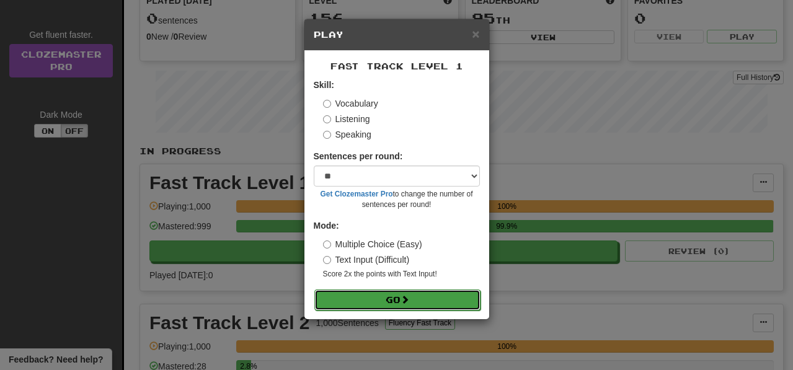
click at [389, 305] on button "Go" at bounding box center [397, 300] width 166 height 21
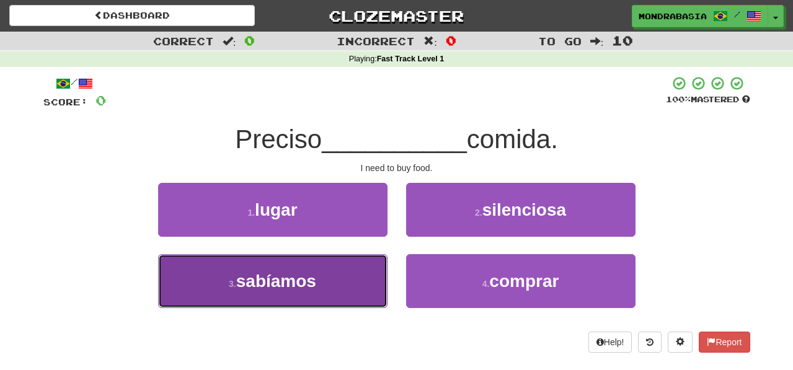
click at [350, 286] on button "3 . sabíamos" at bounding box center [272, 281] width 229 height 54
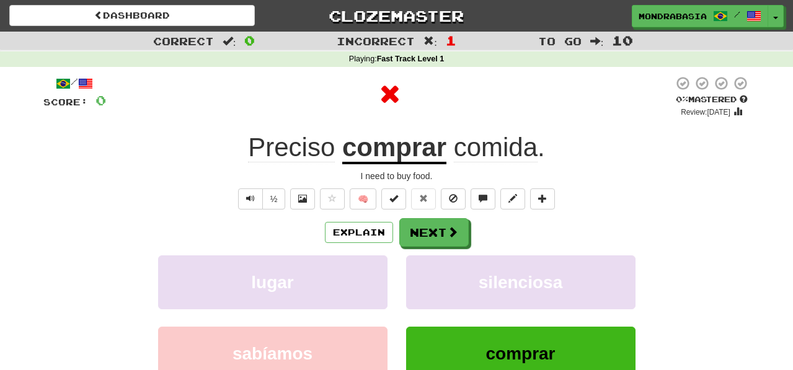
click at [433, 218] on div "/ Score: 0 0 % Mastered Review: 2025-09-18 Preciso comprar comida . I need to b…" at bounding box center [396, 260] width 707 height 368
click at [433, 233] on button "Next" at bounding box center [434, 233] width 69 height 29
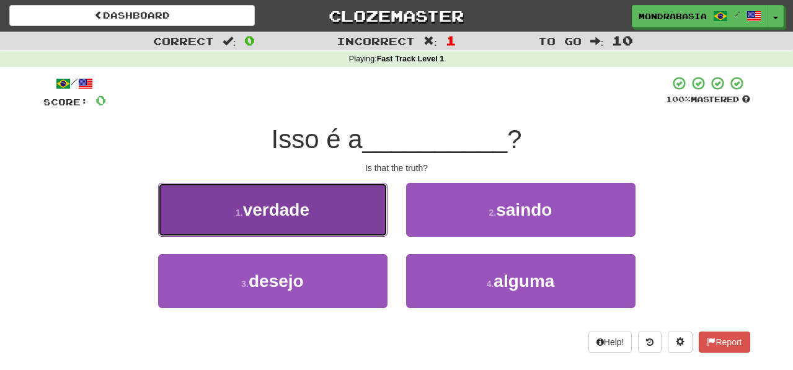
click at [362, 216] on button "1 . verdade" at bounding box center [272, 210] width 229 height 54
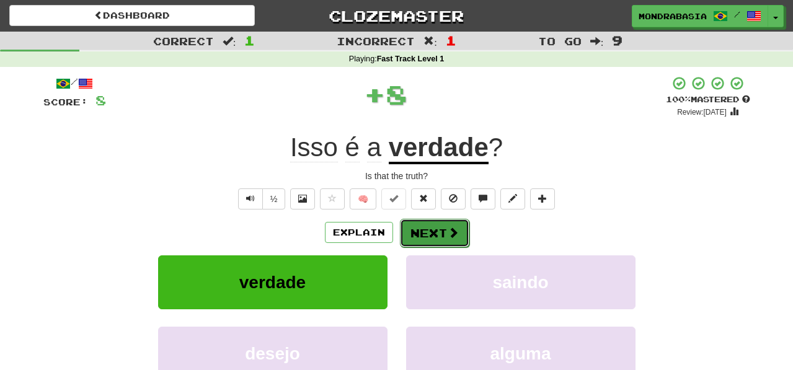
click at [407, 234] on button "Next" at bounding box center [434, 233] width 69 height 29
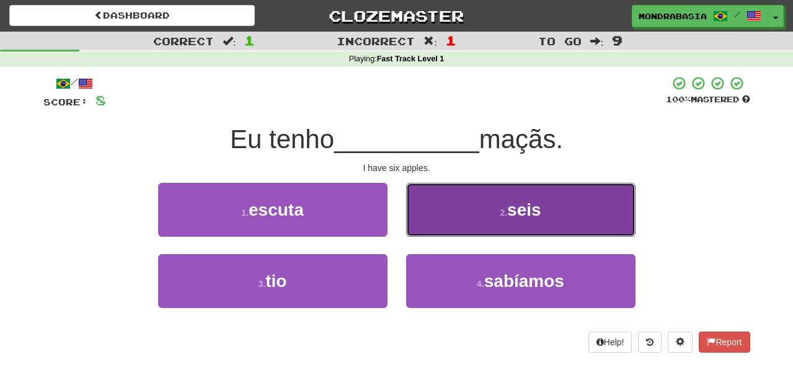
click at [484, 224] on button "2 . seis" at bounding box center [520, 210] width 229 height 54
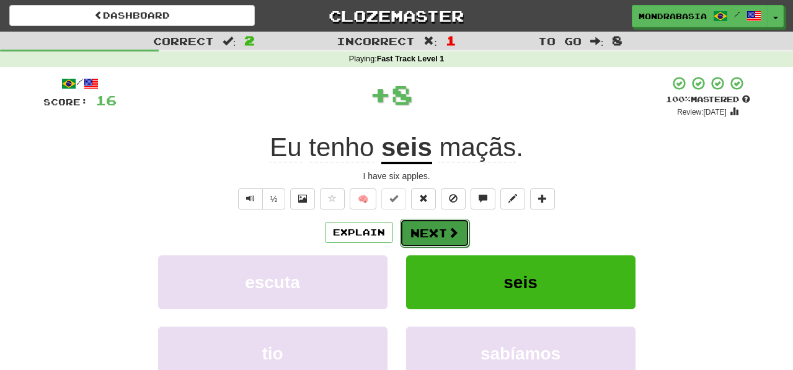
click at [414, 240] on button "Next" at bounding box center [434, 233] width 69 height 29
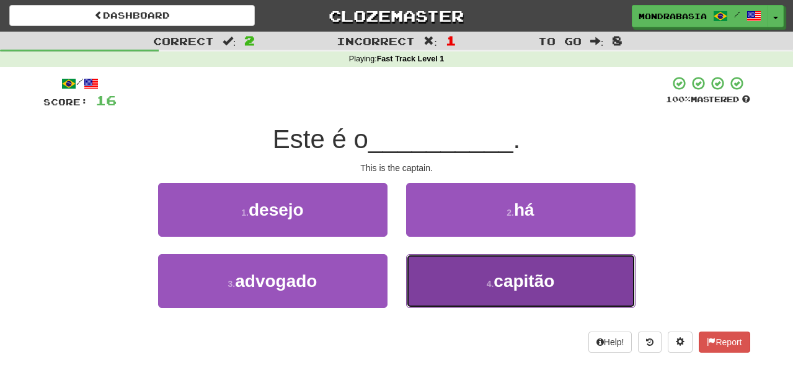
click at [443, 298] on button "4 . capitão" at bounding box center [520, 281] width 229 height 54
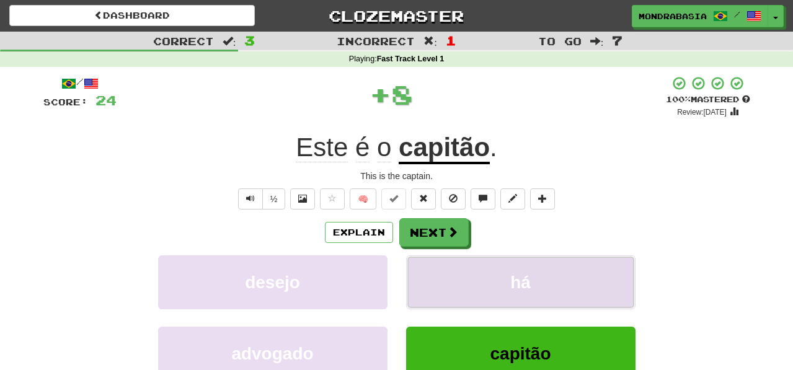
click at [443, 289] on button "há" at bounding box center [520, 283] width 229 height 54
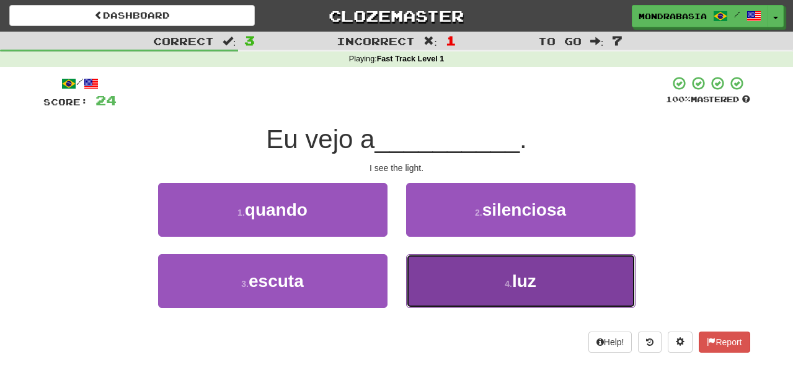
click at [438, 276] on button "4 . luz" at bounding box center [520, 281] width 229 height 54
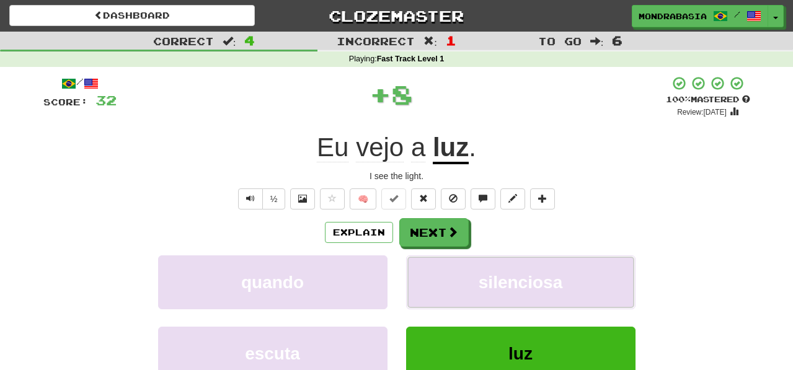
click at [438, 276] on button "silenciosa" at bounding box center [520, 283] width 229 height 54
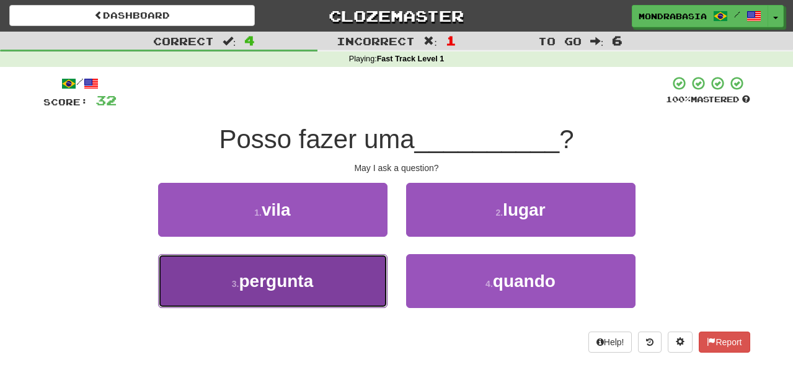
click at [329, 282] on button "3 . pergunta" at bounding box center [272, 281] width 229 height 54
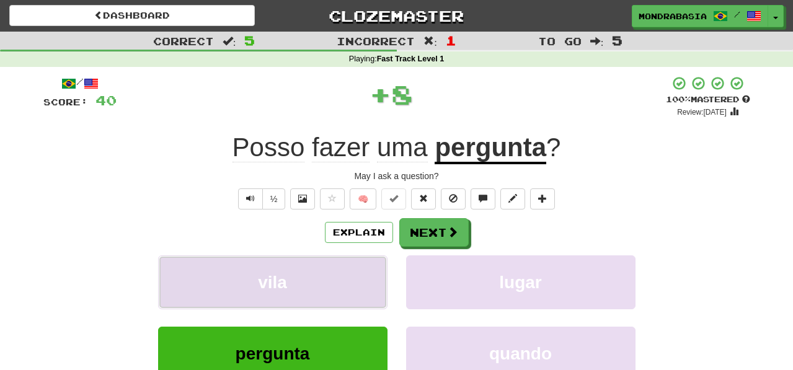
click at [354, 282] on button "vila" at bounding box center [272, 283] width 229 height 54
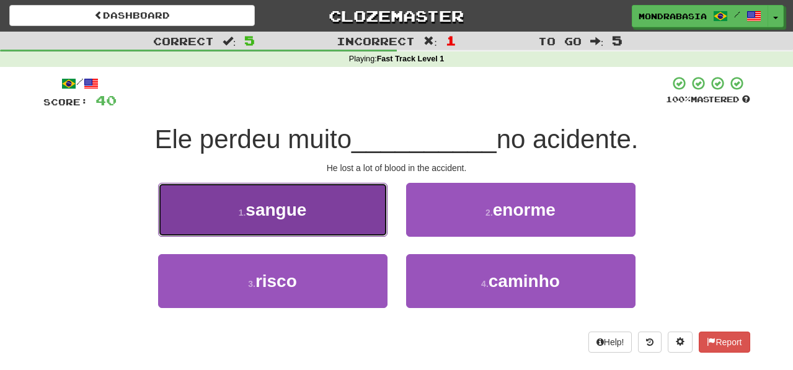
click at [356, 231] on button "1 . sangue" at bounding box center [272, 210] width 229 height 54
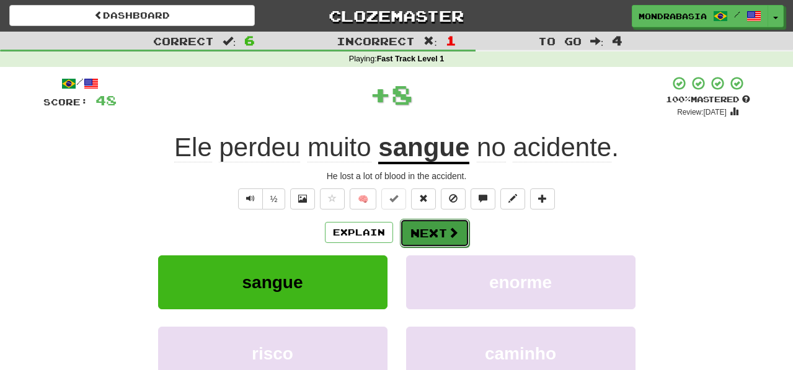
click at [411, 232] on button "Next" at bounding box center [434, 233] width 69 height 29
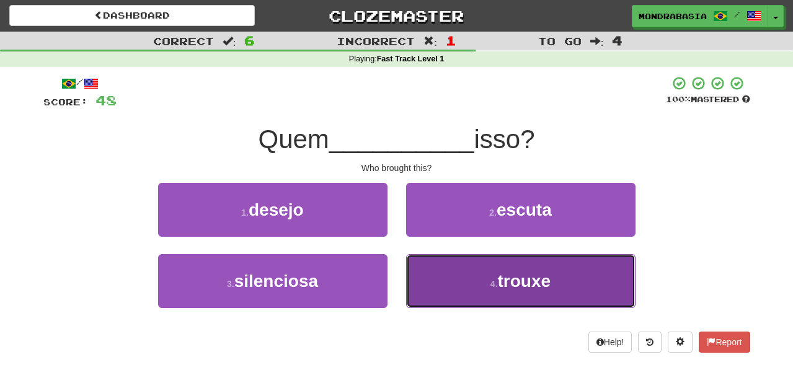
click at [448, 282] on button "4 . trouxe" at bounding box center [520, 281] width 229 height 54
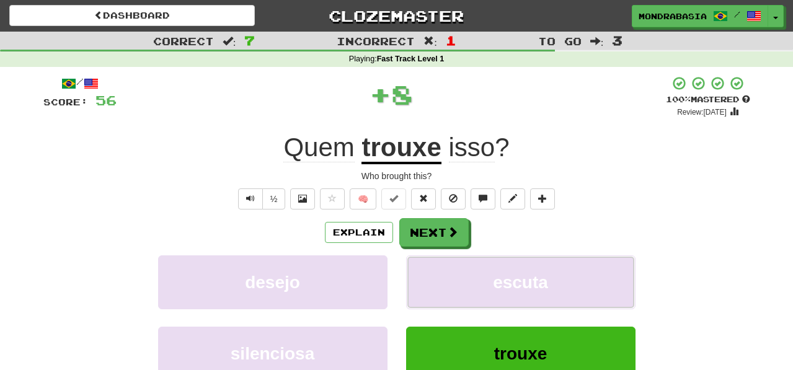
click at [448, 282] on button "escuta" at bounding box center [520, 283] width 229 height 54
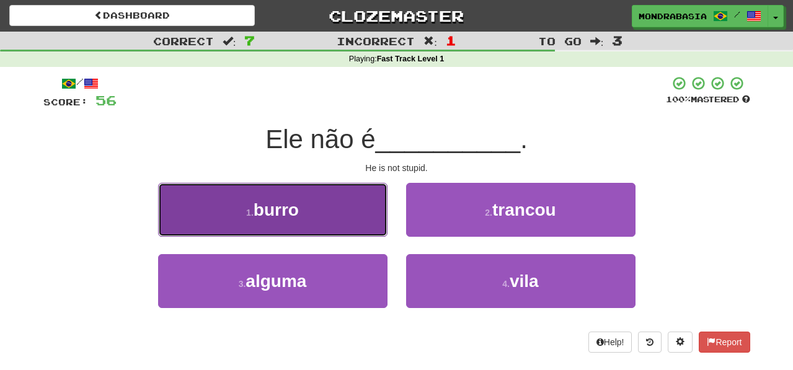
click at [367, 226] on button "1 . burro" at bounding box center [272, 210] width 229 height 54
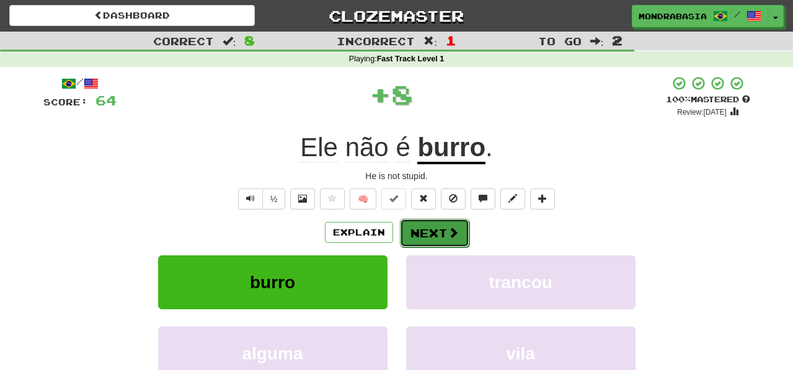
click at [416, 229] on button "Next" at bounding box center [434, 233] width 69 height 29
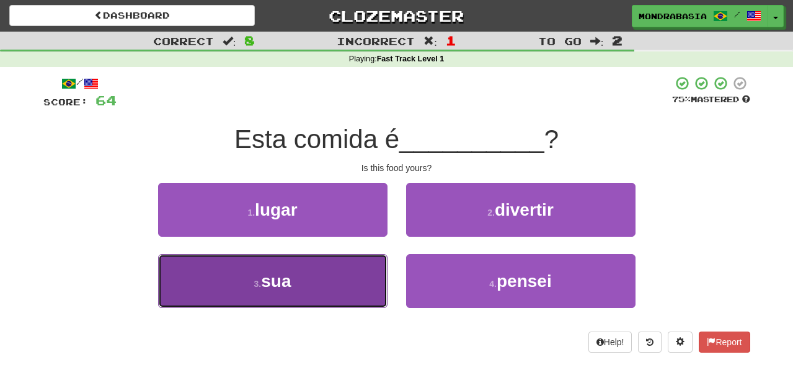
click at [361, 293] on button "3 . sua" at bounding box center [272, 281] width 229 height 54
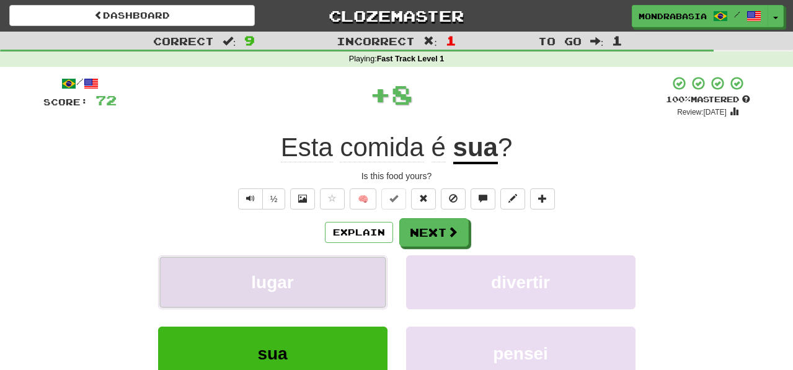
click at [361, 292] on button "lugar" at bounding box center [272, 283] width 229 height 54
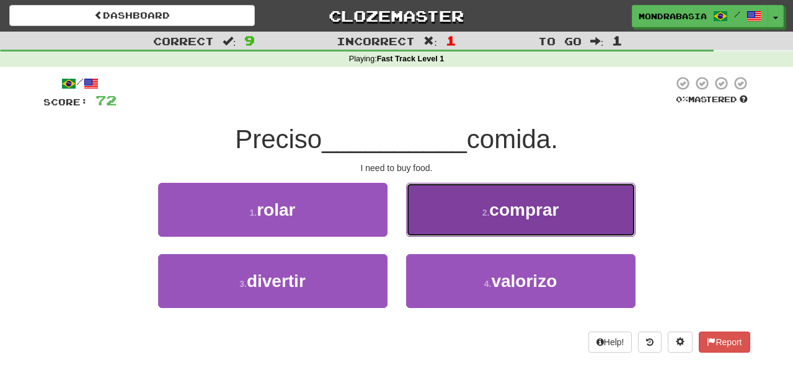
click at [429, 230] on button "2 . comprar" at bounding box center [520, 210] width 229 height 54
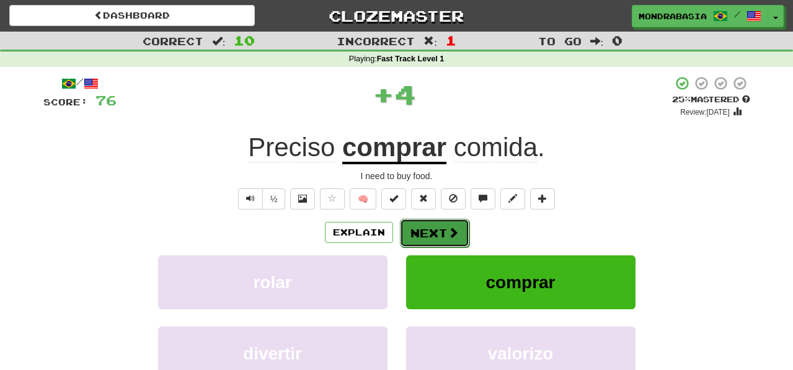
click at [429, 231] on button "Next" at bounding box center [434, 233] width 69 height 29
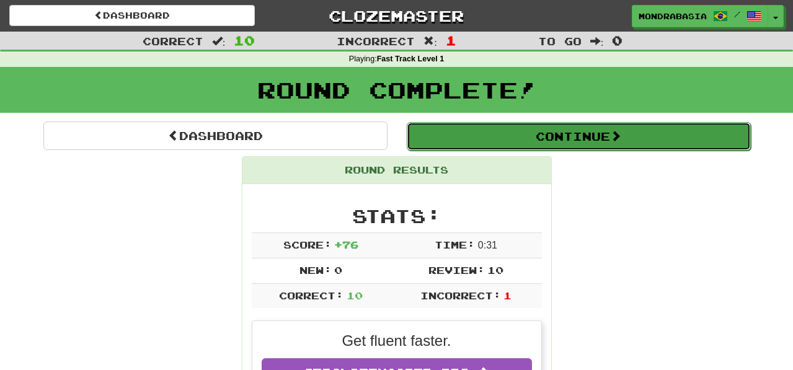
click at [450, 134] on button "Continue" at bounding box center [579, 136] width 344 height 29
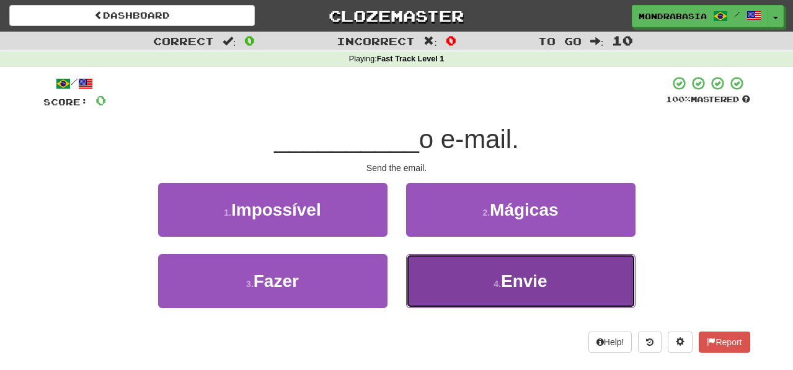
click at [437, 286] on button "4 . Envie" at bounding box center [520, 281] width 229 height 54
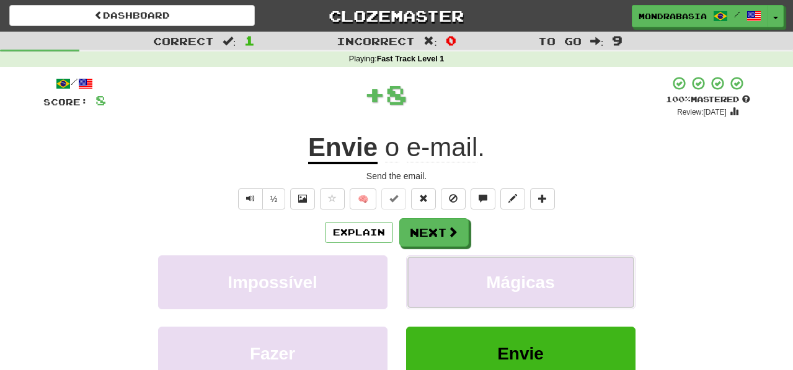
click at [437, 286] on button "Mágicas" at bounding box center [520, 283] width 229 height 54
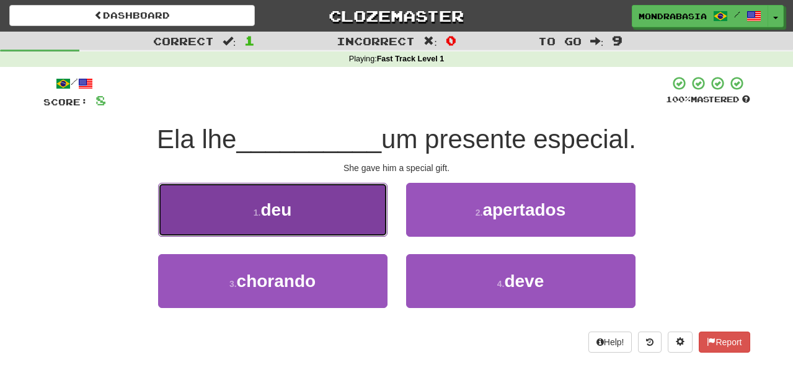
click at [354, 216] on button "1 . deu" at bounding box center [272, 210] width 229 height 54
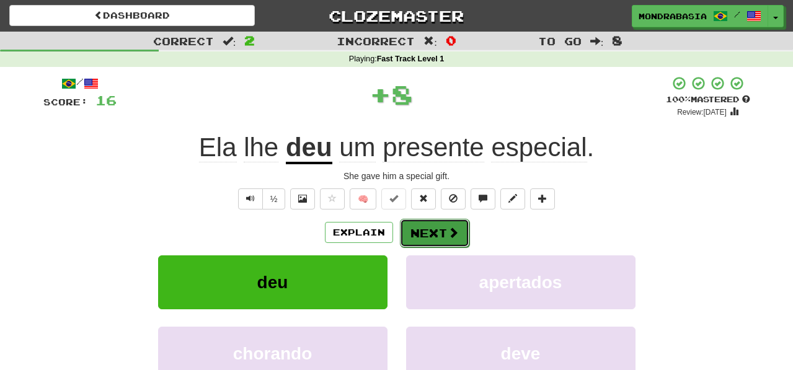
click at [411, 237] on button "Next" at bounding box center [434, 233] width 69 height 29
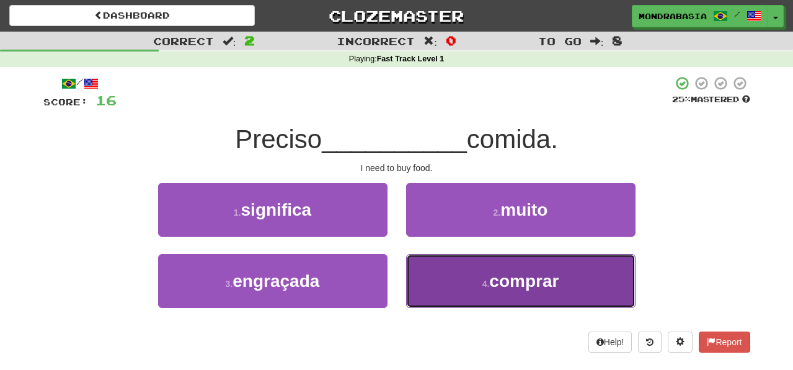
click at [435, 293] on button "4 . comprar" at bounding box center [520, 281] width 229 height 54
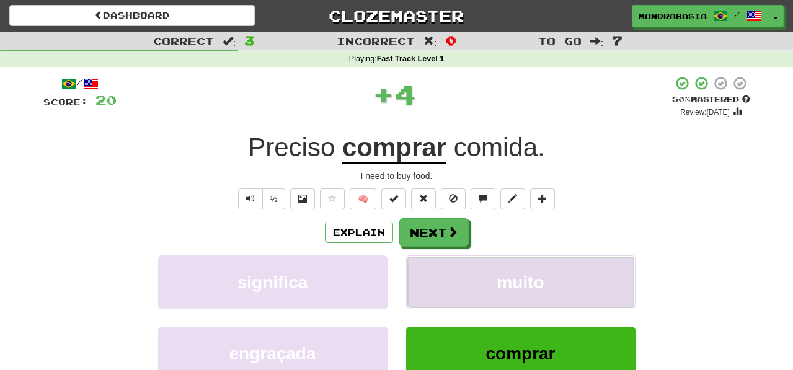
click at [435, 293] on button "muito" at bounding box center [520, 283] width 229 height 54
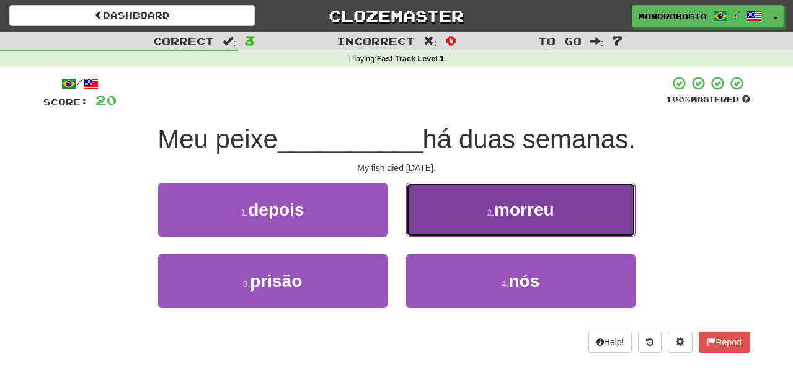
click at [425, 228] on button "2 . morreu" at bounding box center [520, 210] width 229 height 54
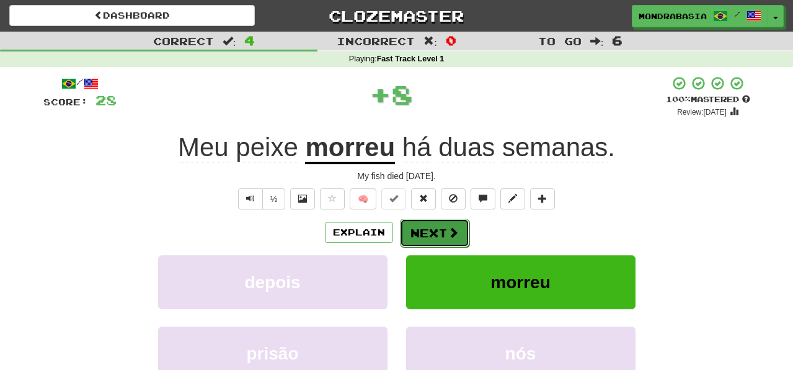
click at [427, 236] on button "Next" at bounding box center [434, 233] width 69 height 29
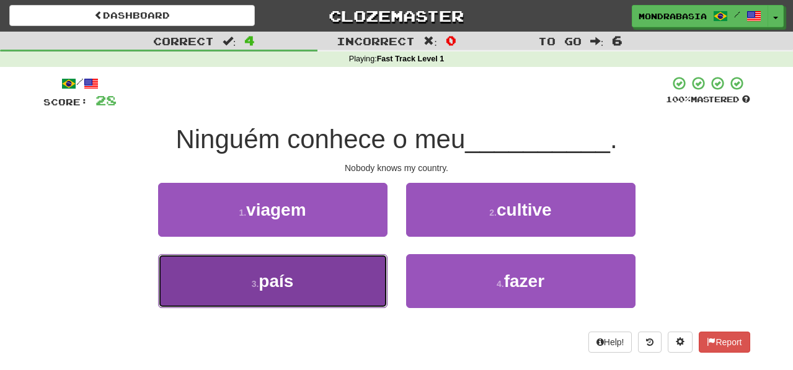
click at [344, 290] on button "3 . país" at bounding box center [272, 281] width 229 height 54
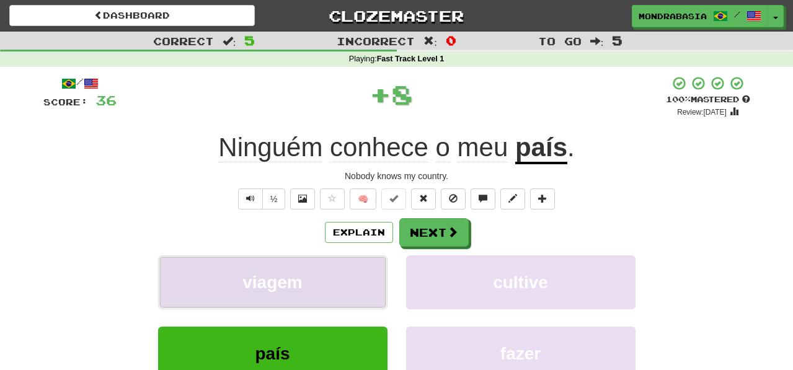
click at [344, 290] on button "viagem" at bounding box center [272, 283] width 229 height 54
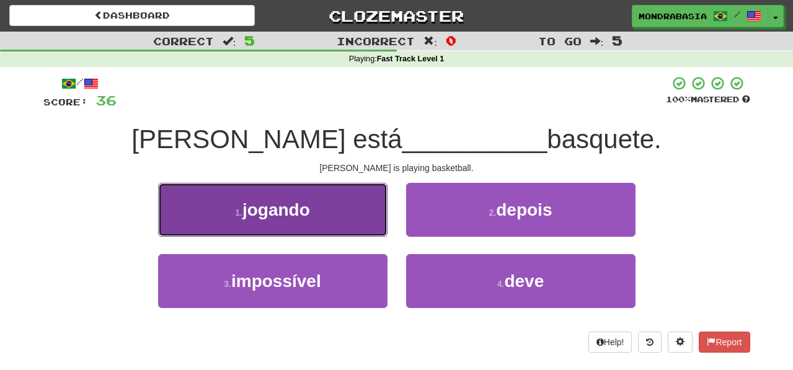
click at [360, 214] on button "1 . jogando" at bounding box center [272, 210] width 229 height 54
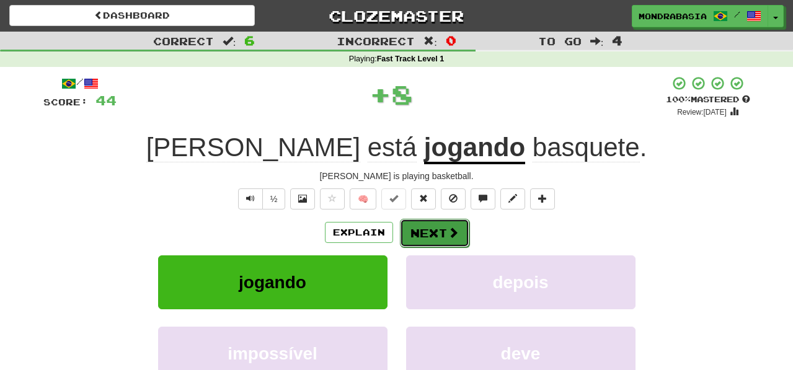
click at [406, 239] on button "Next" at bounding box center [434, 233] width 69 height 29
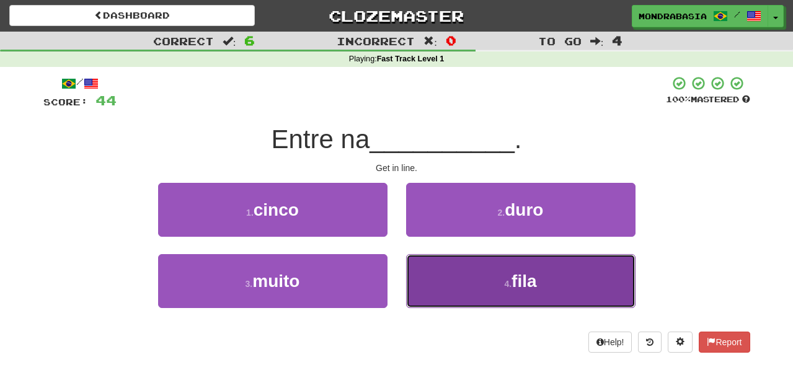
click at [435, 278] on button "4 . fila" at bounding box center [520, 281] width 229 height 54
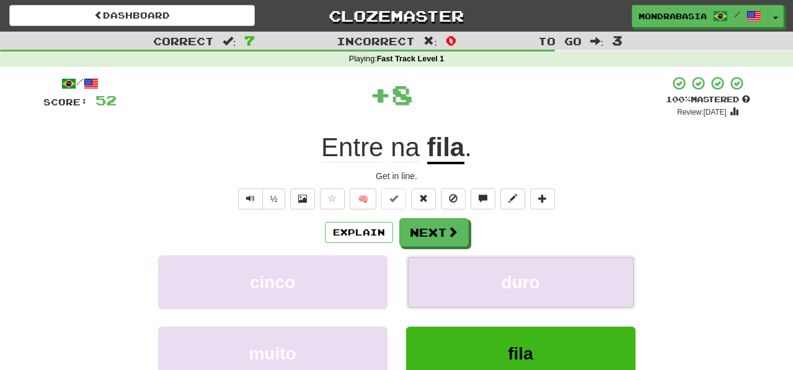
click at [435, 278] on button "duro" at bounding box center [520, 283] width 229 height 54
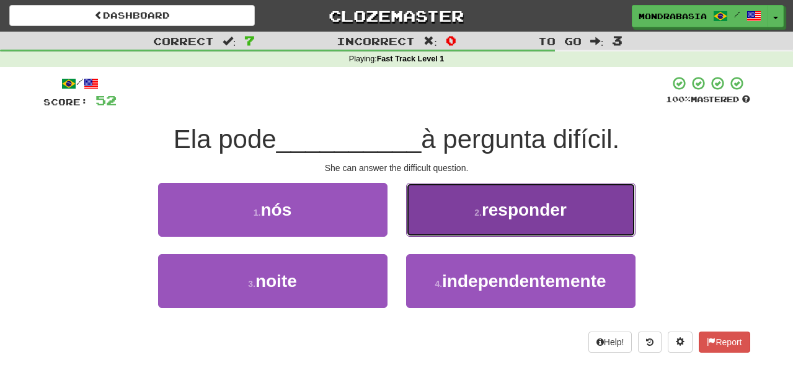
click at [432, 228] on button "2 . responder" at bounding box center [520, 210] width 229 height 54
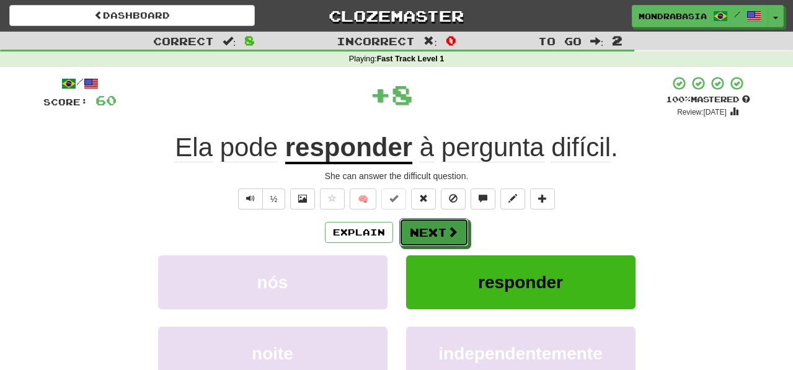
click at [432, 228] on button "Next" at bounding box center [433, 232] width 69 height 29
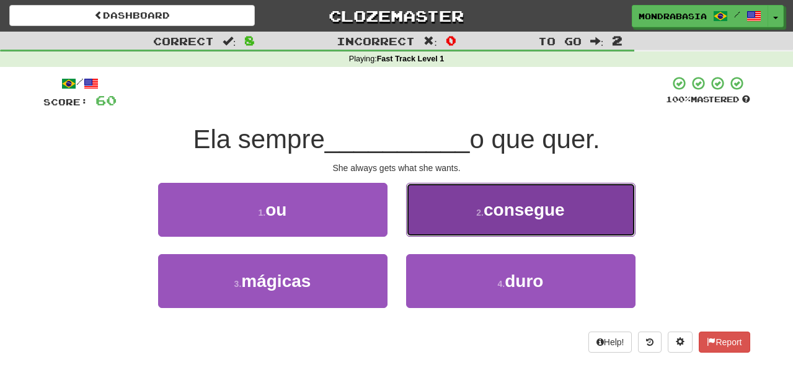
click at [441, 234] on button "2 . consegue" at bounding box center [520, 210] width 229 height 54
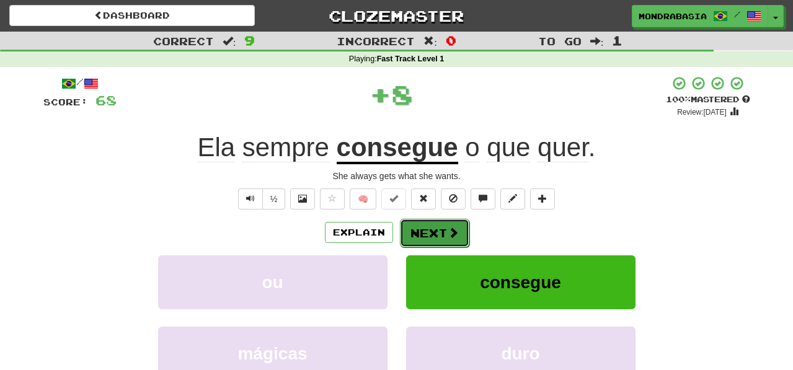
click at [441, 236] on button "Next" at bounding box center [434, 233] width 69 height 29
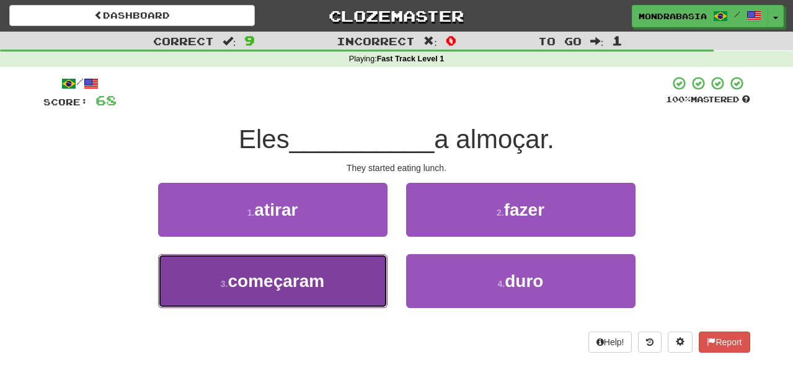
click at [319, 280] on span "começaram" at bounding box center [276, 281] width 97 height 19
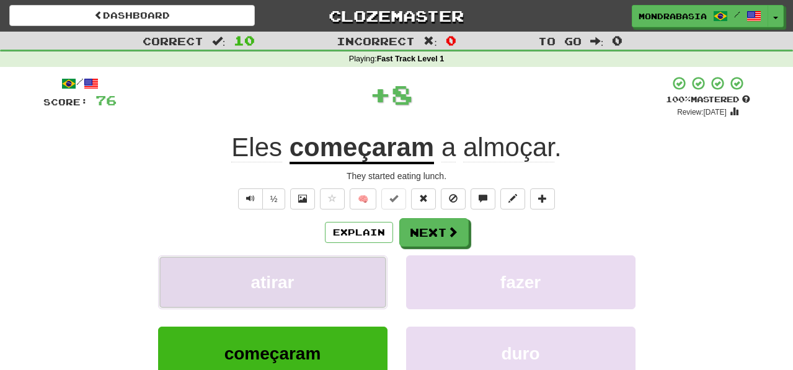
click at [349, 280] on button "atirar" at bounding box center [272, 283] width 229 height 54
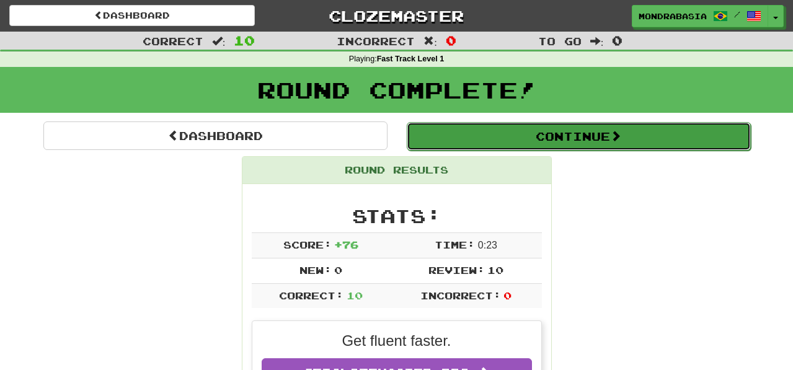
click at [445, 143] on button "Continue" at bounding box center [579, 136] width 344 height 29
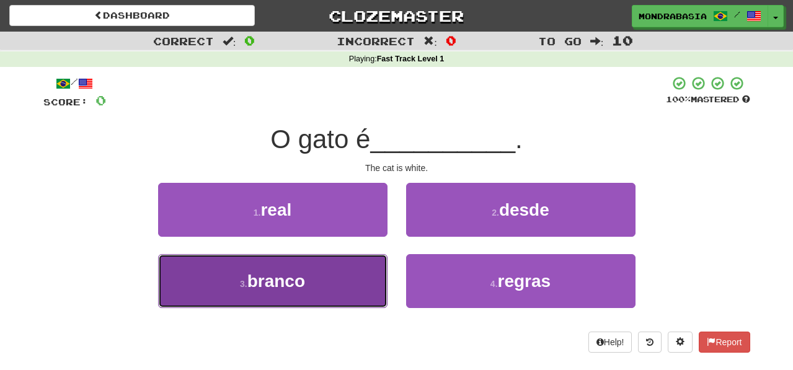
click at [345, 295] on button "3 . branco" at bounding box center [272, 281] width 229 height 54
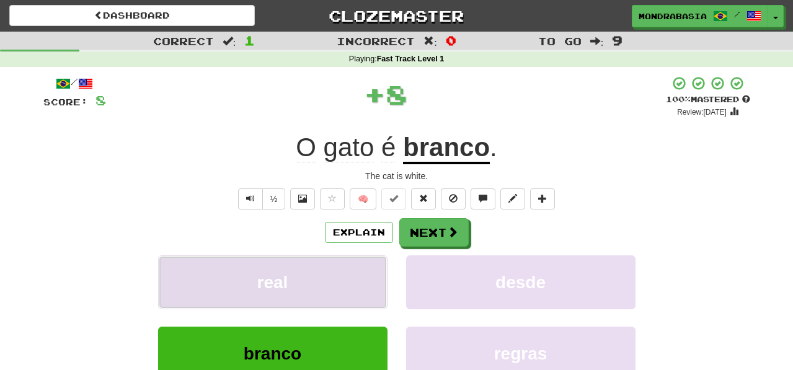
click at [356, 291] on button "real" at bounding box center [272, 283] width 229 height 54
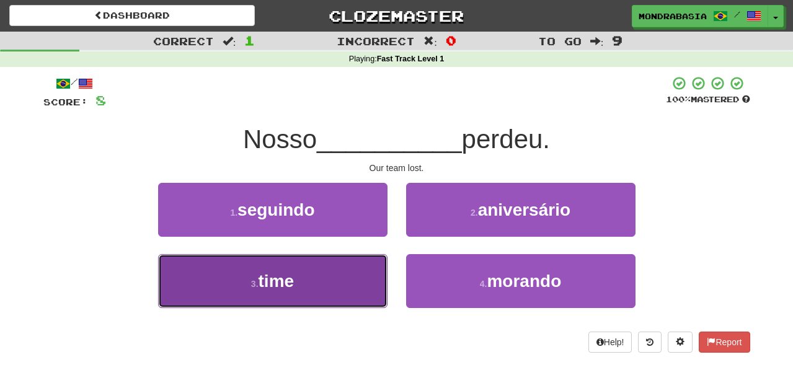
click at [357, 293] on button "3 . time" at bounding box center [272, 281] width 229 height 54
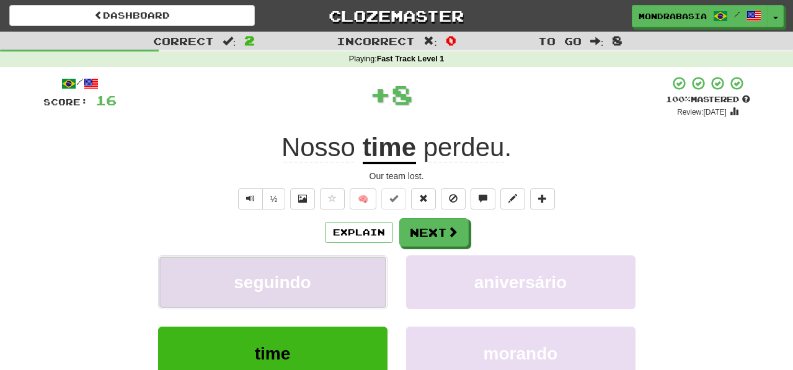
click at [363, 284] on button "seguindo" at bounding box center [272, 283] width 229 height 54
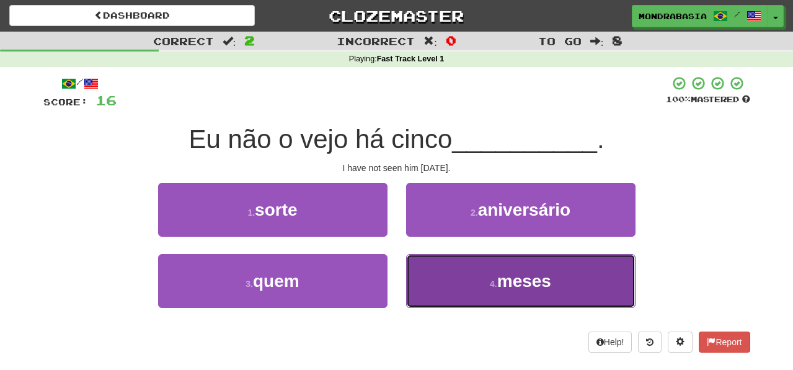
click at [451, 305] on button "4 . meses" at bounding box center [520, 281] width 229 height 54
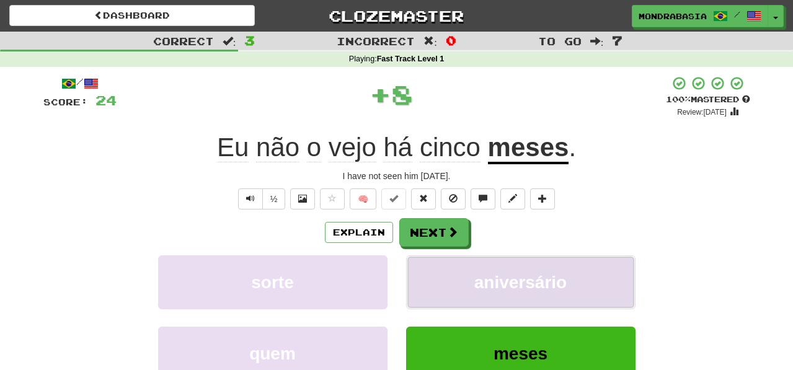
click at [451, 292] on button "aniversário" at bounding box center [520, 283] width 229 height 54
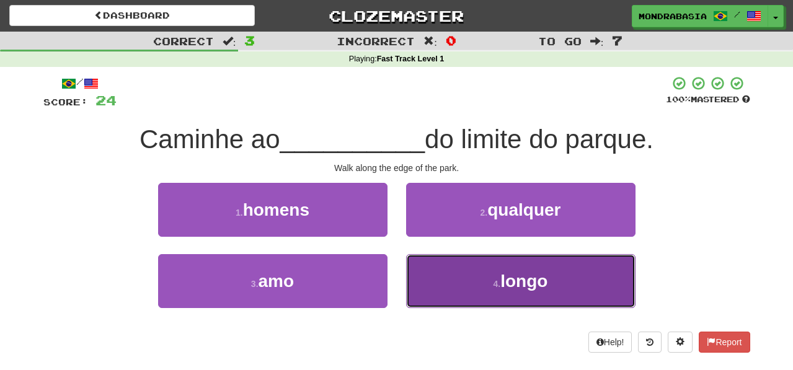
click at [453, 283] on button "4 . longo" at bounding box center [520, 281] width 229 height 54
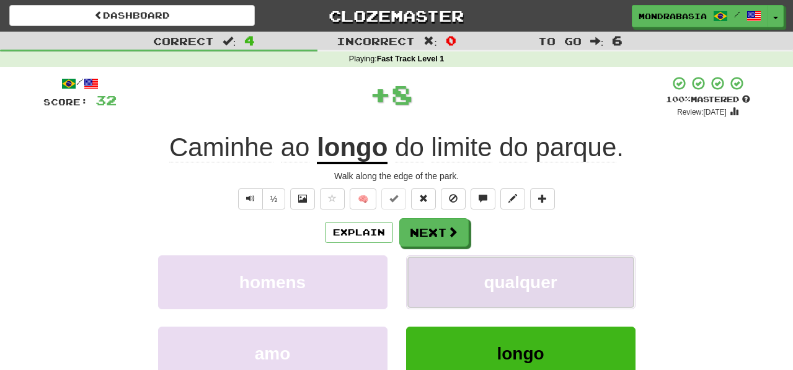
click at [453, 279] on button "qualquer" at bounding box center [520, 283] width 229 height 54
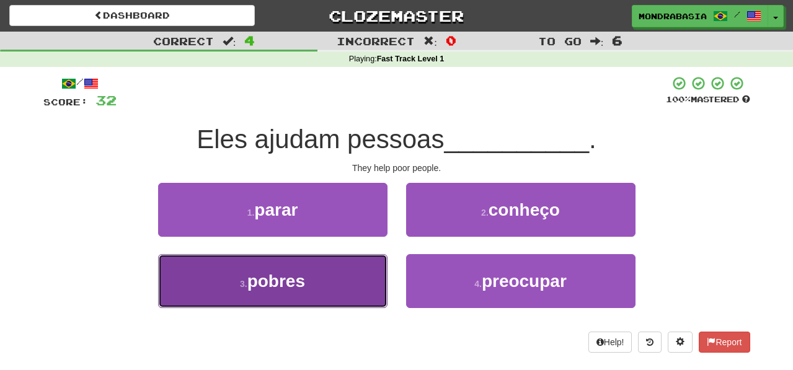
click at [362, 284] on button "3 . pobres" at bounding box center [272, 281] width 229 height 54
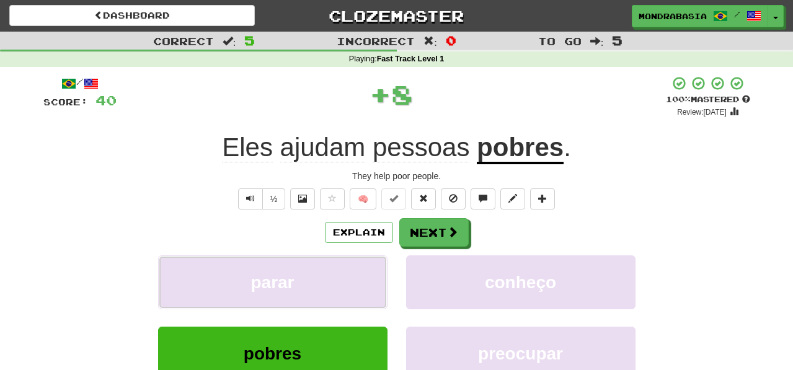
click at [362, 284] on button "parar" at bounding box center [272, 283] width 229 height 54
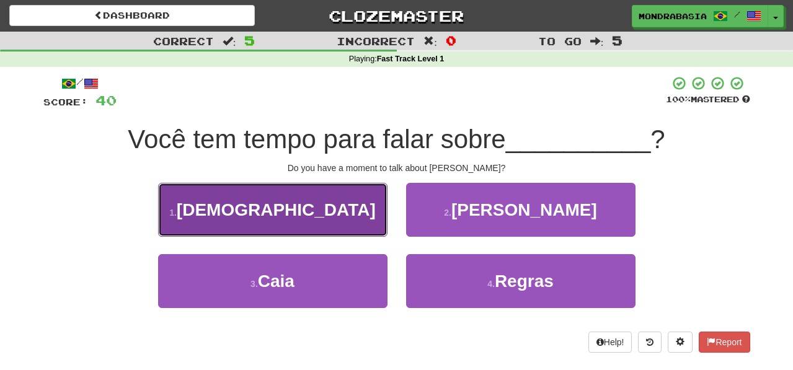
click at [366, 227] on button "1 . Jesus" at bounding box center [272, 210] width 229 height 54
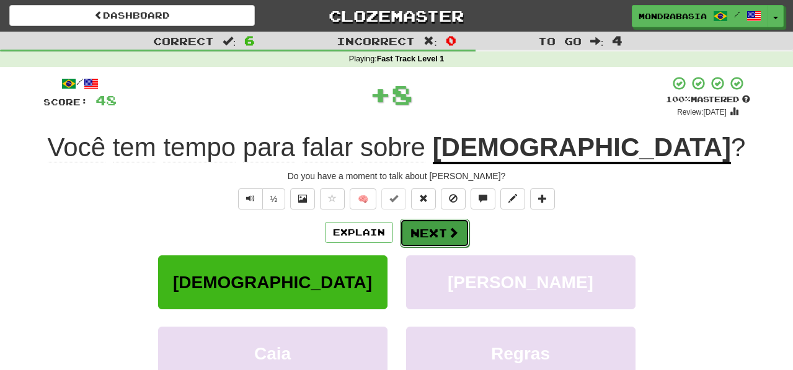
click at [415, 232] on button "Next" at bounding box center [434, 233] width 69 height 29
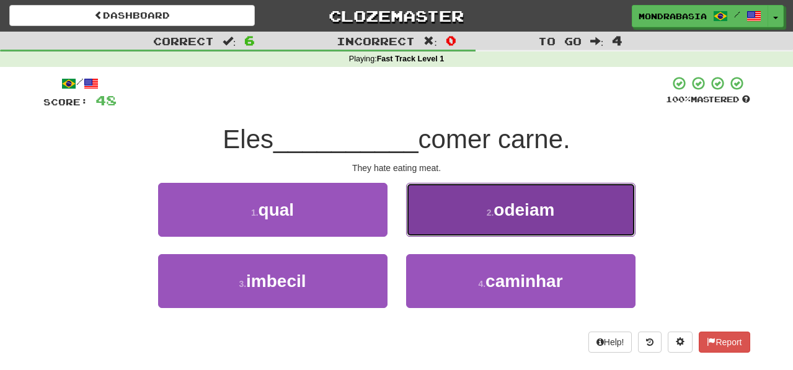
click at [438, 233] on button "2 . odeiam" at bounding box center [520, 210] width 229 height 54
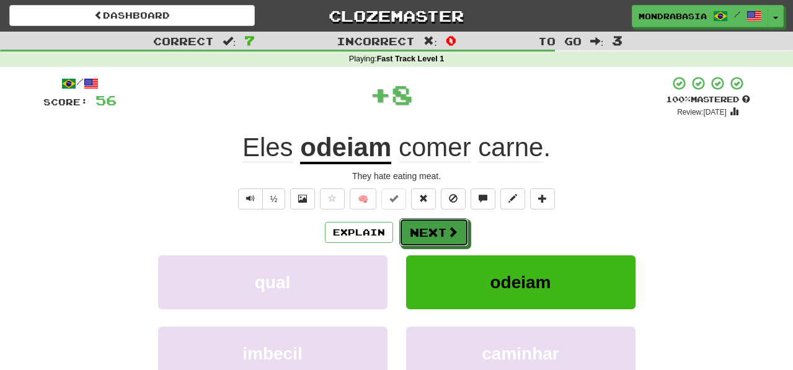
click at [438, 233] on button "Next" at bounding box center [433, 232] width 69 height 29
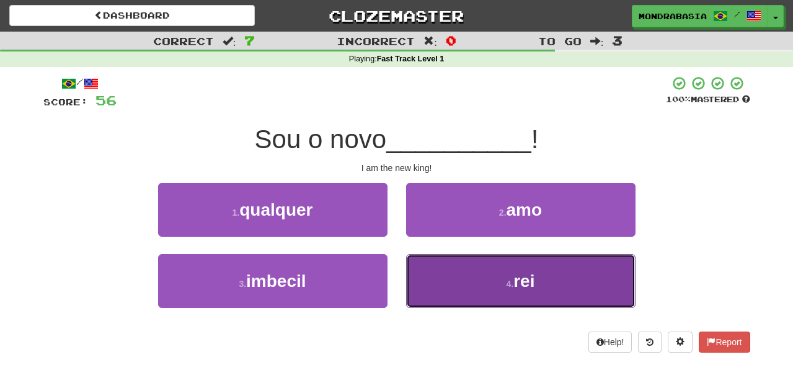
click at [433, 294] on button "4 . rei" at bounding box center [520, 281] width 229 height 54
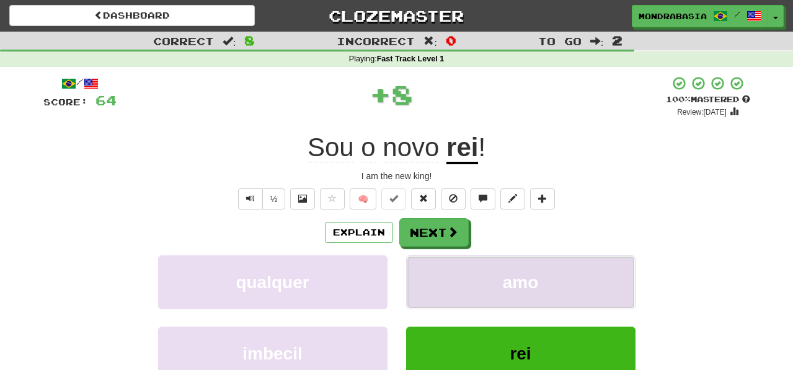
click at [433, 278] on button "amo" at bounding box center [520, 283] width 229 height 54
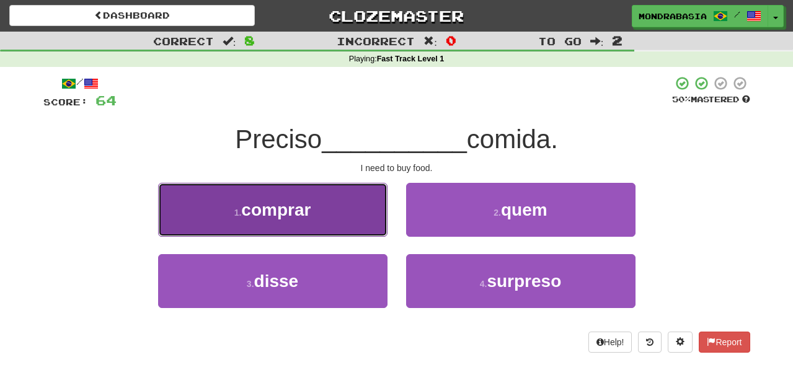
click at [381, 221] on button "1 . comprar" at bounding box center [272, 210] width 229 height 54
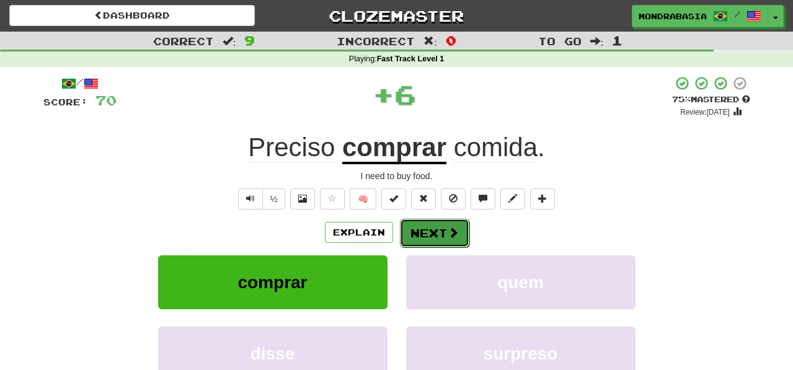
click at [400, 231] on button "Next" at bounding box center [434, 233] width 69 height 29
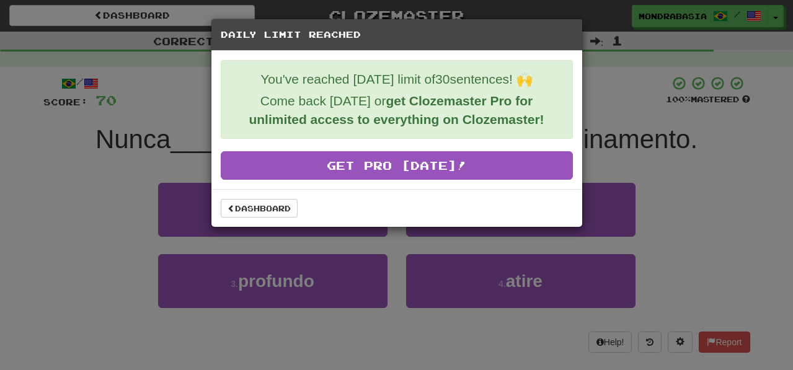
click at [296, 205] on div "Dashboard" at bounding box center [397, 208] width 352 height 19
click at [283, 205] on link "Dashboard" at bounding box center [259, 208] width 77 height 19
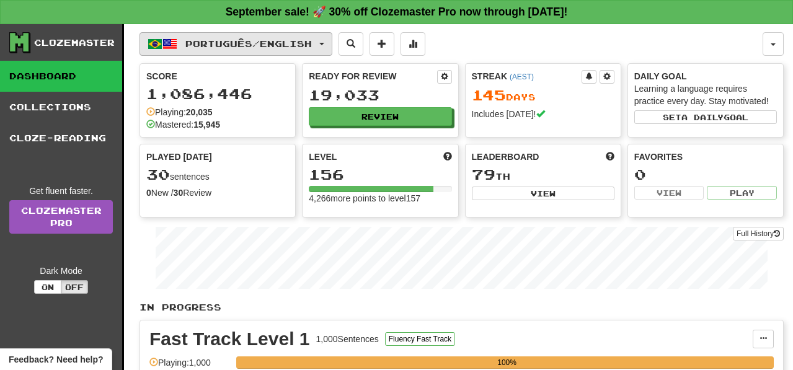
click at [332, 45] on button "Português / English" at bounding box center [236, 44] width 193 height 24
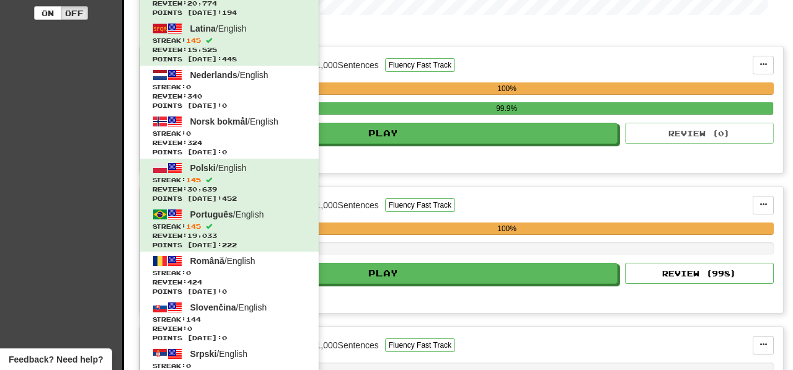
scroll to position [300, 0]
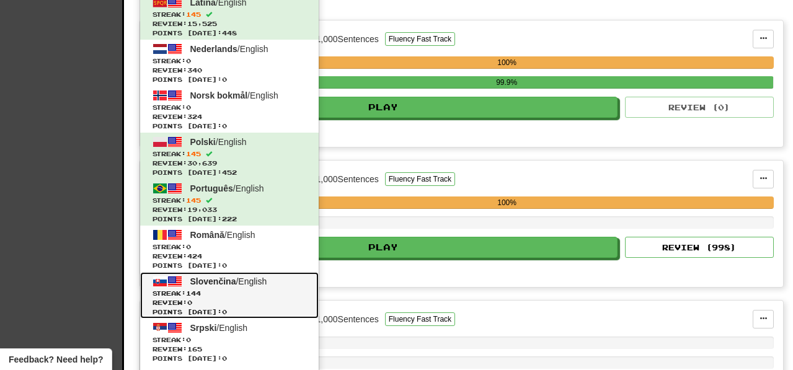
click at [272, 297] on span "Streak: 144" at bounding box center [230, 293] width 154 height 9
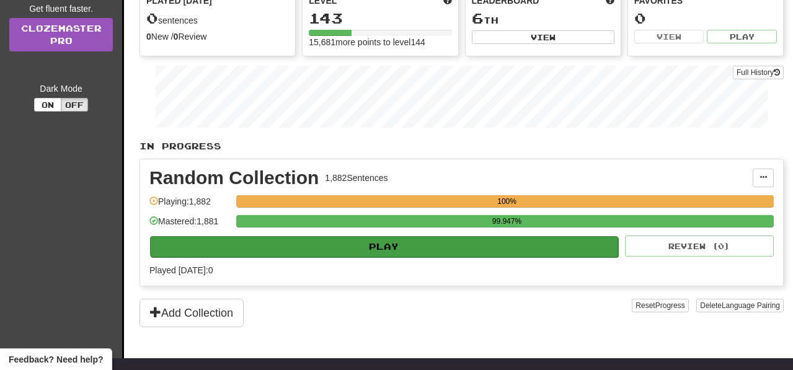
scroll to position [154, 0]
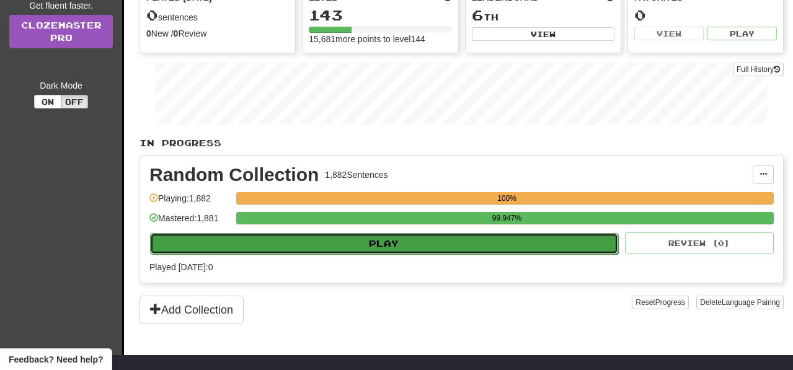
click at [441, 254] on button "Play" at bounding box center [384, 243] width 468 height 21
select select "**"
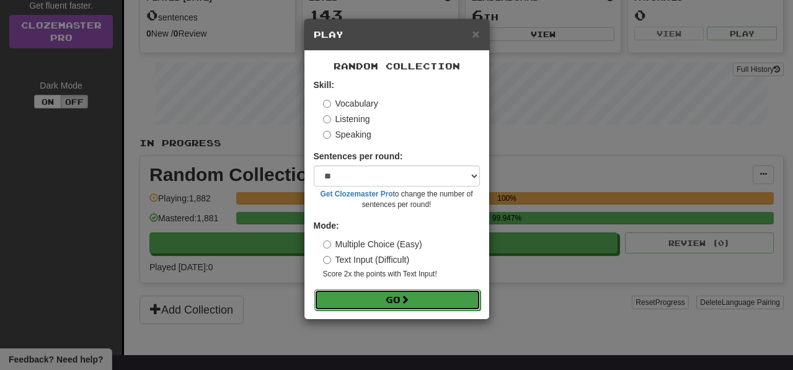
click at [427, 307] on button "Go" at bounding box center [397, 300] width 166 height 21
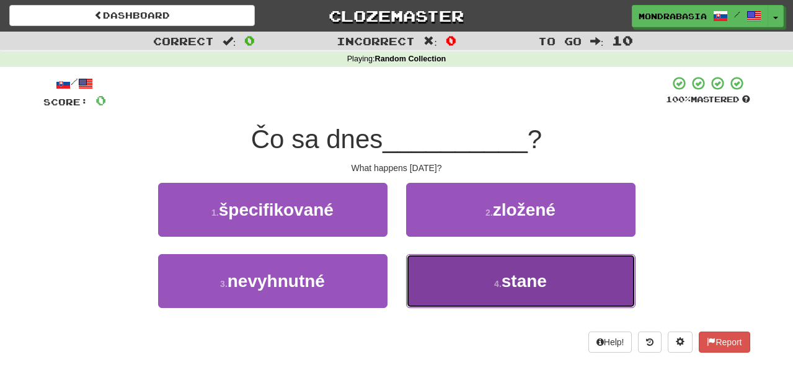
click at [424, 277] on button "4 . stane" at bounding box center [520, 281] width 229 height 54
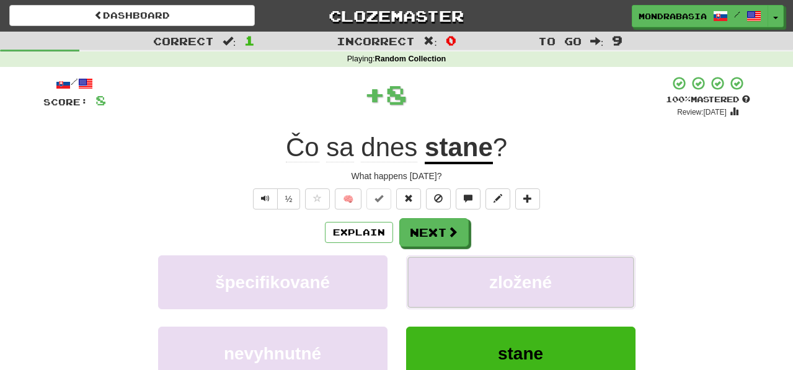
click at [424, 277] on button "zložené" at bounding box center [520, 283] width 229 height 54
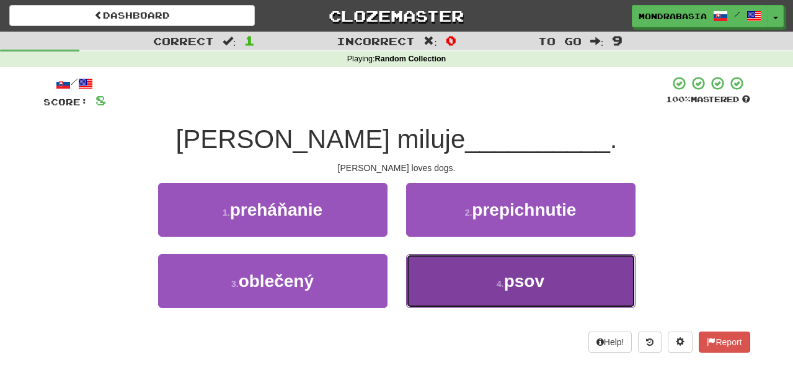
click at [430, 282] on button "4 . psov" at bounding box center [520, 281] width 229 height 54
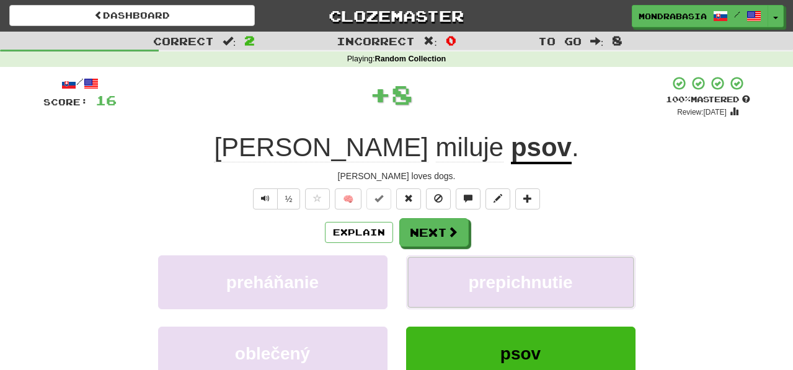
click at [430, 282] on button "prepichnutie" at bounding box center [520, 283] width 229 height 54
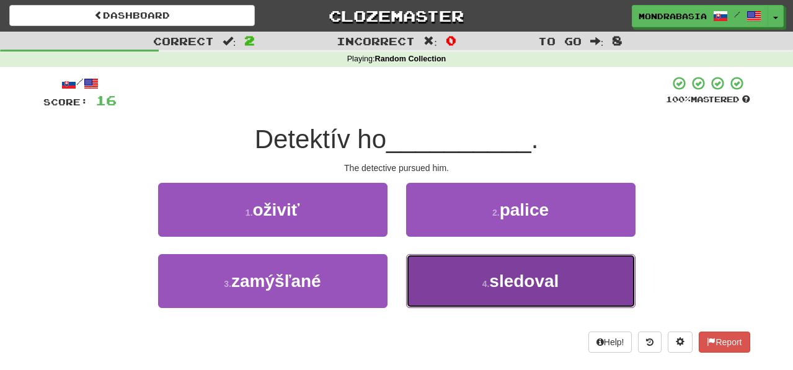
click at [438, 274] on button "4 . sledoval" at bounding box center [520, 281] width 229 height 54
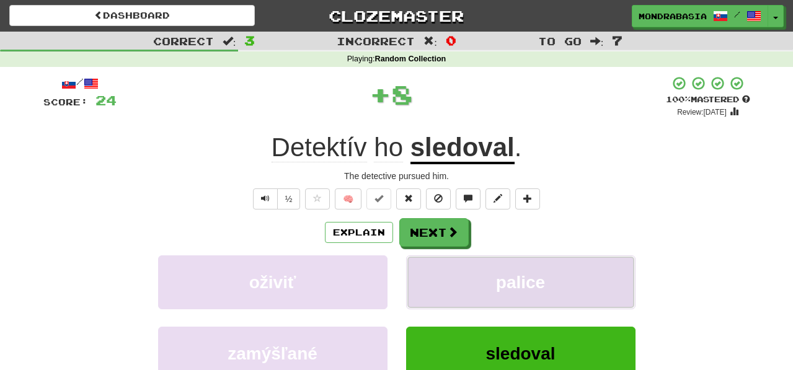
click at [438, 274] on button "palice" at bounding box center [520, 283] width 229 height 54
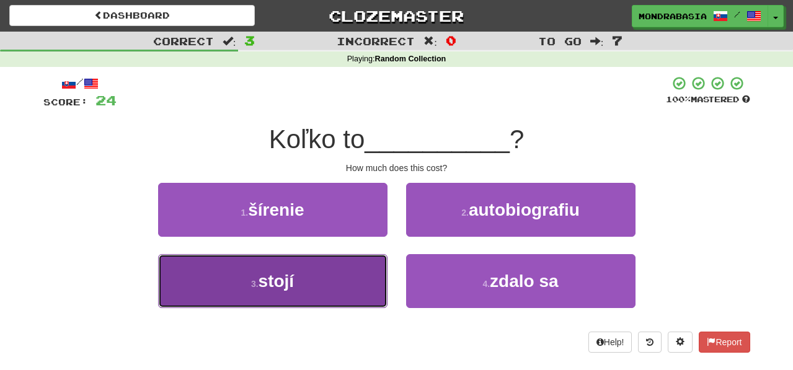
click at [347, 272] on button "3 . stojí" at bounding box center [272, 281] width 229 height 54
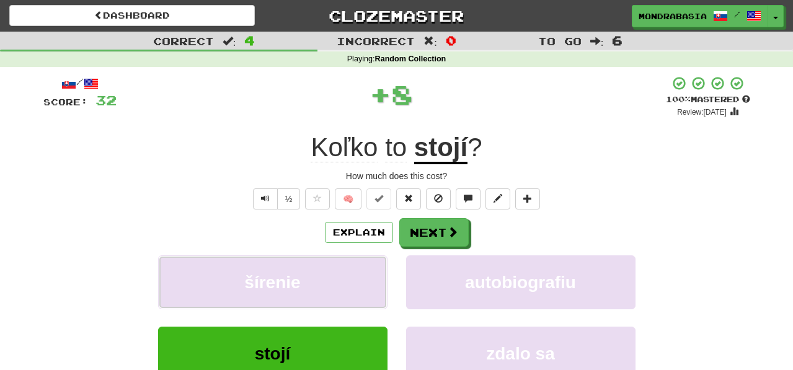
click at [347, 272] on button "šírenie" at bounding box center [272, 283] width 229 height 54
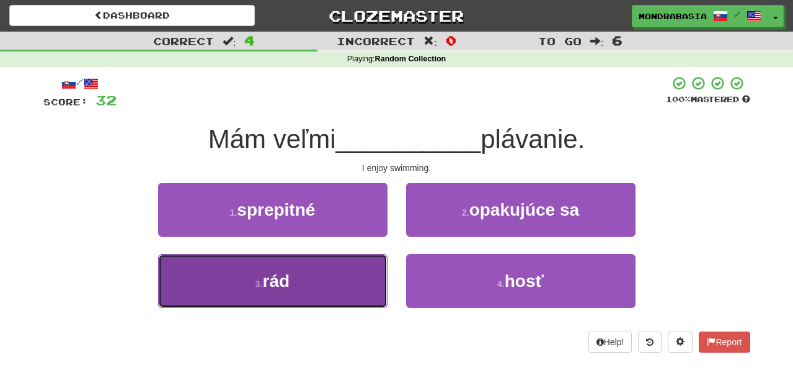
click at [341, 276] on button "3 . rád" at bounding box center [272, 281] width 229 height 54
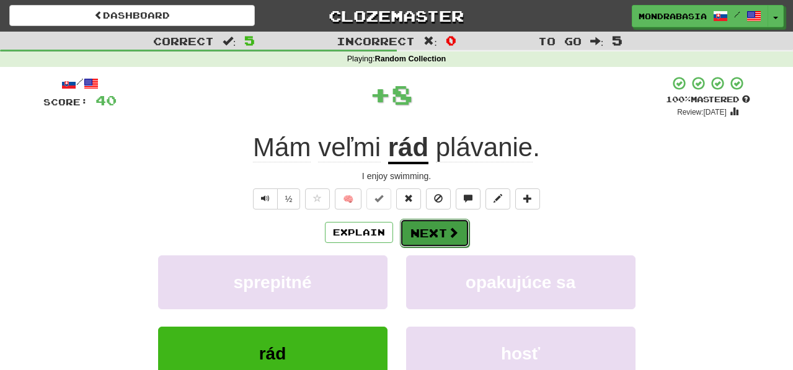
click at [424, 236] on button "Next" at bounding box center [434, 233] width 69 height 29
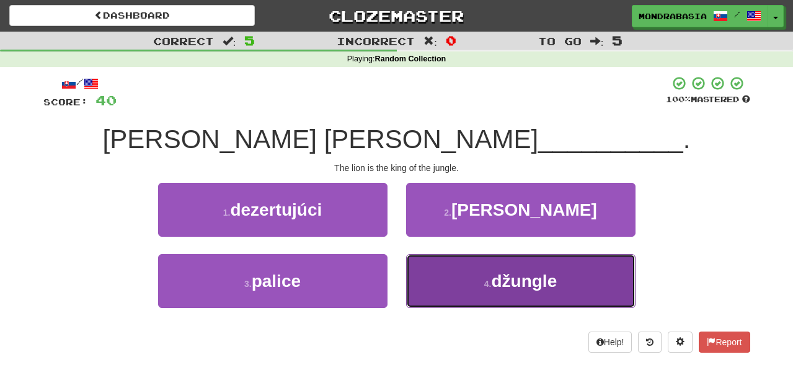
click at [452, 283] on button "4 . džungle" at bounding box center [520, 281] width 229 height 54
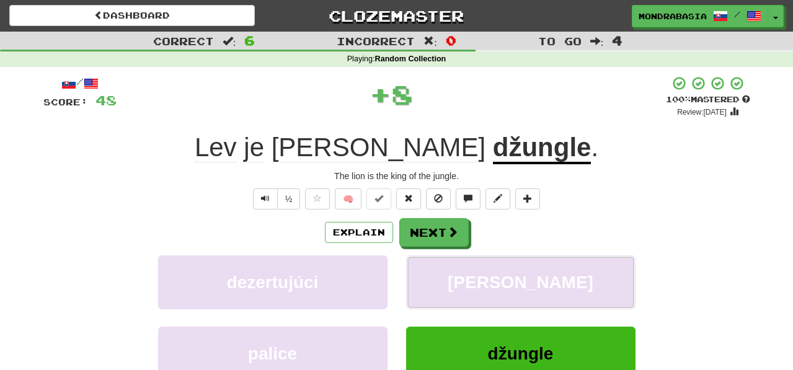
click at [452, 283] on button "[PERSON_NAME]" at bounding box center [520, 283] width 229 height 54
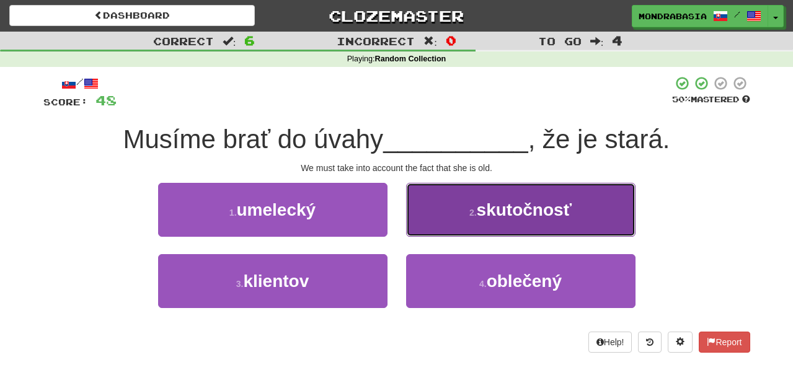
click at [430, 224] on button "2 . skutočnosť" at bounding box center [520, 210] width 229 height 54
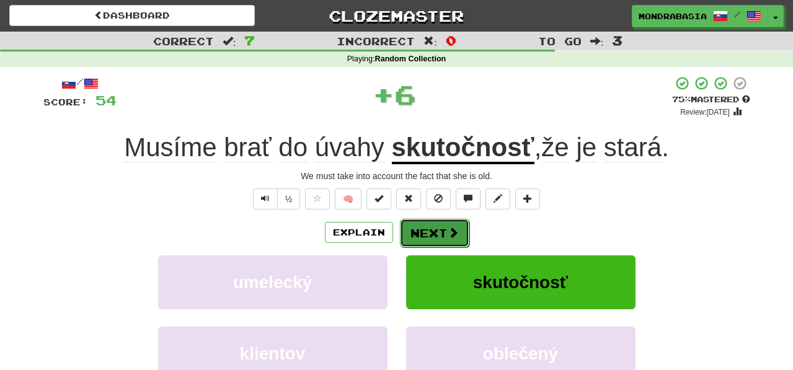
click at [430, 233] on button "Next" at bounding box center [434, 233] width 69 height 29
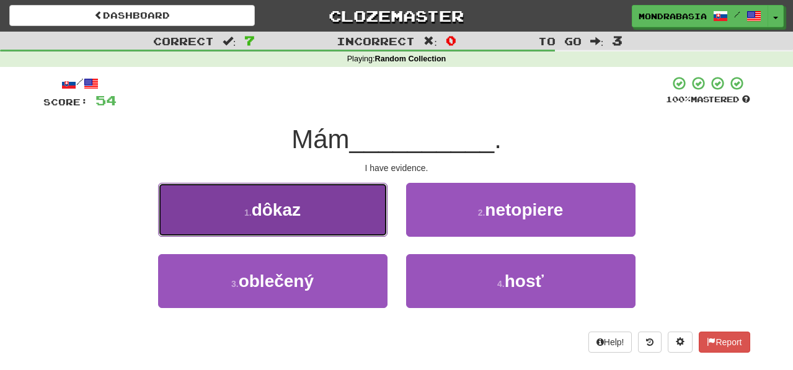
click at [349, 225] on button "1 . dôkaz" at bounding box center [272, 210] width 229 height 54
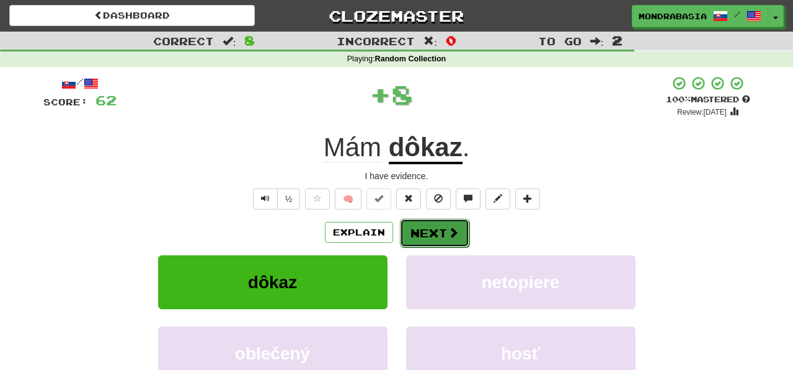
click at [409, 236] on button "Next" at bounding box center [434, 233] width 69 height 29
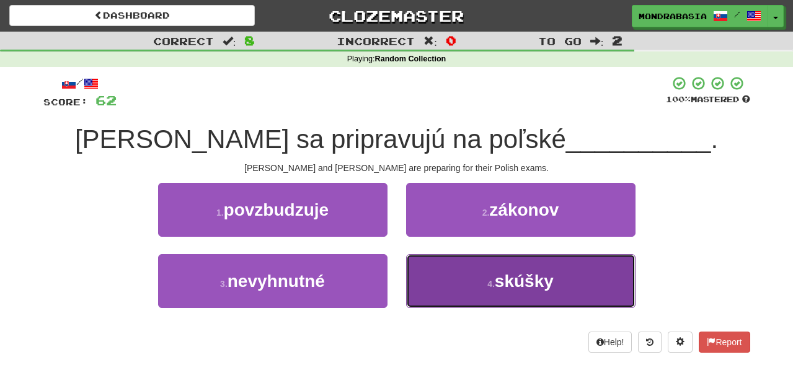
click at [431, 287] on button "4 . skúšky" at bounding box center [520, 281] width 229 height 54
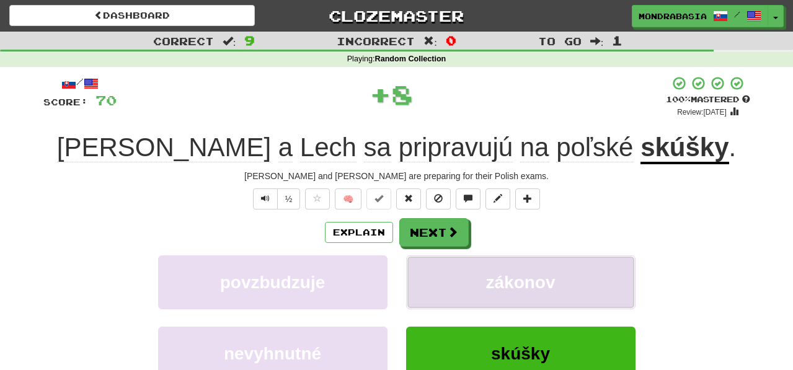
click at [431, 282] on button "zákonov" at bounding box center [520, 283] width 229 height 54
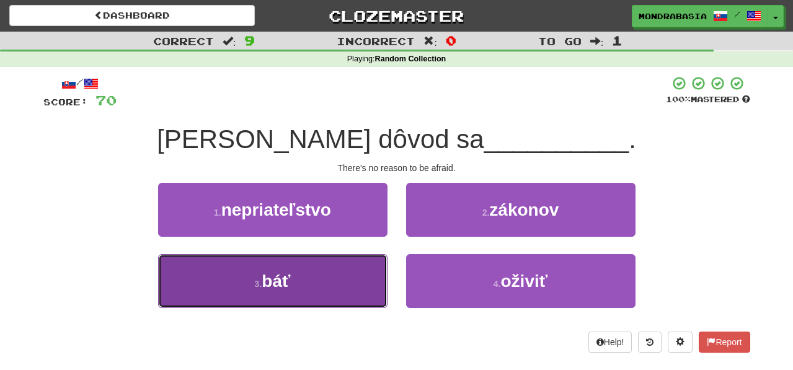
click at [342, 293] on button "3 . báť" at bounding box center [272, 281] width 229 height 54
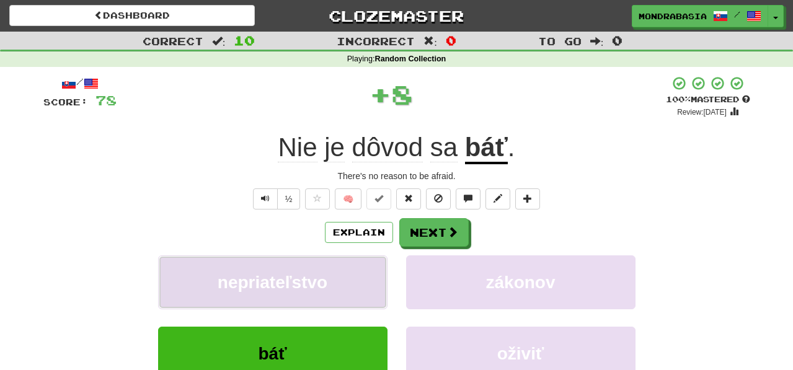
click at [365, 271] on button "nepriateľstvo" at bounding box center [272, 283] width 229 height 54
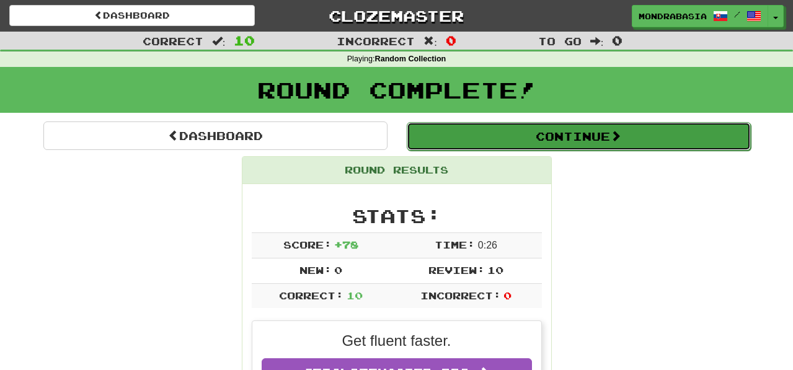
click at [464, 140] on button "Continue" at bounding box center [579, 136] width 344 height 29
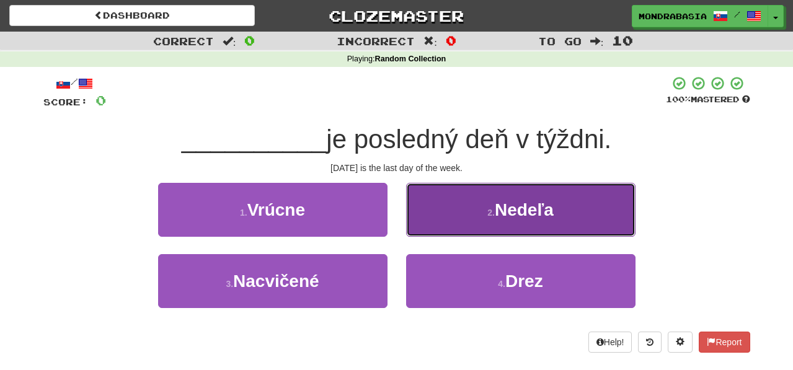
click at [418, 222] on button "2 . Nedeľa" at bounding box center [520, 210] width 229 height 54
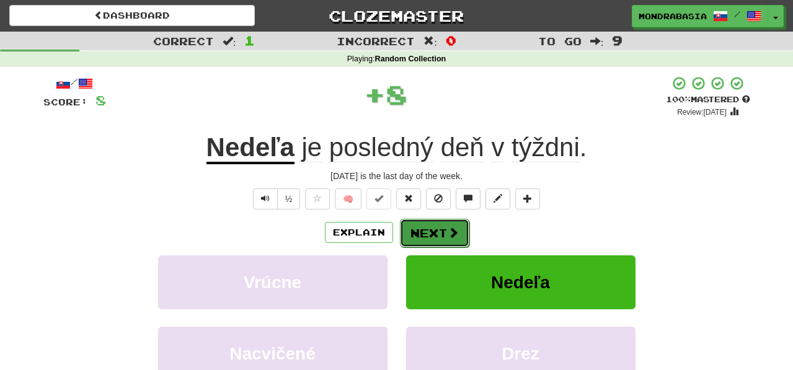
click at [444, 245] on button "Next" at bounding box center [434, 233] width 69 height 29
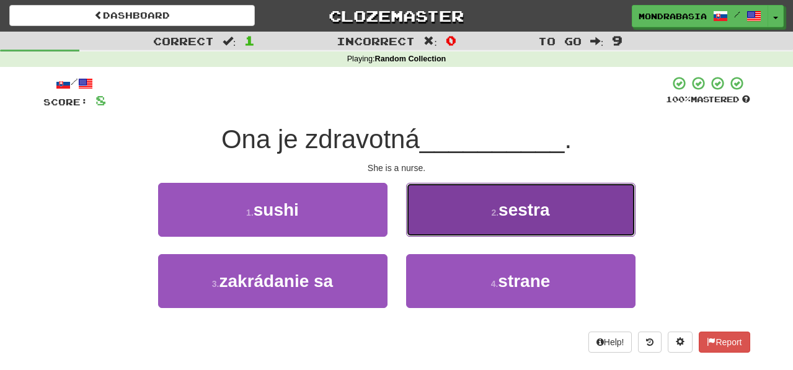
click at [432, 230] on button "2 . sestra" at bounding box center [520, 210] width 229 height 54
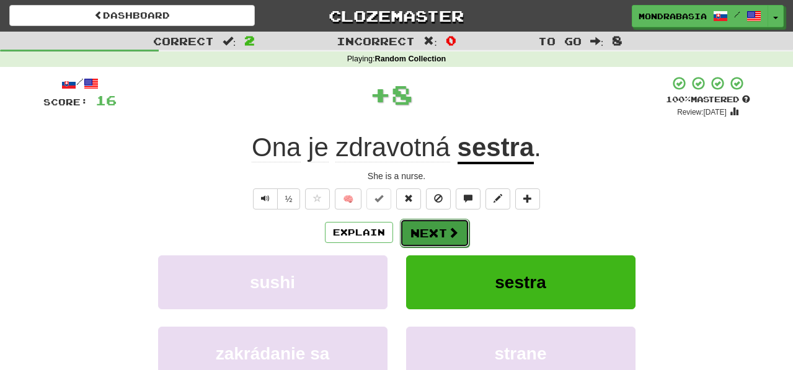
click at [432, 231] on button "Next" at bounding box center [434, 233] width 69 height 29
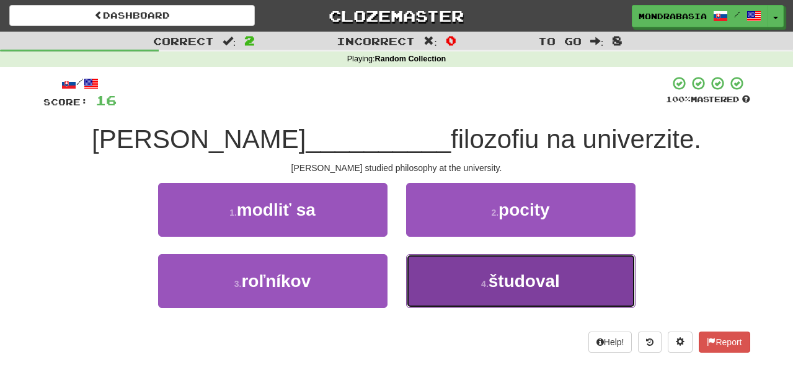
click at [433, 281] on button "4 . študoval" at bounding box center [520, 281] width 229 height 54
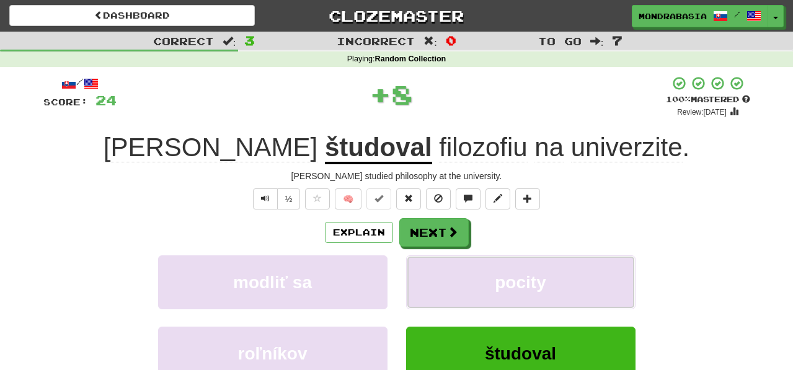
click at [433, 281] on button "pocity" at bounding box center [520, 283] width 229 height 54
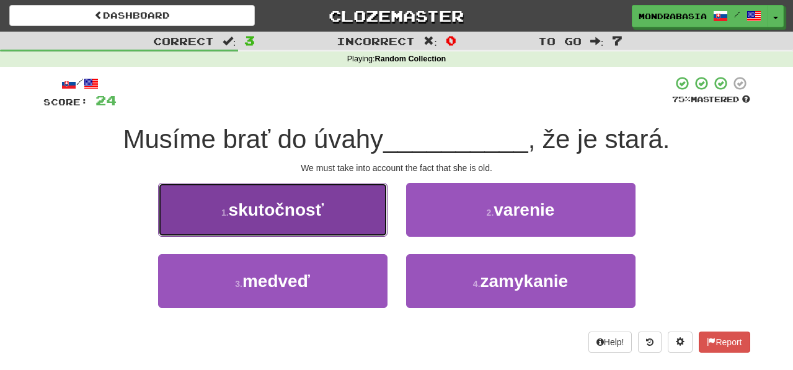
click at [365, 216] on button "1 . skutočnosť" at bounding box center [272, 210] width 229 height 54
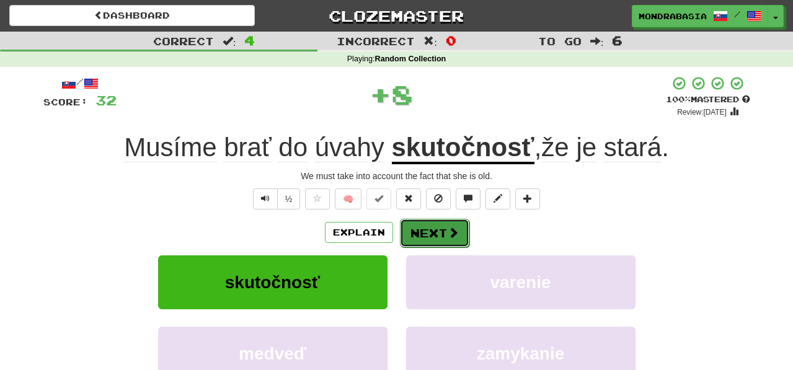
click at [413, 237] on button "Next" at bounding box center [434, 233] width 69 height 29
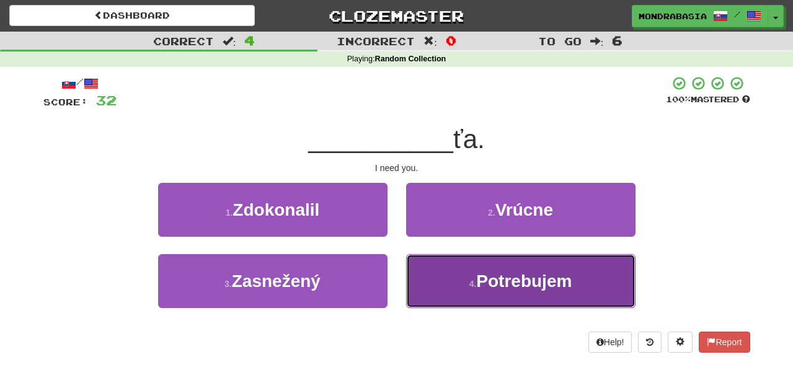
click at [434, 287] on button "4 . Potrebujem" at bounding box center [520, 281] width 229 height 54
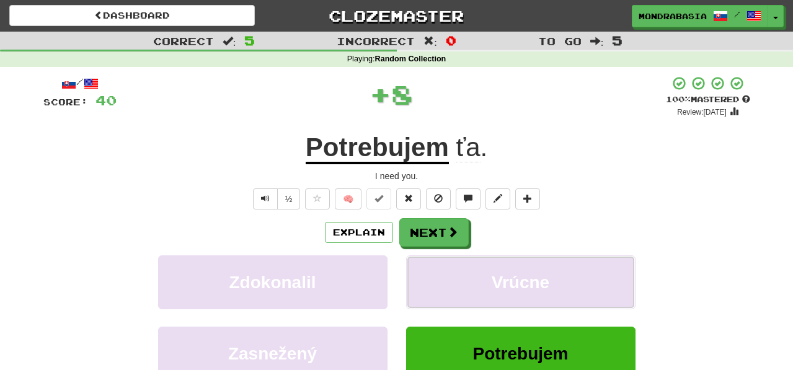
click at [434, 287] on button "Vrúcne" at bounding box center [520, 283] width 229 height 54
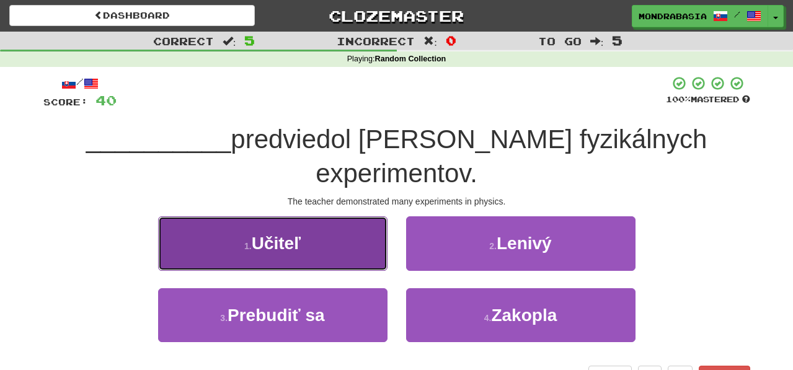
click at [349, 227] on button "1 . Učiteľ" at bounding box center [272, 243] width 229 height 54
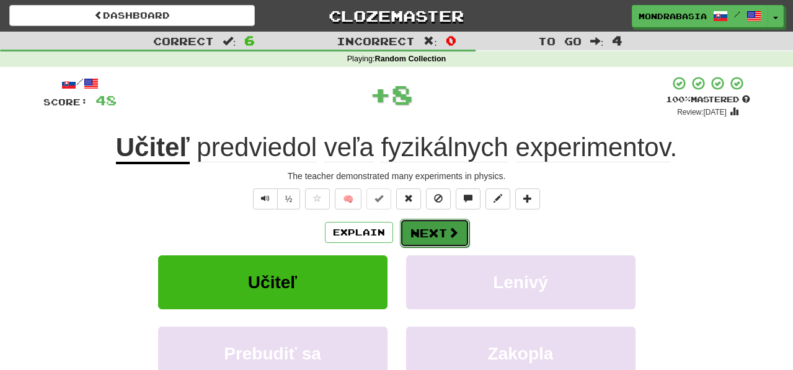
click at [414, 228] on button "Next" at bounding box center [434, 233] width 69 height 29
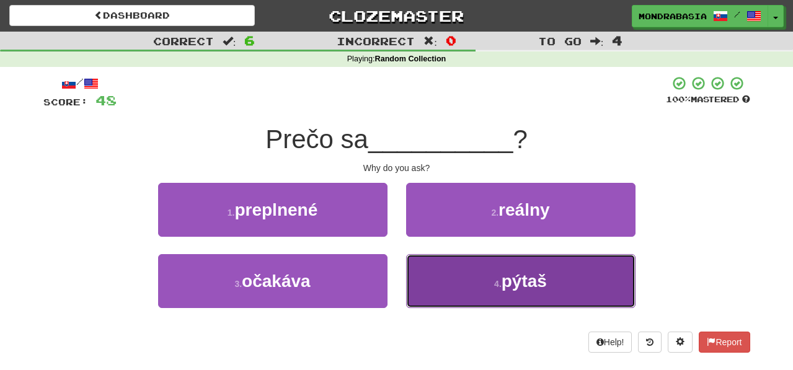
click at [439, 275] on button "4 . pýtaš" at bounding box center [520, 281] width 229 height 54
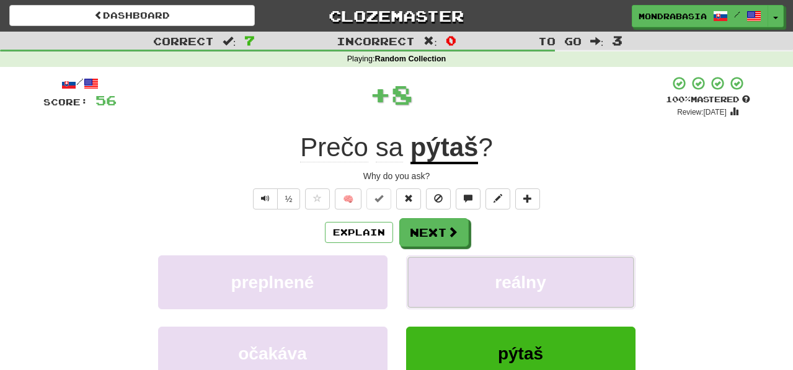
click at [439, 275] on button "reálny" at bounding box center [520, 283] width 229 height 54
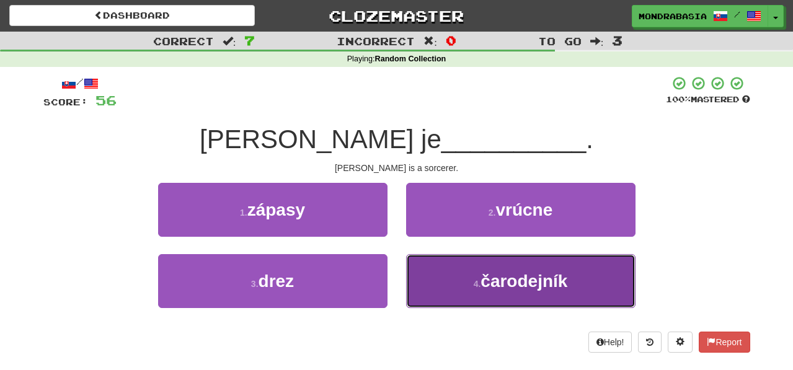
click at [436, 283] on button "4 . čarodejník" at bounding box center [520, 281] width 229 height 54
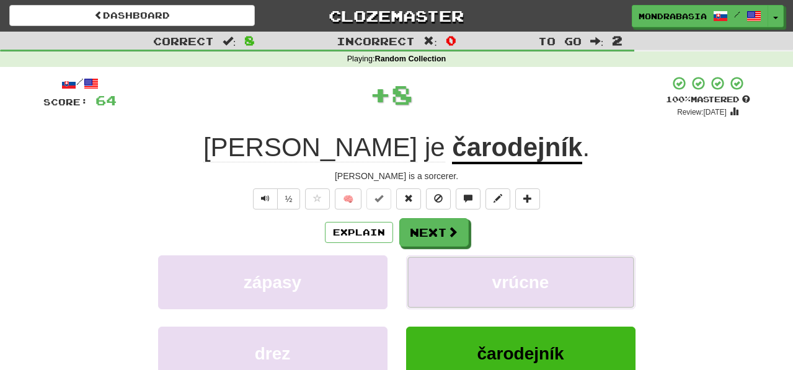
click at [436, 283] on button "vrúcne" at bounding box center [520, 283] width 229 height 54
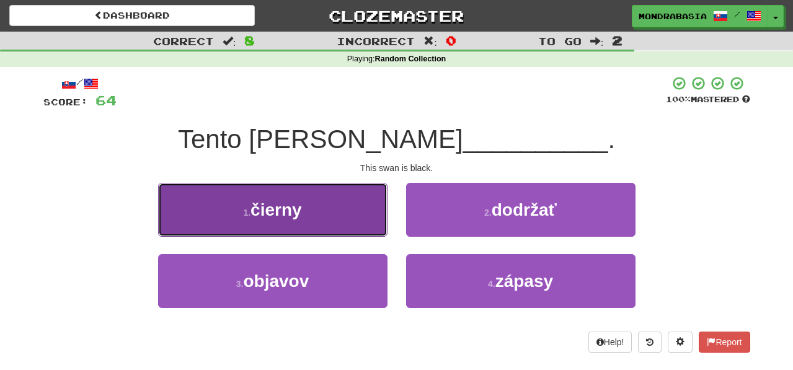
click at [367, 220] on button "1 . čierny" at bounding box center [272, 210] width 229 height 54
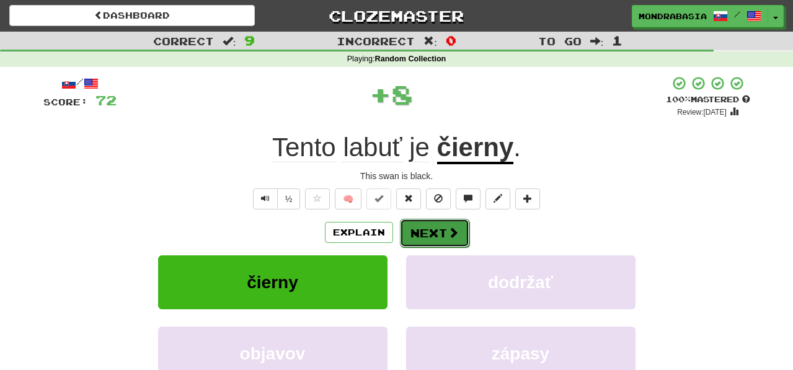
click at [413, 229] on button "Next" at bounding box center [434, 233] width 69 height 29
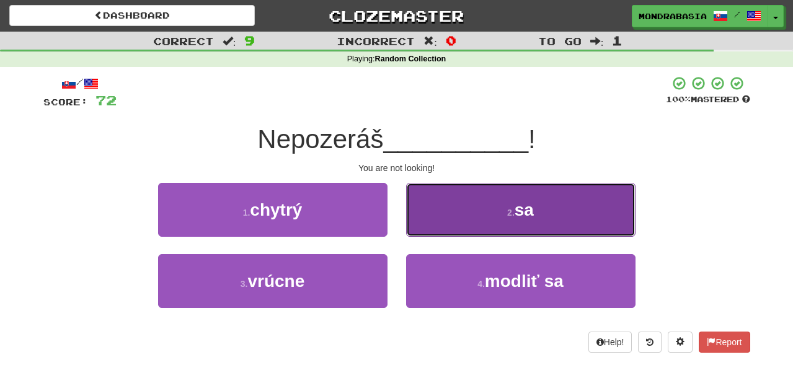
click at [425, 225] on button "2 . sa" at bounding box center [520, 210] width 229 height 54
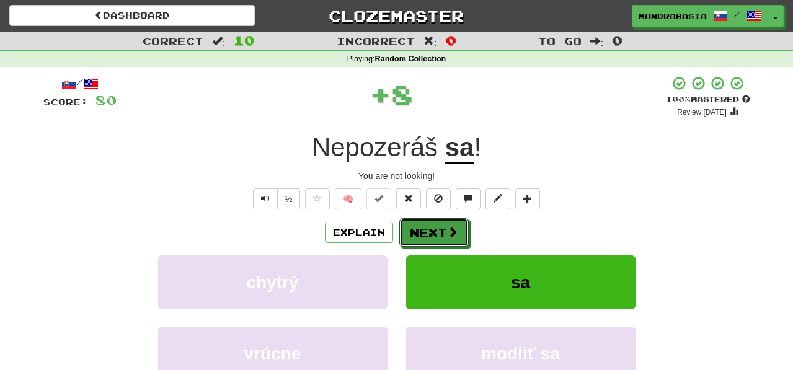
click at [425, 229] on button "Next" at bounding box center [433, 232] width 69 height 29
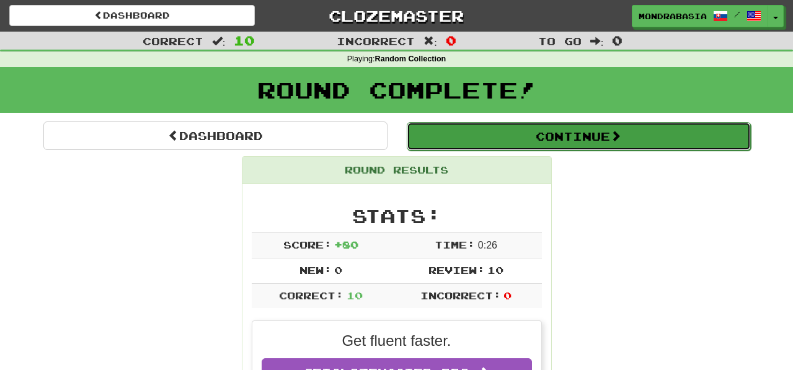
click at [425, 138] on button "Continue" at bounding box center [579, 136] width 344 height 29
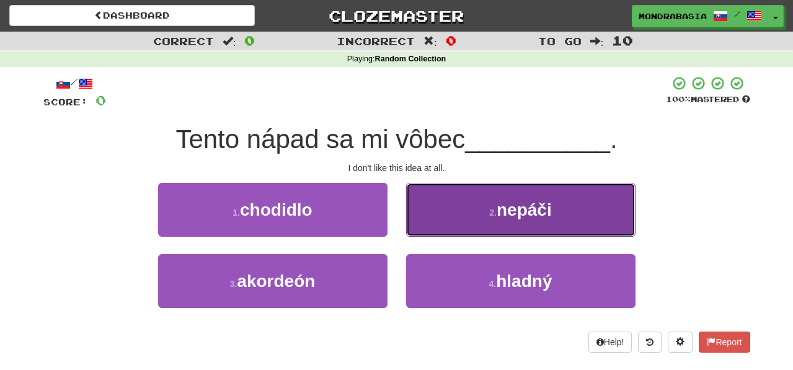
click at [429, 225] on button "2 . nepáči" at bounding box center [520, 210] width 229 height 54
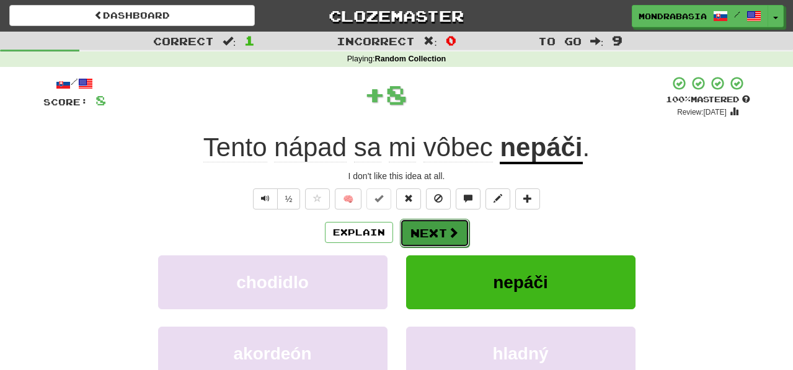
click at [429, 238] on button "Next" at bounding box center [434, 233] width 69 height 29
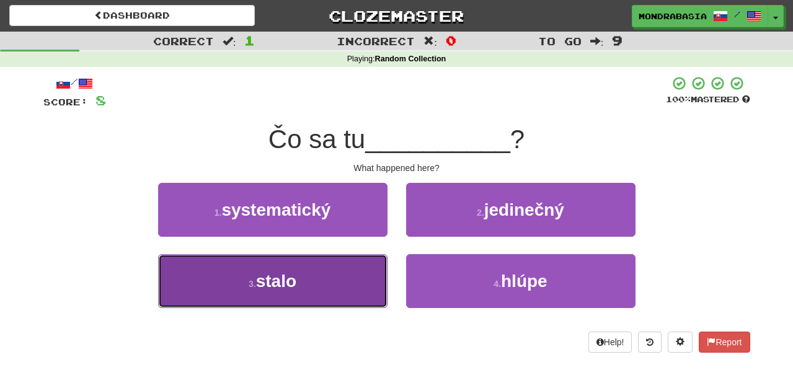
click at [358, 283] on button "3 . stalo" at bounding box center [272, 281] width 229 height 54
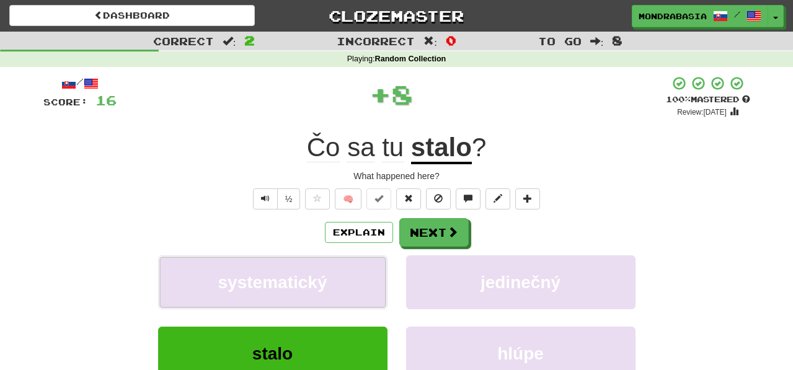
click at [358, 283] on button "systematický" at bounding box center [272, 283] width 229 height 54
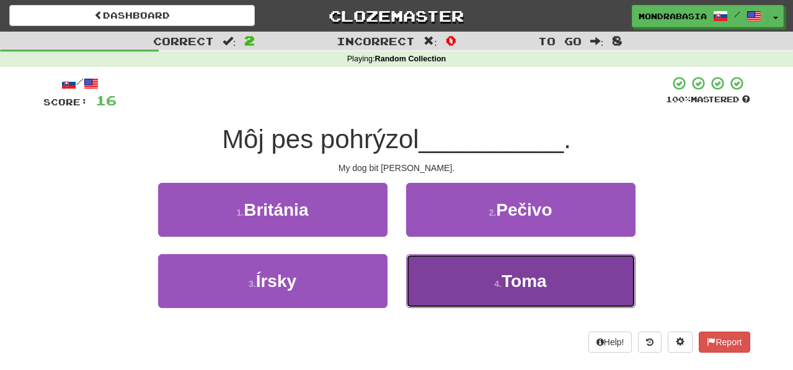
click at [443, 283] on button "4 . Toma" at bounding box center [520, 281] width 229 height 54
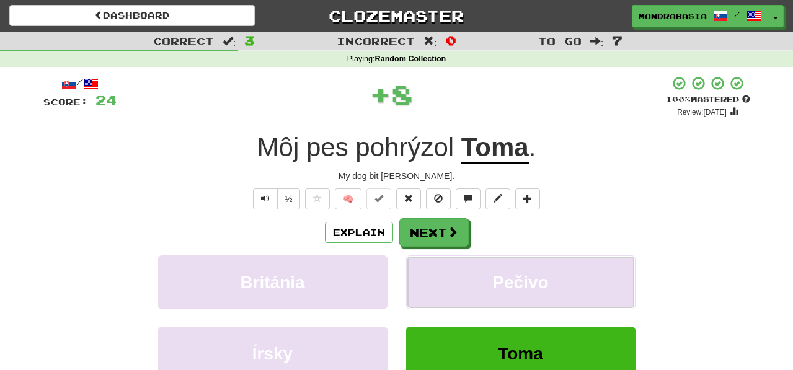
click at [443, 283] on button "Pečivo" at bounding box center [520, 283] width 229 height 54
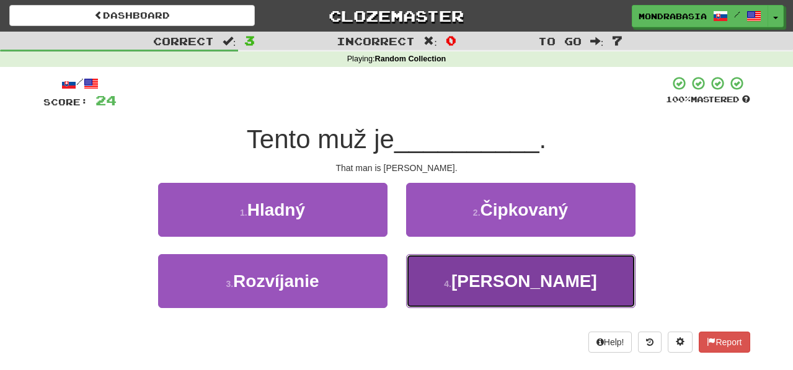
click at [443, 283] on button "4 . Pedro" at bounding box center [520, 281] width 229 height 54
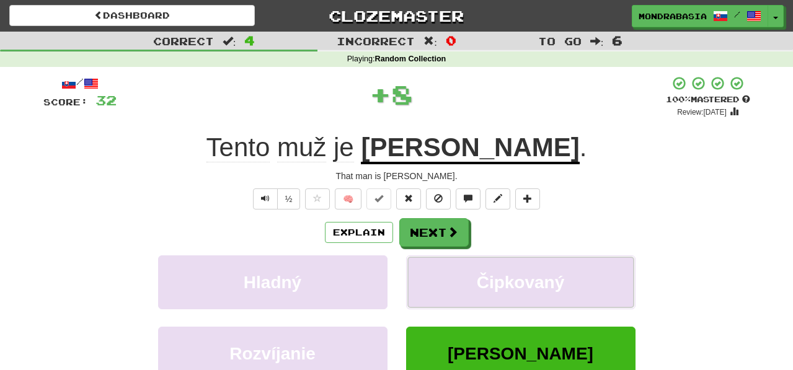
click at [443, 283] on button "Čipkovaný" at bounding box center [520, 283] width 229 height 54
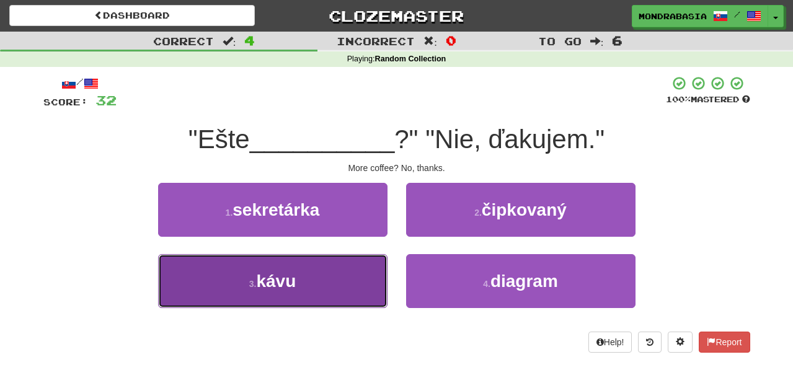
click at [349, 267] on button "3 . kávu" at bounding box center [272, 281] width 229 height 54
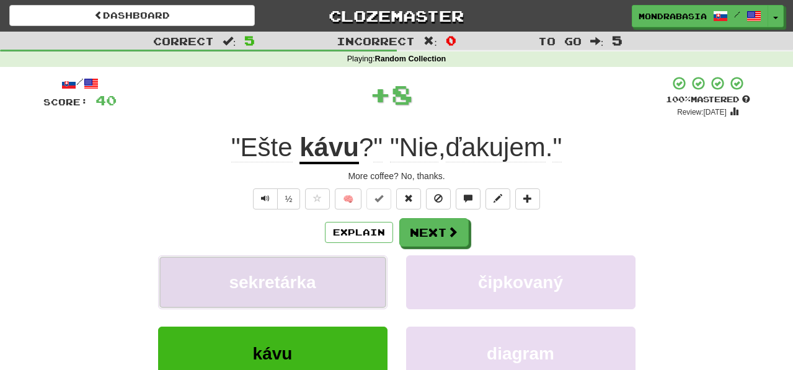
click at [350, 267] on button "sekretárka" at bounding box center [272, 283] width 229 height 54
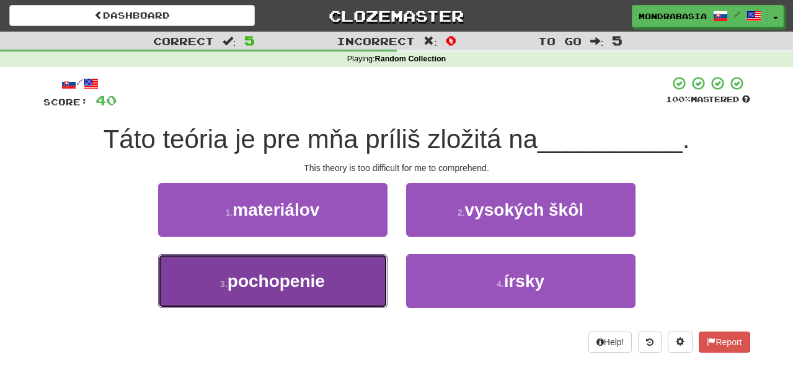
click at [354, 288] on button "3 . pochopenie" at bounding box center [272, 281] width 229 height 54
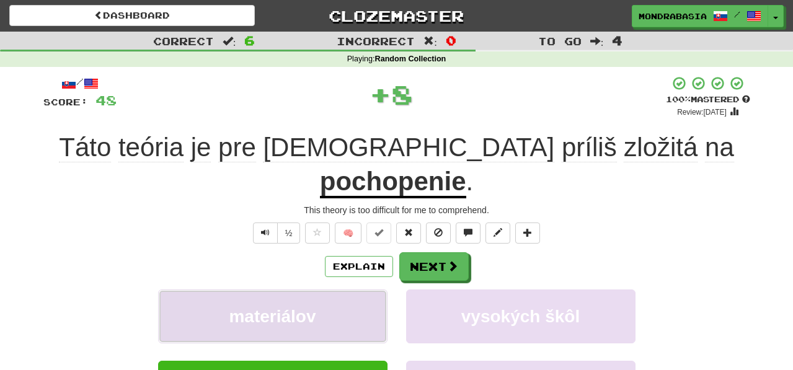
click at [362, 290] on button "materiálov" at bounding box center [272, 317] width 229 height 54
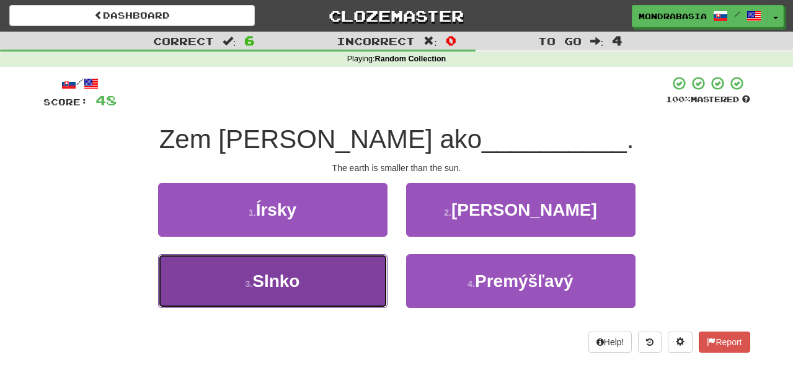
click at [364, 291] on button "3 . Slnko" at bounding box center [272, 281] width 229 height 54
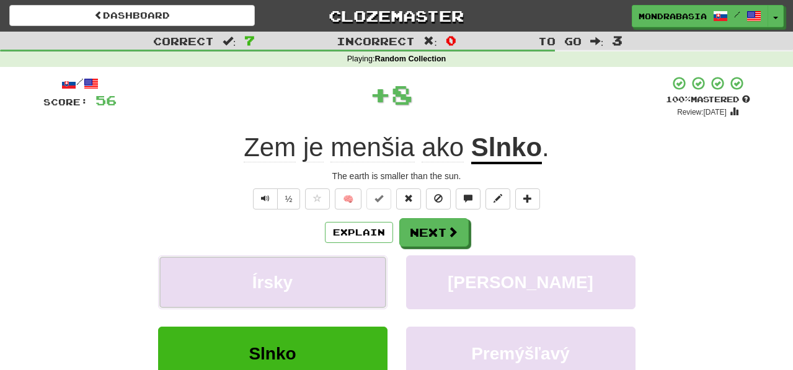
click at [364, 291] on button "Írsky" at bounding box center [272, 283] width 229 height 54
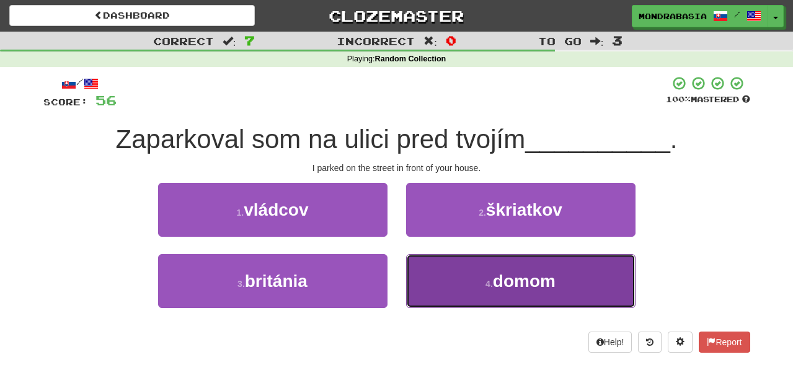
click at [444, 278] on button "4 . domom" at bounding box center [520, 281] width 229 height 54
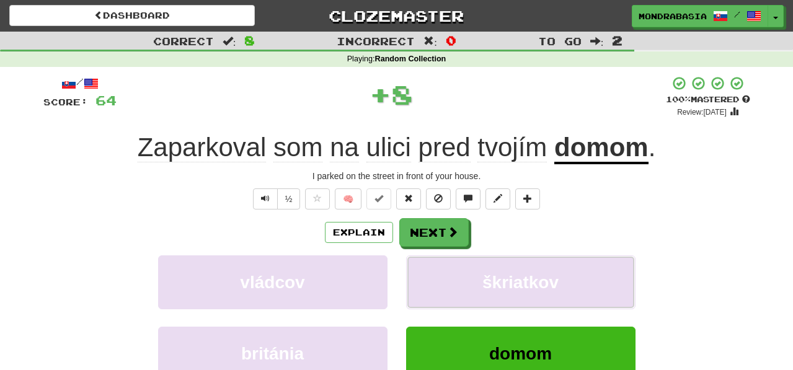
click at [444, 278] on button "škriatkov" at bounding box center [520, 283] width 229 height 54
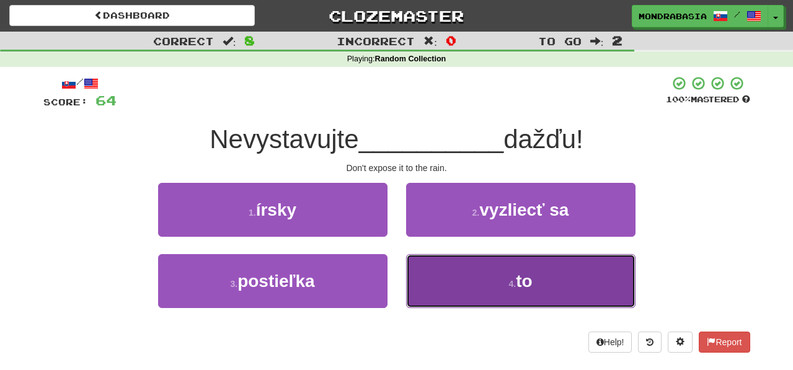
click at [436, 274] on button "4 . to" at bounding box center [520, 281] width 229 height 54
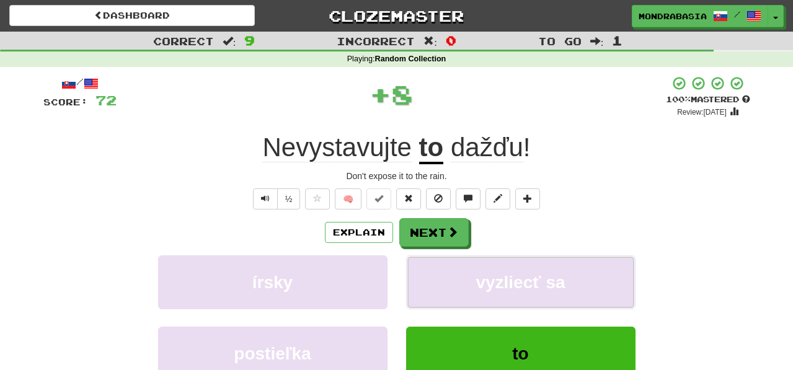
click at [436, 274] on button "vyzliecť sa" at bounding box center [520, 283] width 229 height 54
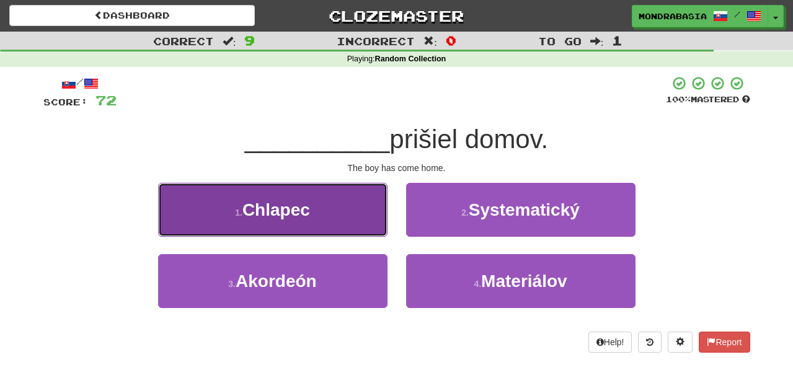
click at [372, 223] on button "1 . Chlapec" at bounding box center [272, 210] width 229 height 54
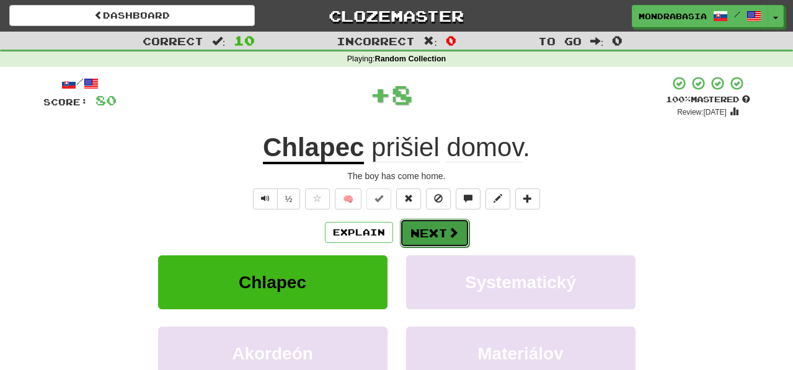
click at [437, 235] on button "Next" at bounding box center [434, 233] width 69 height 29
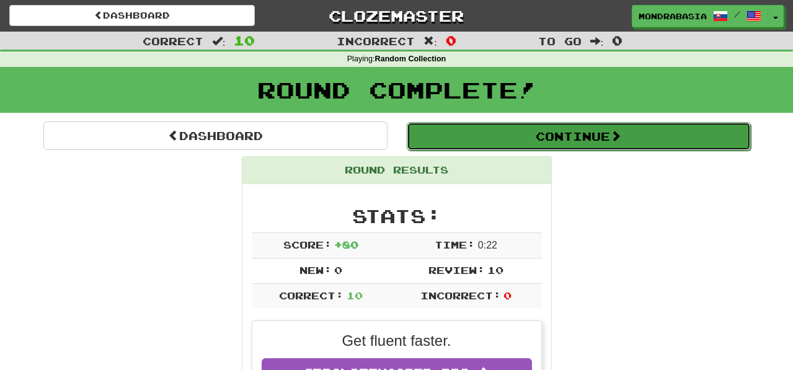
click at [462, 145] on button "Continue" at bounding box center [579, 136] width 344 height 29
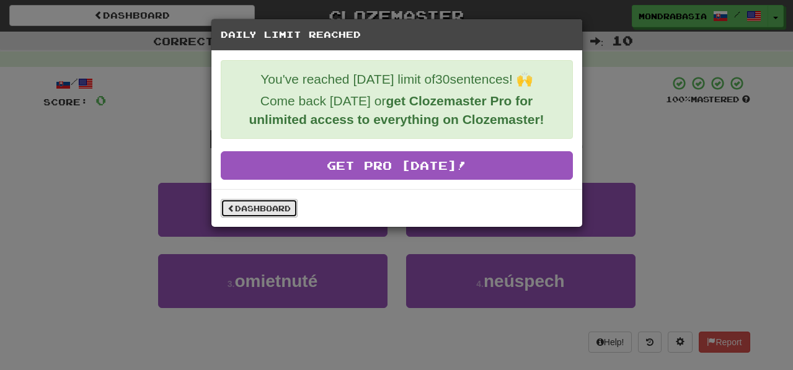
click at [260, 208] on link "Dashboard" at bounding box center [259, 208] width 77 height 19
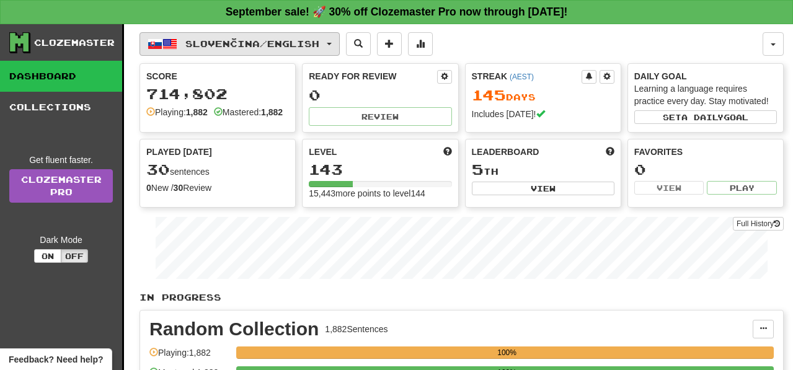
click at [337, 45] on button "Slovenčina / English" at bounding box center [240, 44] width 200 height 24
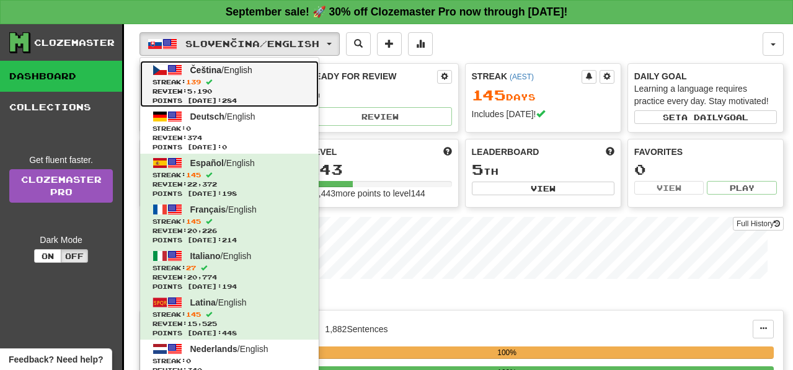
click at [298, 76] on link "Čeština / English Streak: 139 Review: 5,190 Points [DATE]: 284" at bounding box center [229, 84] width 179 height 47
